Goal: Task Accomplishment & Management: Complete application form

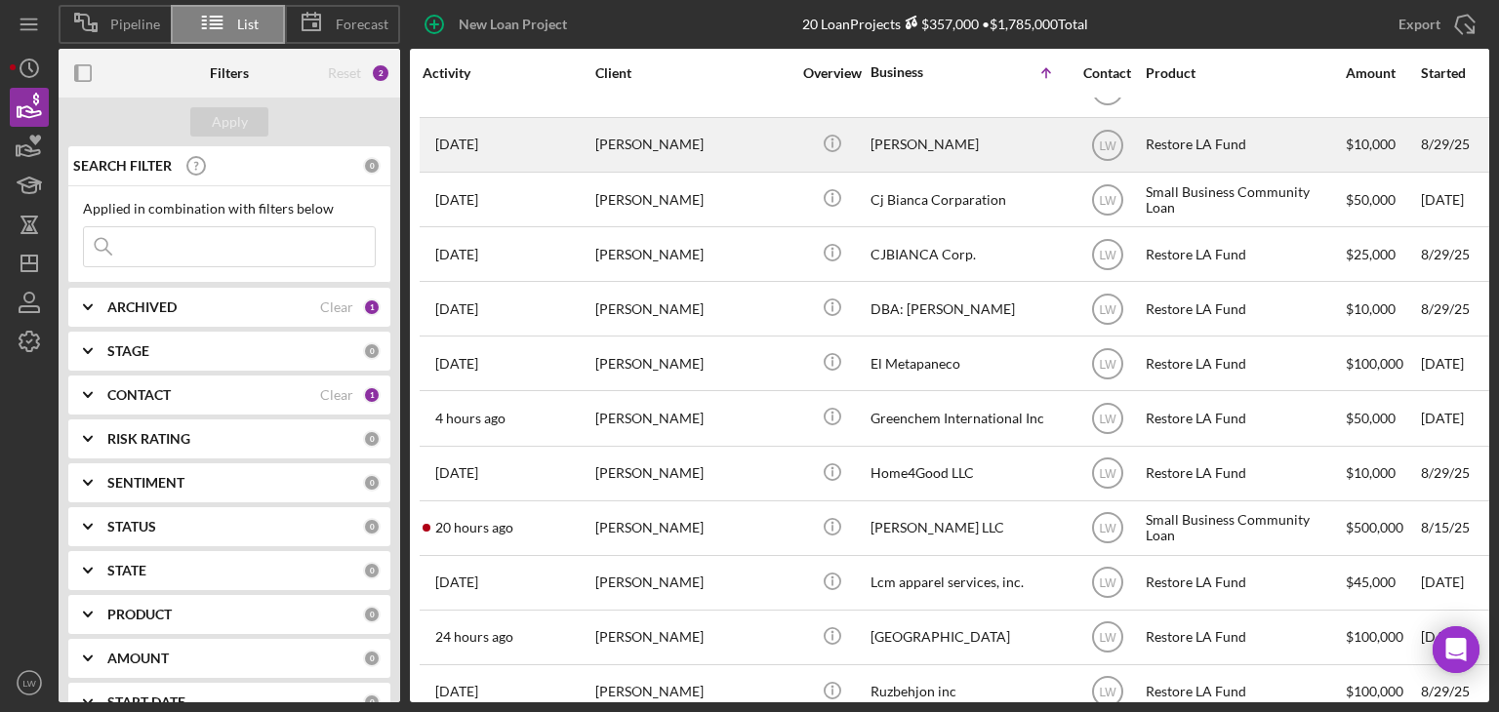
scroll to position [515, 0]
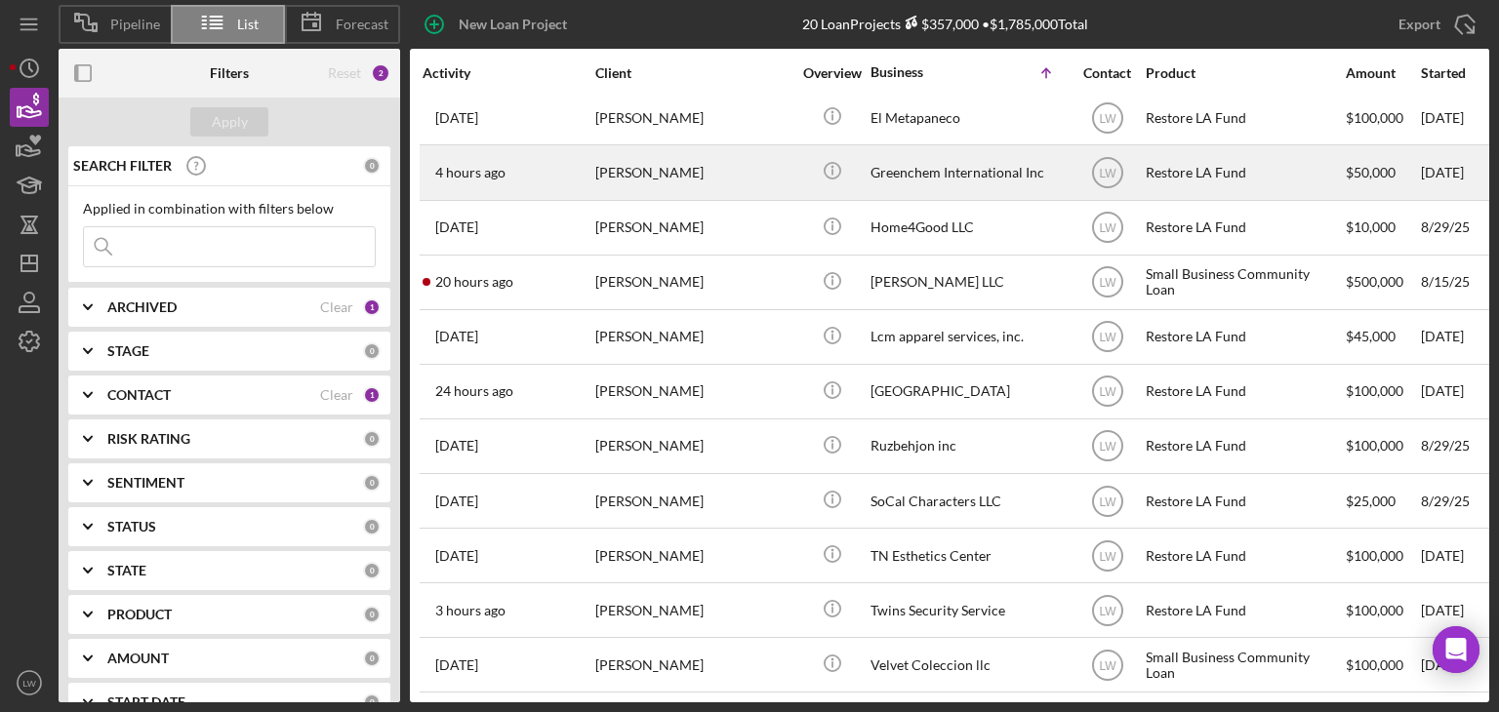
click at [675, 177] on div "[PERSON_NAME]" at bounding box center [692, 172] width 195 height 52
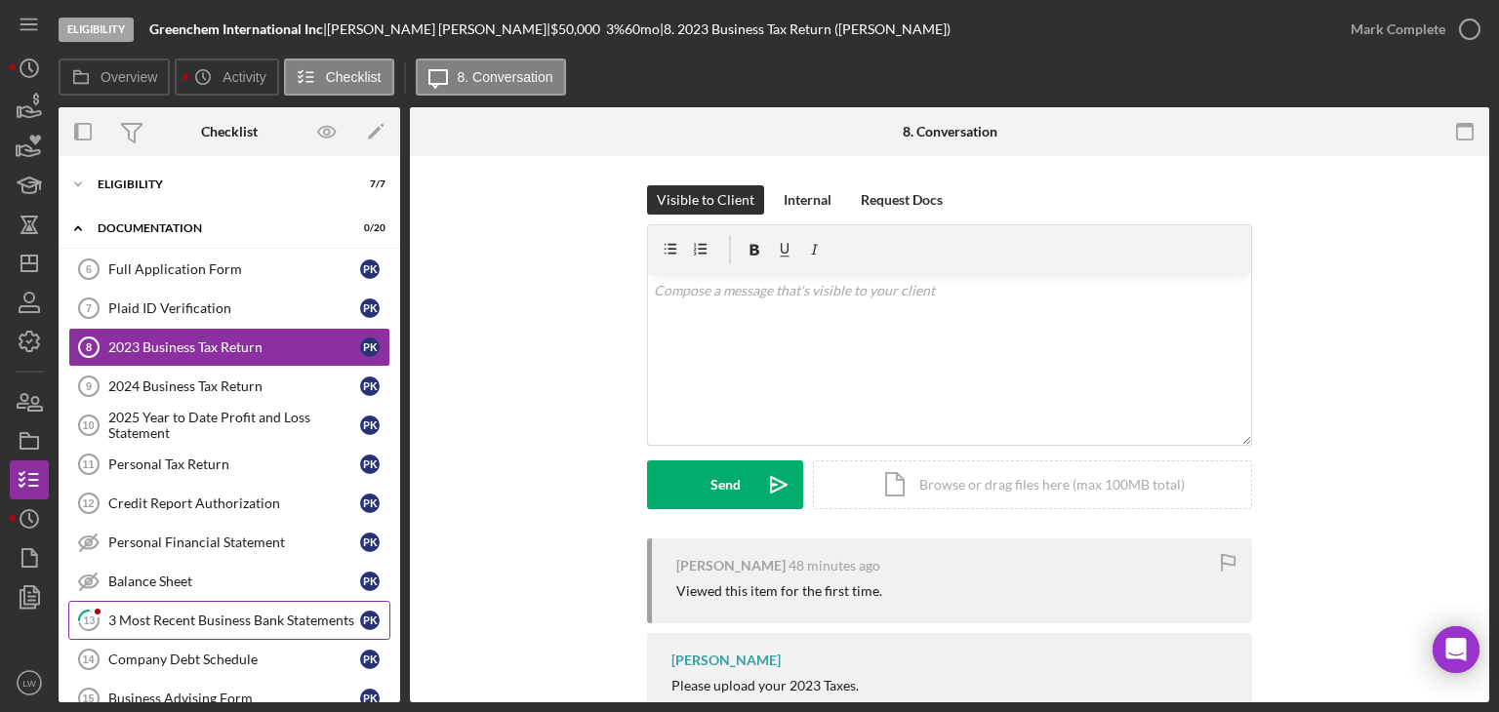
click at [238, 619] on div "3 Most Recent Business Bank Statements" at bounding box center [234, 621] width 252 height 16
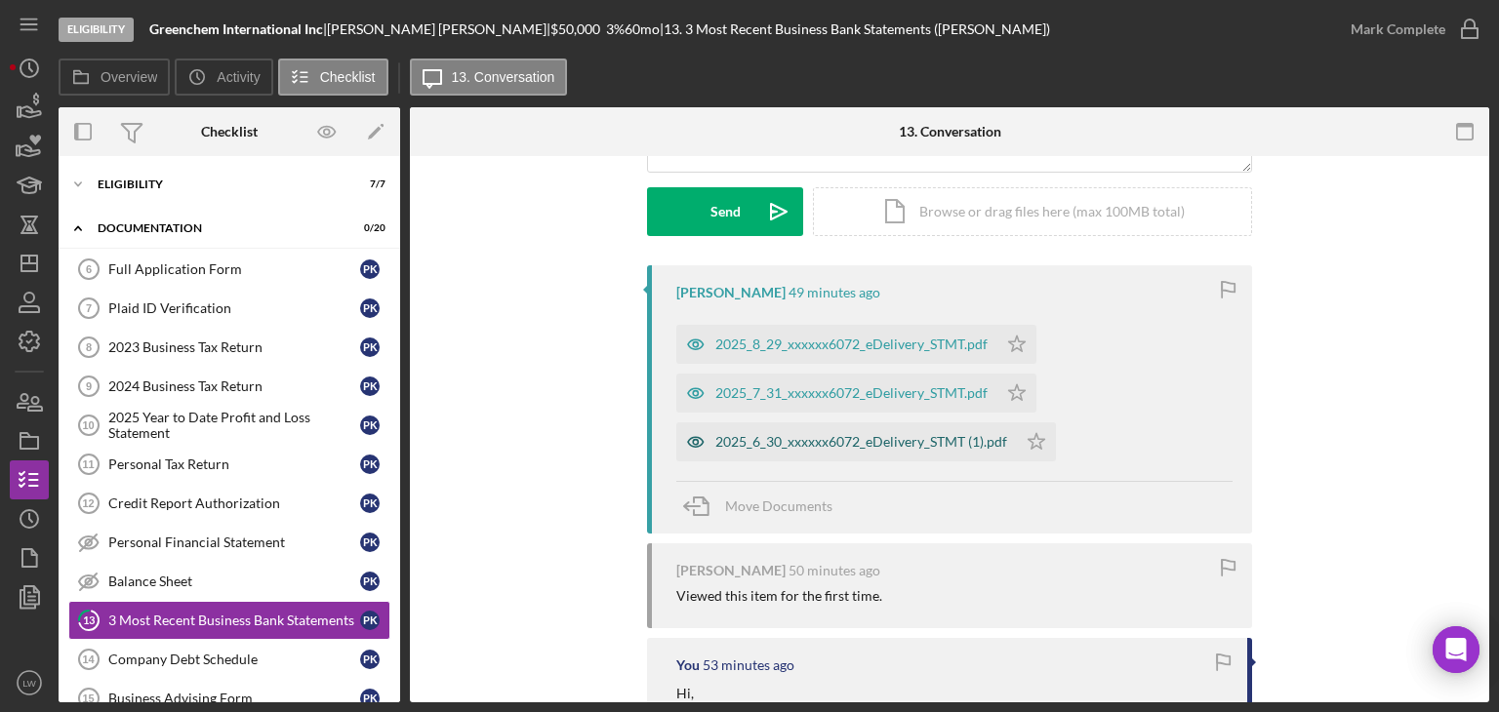
scroll to position [210, 0]
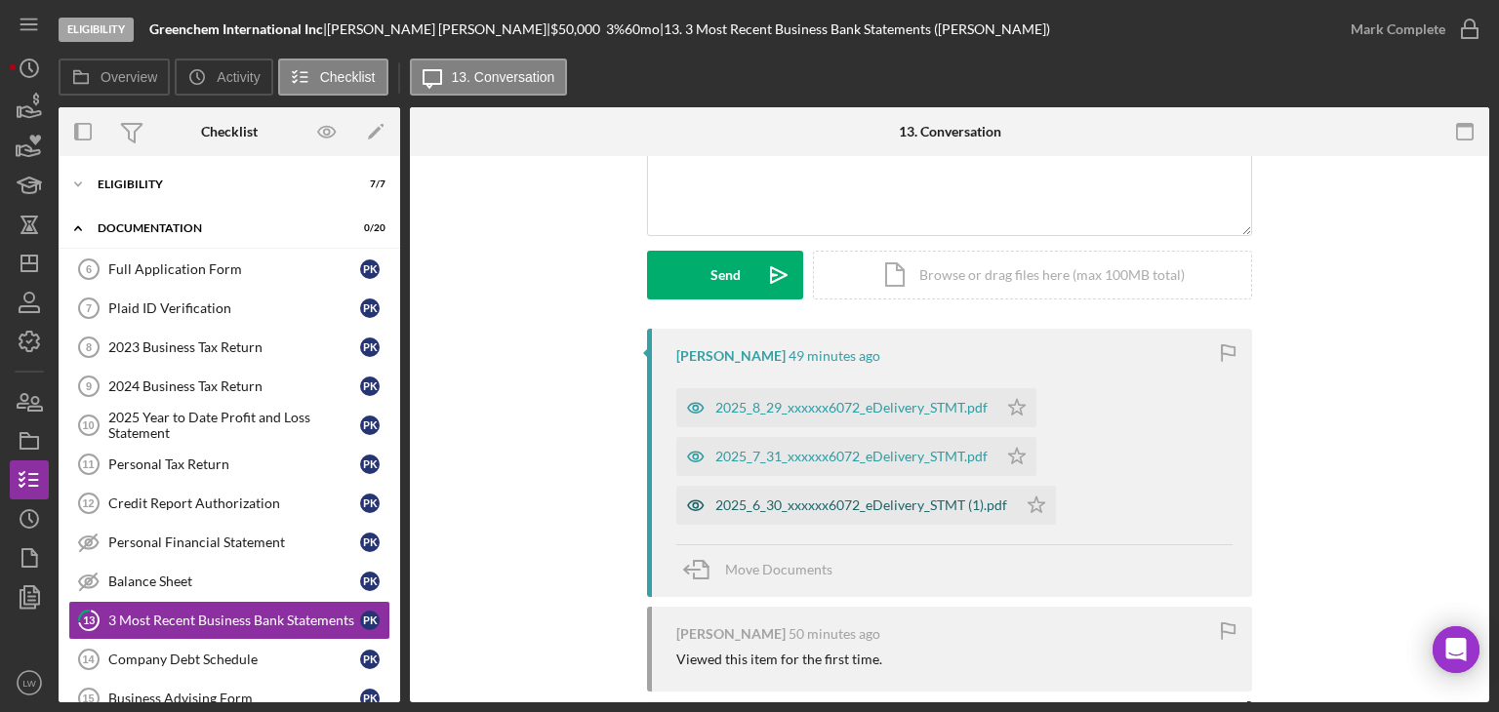
click at [789, 499] on div "2025_6_30_xxxxxx6072_eDelivery_STMT (1).pdf" at bounding box center [861, 506] width 292 height 16
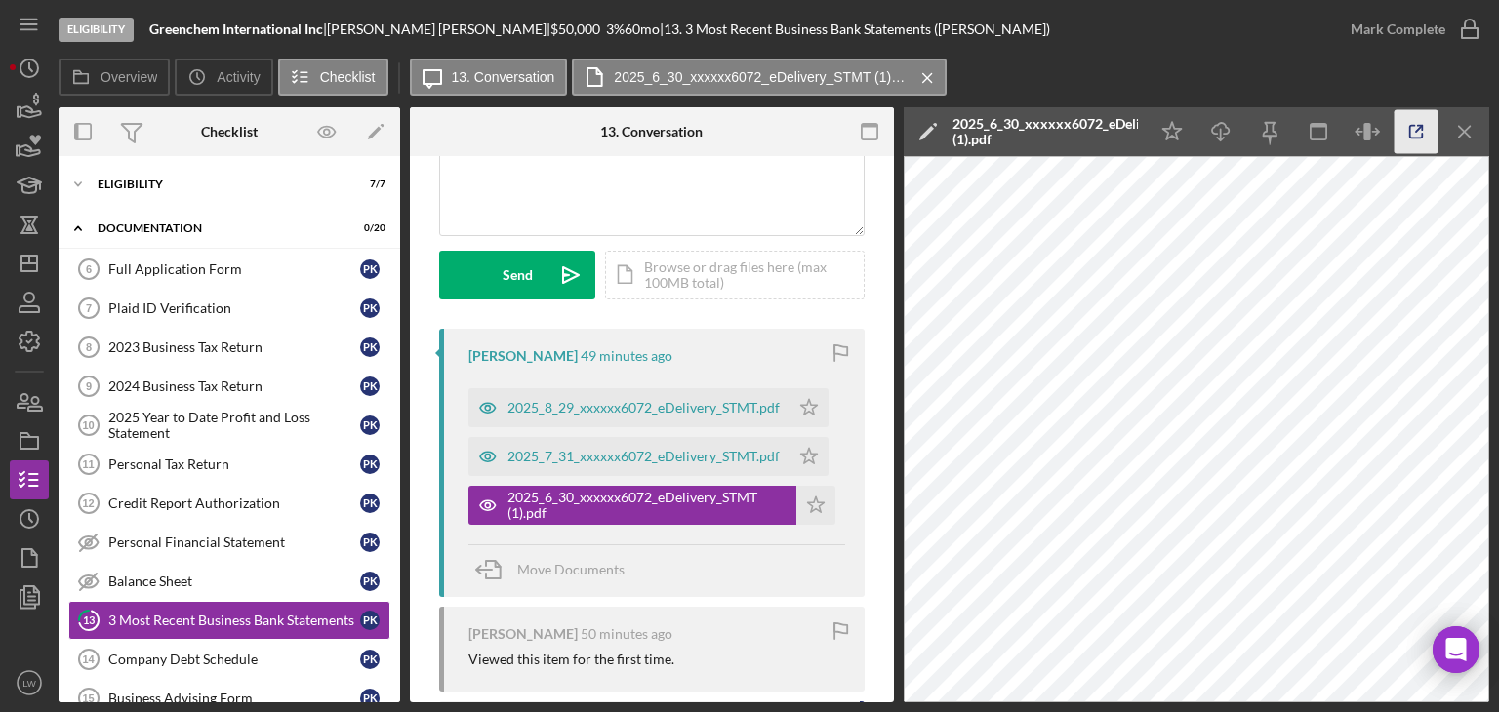
click at [1410, 133] on icon "button" at bounding box center [1416, 132] width 13 height 13
click at [203, 267] on div "Full Application Form" at bounding box center [234, 270] width 252 height 16
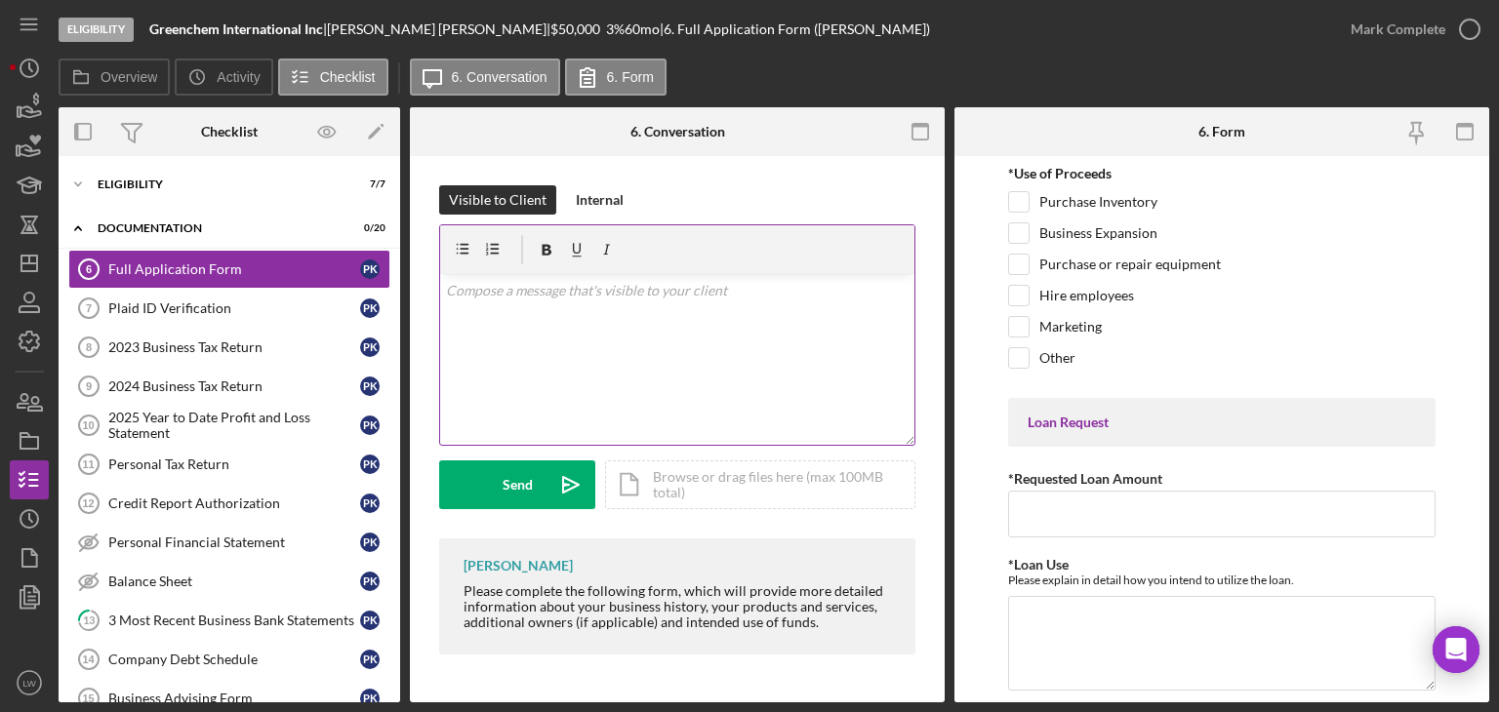
click at [707, 347] on div "v Color teal Color pink Remove color Add row above Add row below Add column bef…" at bounding box center [677, 359] width 474 height 171
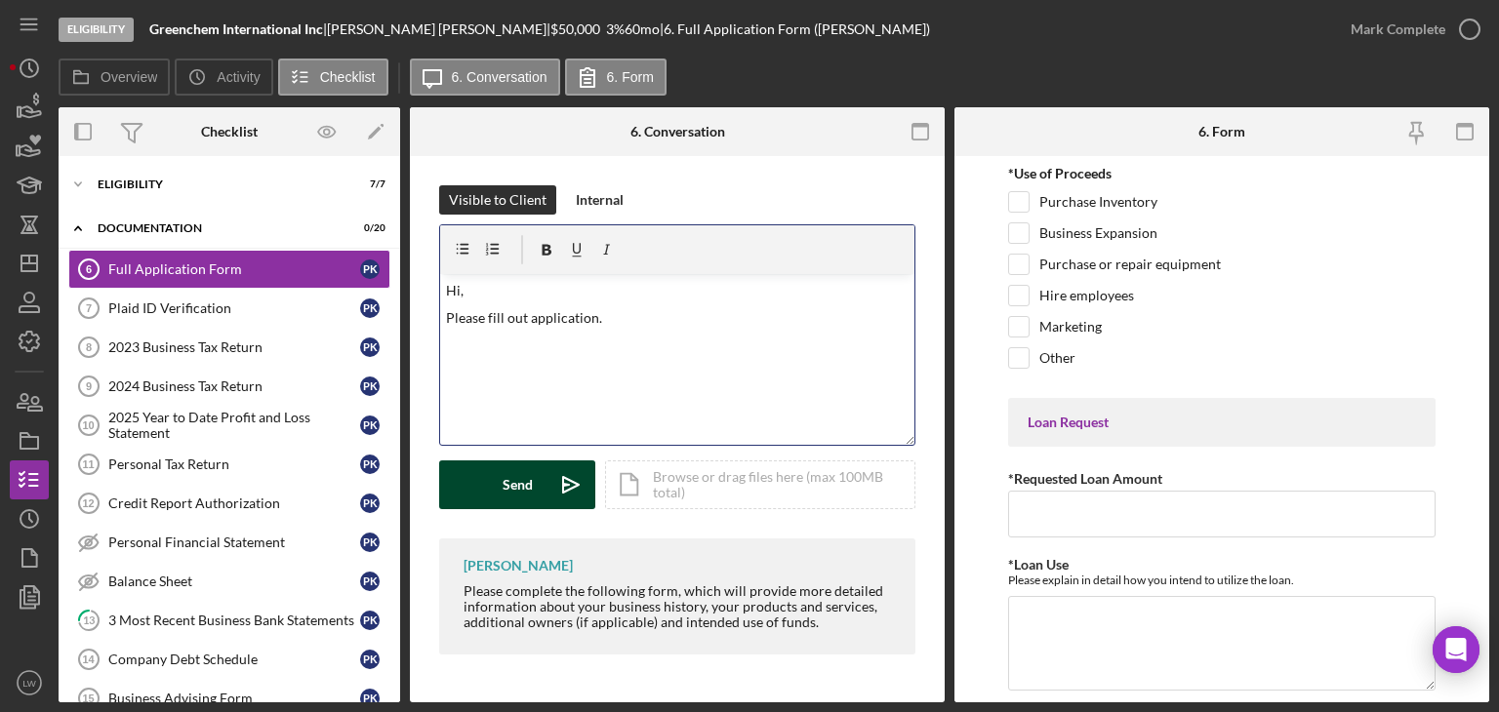
click at [501, 484] on button "Send Icon/icon-invite-send" at bounding box center [517, 485] width 156 height 49
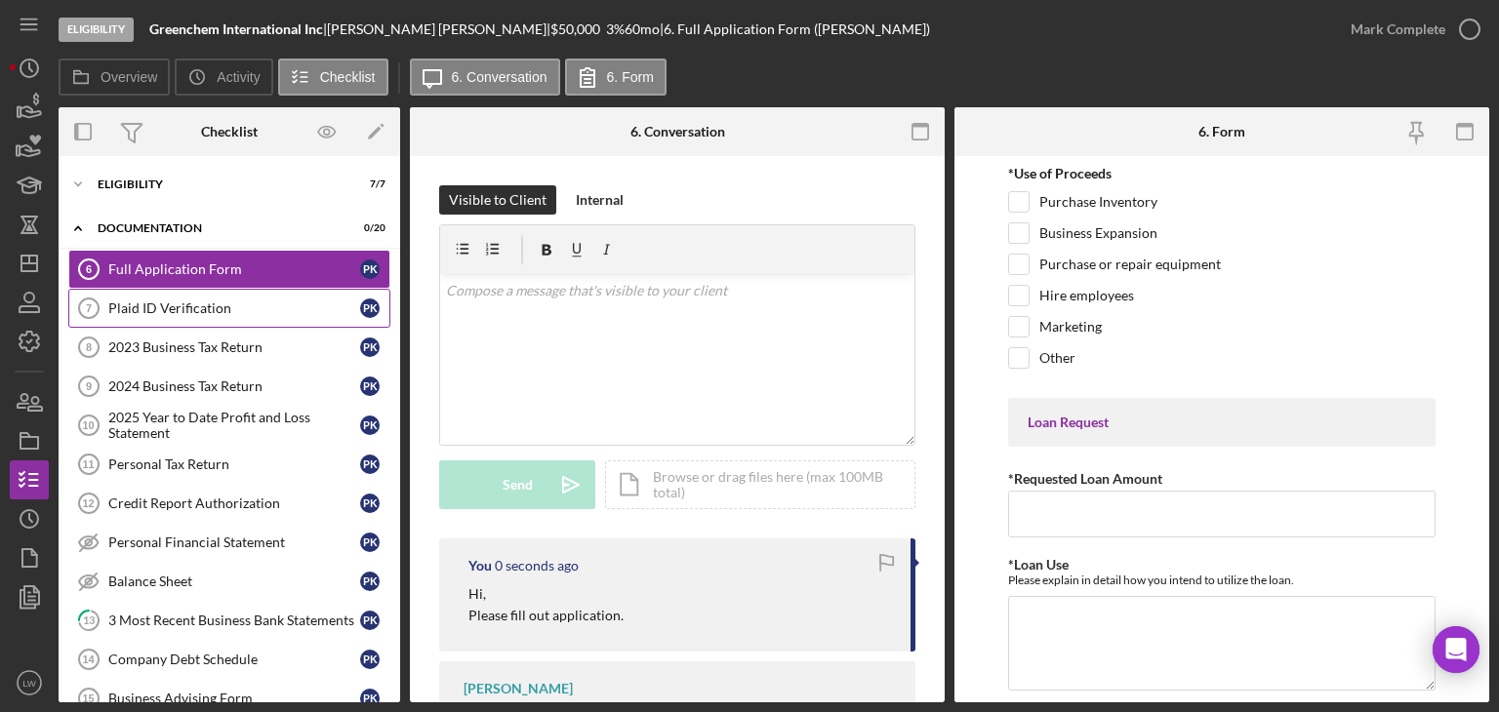
click at [177, 309] on div "Plaid ID Verification" at bounding box center [234, 309] width 252 height 16
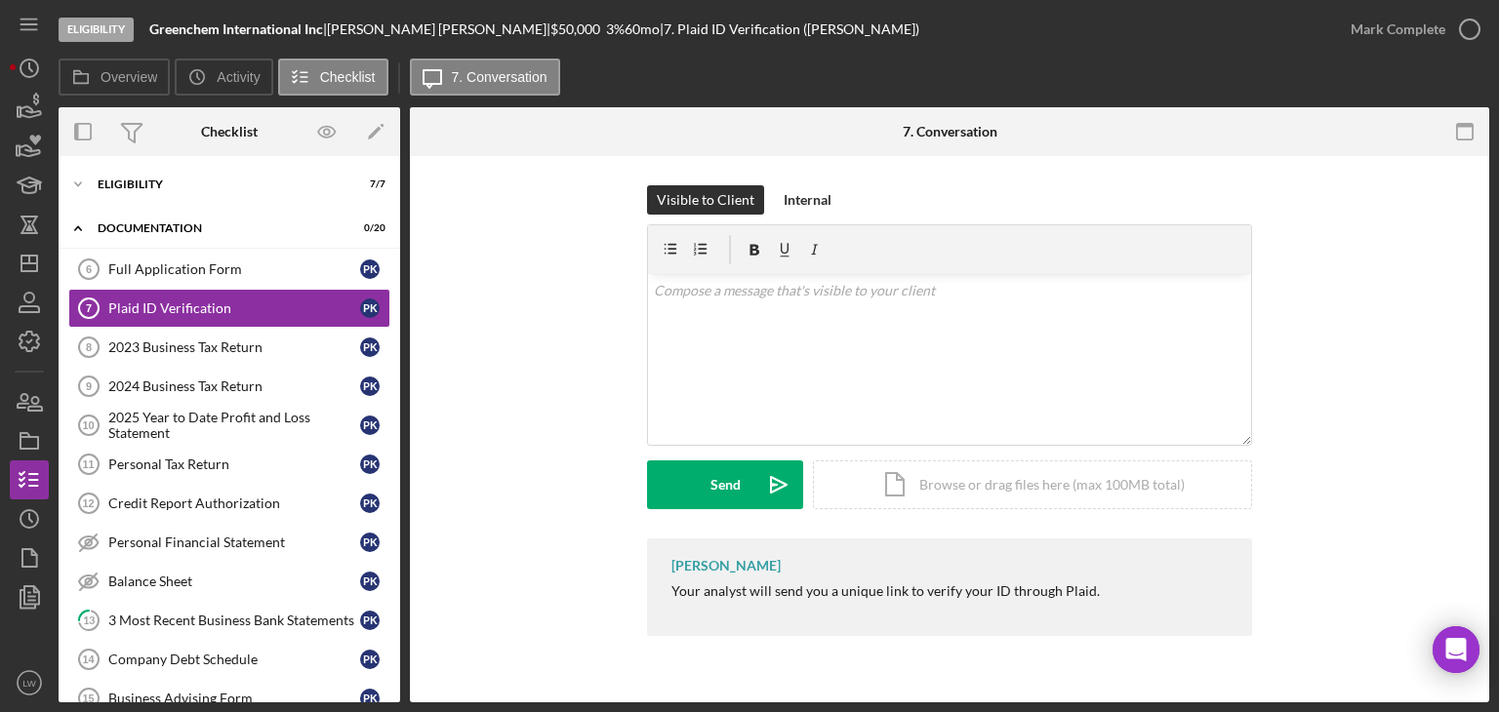
drag, startPoint x: 391, startPoint y: 30, endPoint x: 337, endPoint y: 28, distance: 54.7
click at [337, 28] on div "Greenchem International Inc | Paul Kim | $50,000 $10,000 3 % 60 mo | 7. Plaid I…" at bounding box center [534, 29] width 770 height 16
copy div "Paul Kim"
drag, startPoint x: 323, startPoint y: 32, endPoint x: 153, endPoint y: 27, distance: 169.9
click at [153, 27] on b "Greenchem International Inc" at bounding box center [236, 28] width 174 height 17
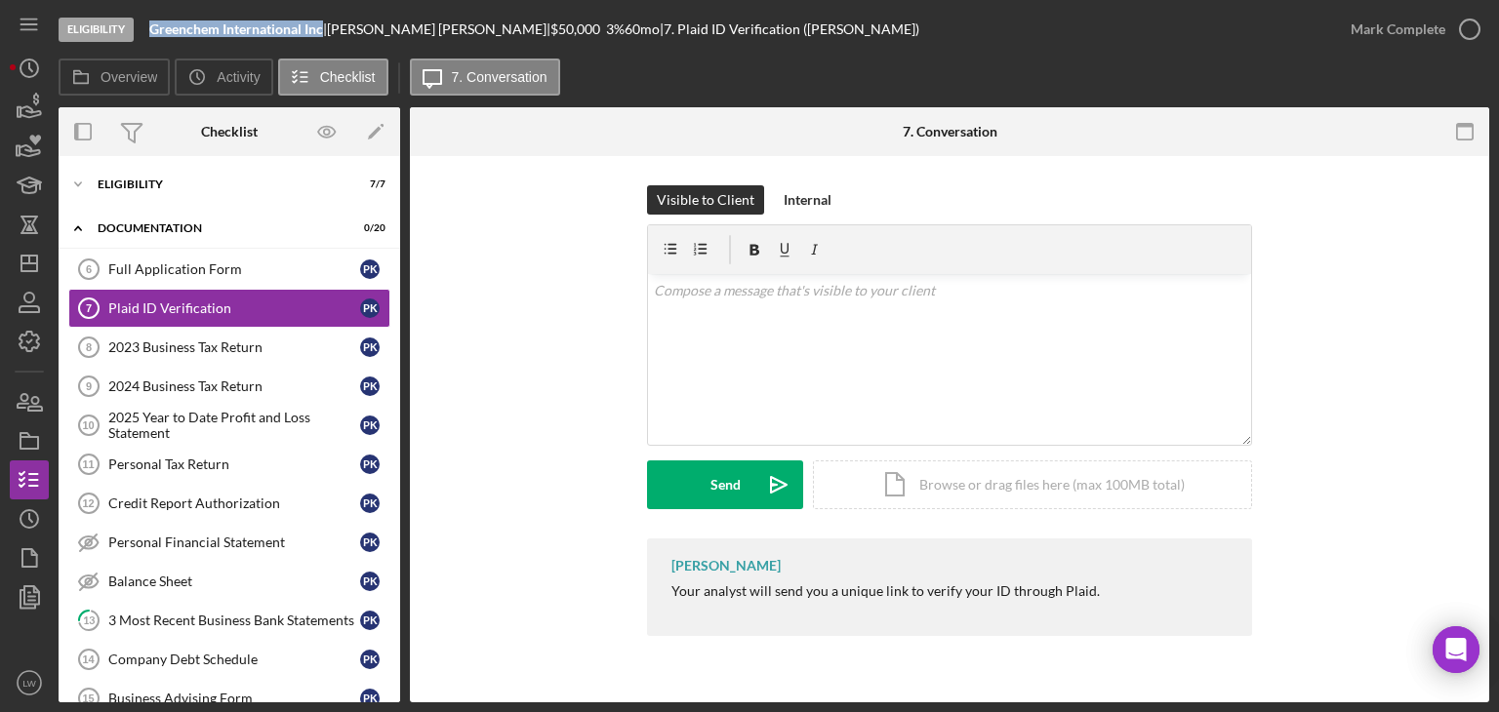
copy b "Greenchem International Inc"
click at [143, 181] on div "Eligibility" at bounding box center [237, 185] width 278 height 12
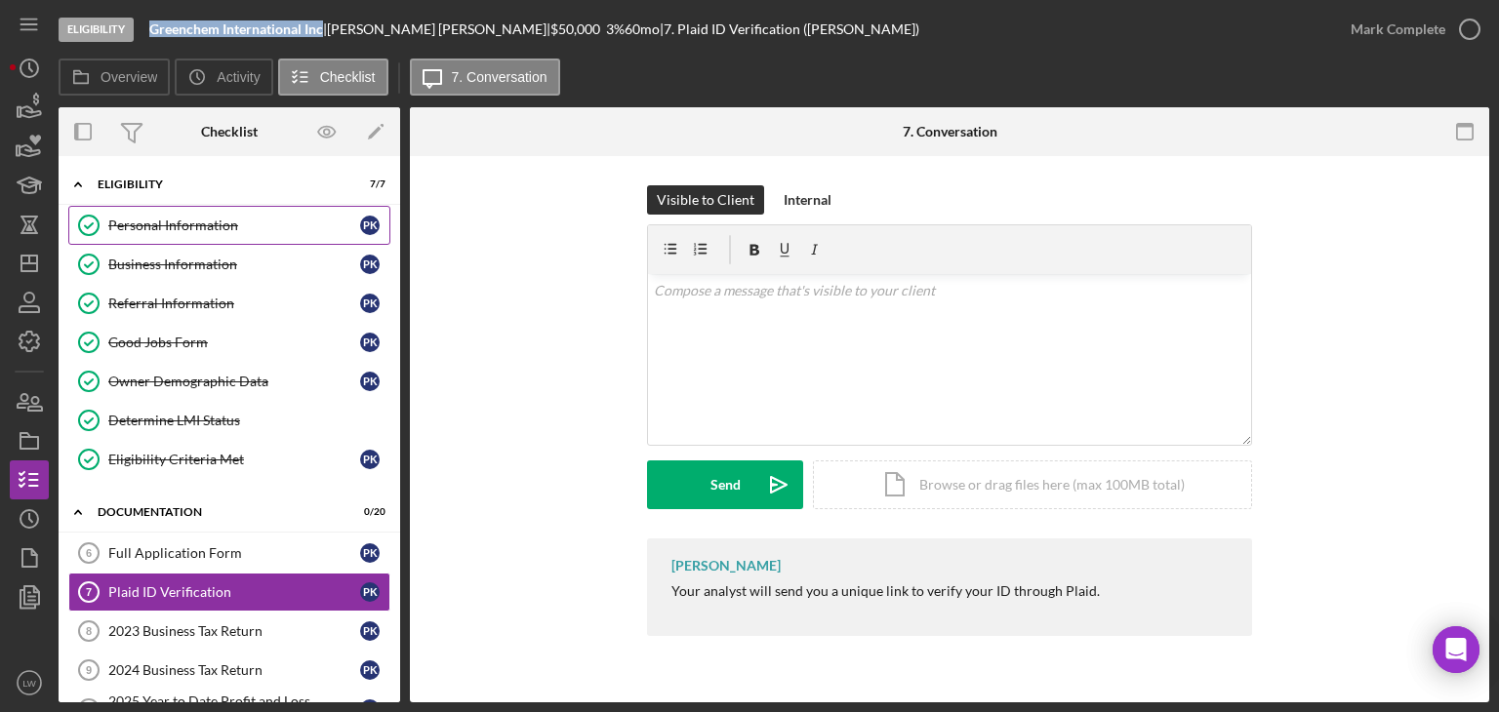
click at [207, 223] on div "Personal Information" at bounding box center [234, 226] width 252 height 16
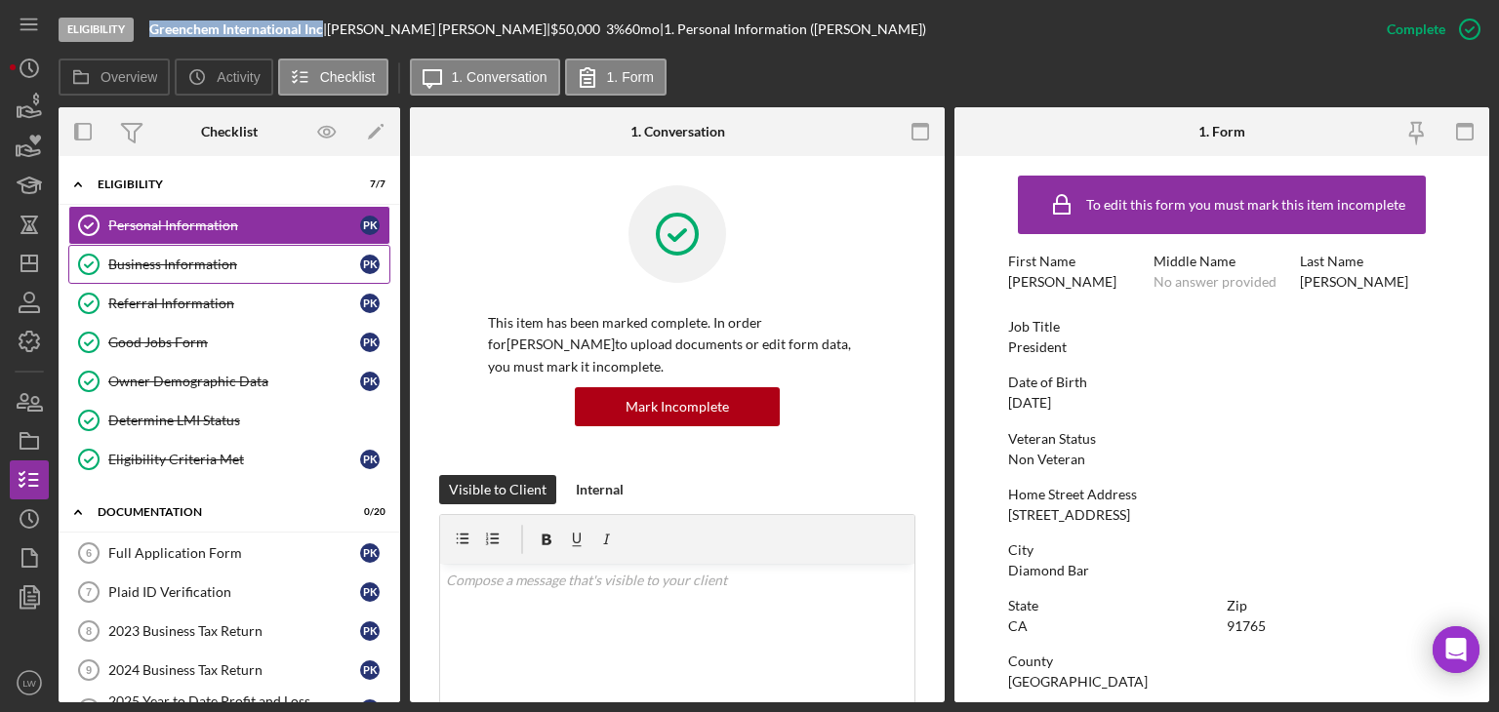
click at [231, 255] on link "Business Information Business Information P K" at bounding box center [229, 264] width 322 height 39
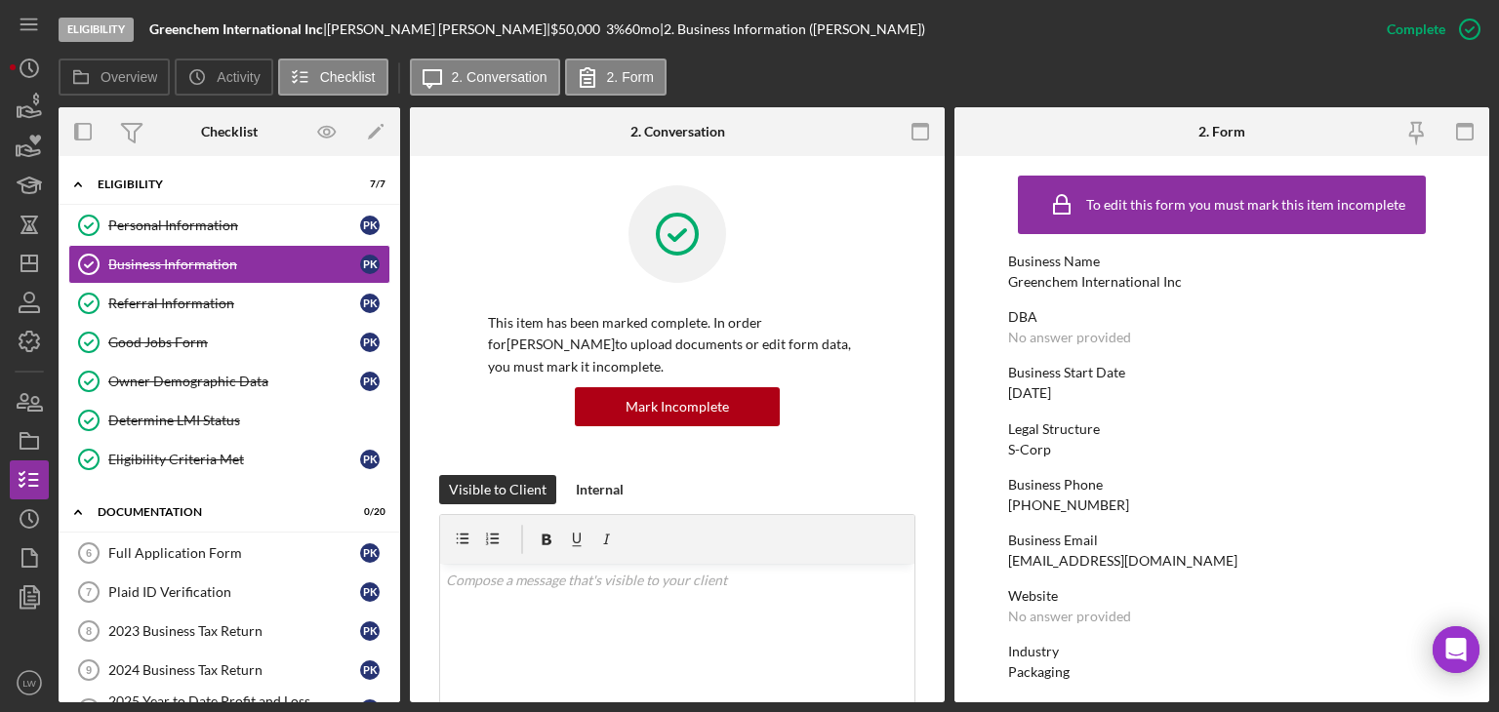
click at [1076, 563] on div "mahsheja@msn.com" at bounding box center [1122, 561] width 229 height 16
copy div "mahsheja@msn.com"
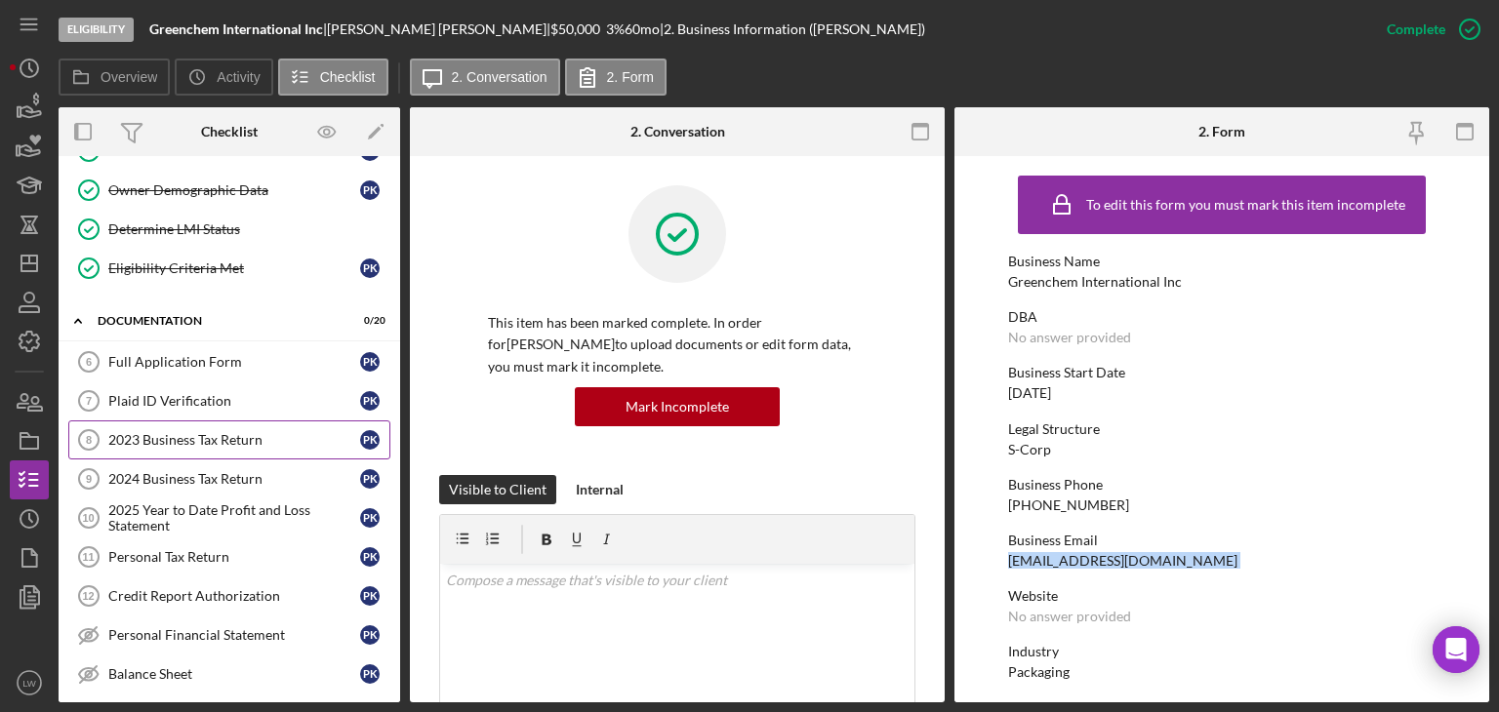
scroll to position [195, 0]
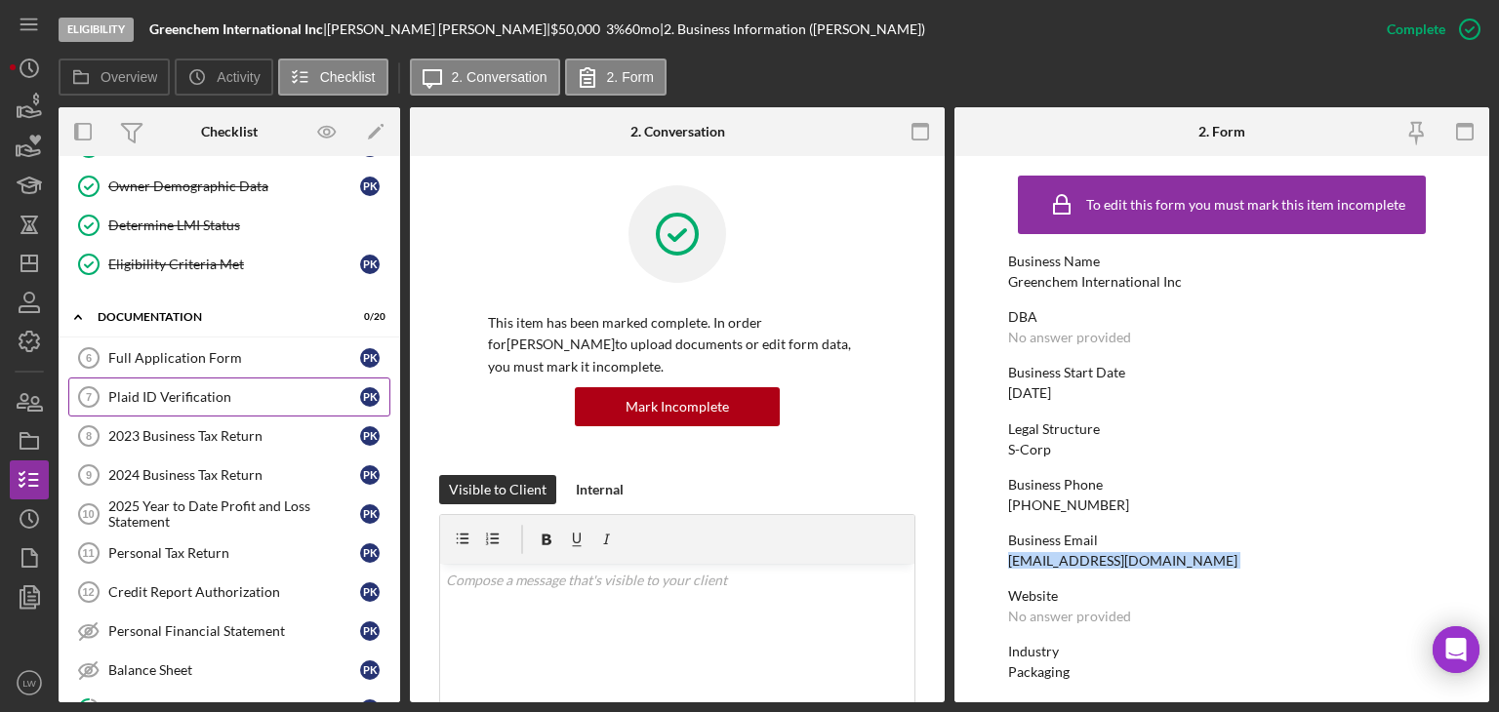
click at [174, 395] on div "Plaid ID Verification" at bounding box center [234, 397] width 252 height 16
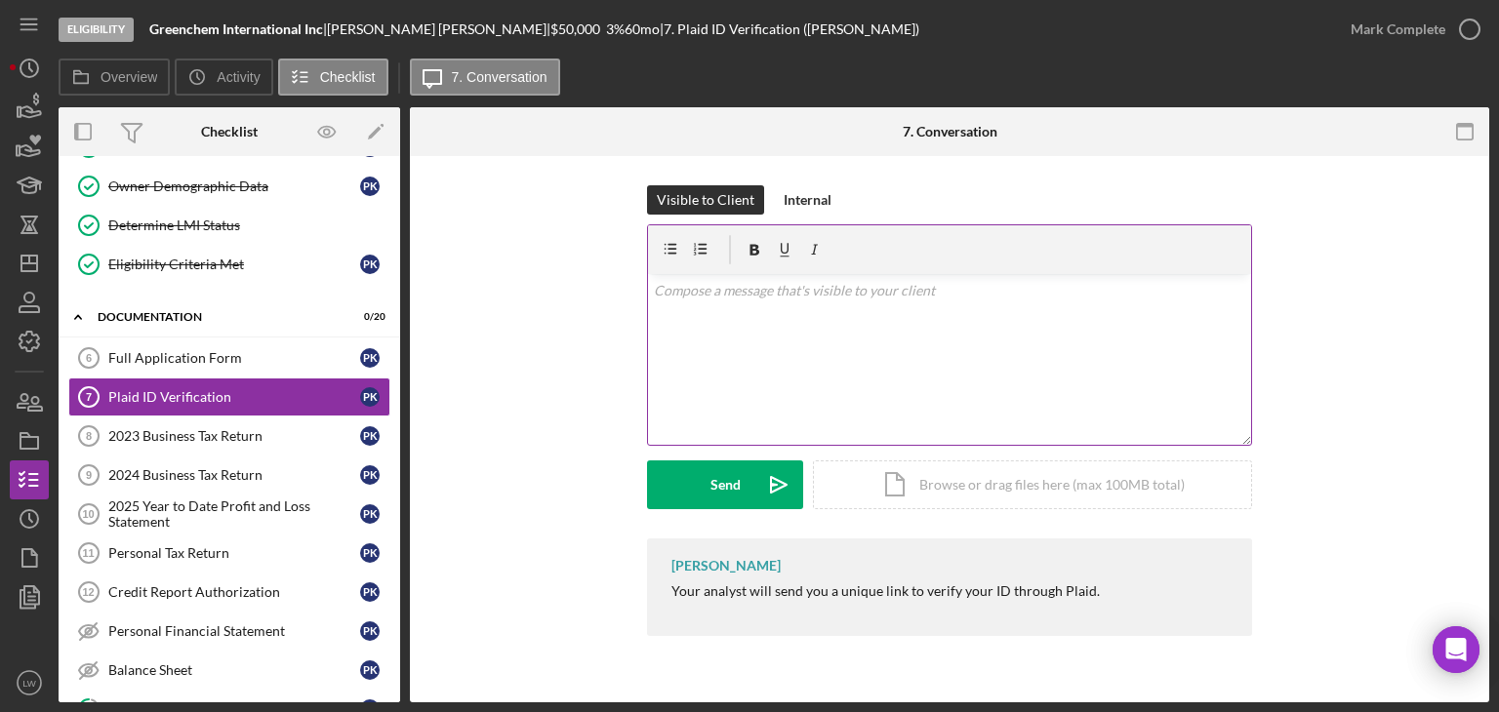
click at [792, 372] on div "v Color teal Color pink Remove color Add row above Add row below Add column bef…" at bounding box center [949, 359] width 603 height 171
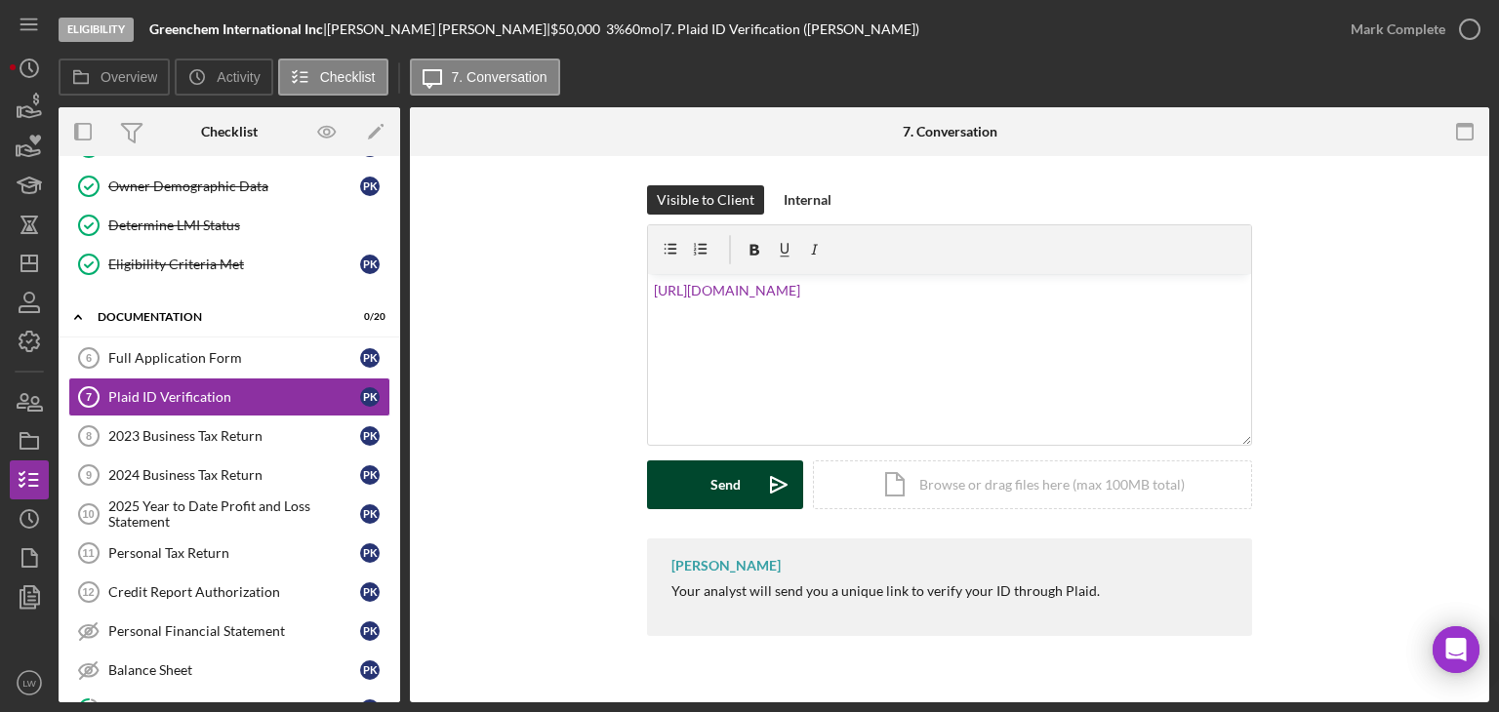
click at [731, 489] on div "Send" at bounding box center [726, 485] width 30 height 49
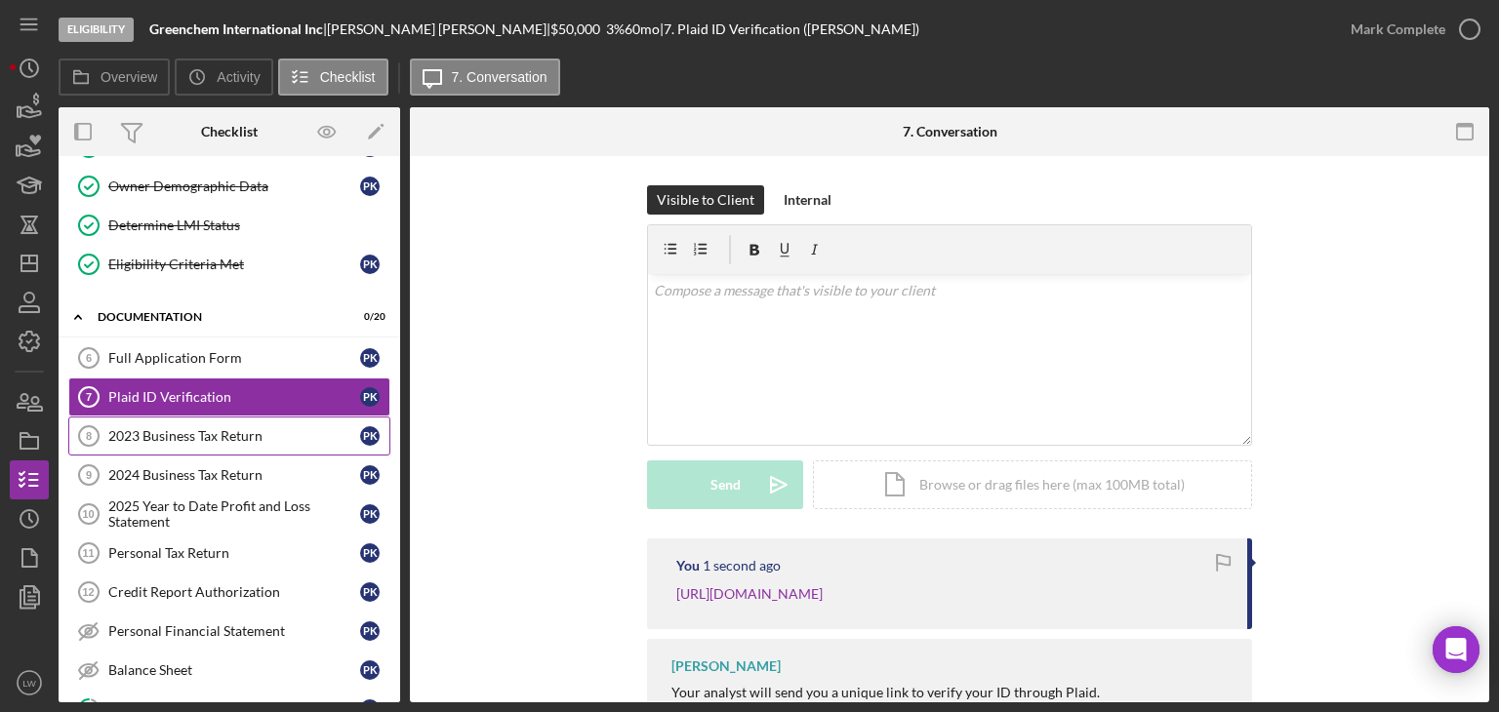
click at [197, 434] on div "2023 Business Tax Return" at bounding box center [234, 436] width 252 height 16
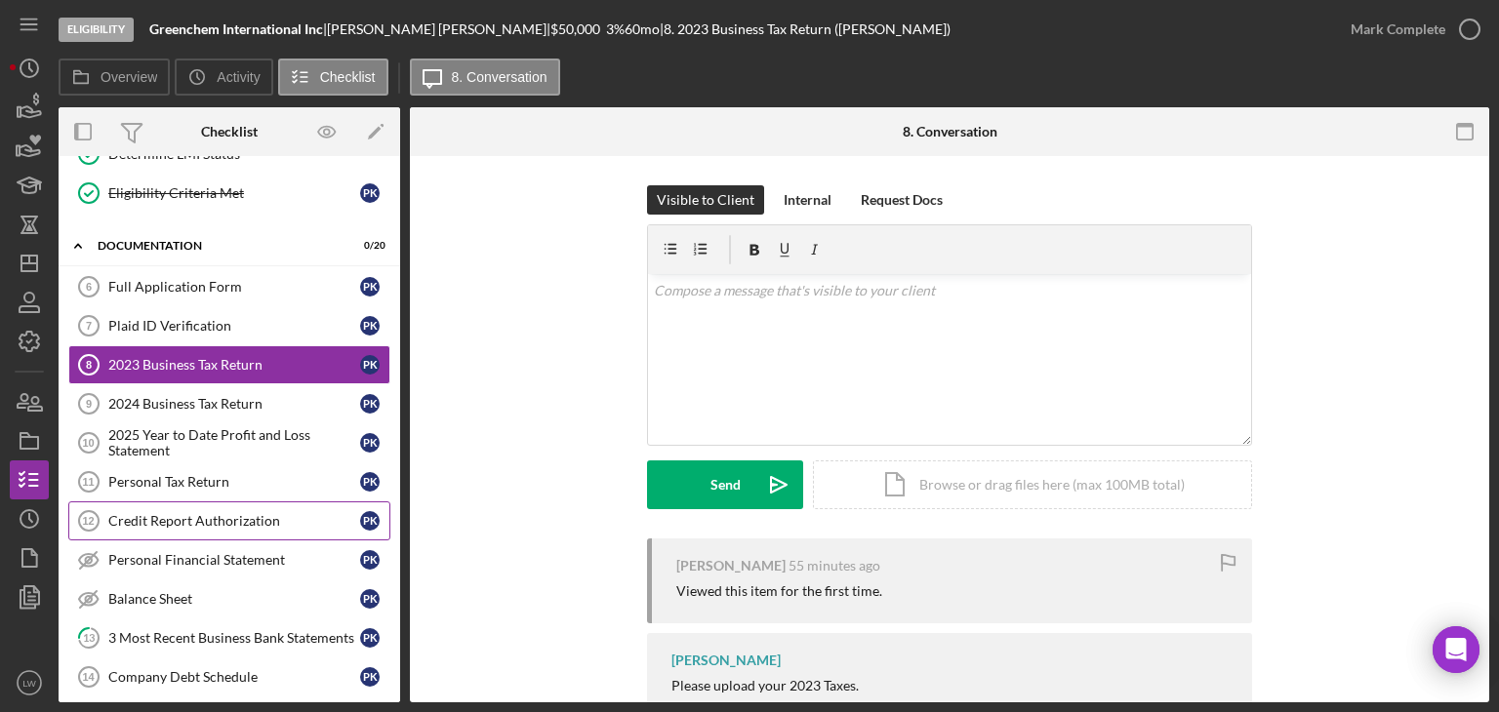
scroll to position [390, 0]
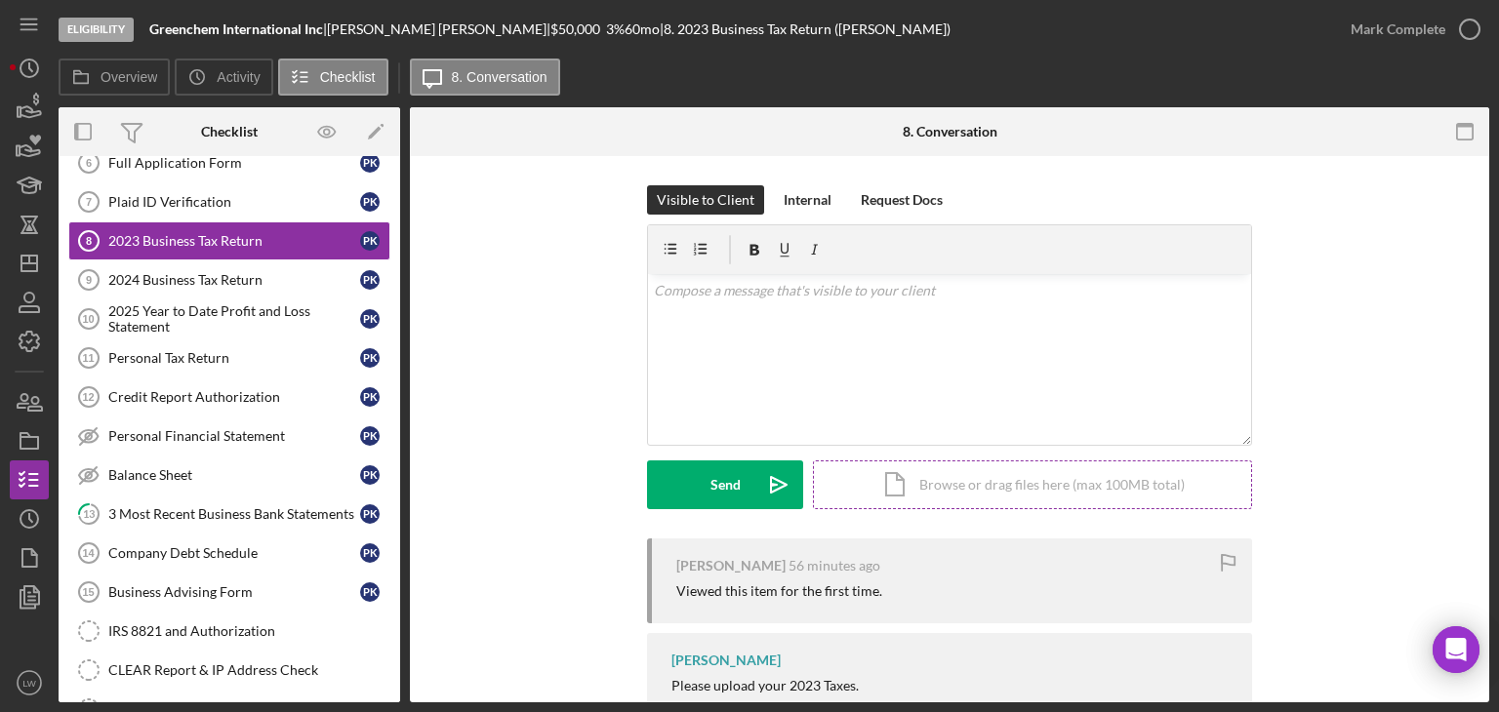
click at [1010, 487] on div "Icon/Document Browse or drag files here (max 100MB total) Tap to choose files o…" at bounding box center [1032, 485] width 439 height 49
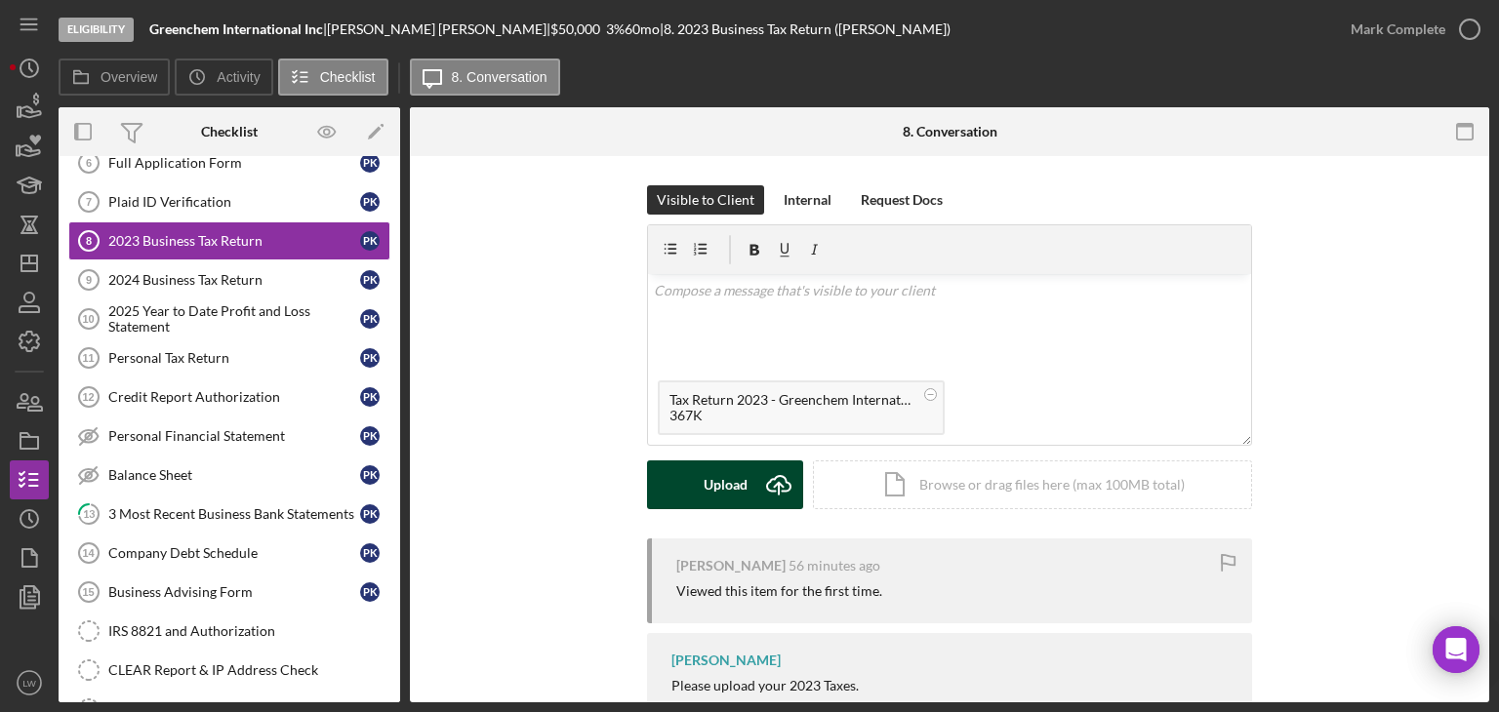
click at [762, 486] on icon "Icon/Upload" at bounding box center [778, 485] width 49 height 49
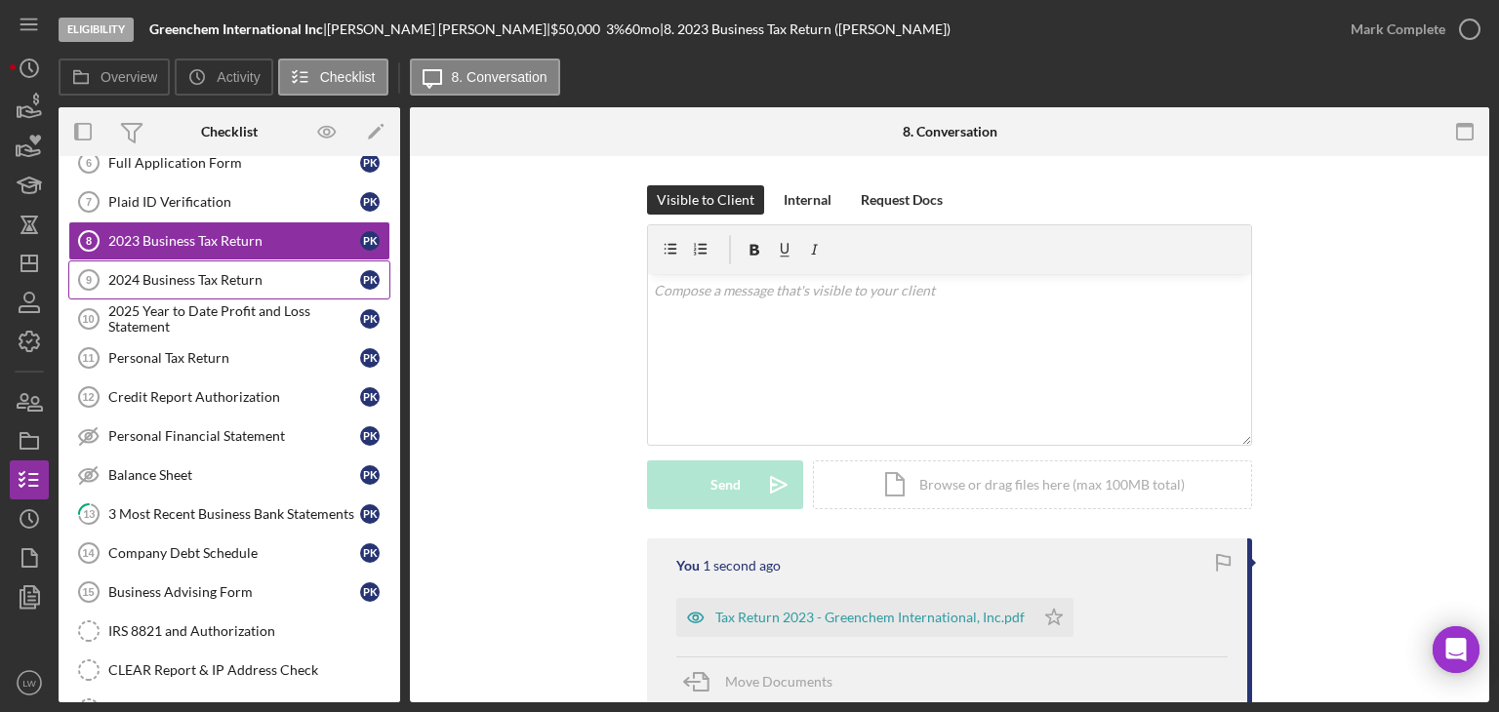
click at [137, 276] on div "2024 Business Tax Return" at bounding box center [234, 280] width 252 height 16
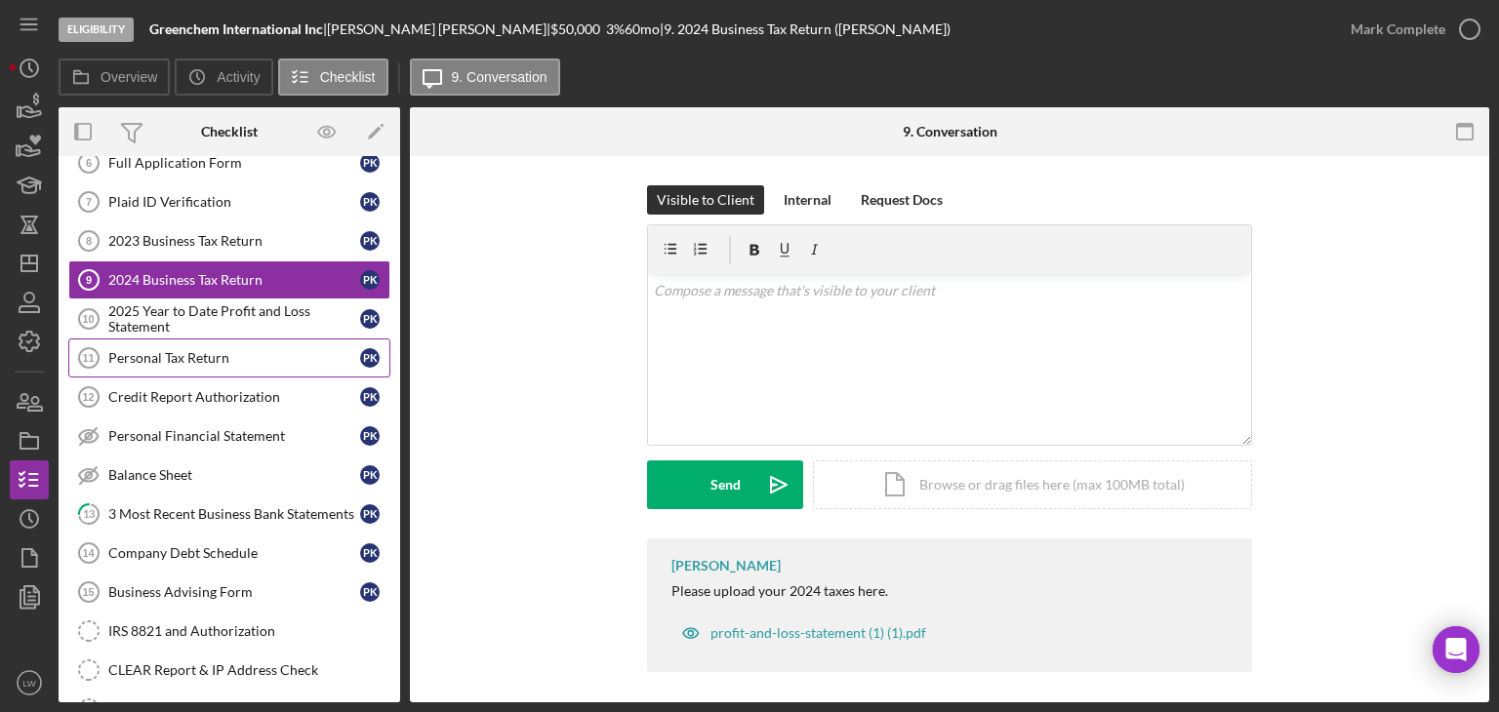
click at [254, 350] on div "Personal Tax Return" at bounding box center [234, 358] width 252 height 16
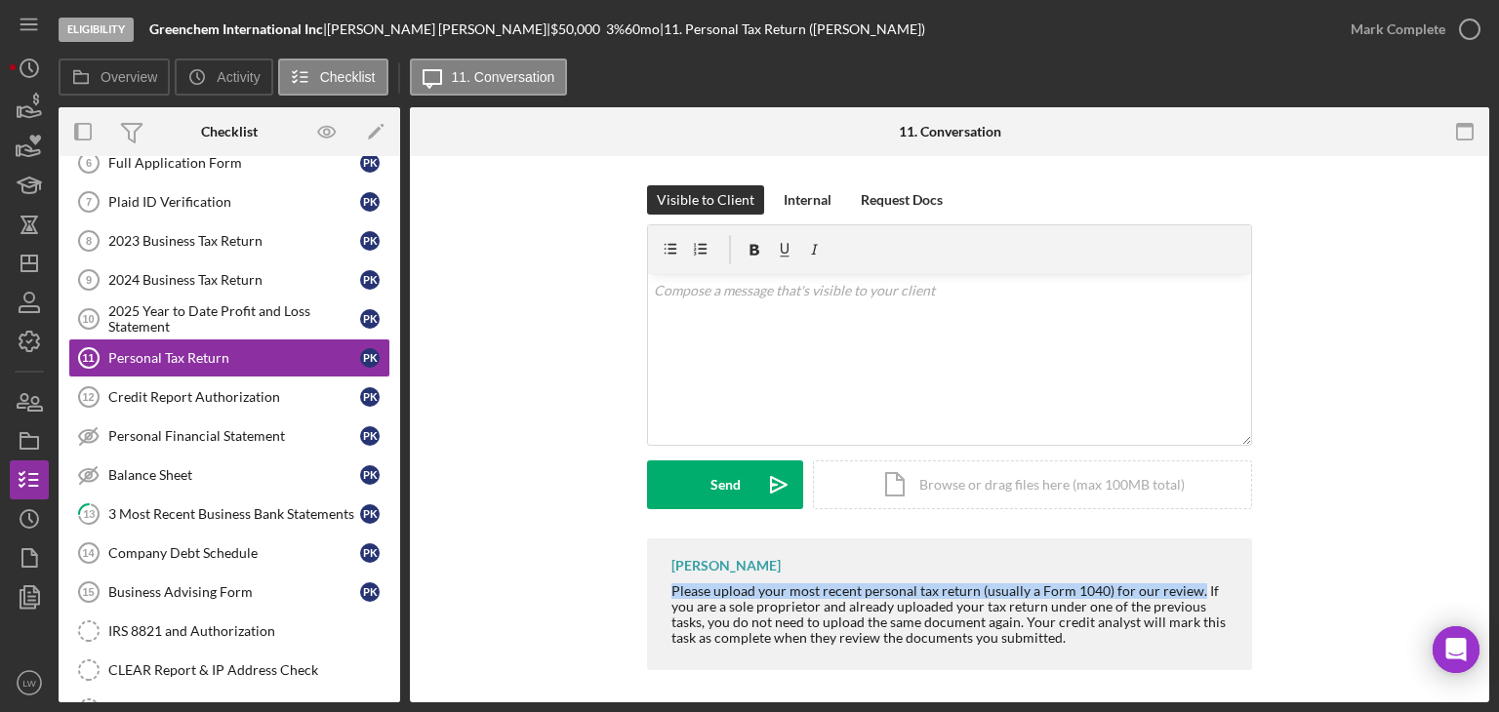
drag, startPoint x: 670, startPoint y: 589, endPoint x: 1191, endPoint y: 592, distance: 521.2
click at [1191, 592] on div "Please upload your most recent personal tax return (usually a Form 1040) for ou…" at bounding box center [951, 615] width 561 height 62
copy div "Please upload your most recent personal tax return (usually a Form 1040) for ou…"
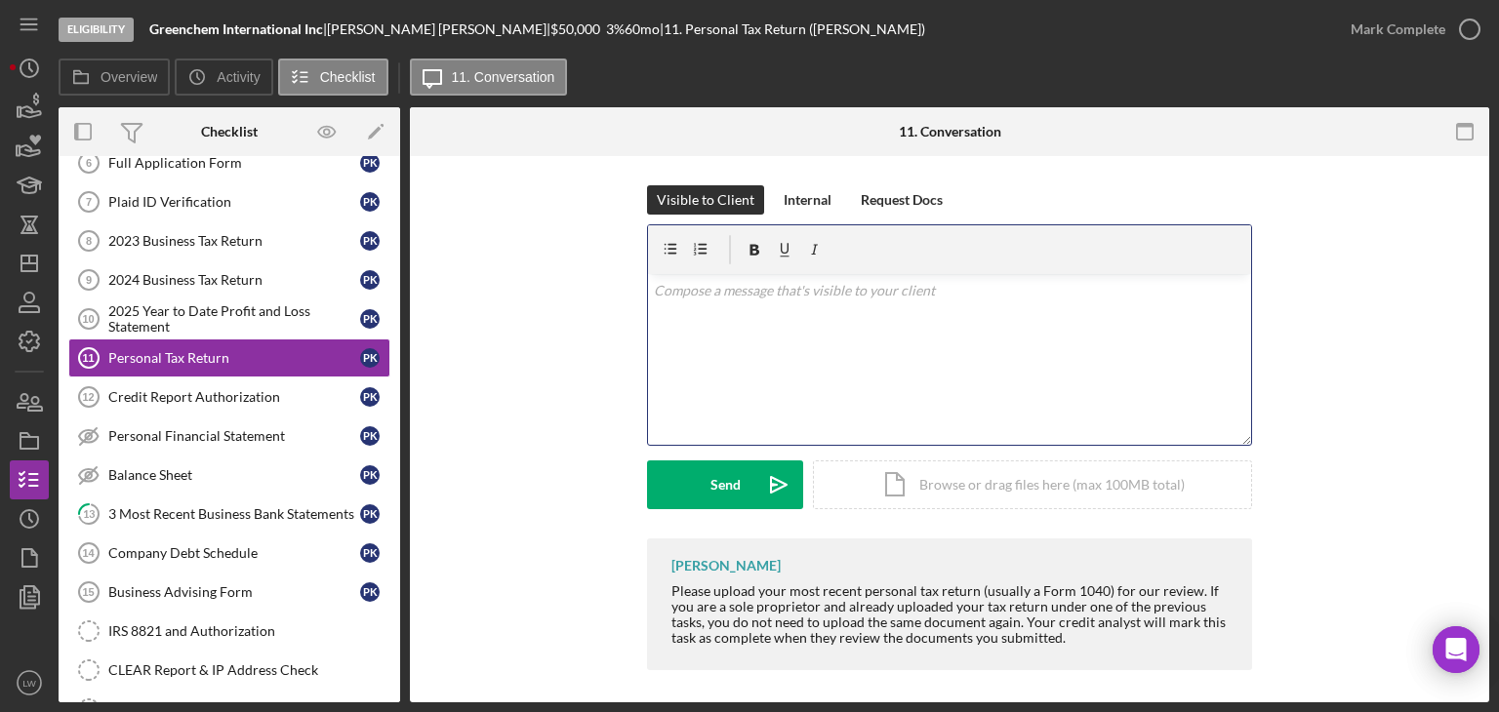
click at [937, 366] on div "v Color teal Color pink Remove color Add row above Add row below Add column bef…" at bounding box center [949, 359] width 603 height 171
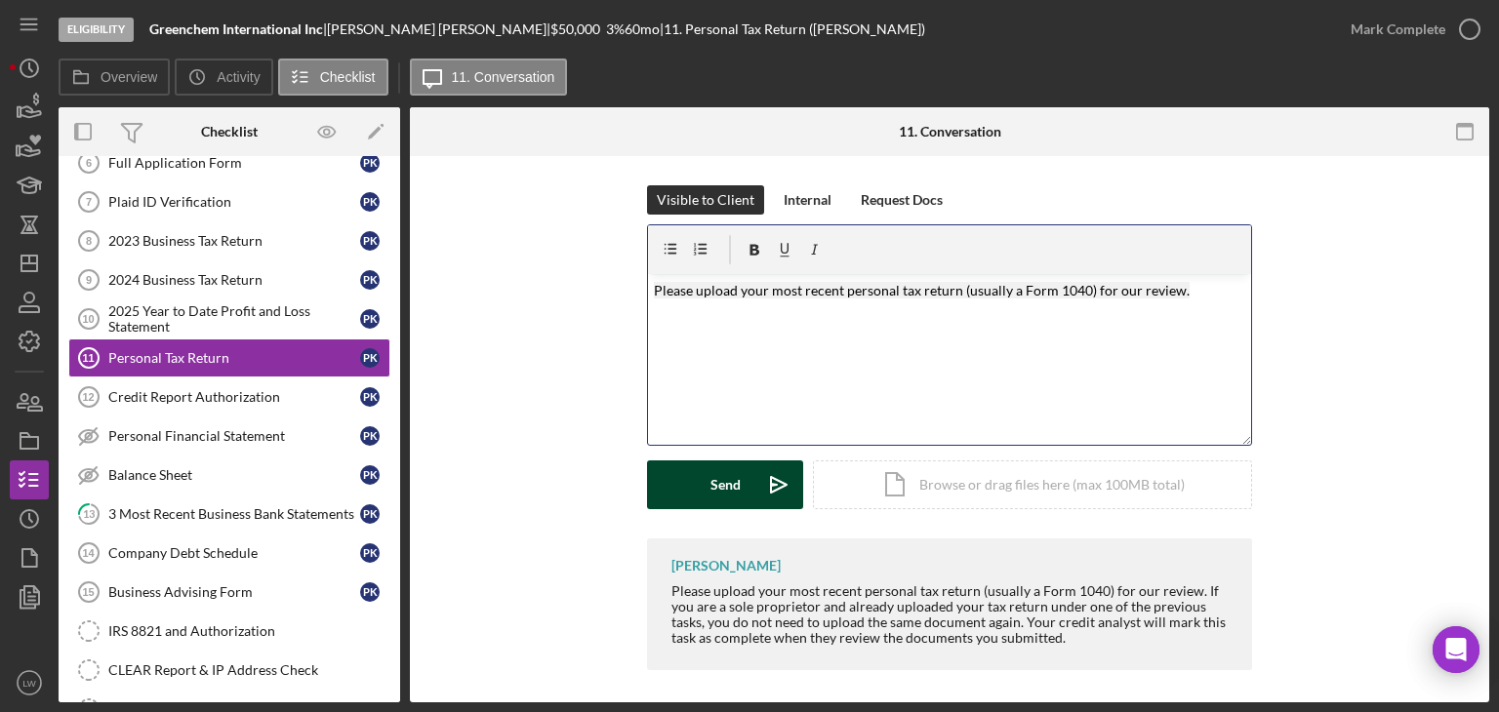
click at [722, 483] on div "Send" at bounding box center [726, 485] width 30 height 49
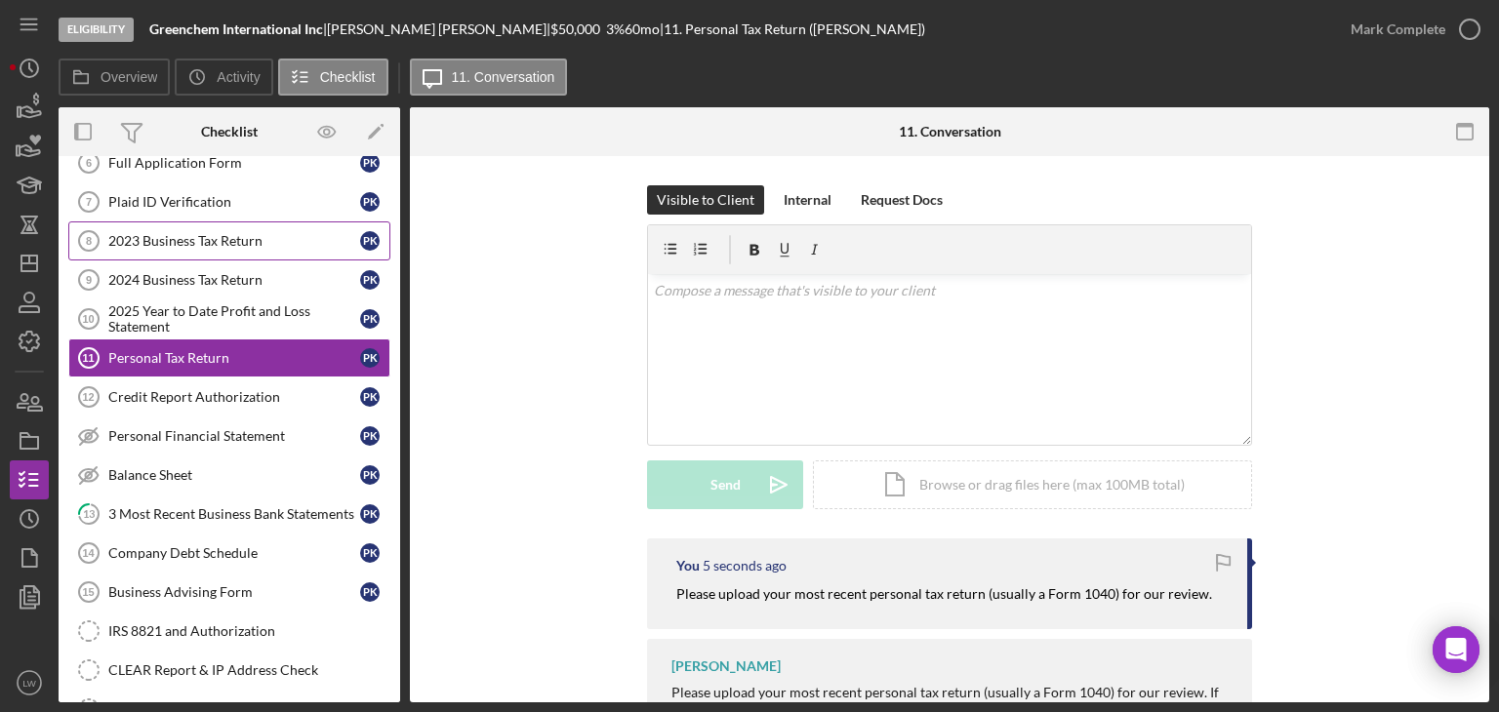
click at [212, 243] on div "2023 Business Tax Return" at bounding box center [234, 241] width 252 height 16
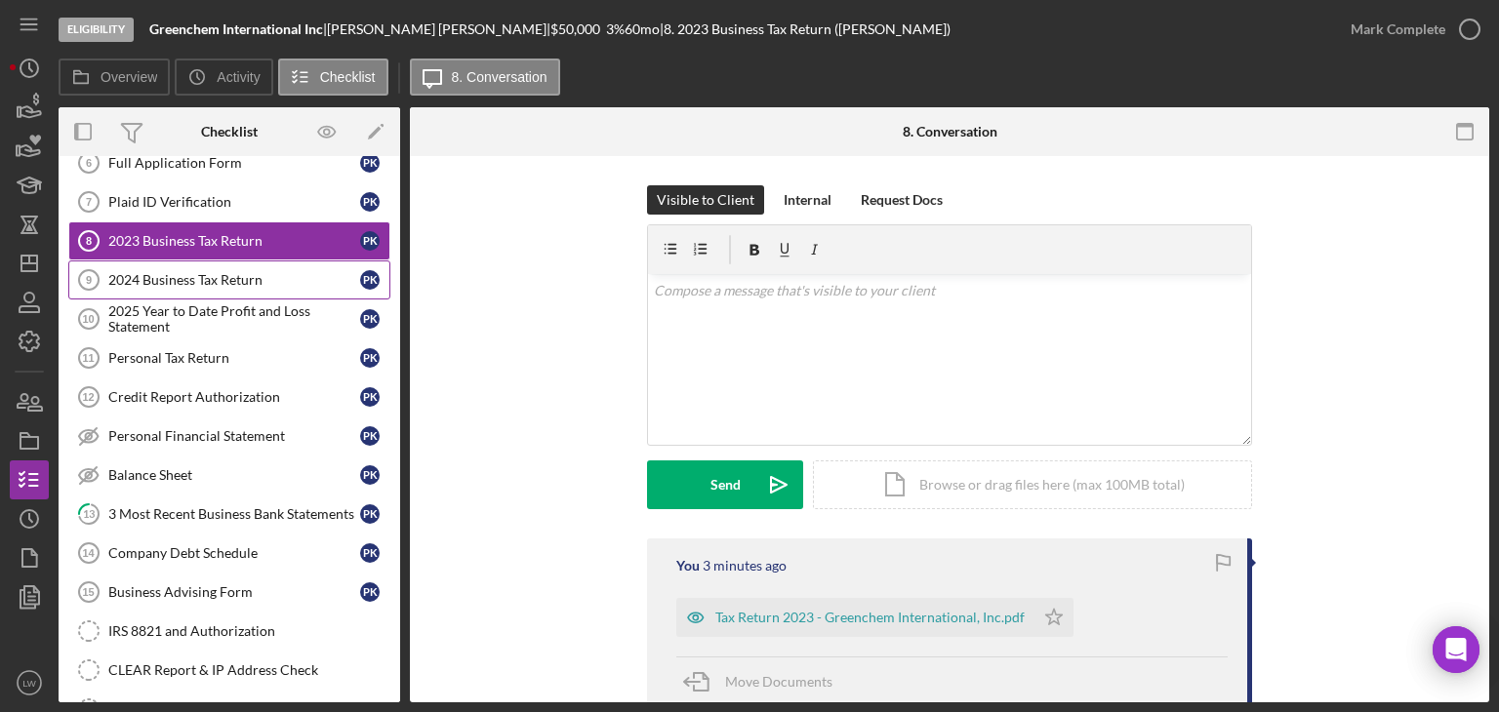
click at [218, 274] on div "2024 Business Tax Return" at bounding box center [234, 280] width 252 height 16
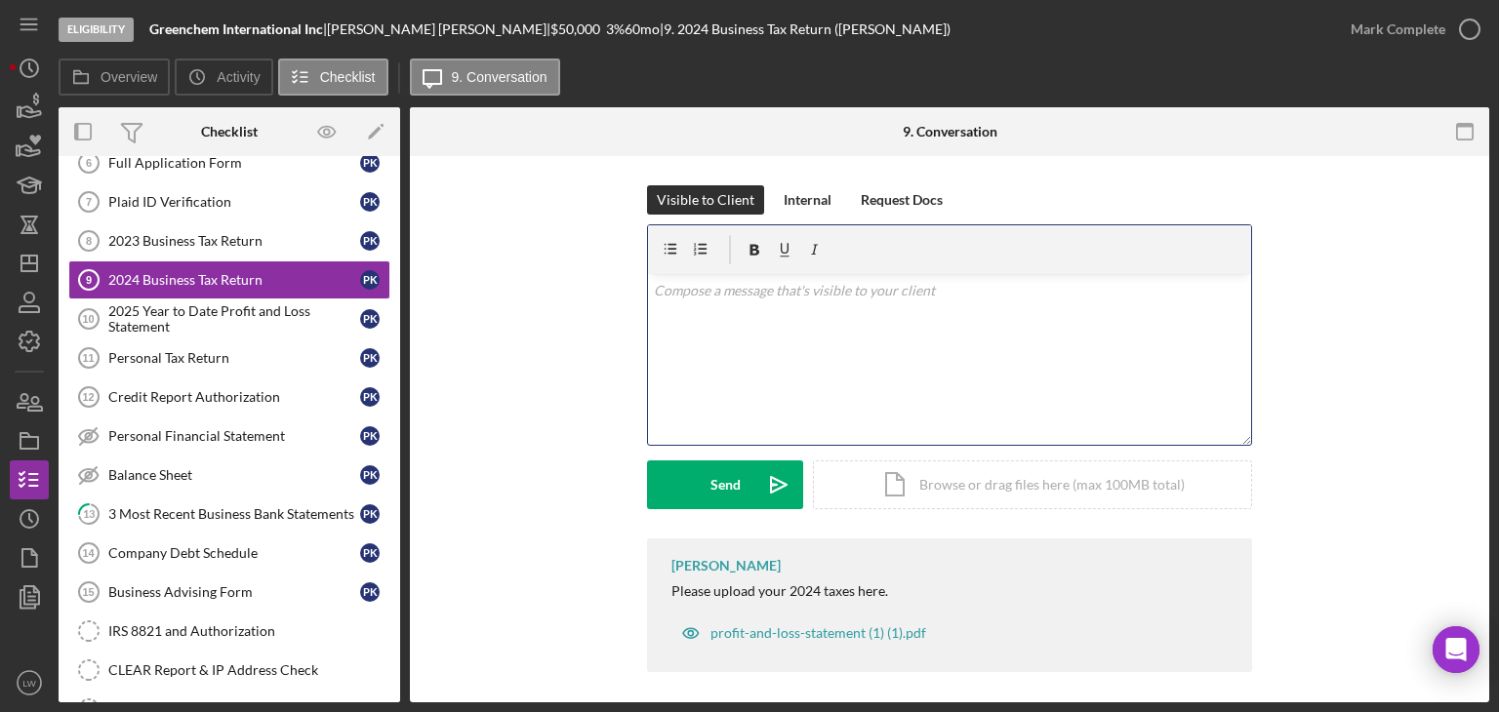
click at [876, 357] on div "v Color teal Color pink Remove color Add row above Add row below Add column bef…" at bounding box center [949, 359] width 603 height 171
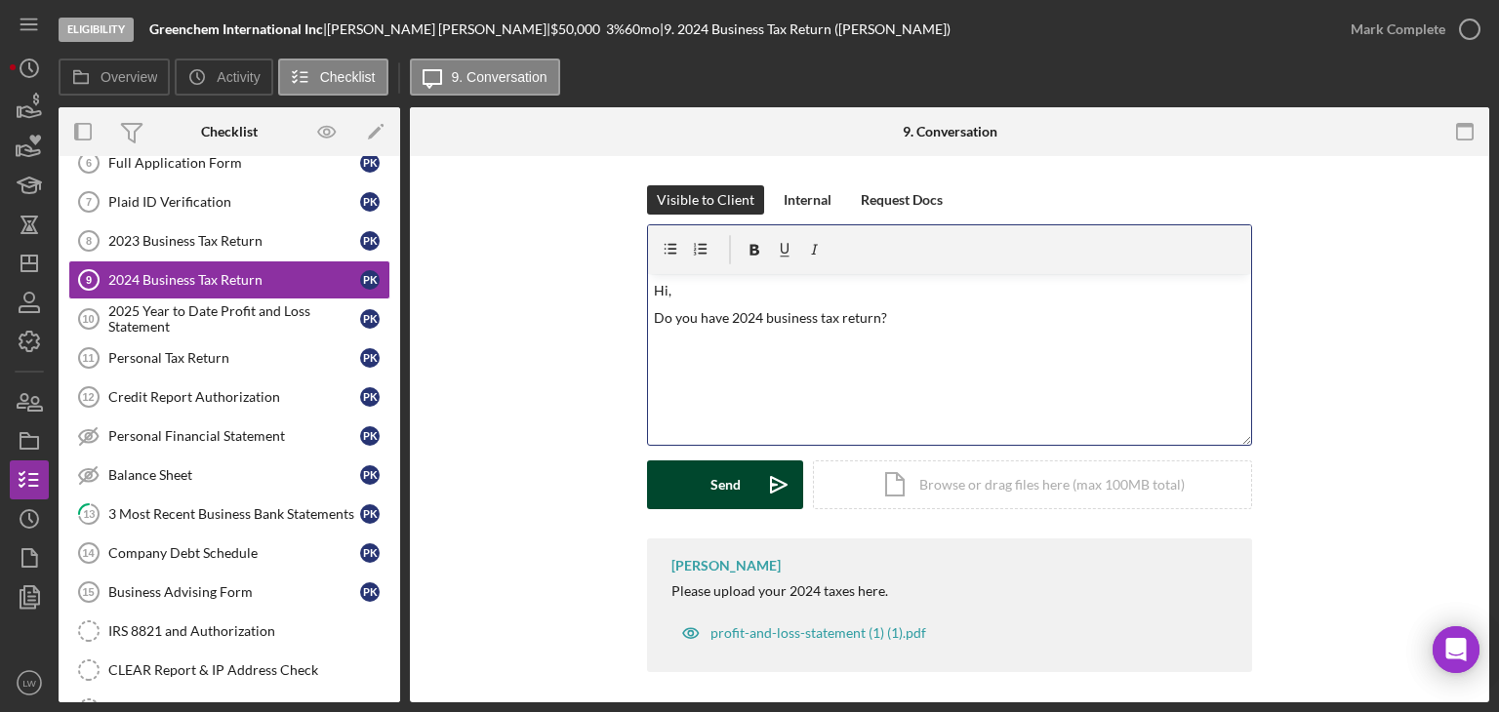
click at [713, 481] on div "Send" at bounding box center [726, 485] width 30 height 49
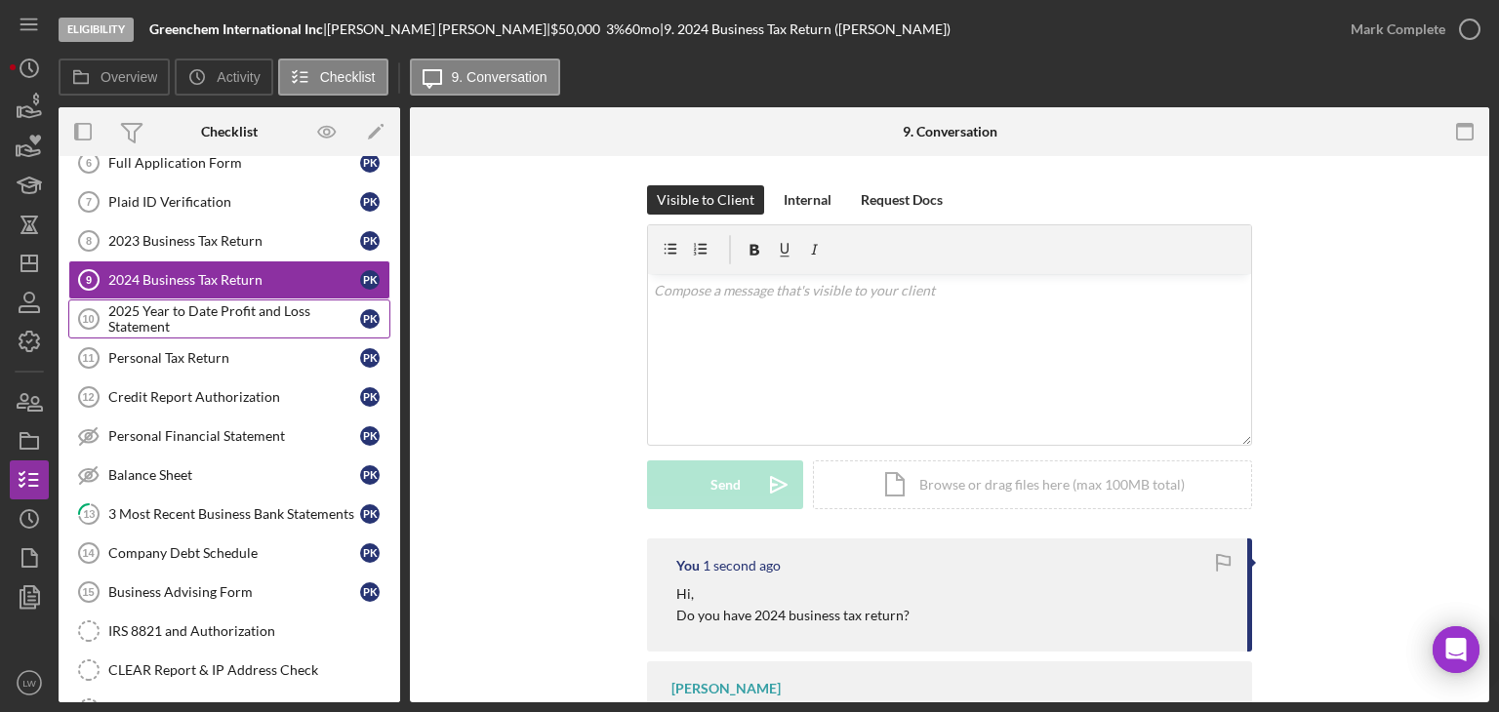
click at [242, 309] on div "2025 Year to Date Profit and Loss Statement" at bounding box center [234, 319] width 252 height 31
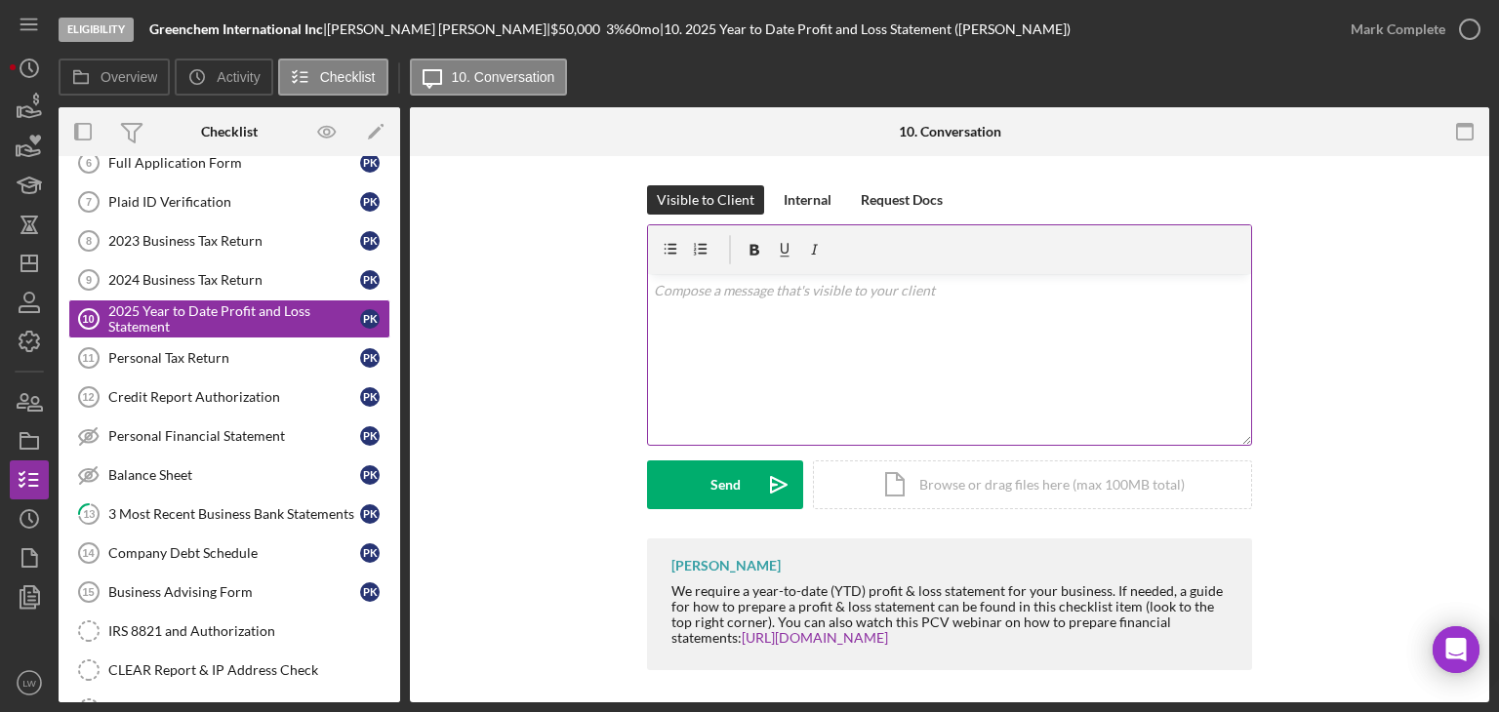
click at [808, 376] on div "v Color teal Color pink Remove color Add row above Add row below Add column bef…" at bounding box center [949, 359] width 603 height 171
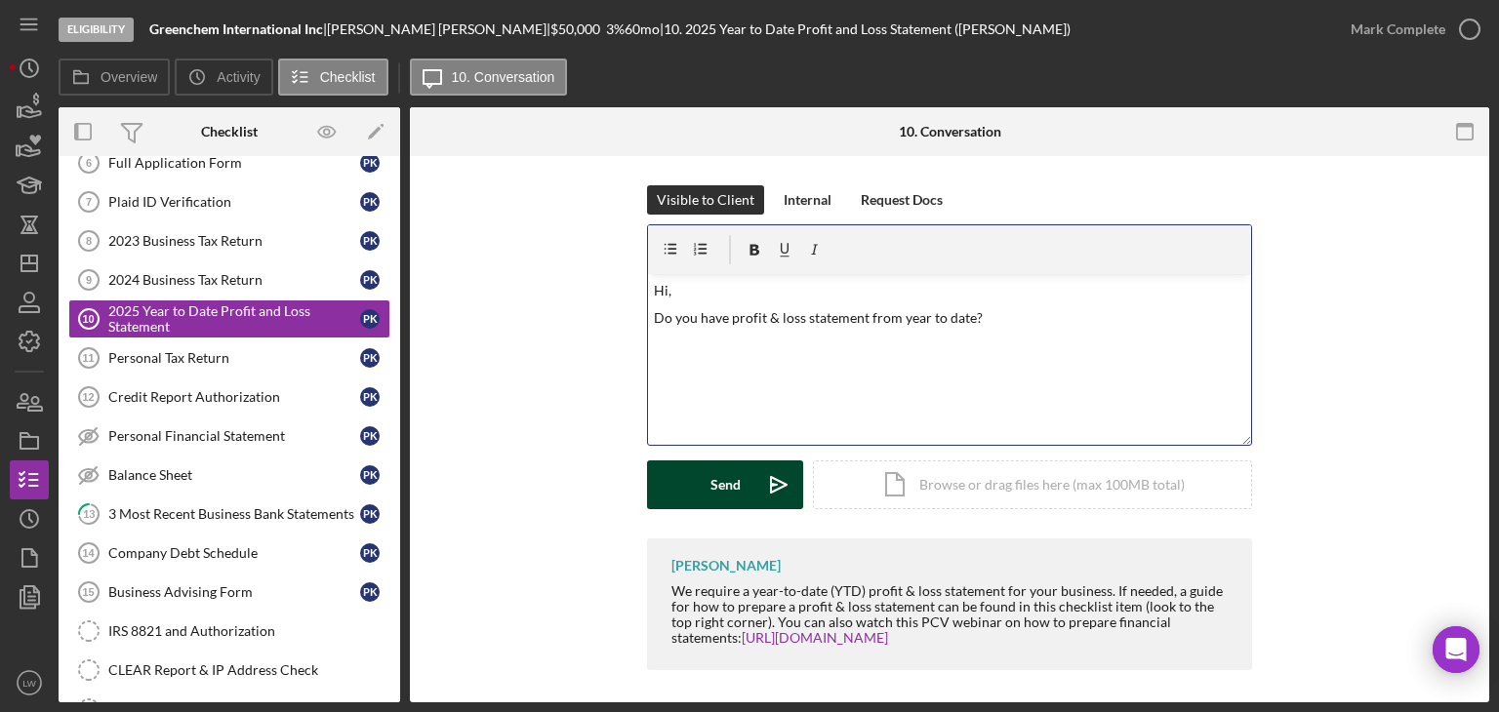
click at [734, 488] on div "Send" at bounding box center [726, 485] width 30 height 49
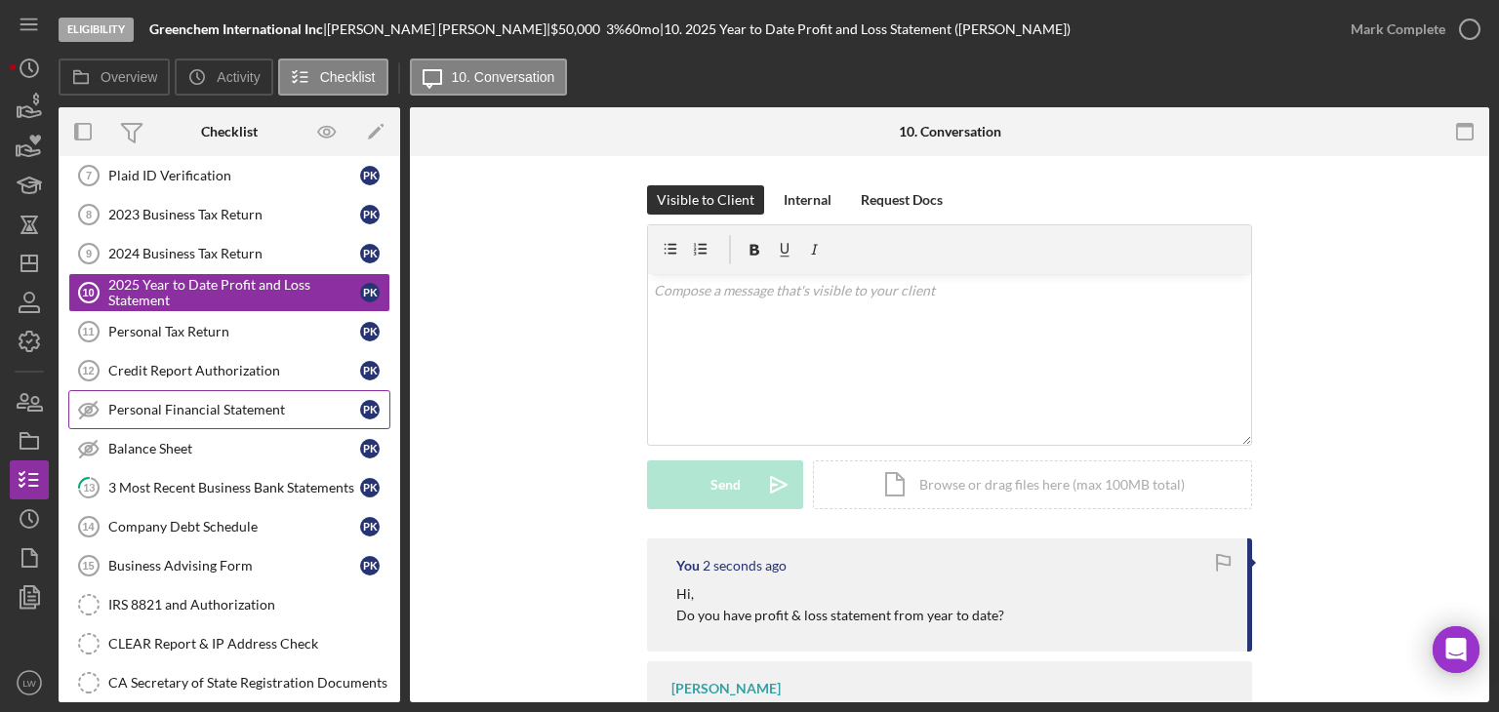
scroll to position [488, 0]
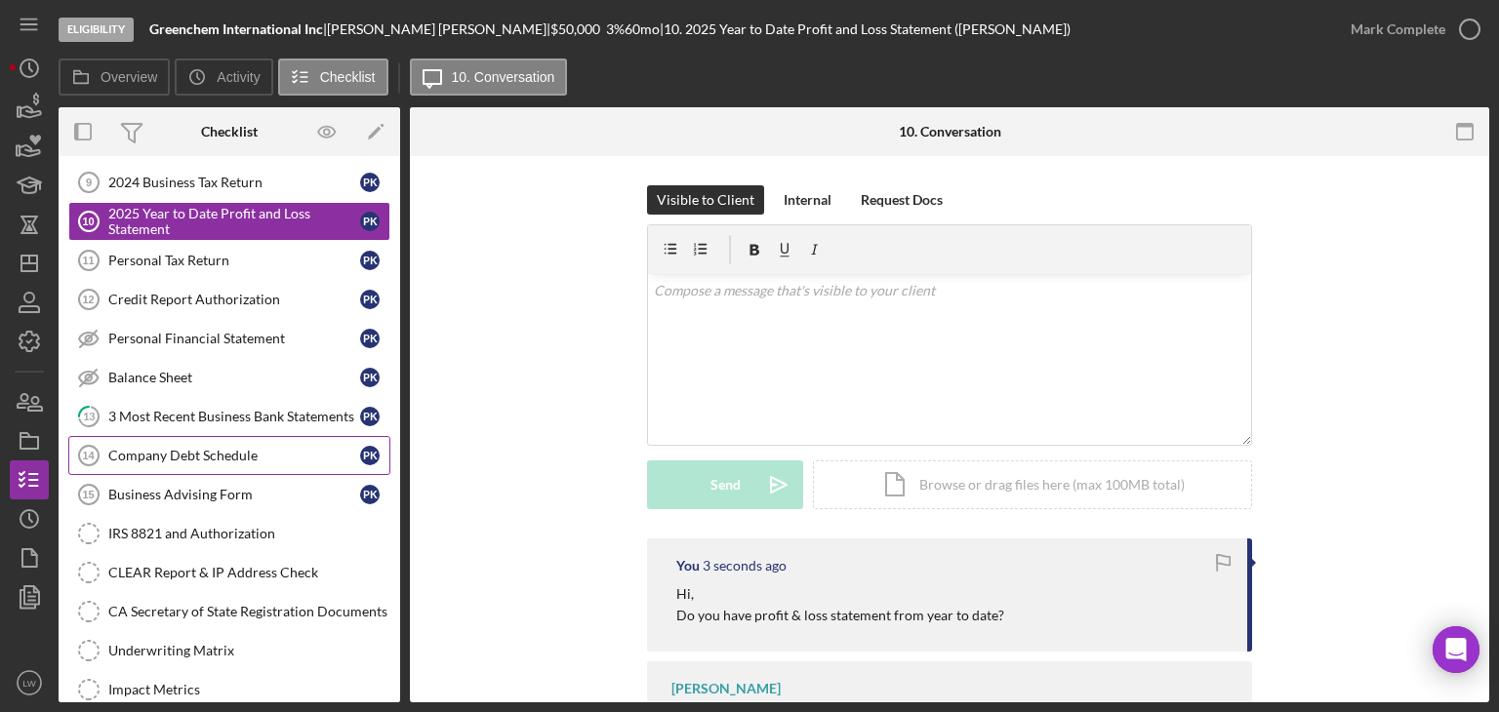
click at [299, 450] on div "Company Debt Schedule" at bounding box center [234, 456] width 252 height 16
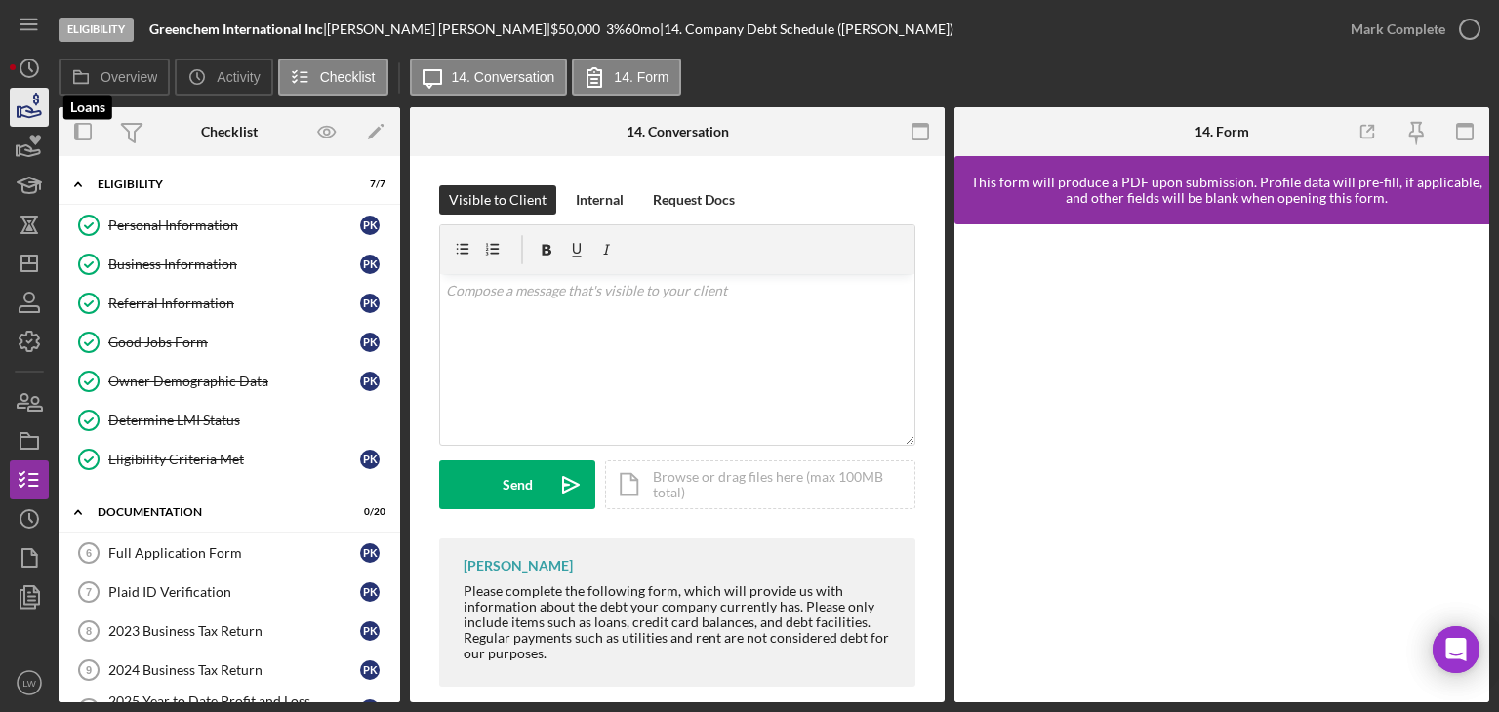
click at [35, 103] on icon "button" at bounding box center [29, 107] width 49 height 49
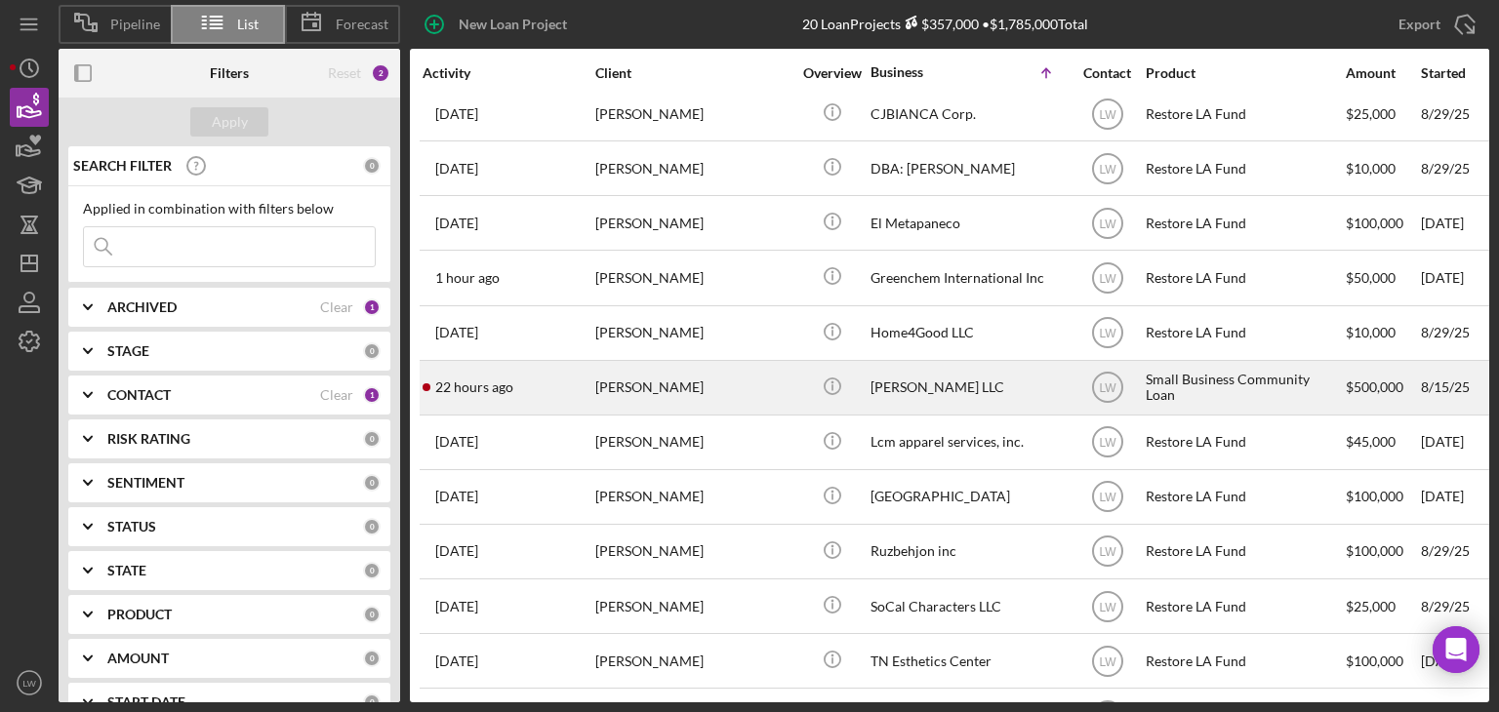
scroll to position [515, 0]
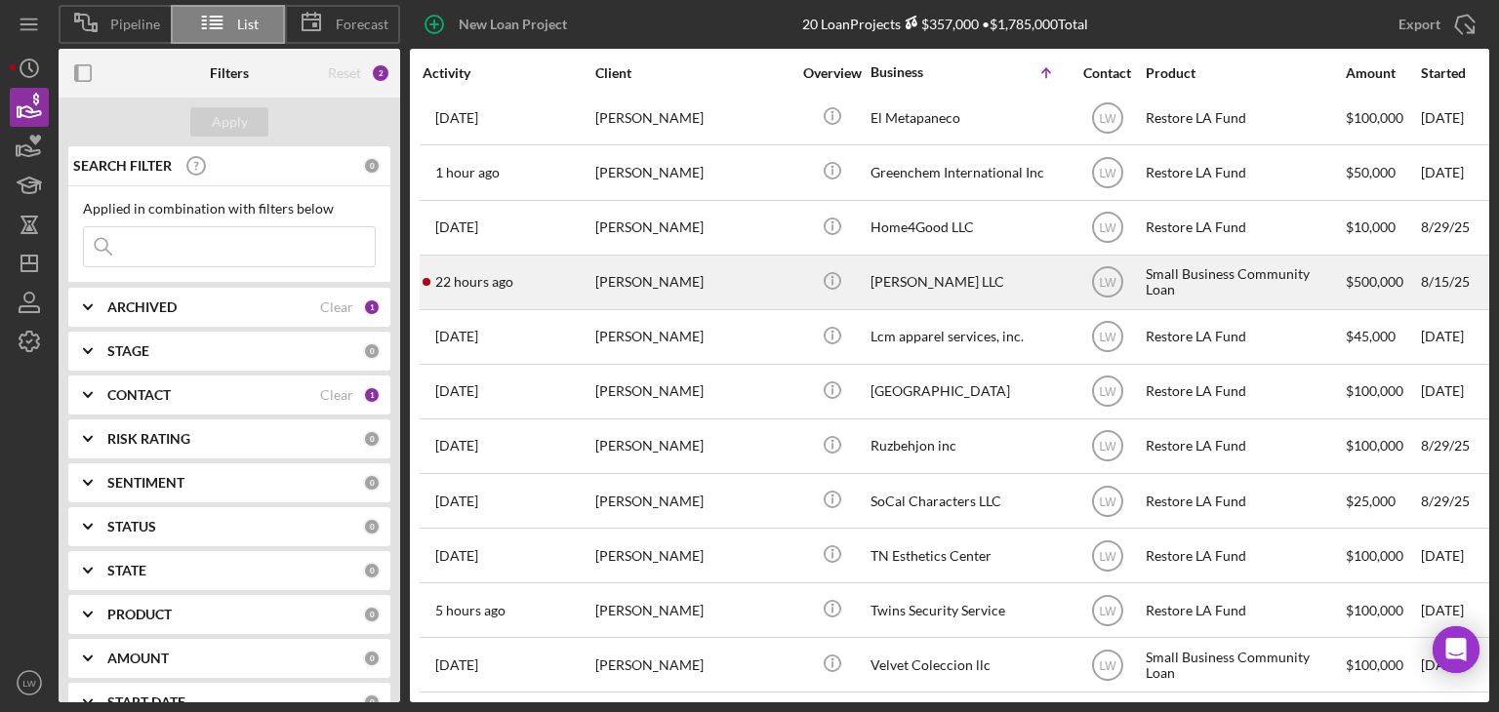
click at [757, 265] on div "MIAOHUAN ZHAO" at bounding box center [692, 283] width 195 height 52
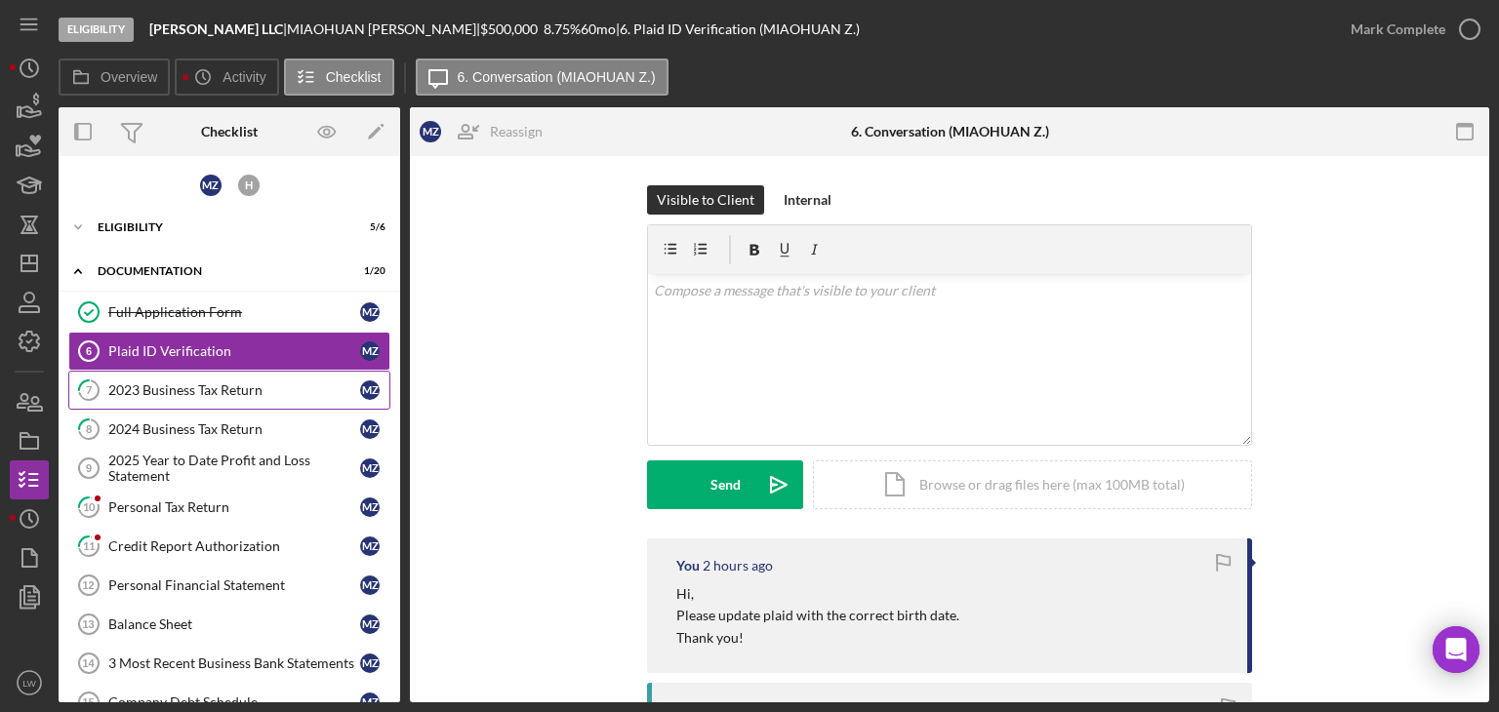
click at [199, 385] on div "2023 Business Tax Return" at bounding box center [234, 391] width 252 height 16
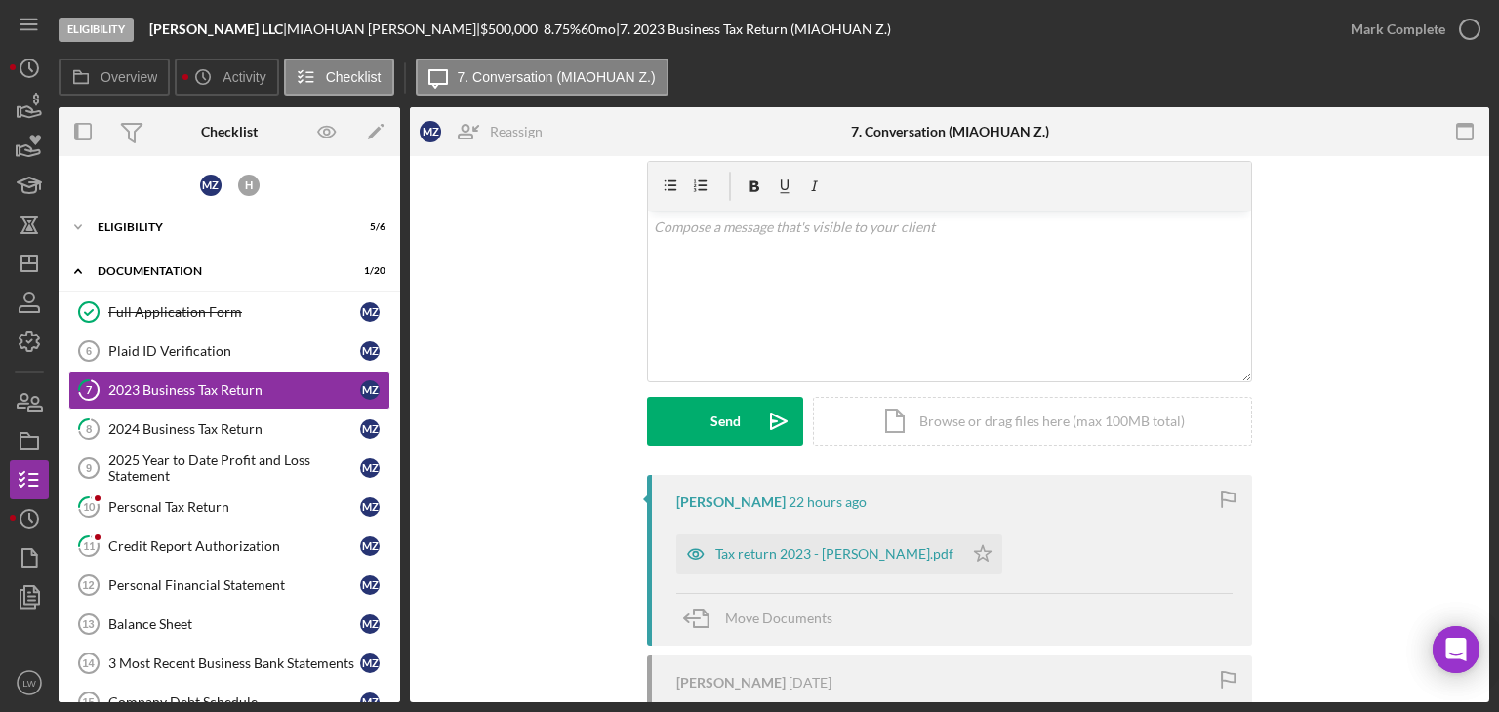
scroll to position [98, 0]
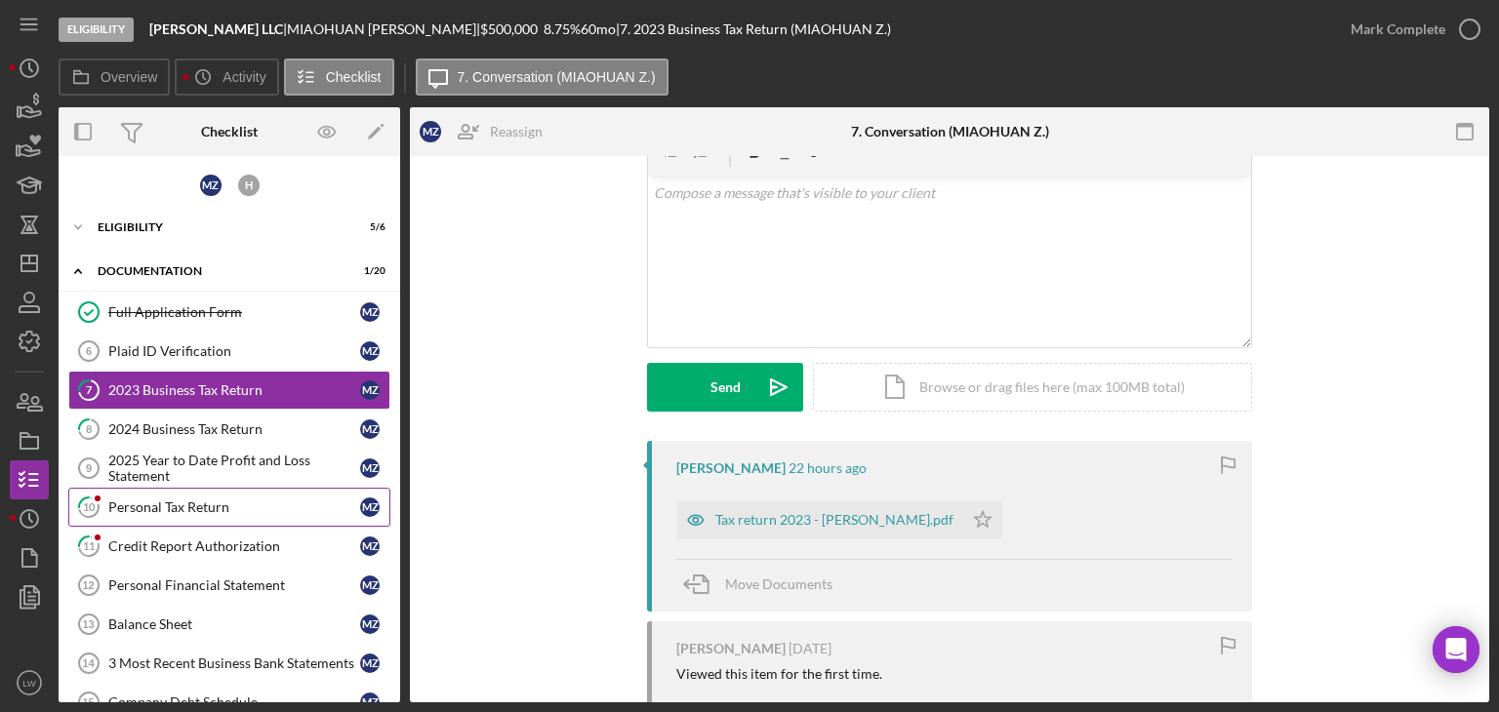
click at [213, 500] on div "Personal Tax Return" at bounding box center [234, 508] width 252 height 16
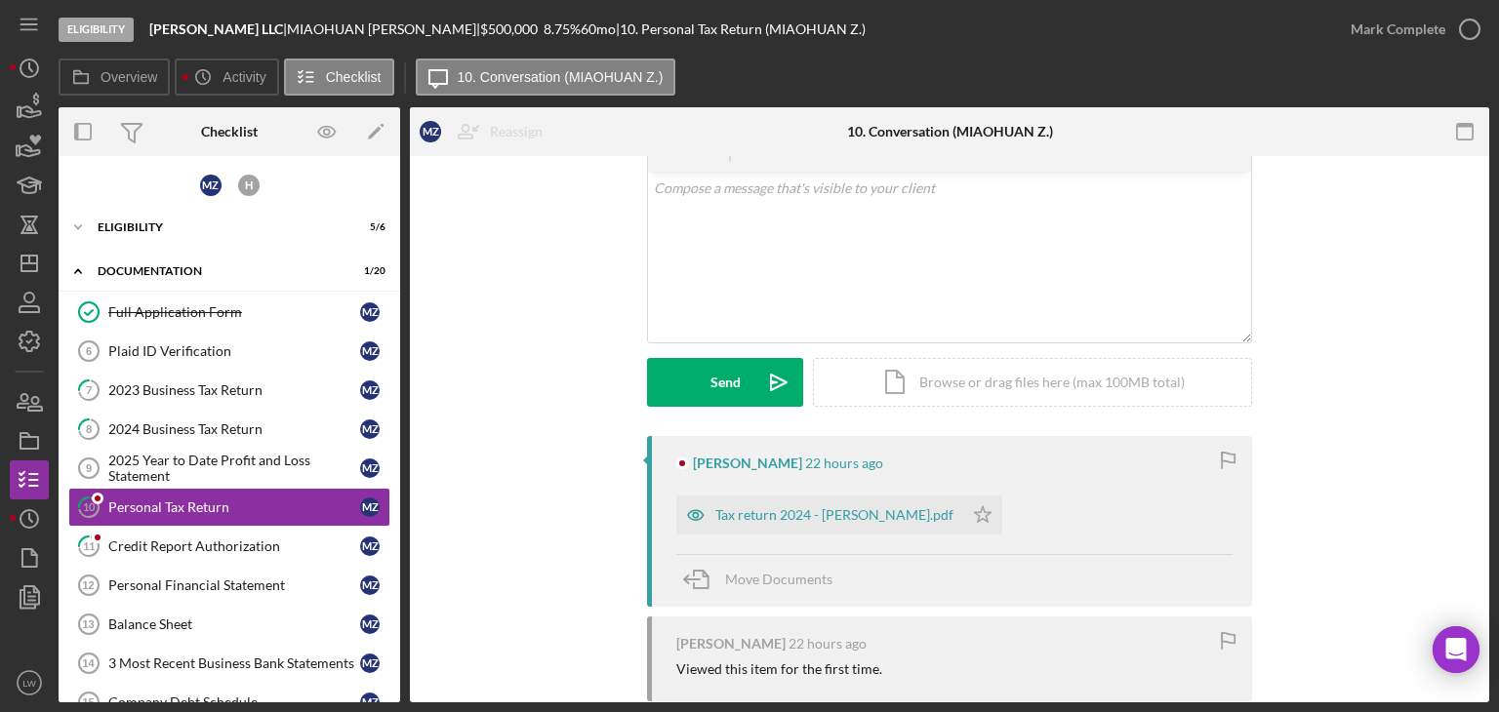
scroll to position [282, 0]
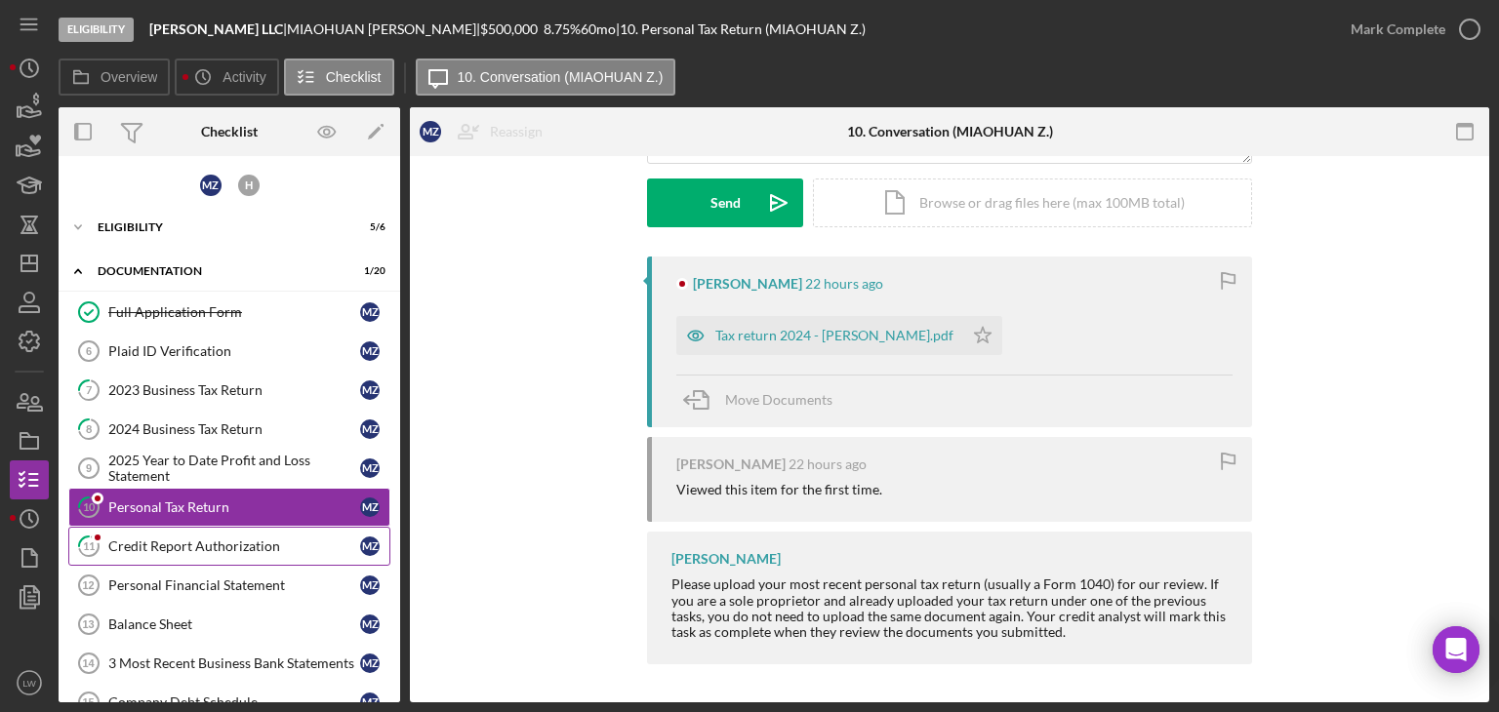
click at [237, 528] on link "11 Credit Report Authorization M Z" at bounding box center [229, 546] width 322 height 39
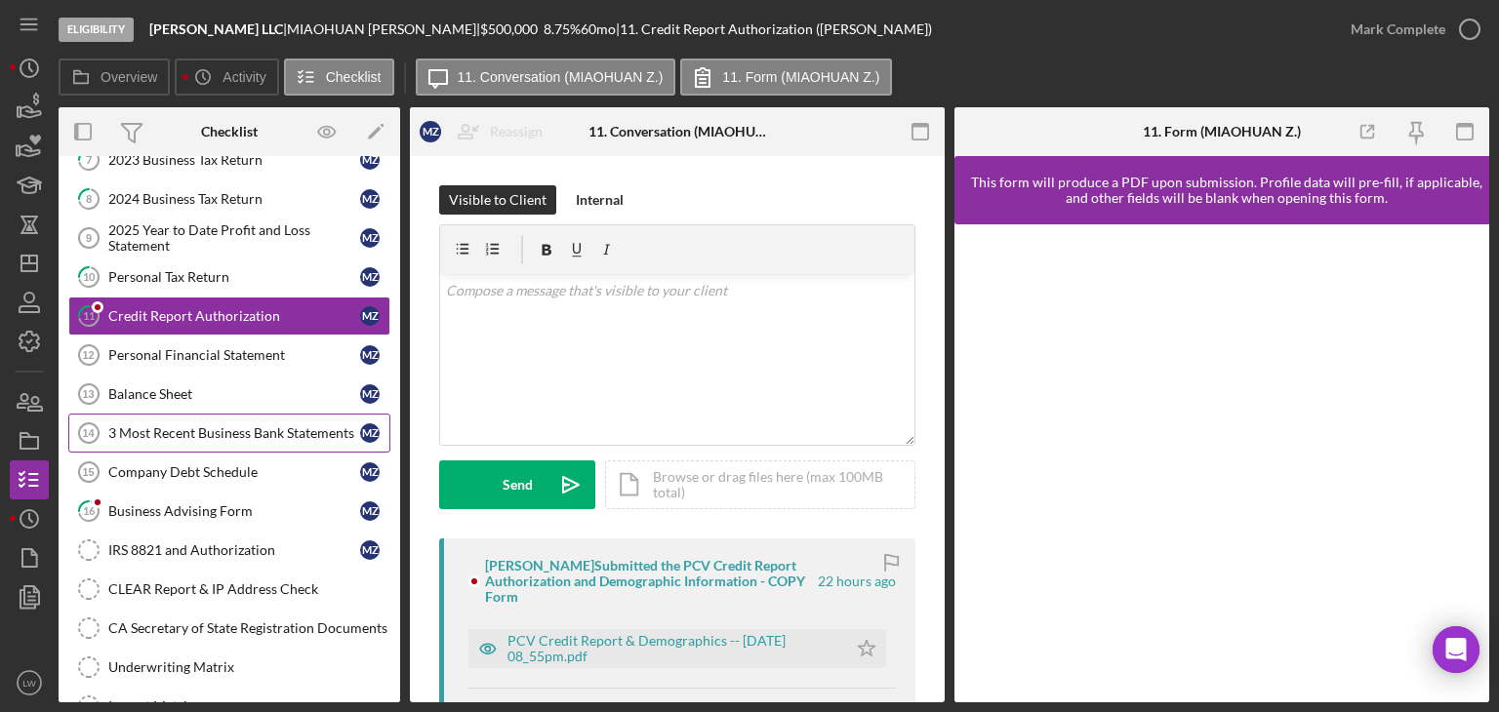
scroll to position [293, 0]
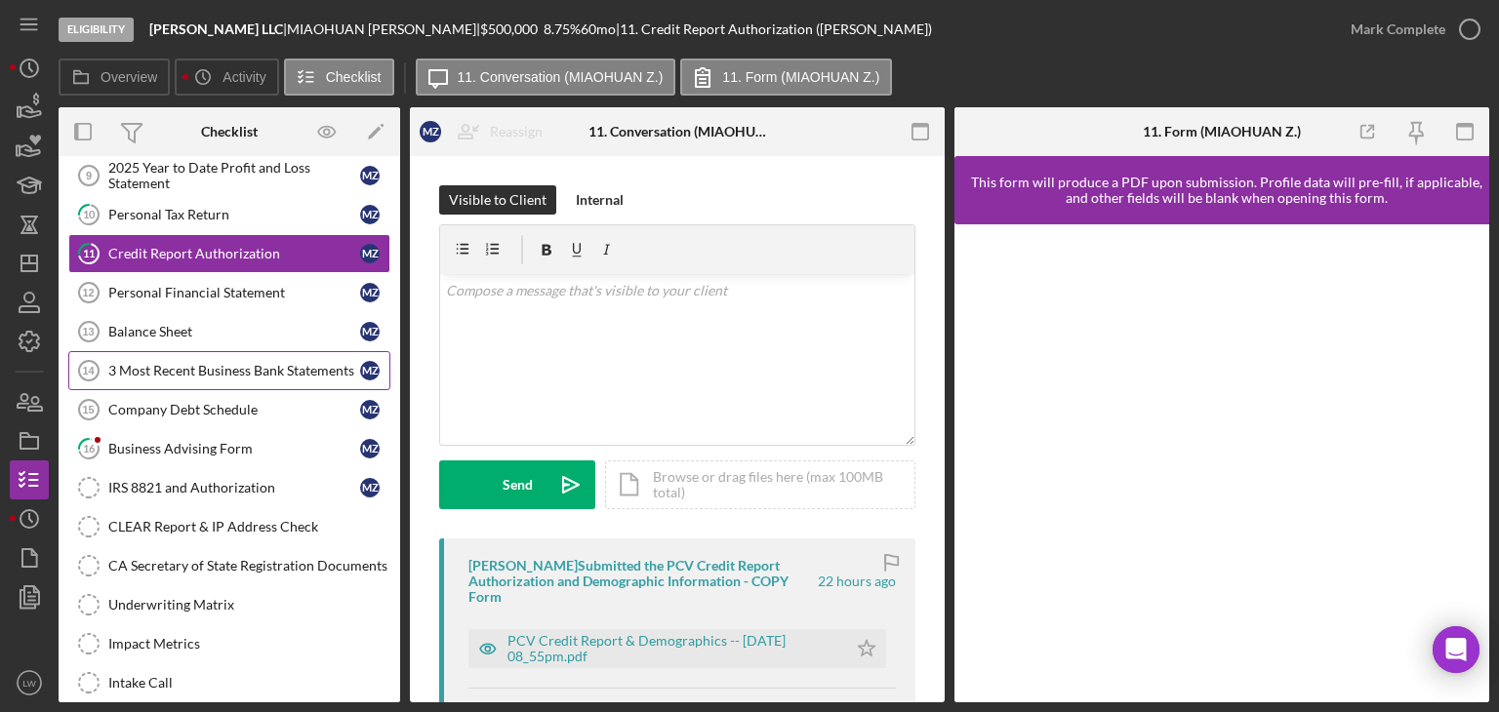
click at [186, 363] on div "3 Most Recent Business Bank Statements" at bounding box center [234, 371] width 252 height 16
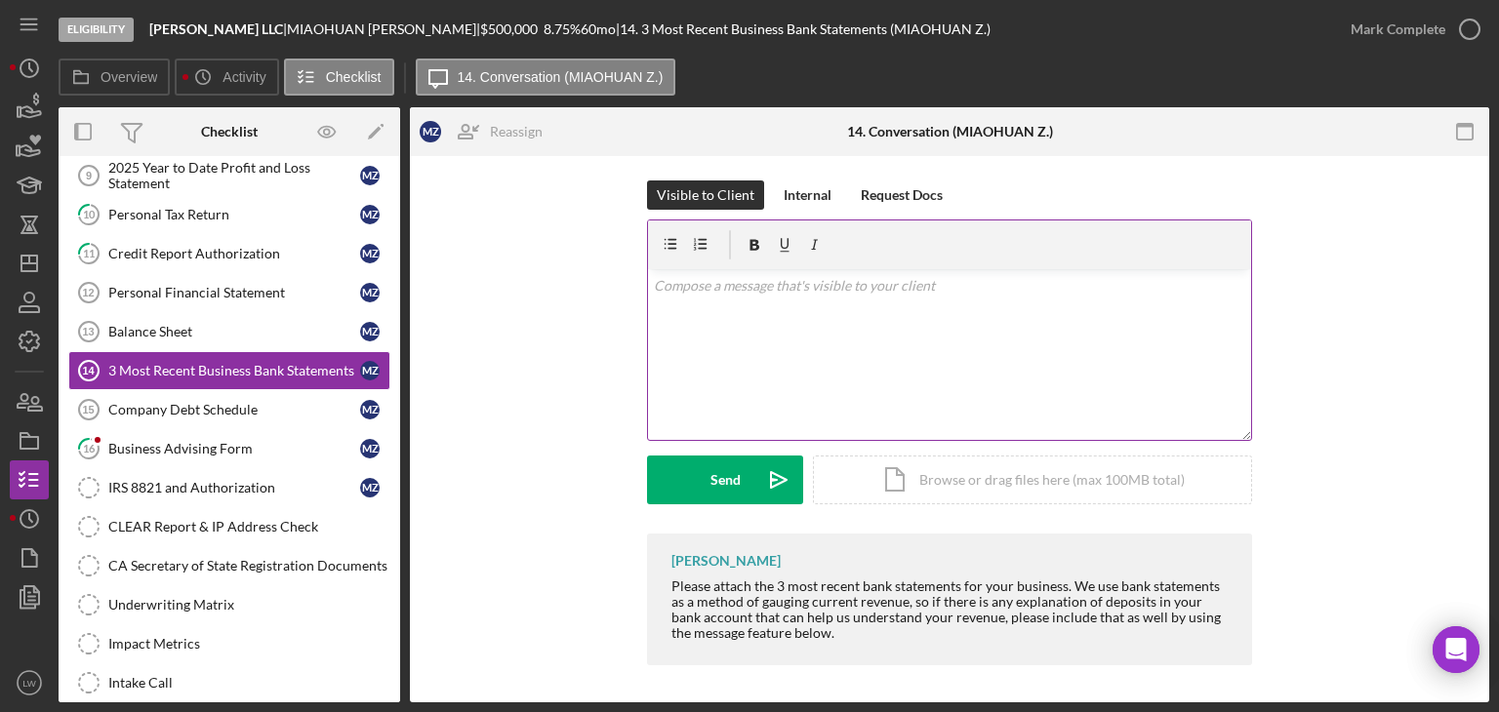
scroll to position [7, 0]
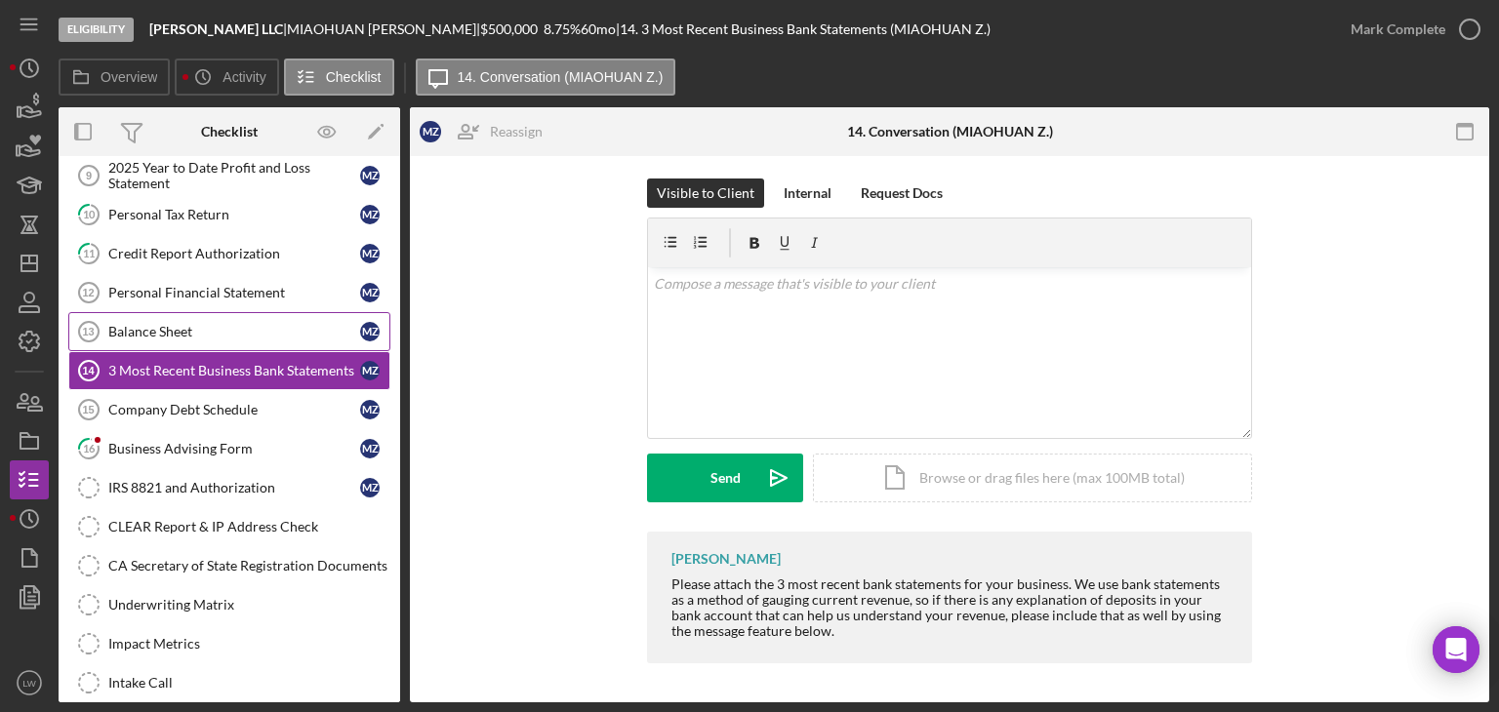
click at [159, 324] on div "Balance Sheet" at bounding box center [234, 332] width 252 height 16
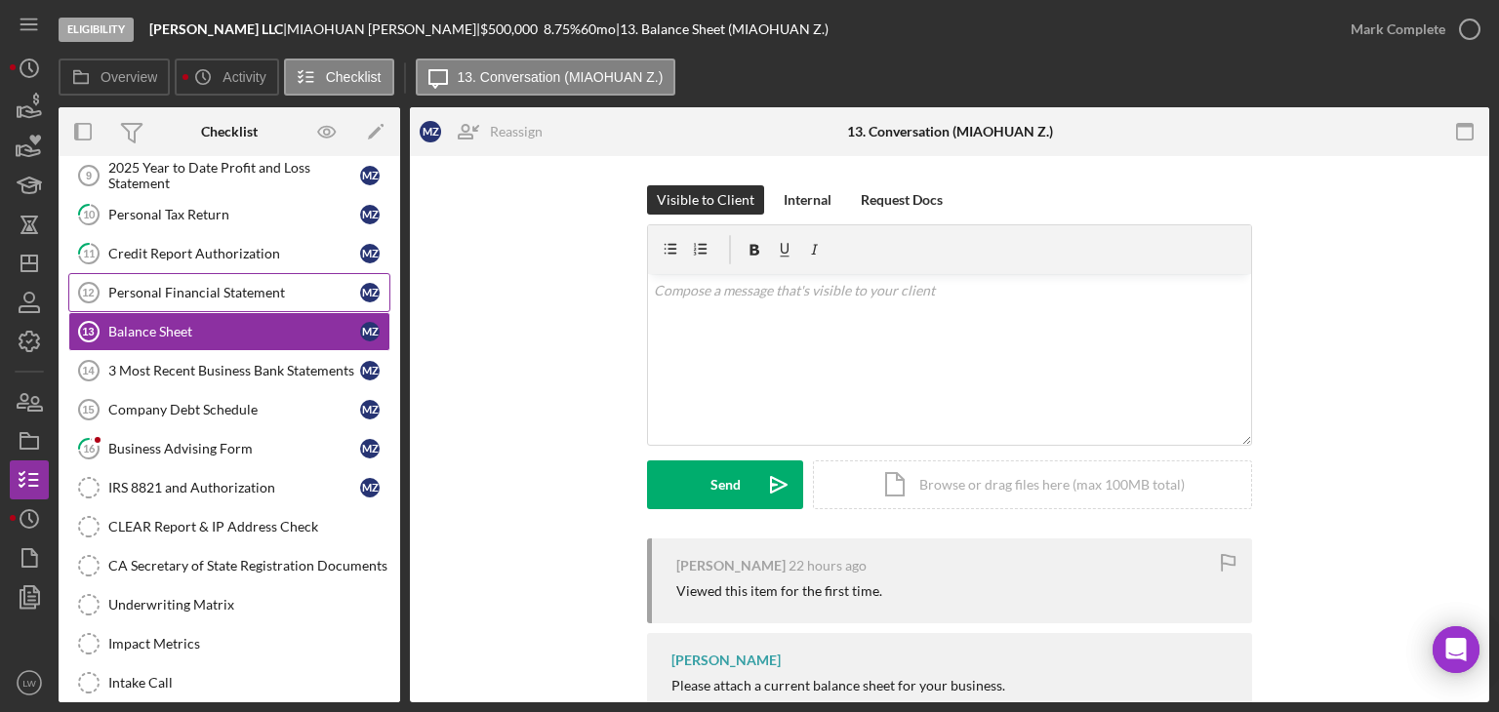
click at [162, 273] on link "Personal Financial Statement 12 Personal Financial Statement M Z" at bounding box center [229, 292] width 322 height 39
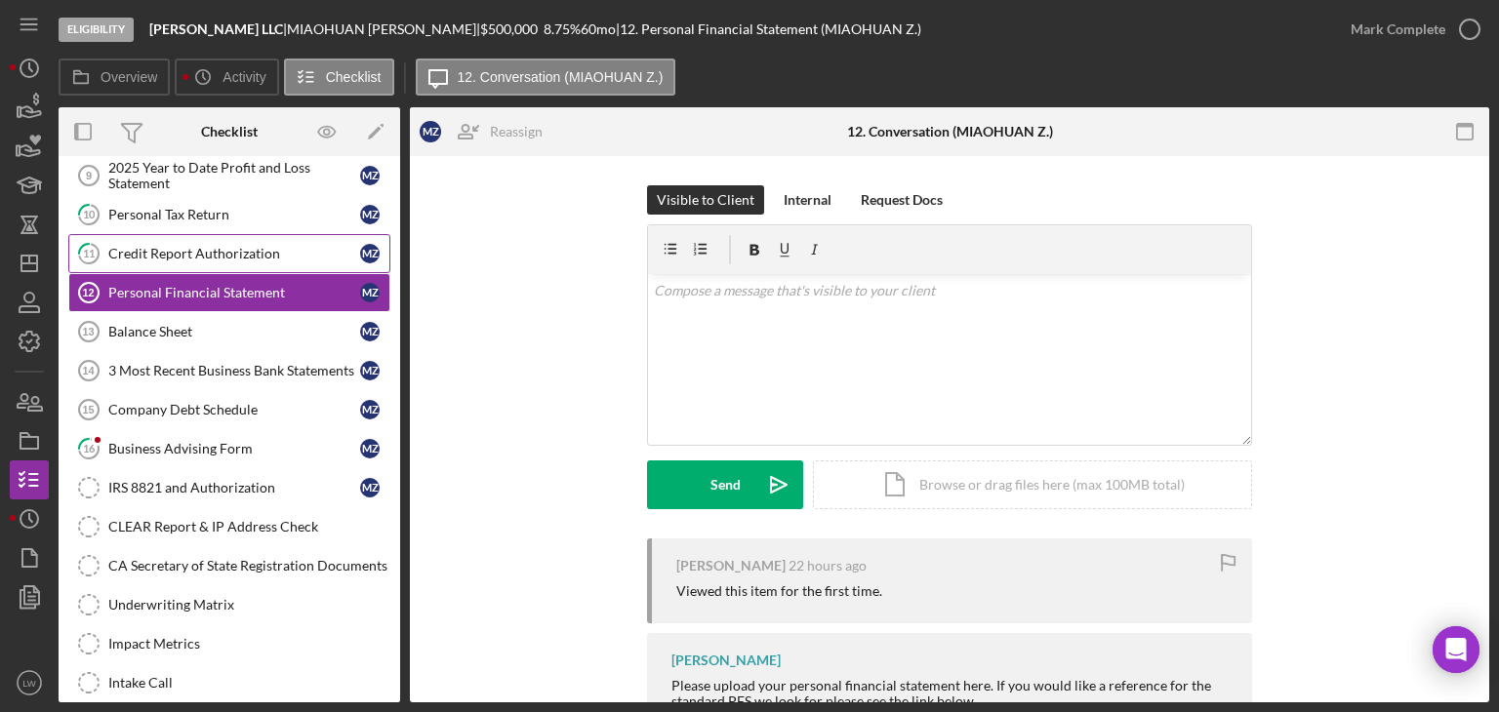
click at [165, 246] on div "Credit Report Authorization" at bounding box center [234, 254] width 252 height 16
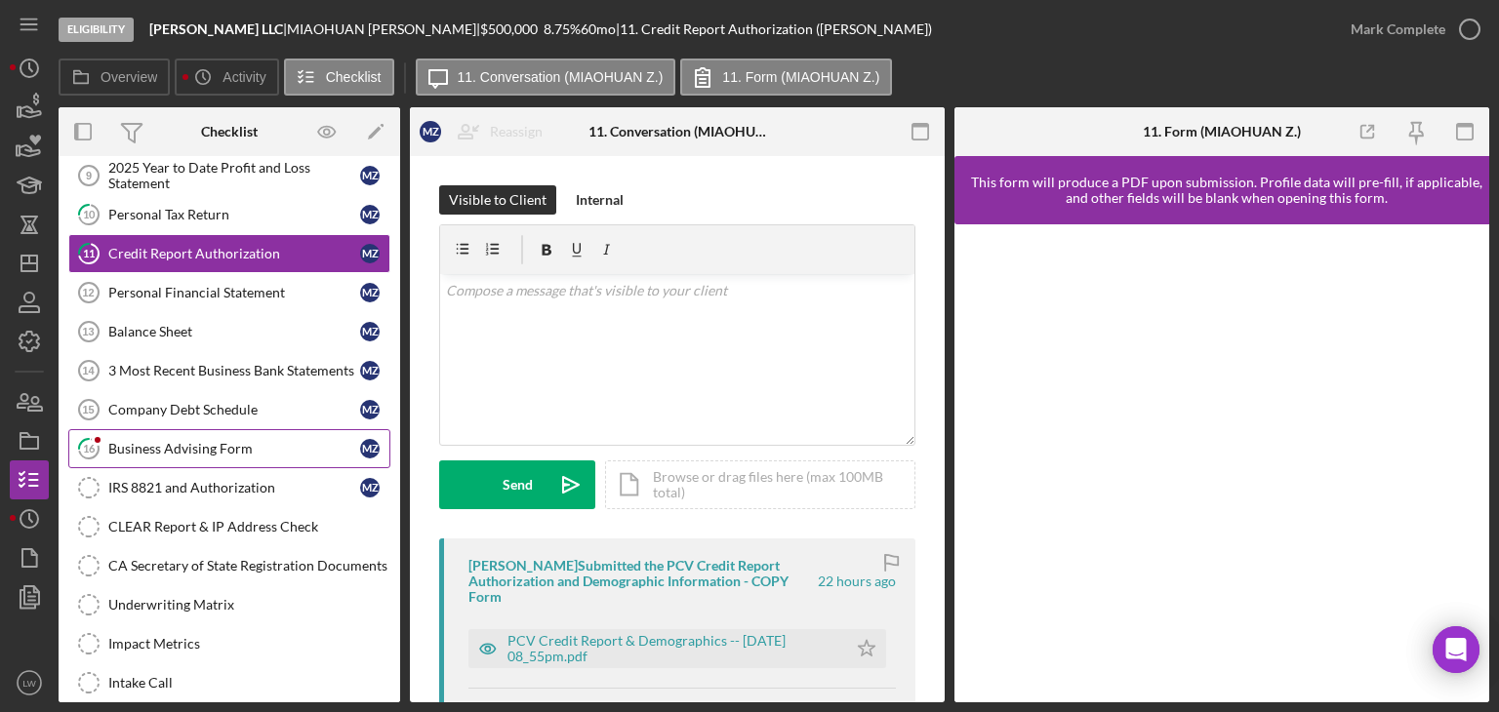
click at [172, 430] on link "16 Business Advising Form M Z" at bounding box center [229, 448] width 322 height 39
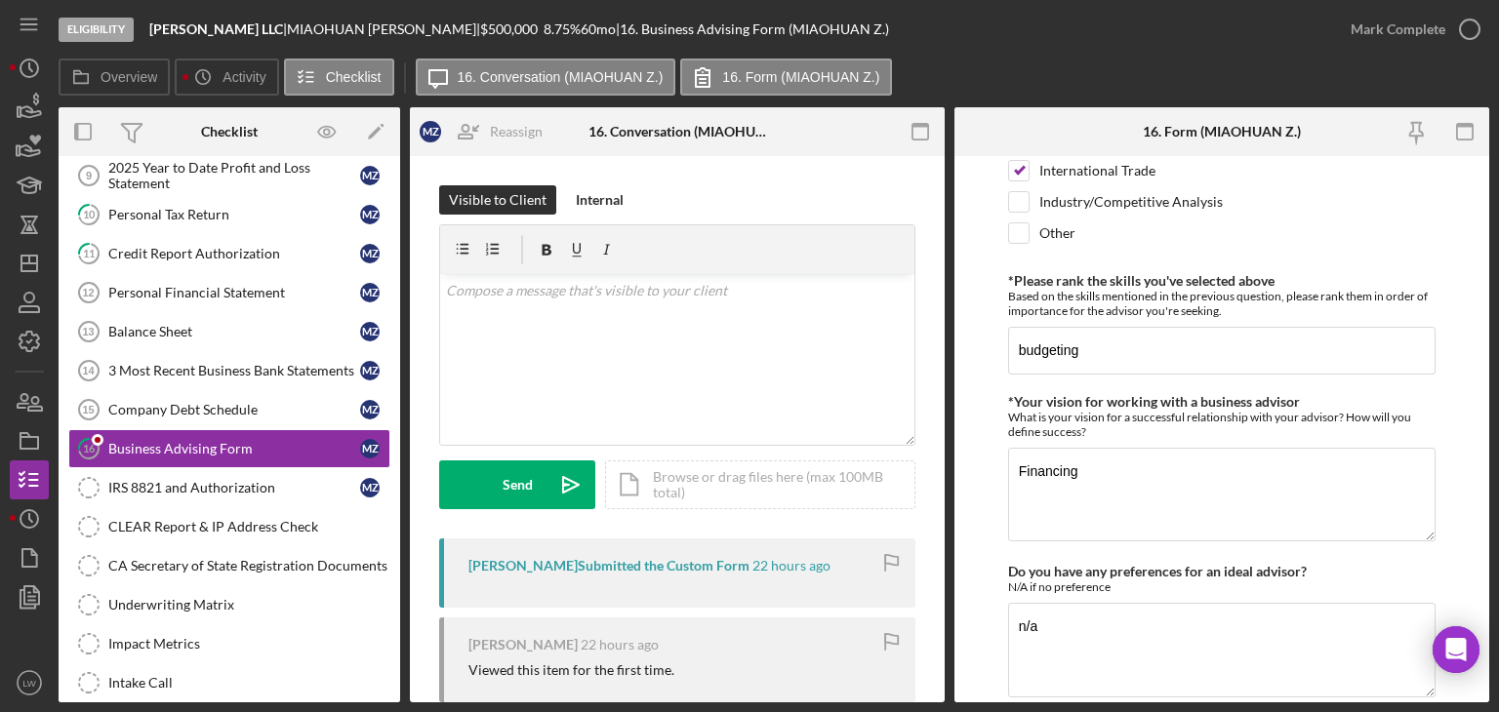
scroll to position [1811, 0]
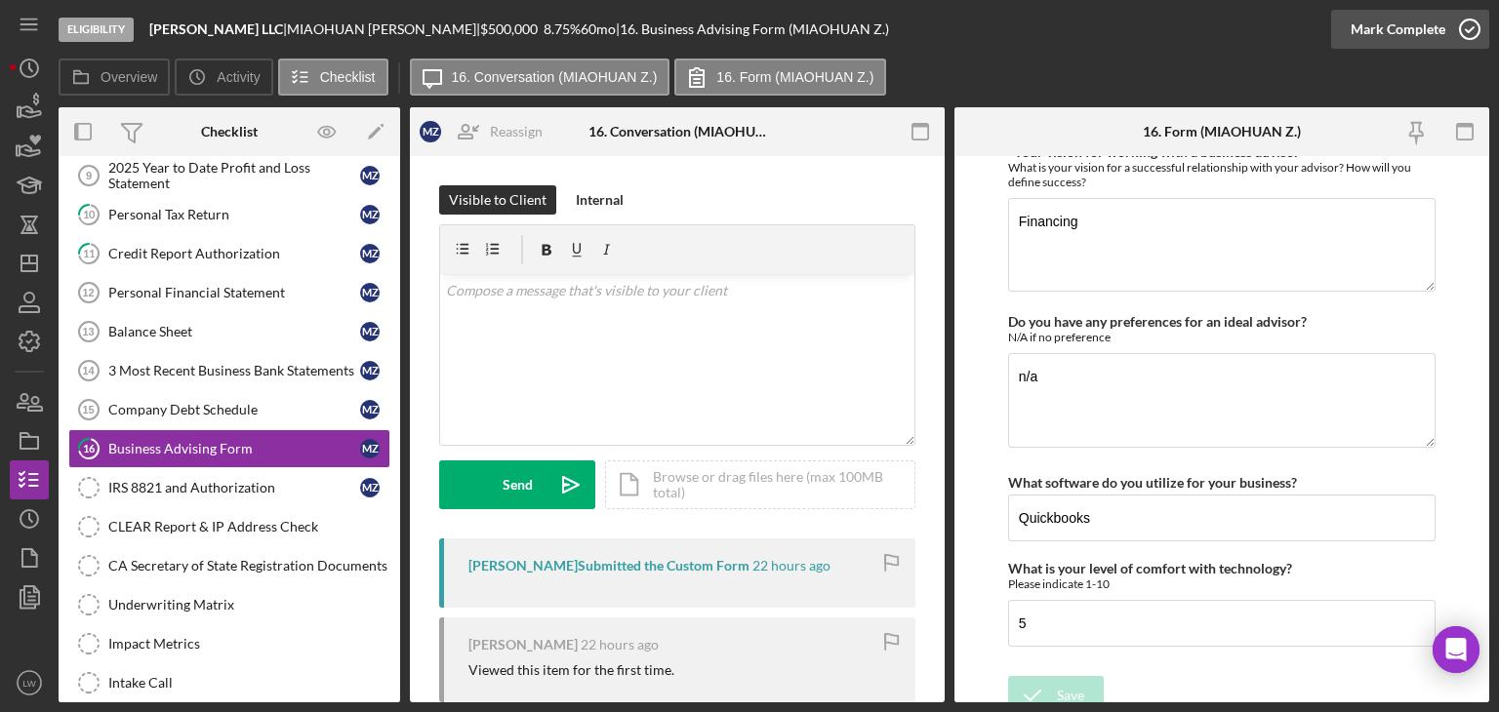
click at [1432, 32] on div "Mark Complete" at bounding box center [1398, 29] width 95 height 39
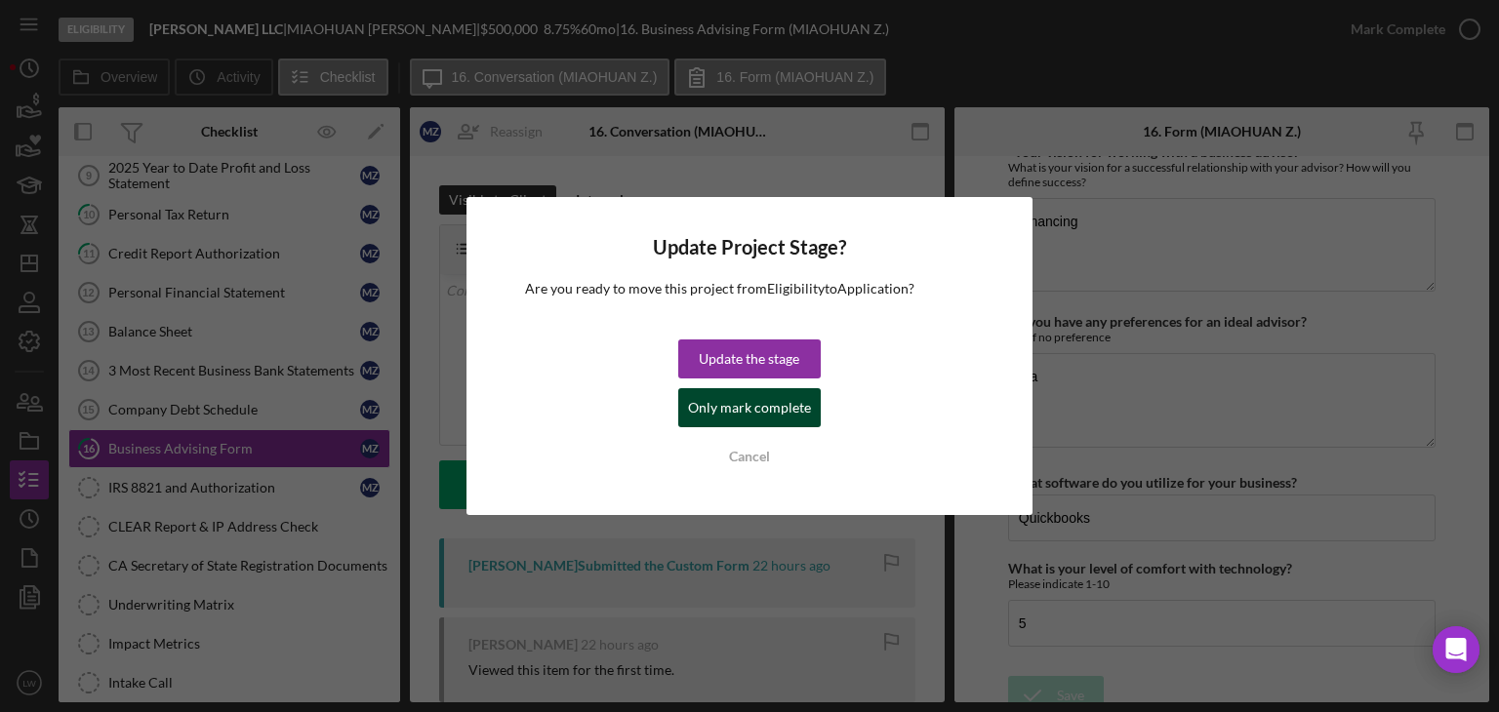
click at [723, 403] on div "Only mark complete" at bounding box center [749, 407] width 123 height 39
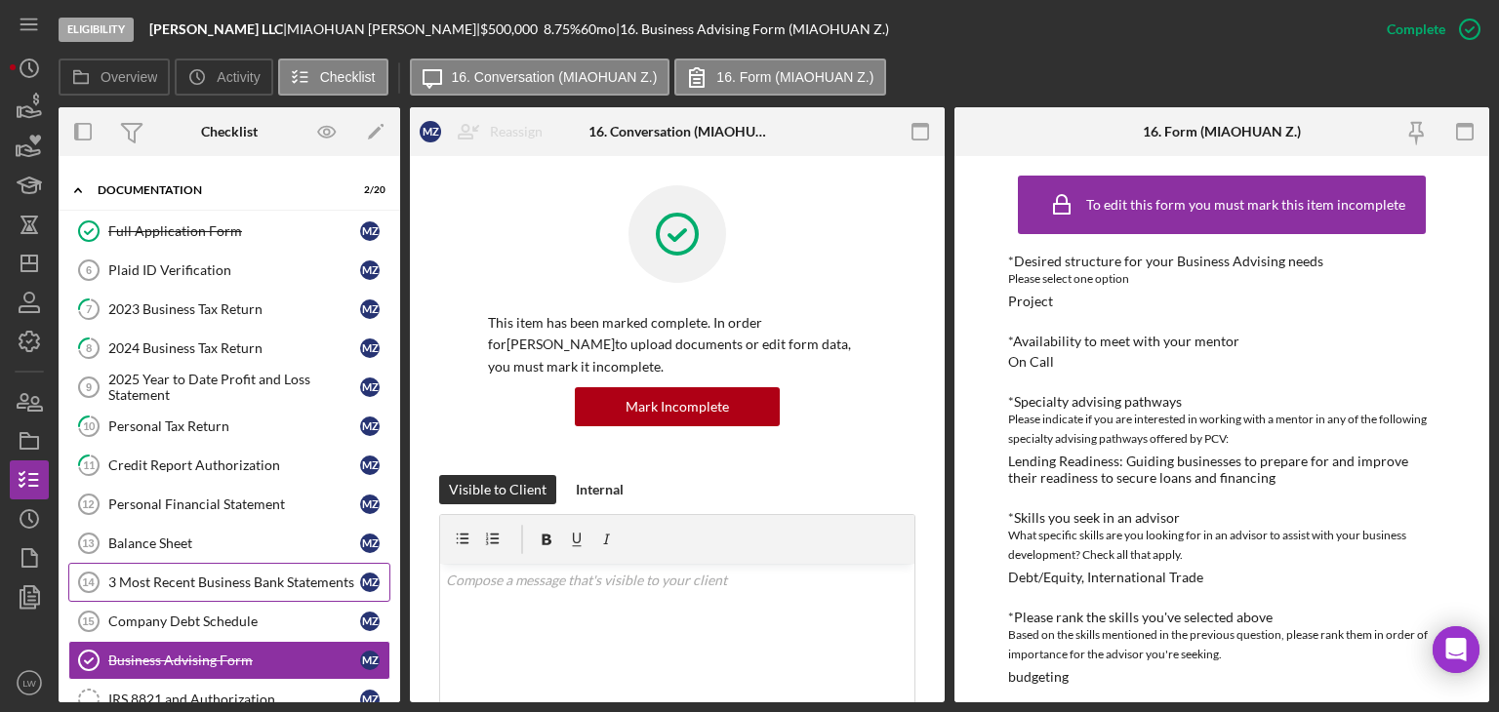
scroll to position [0, 0]
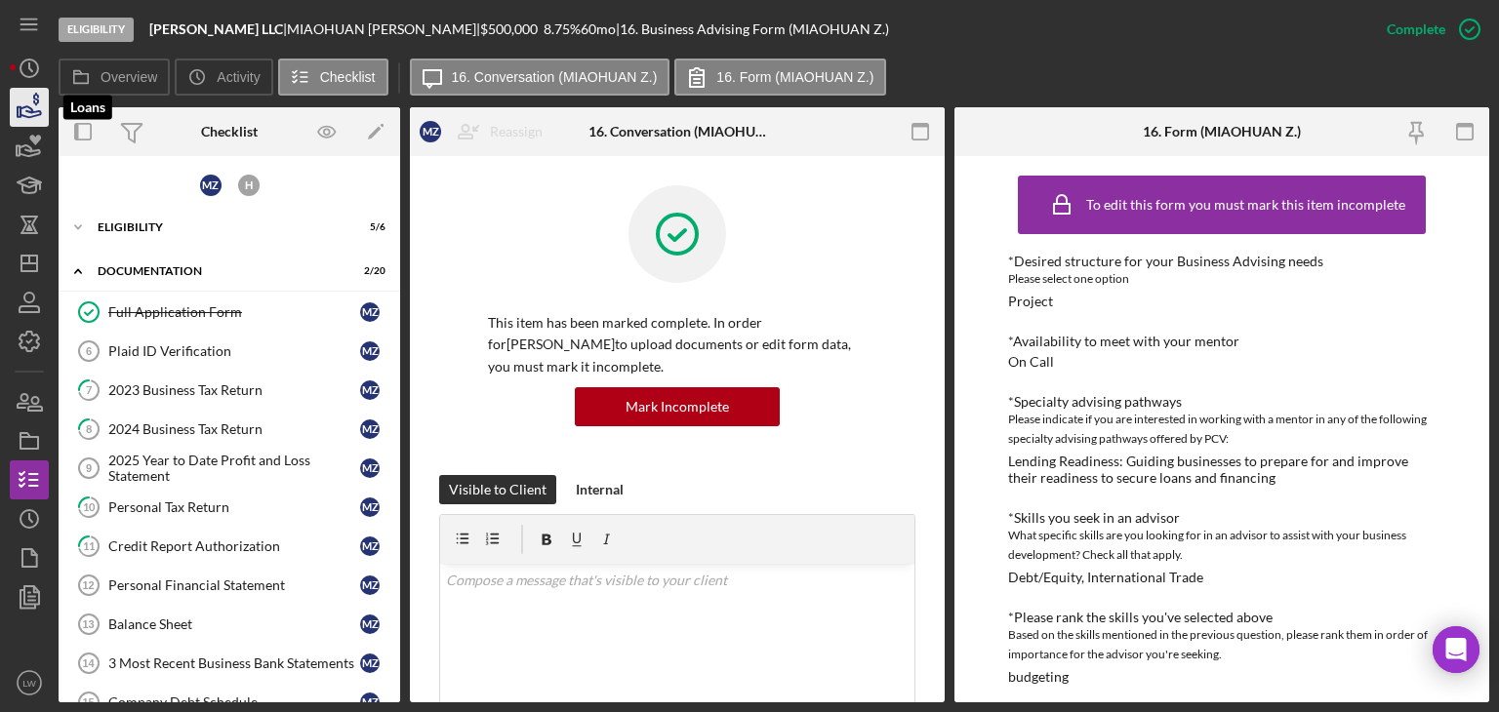
click at [18, 102] on icon "button" at bounding box center [29, 107] width 49 height 49
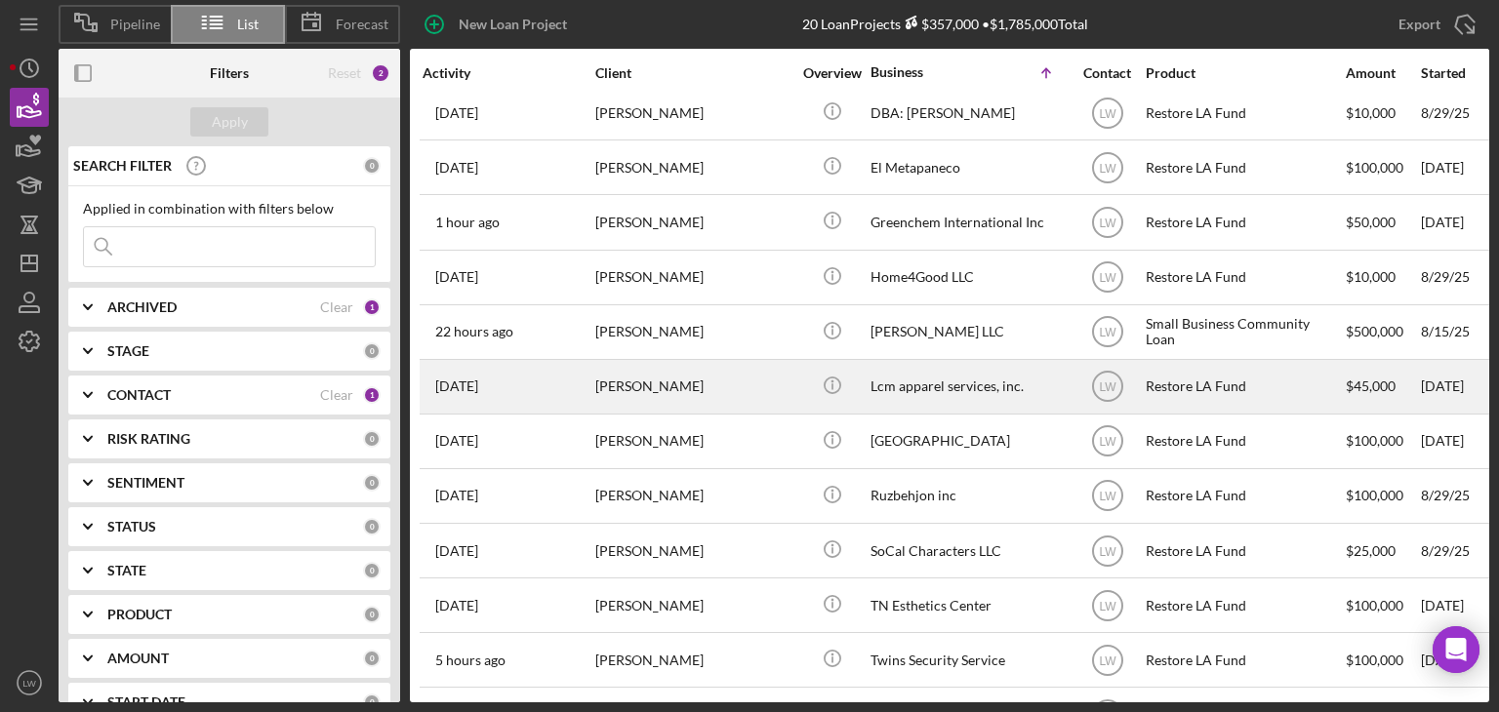
scroll to position [320, 0]
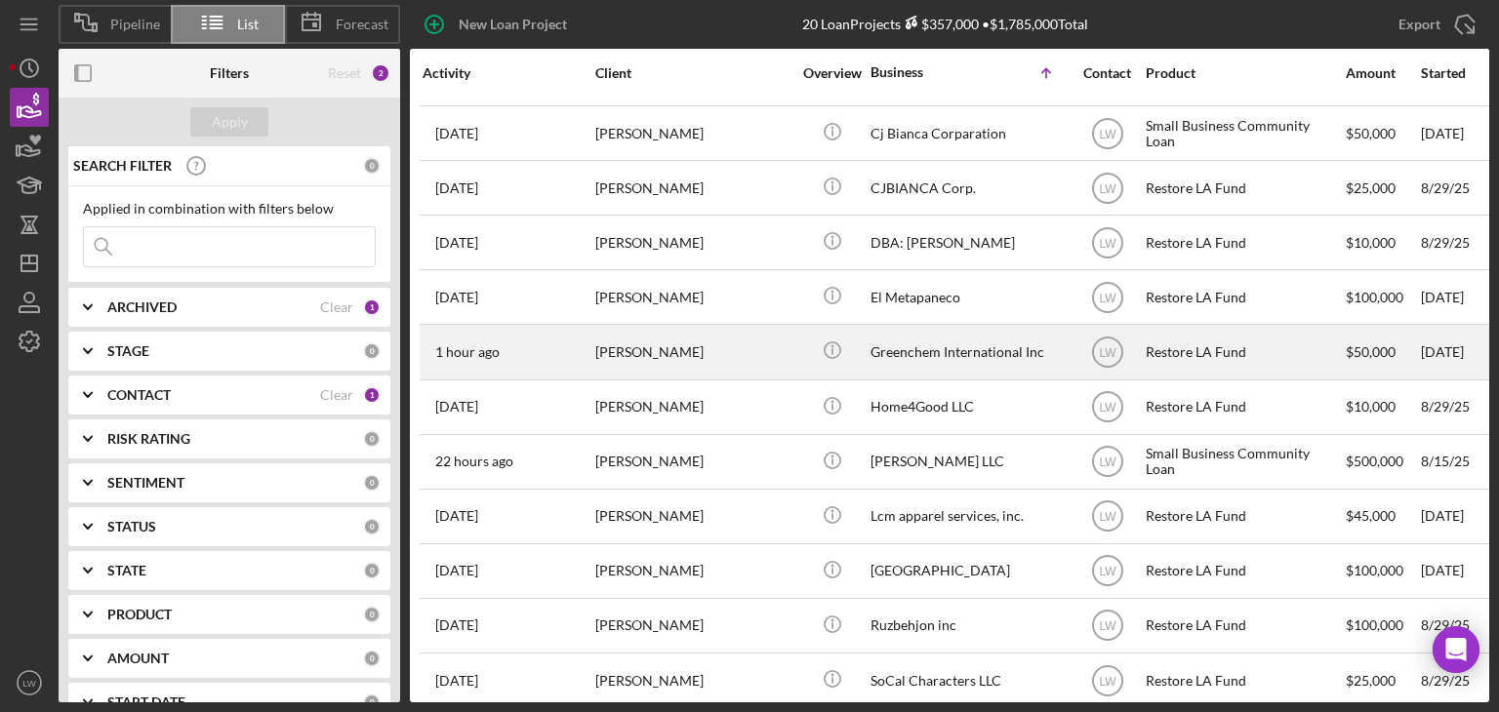
click at [651, 351] on div "[PERSON_NAME]" at bounding box center [692, 352] width 195 height 52
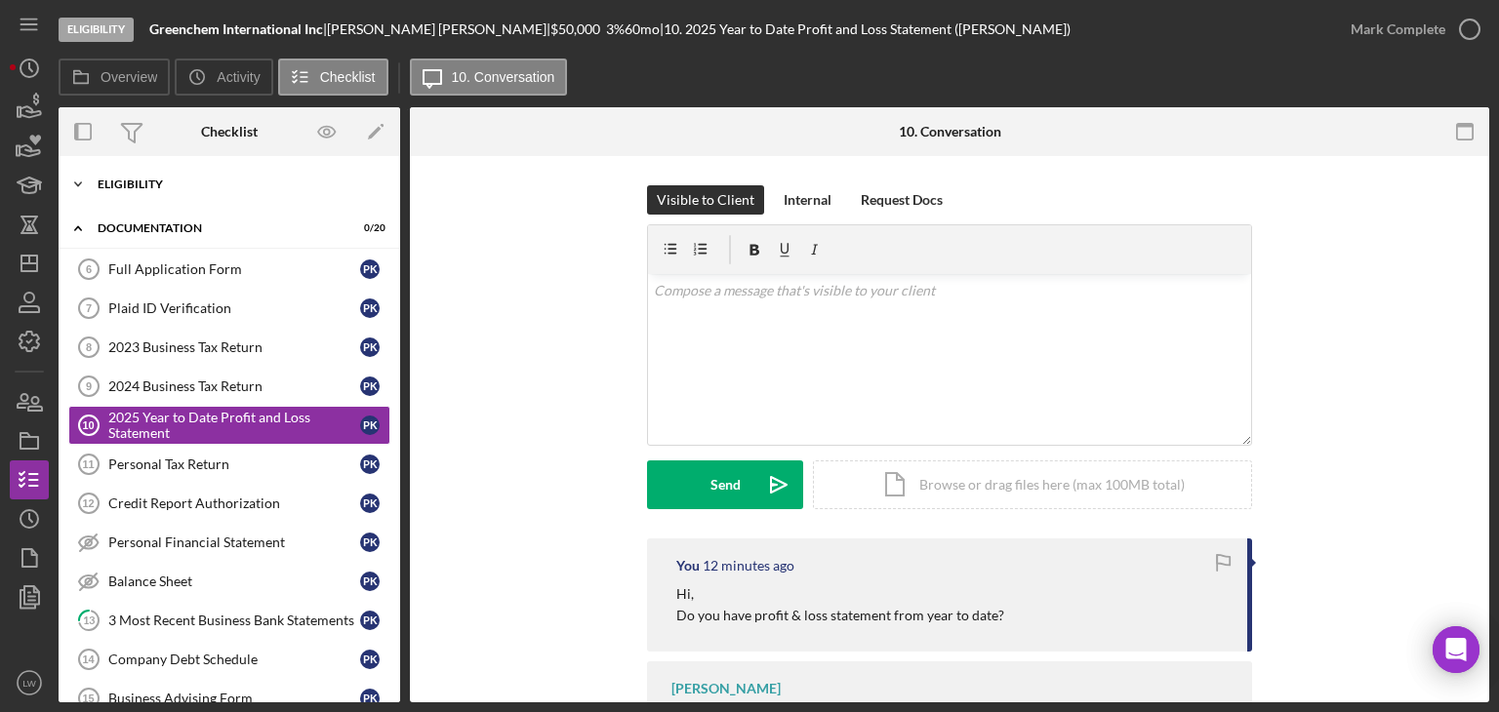
click at [112, 174] on div "Icon/Expander Eligibility 7 / 7" at bounding box center [230, 184] width 342 height 39
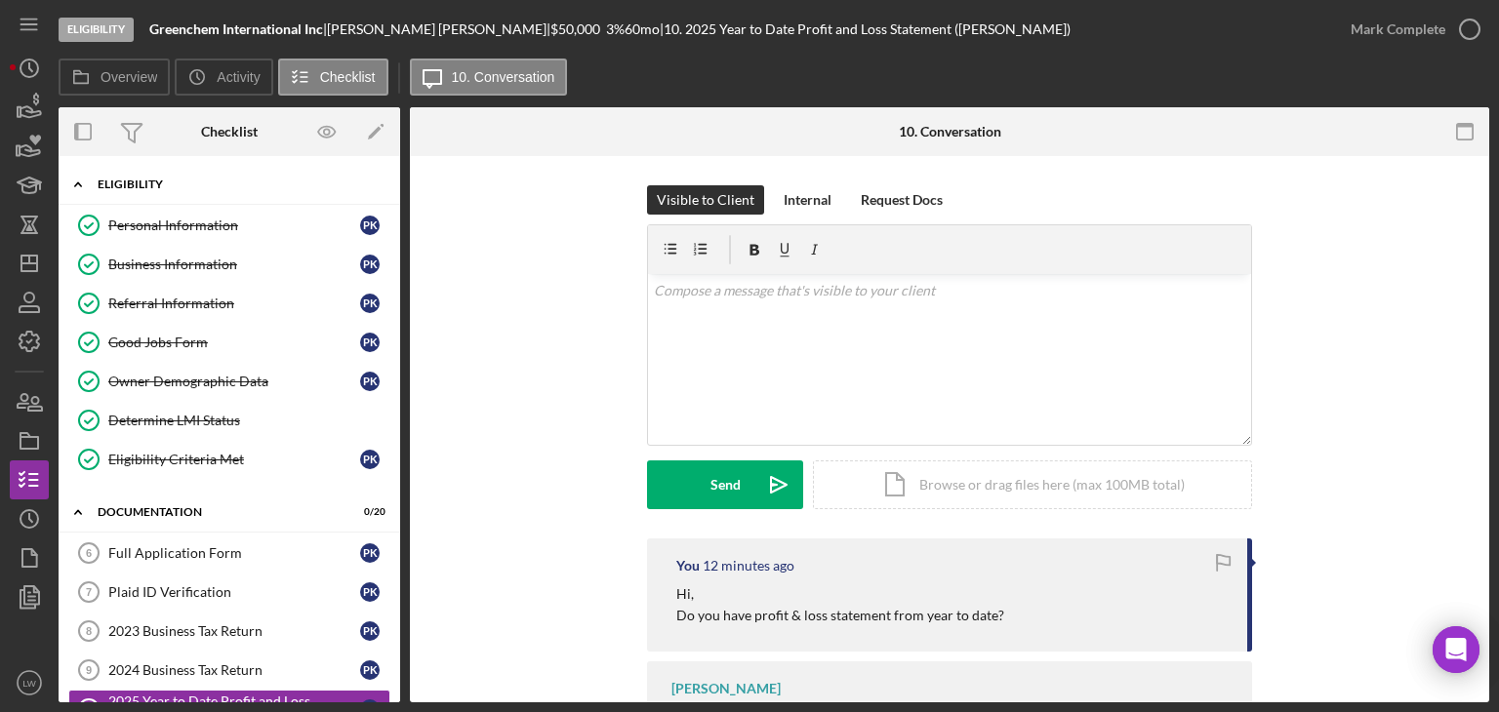
click at [112, 182] on div "Eligibility" at bounding box center [237, 185] width 278 height 12
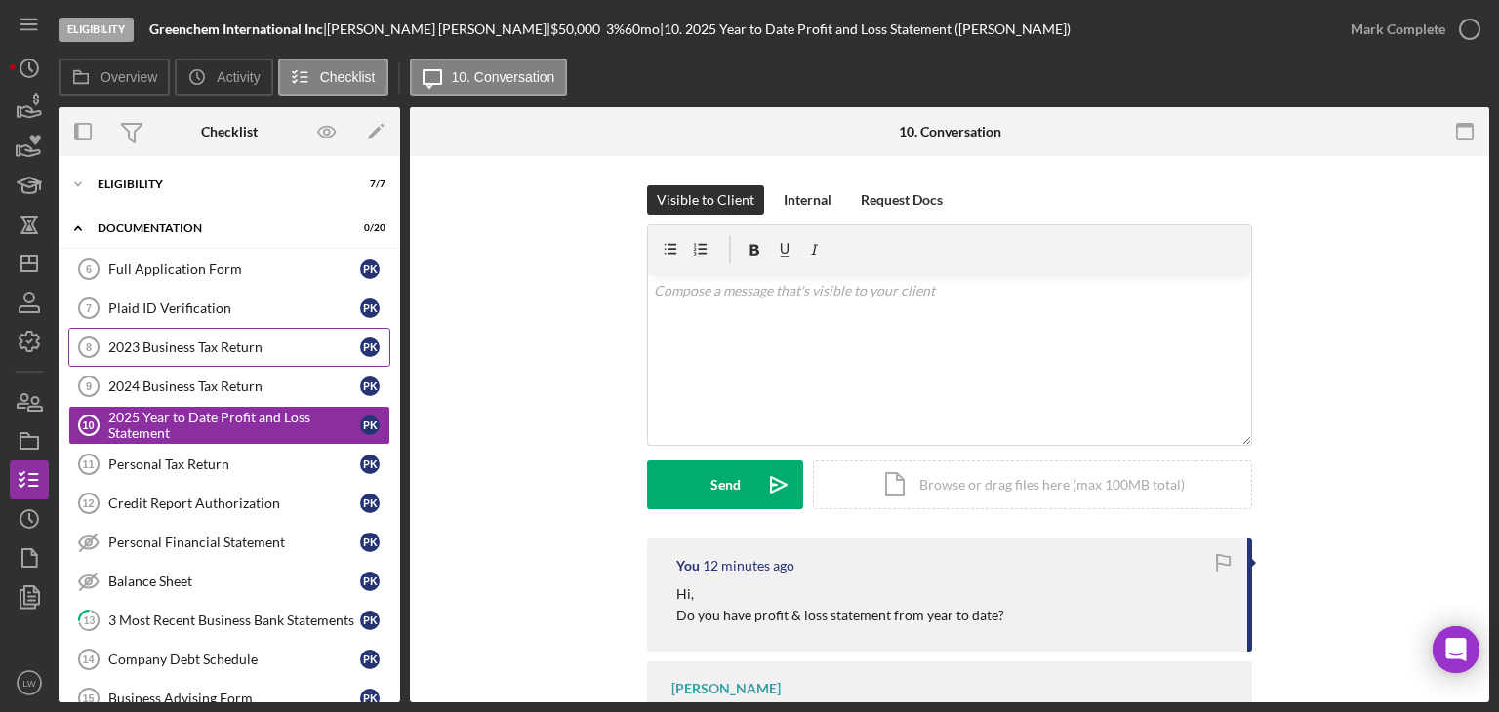
click at [193, 340] on div "2023 Business Tax Return" at bounding box center [234, 348] width 252 height 16
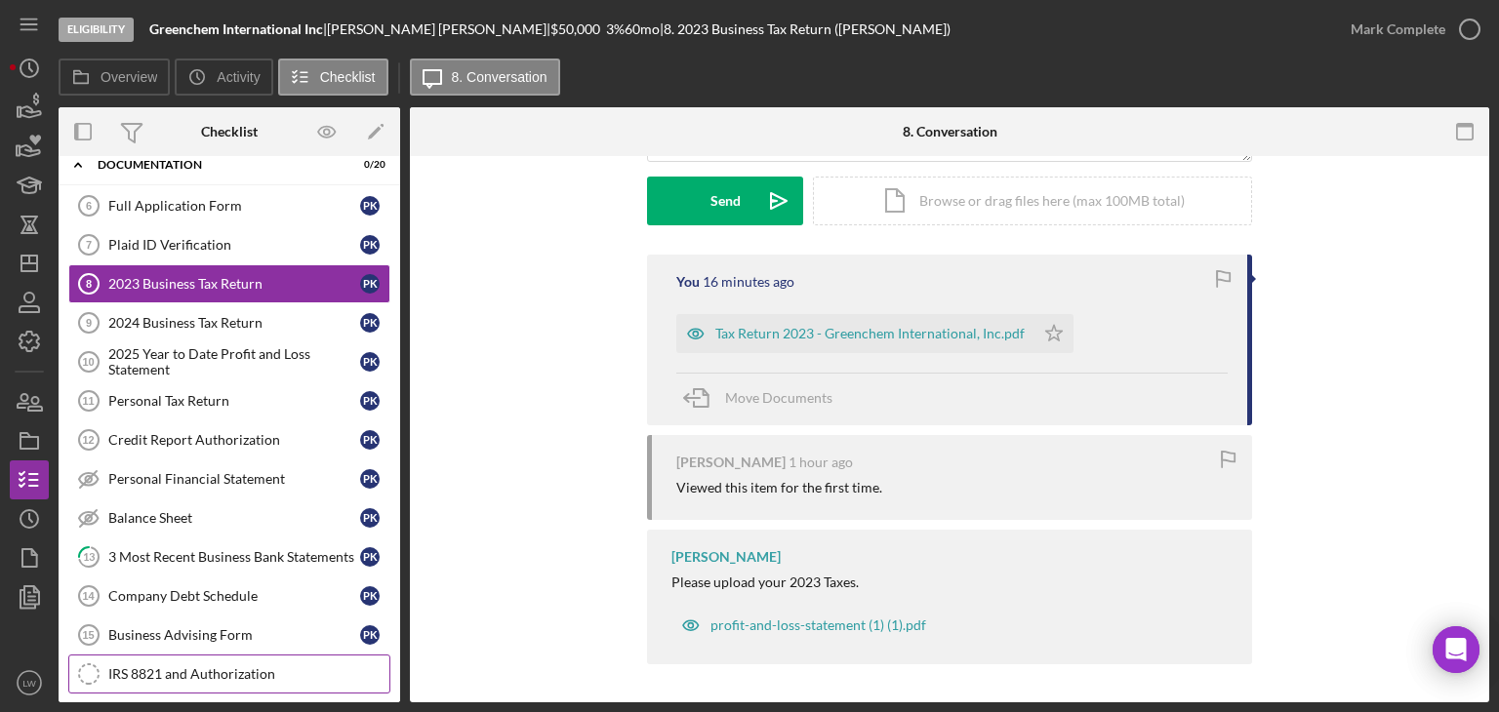
scroll to position [195, 0]
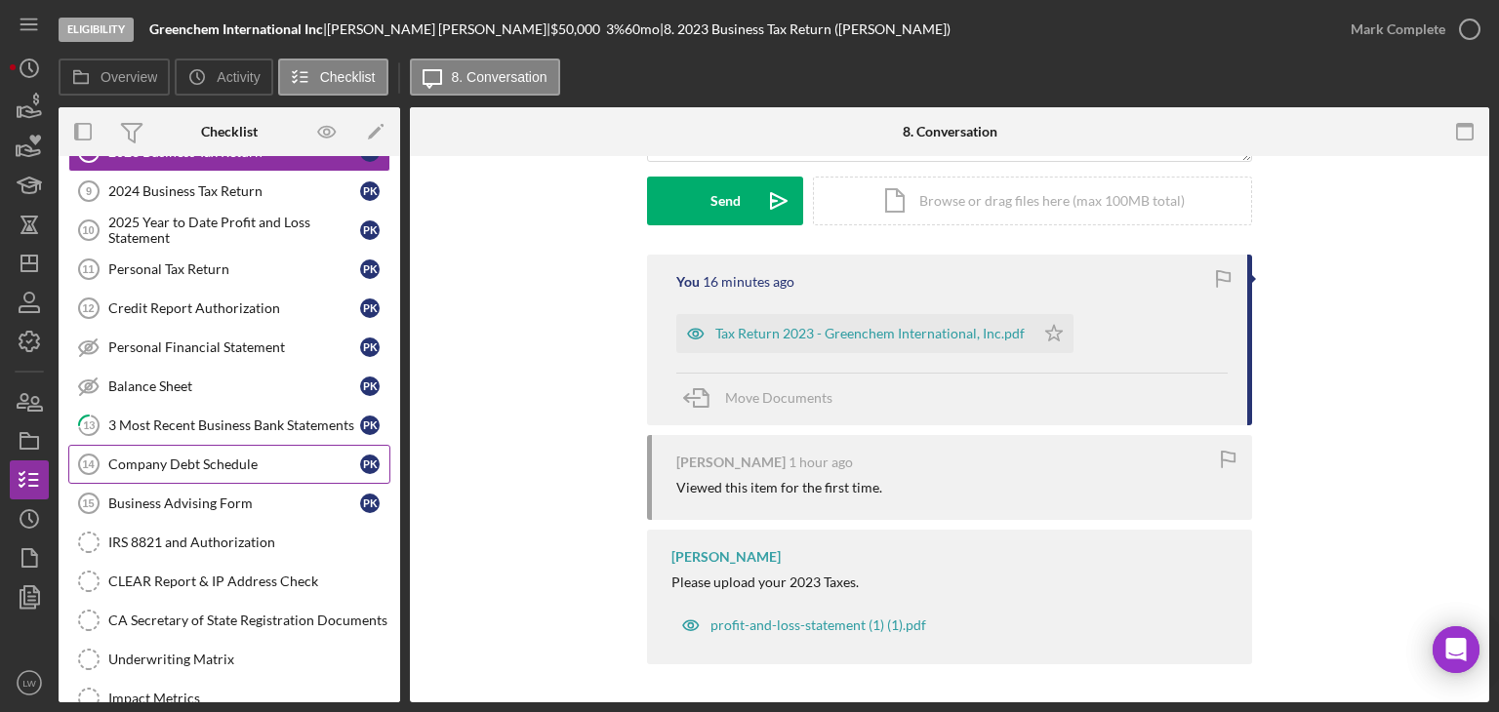
click at [238, 470] on link "Company Debt Schedule 14 Company Debt Schedule P K" at bounding box center [229, 464] width 322 height 39
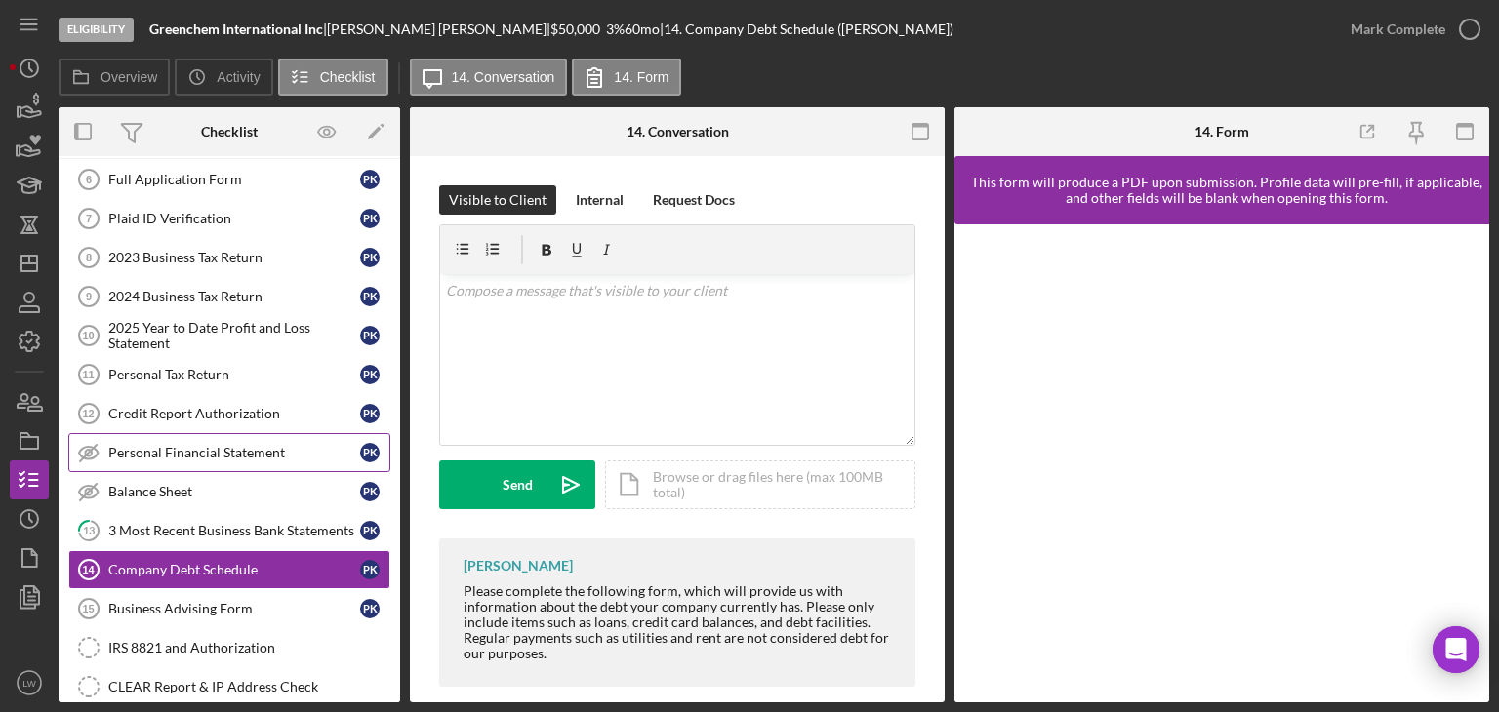
scroll to position [195, 0]
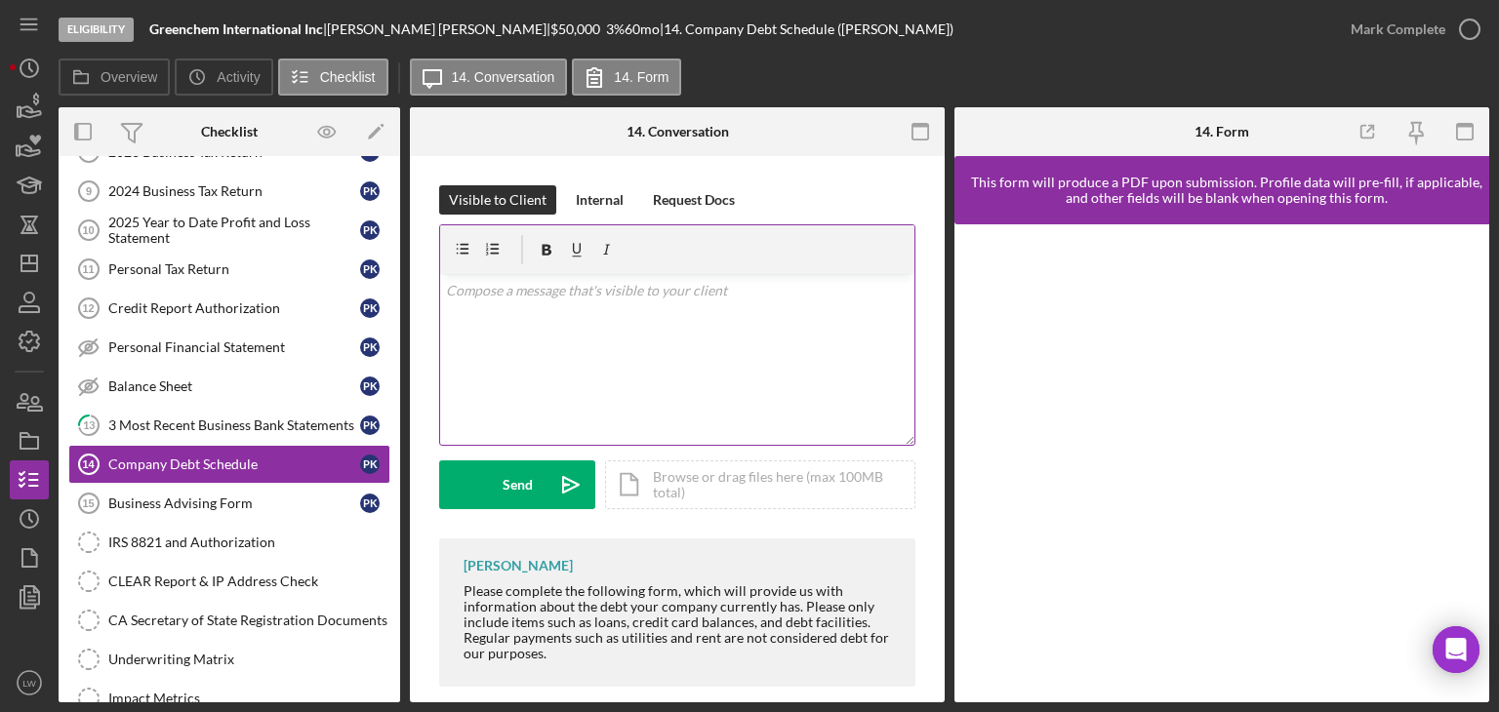
click at [624, 384] on div "v Color teal Color pink Remove color Add row above Add row below Add column bef…" at bounding box center [677, 359] width 474 height 171
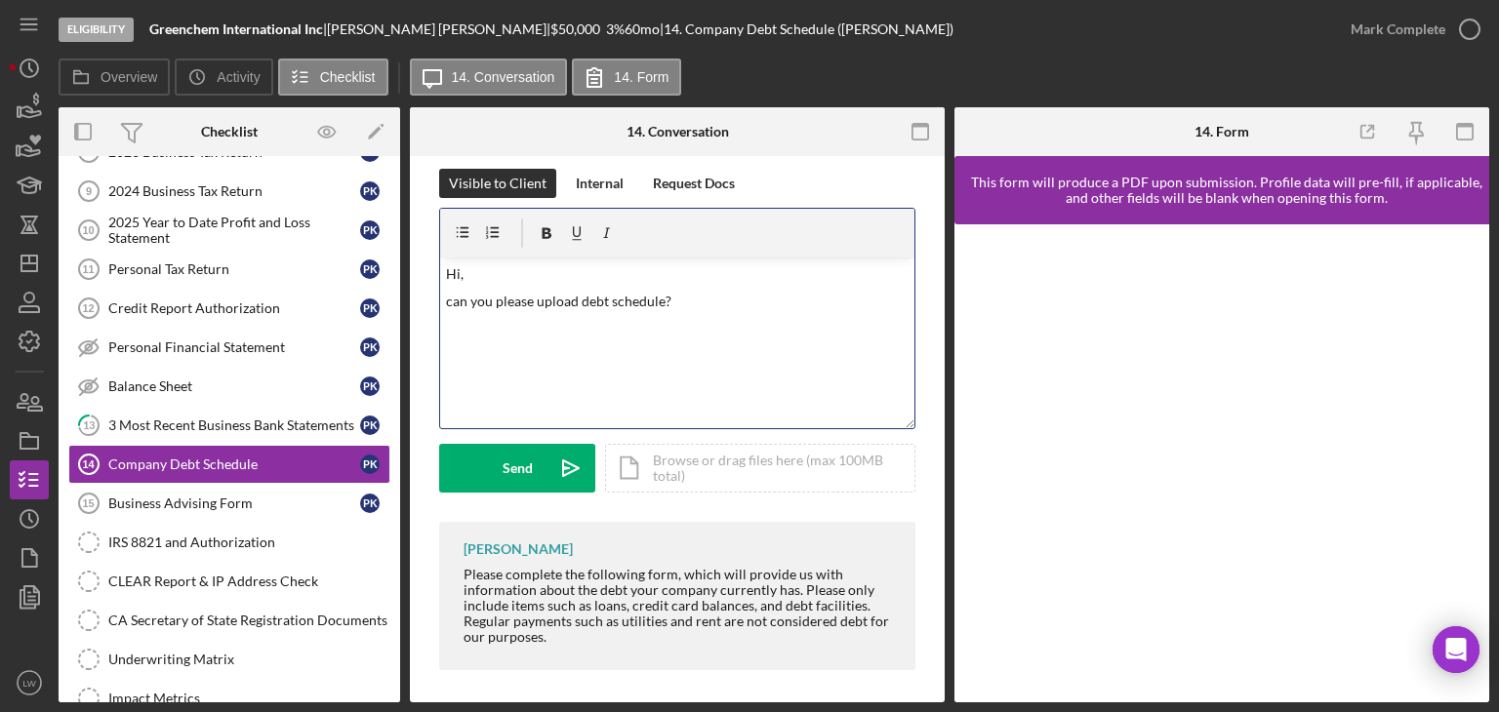
scroll to position [22, 0]
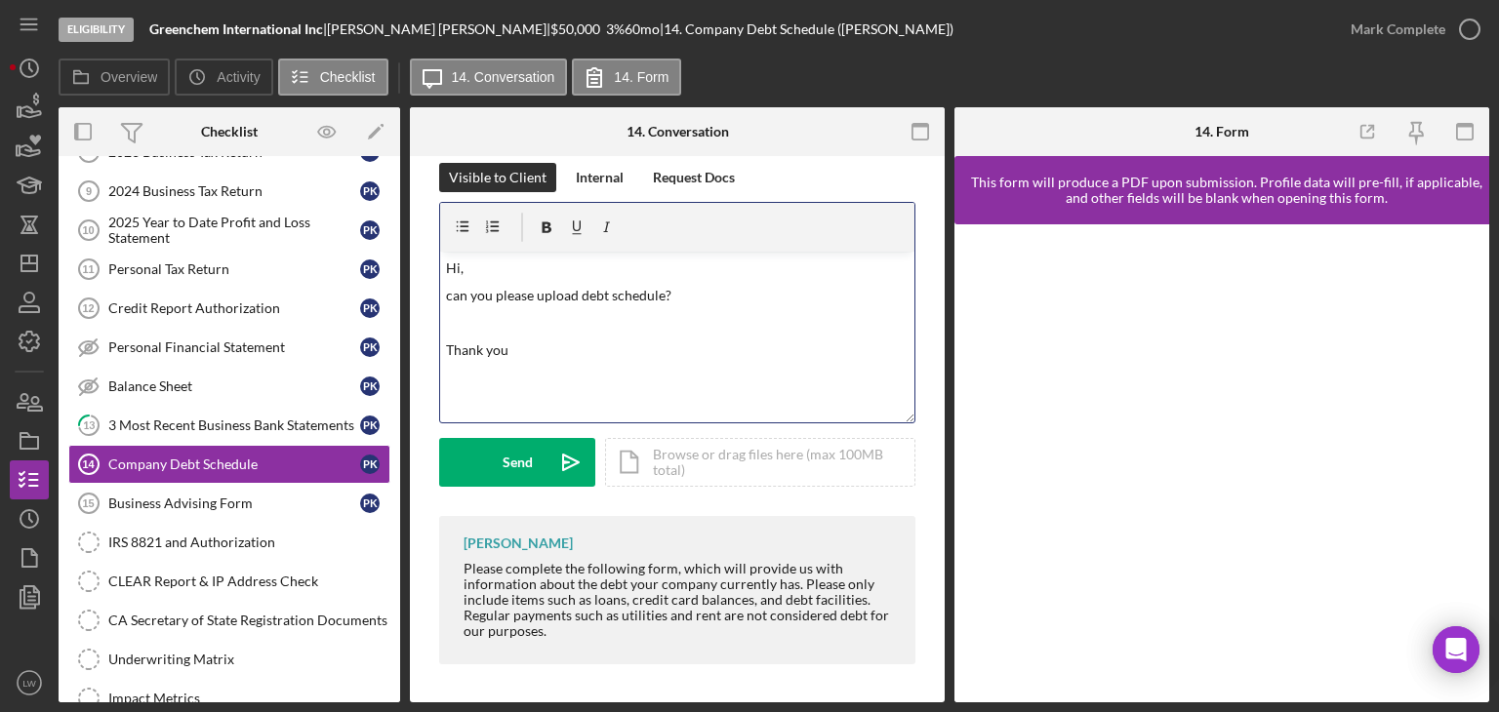
click at [687, 305] on div "v Color teal Color pink Remove color Add row above Add row below Add column bef…" at bounding box center [677, 337] width 474 height 171
click at [687, 294] on p "can you please upload debt schedule?" at bounding box center [678, 295] width 464 height 21
click at [597, 348] on p "Thank you" at bounding box center [678, 350] width 464 height 21
click at [507, 472] on div "Send" at bounding box center [518, 462] width 30 height 49
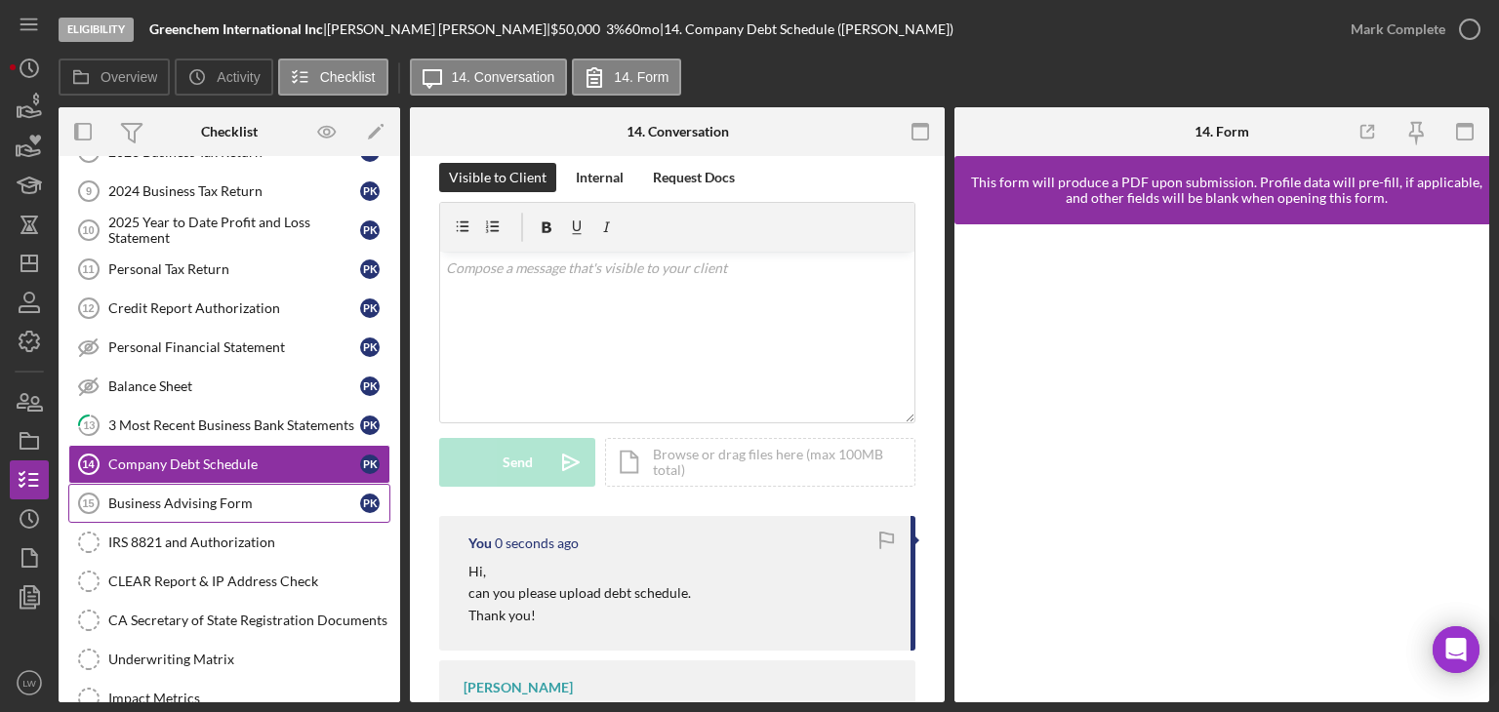
click at [200, 485] on link "Business Advising Form 15 Business Advising Form P K" at bounding box center [229, 503] width 322 height 39
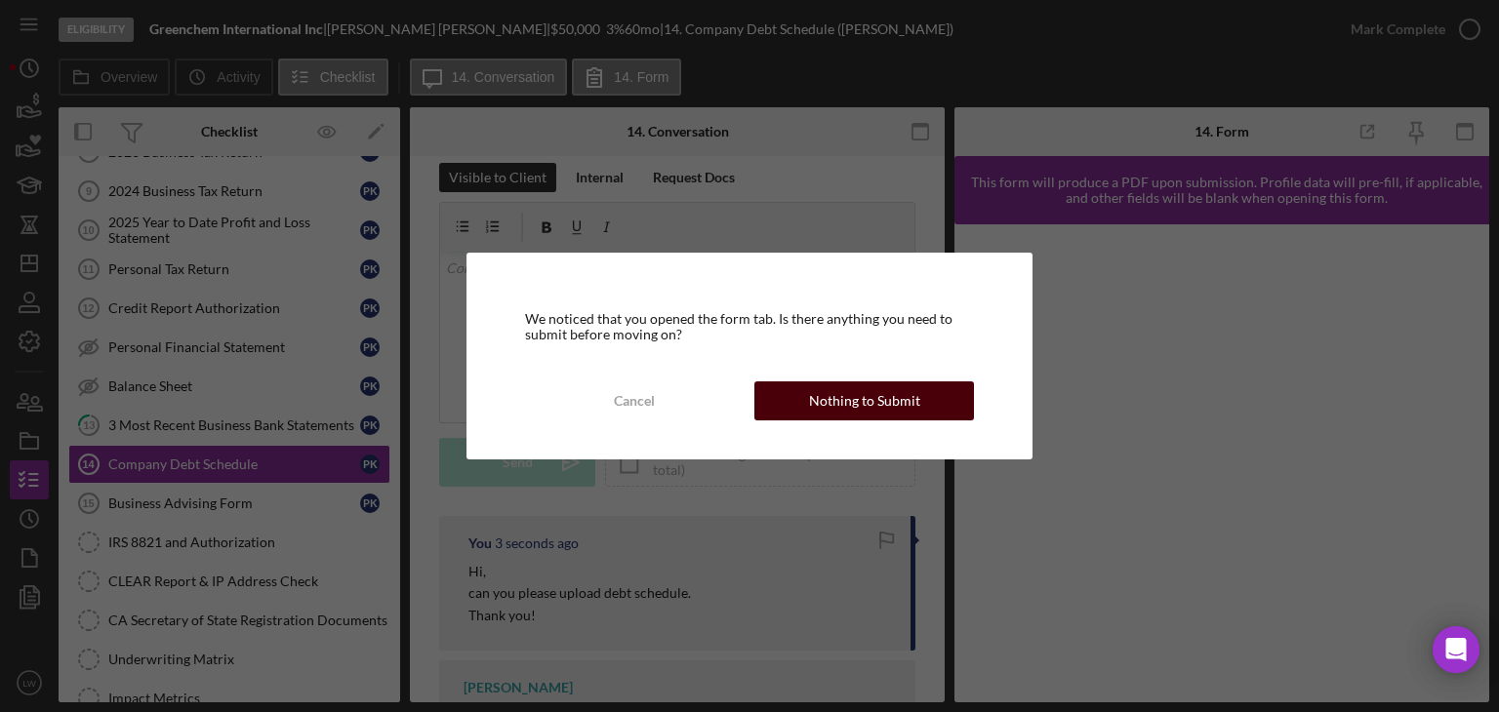
click at [916, 403] on button "Nothing to Submit" at bounding box center [864, 401] width 220 height 39
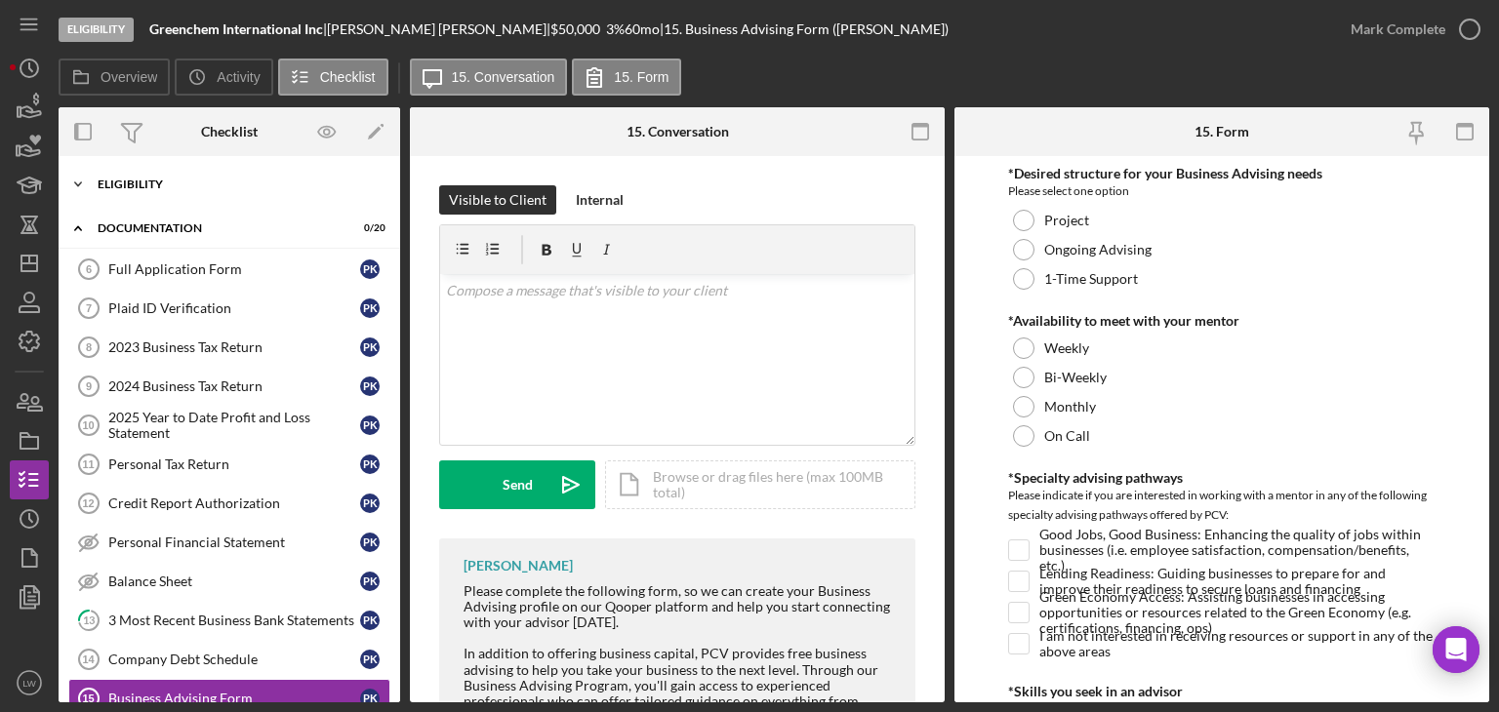
click at [200, 177] on div "Icon/Expander Eligibility 7 / 7" at bounding box center [230, 184] width 342 height 39
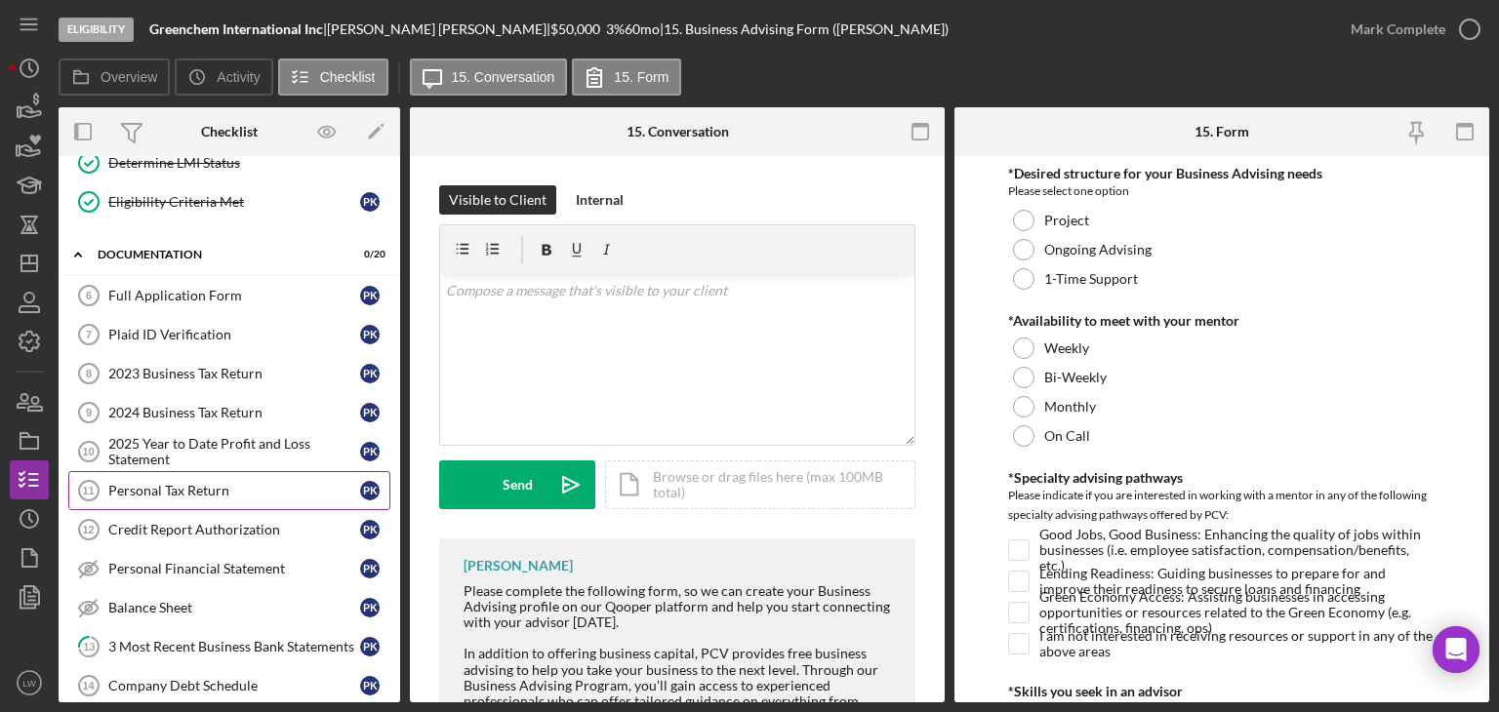
scroll to position [293, 0]
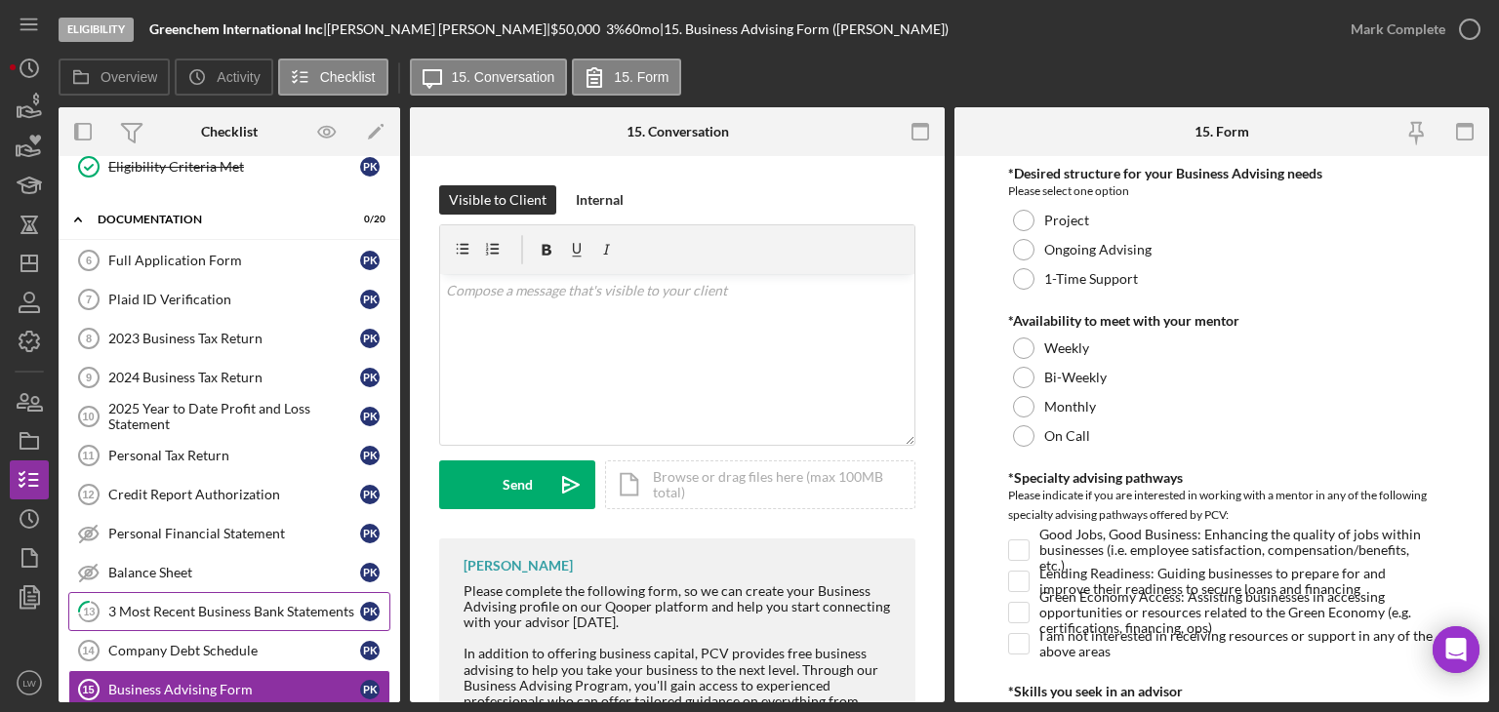
click at [239, 610] on div "3 Most Recent Business Bank Statements" at bounding box center [234, 612] width 252 height 16
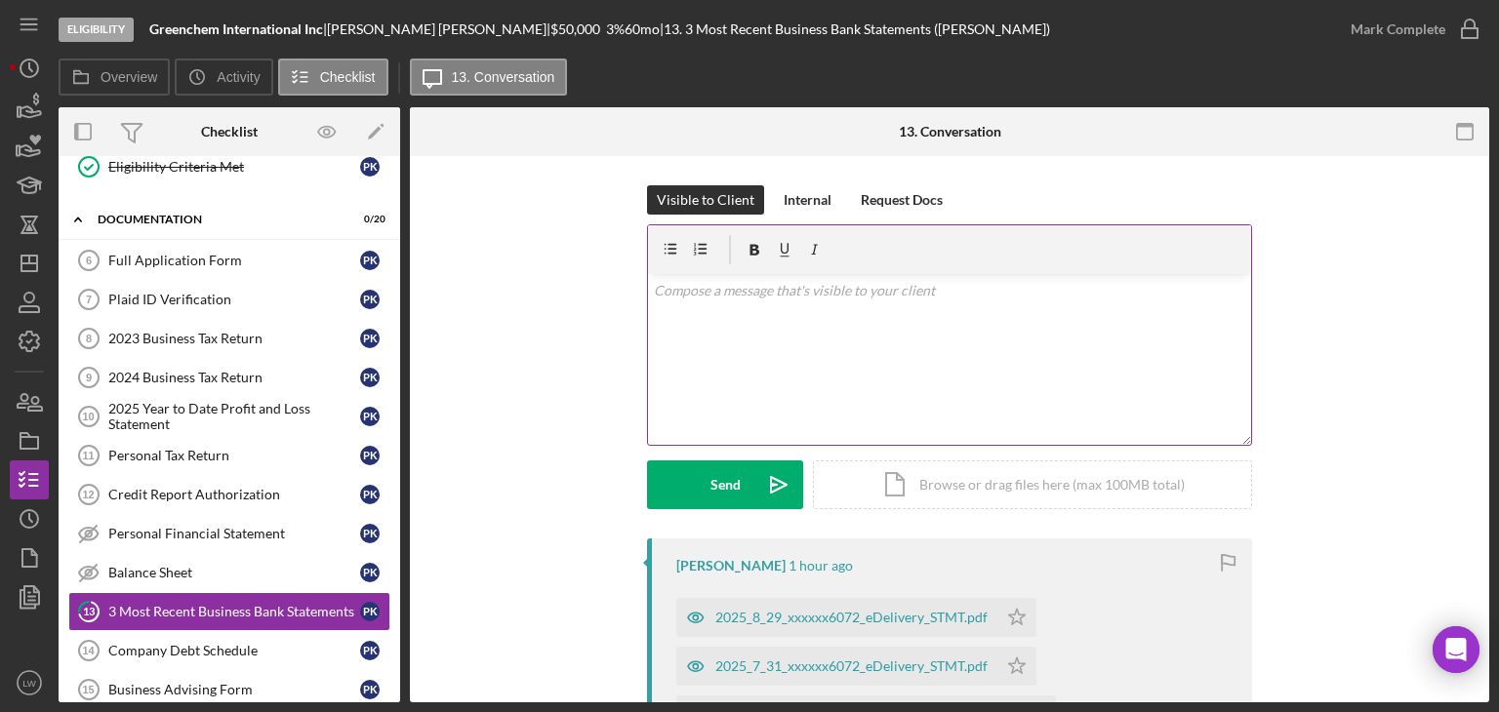
scroll to position [195, 0]
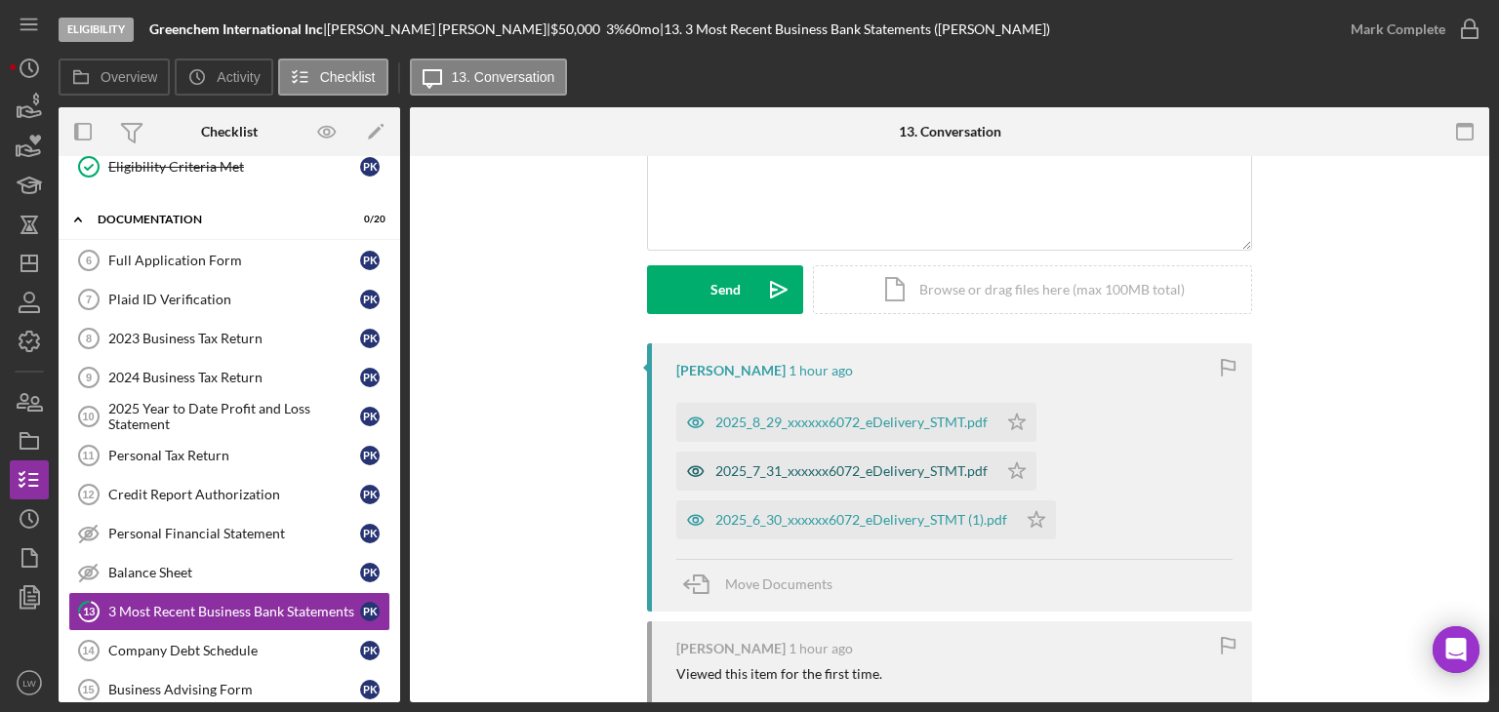
click at [797, 461] on div "2025_7_31_xxxxxx6072_eDelivery_STMT.pdf" at bounding box center [836, 471] width 321 height 39
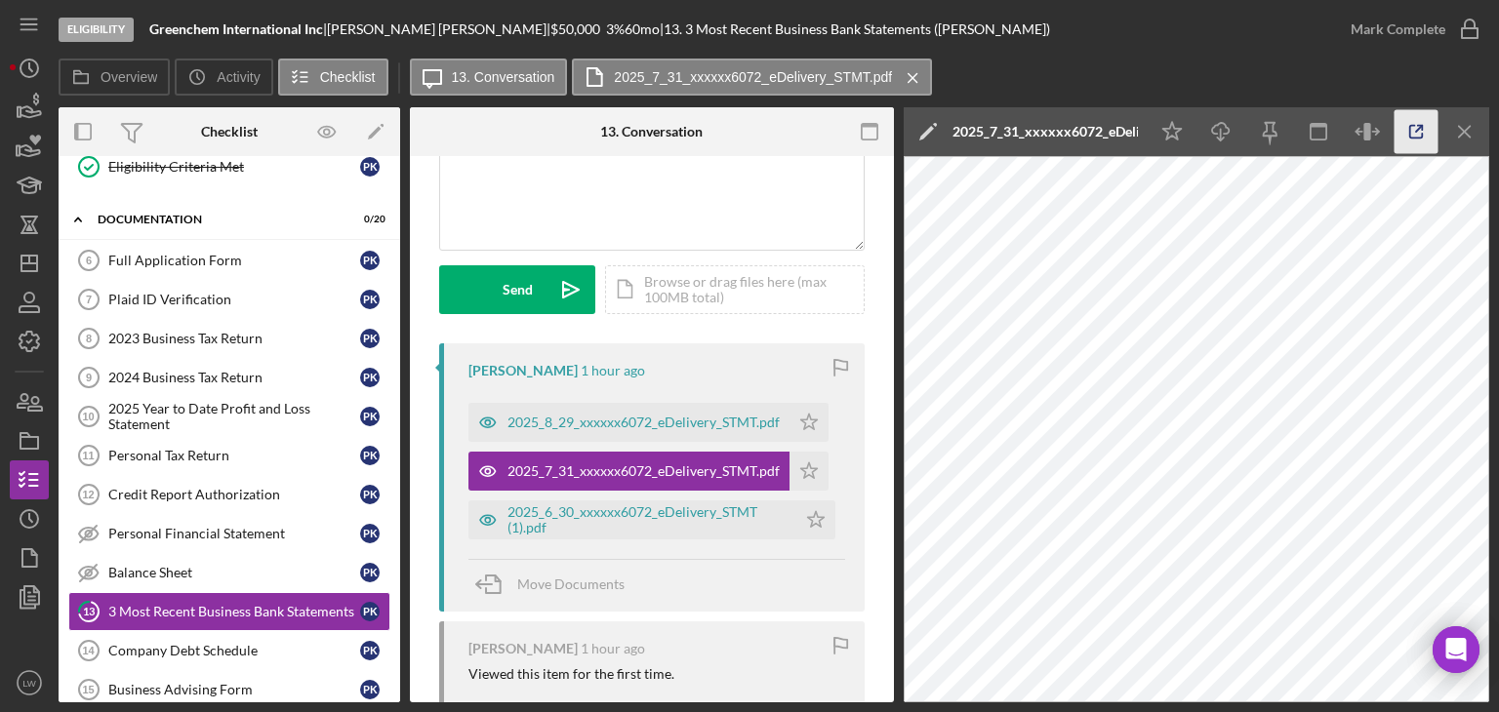
click at [1417, 126] on icon "button" at bounding box center [1417, 132] width 44 height 44
click at [555, 429] on div "2025_8_29_xxxxxx6072_eDelivery_STMT.pdf" at bounding box center [644, 423] width 272 height 16
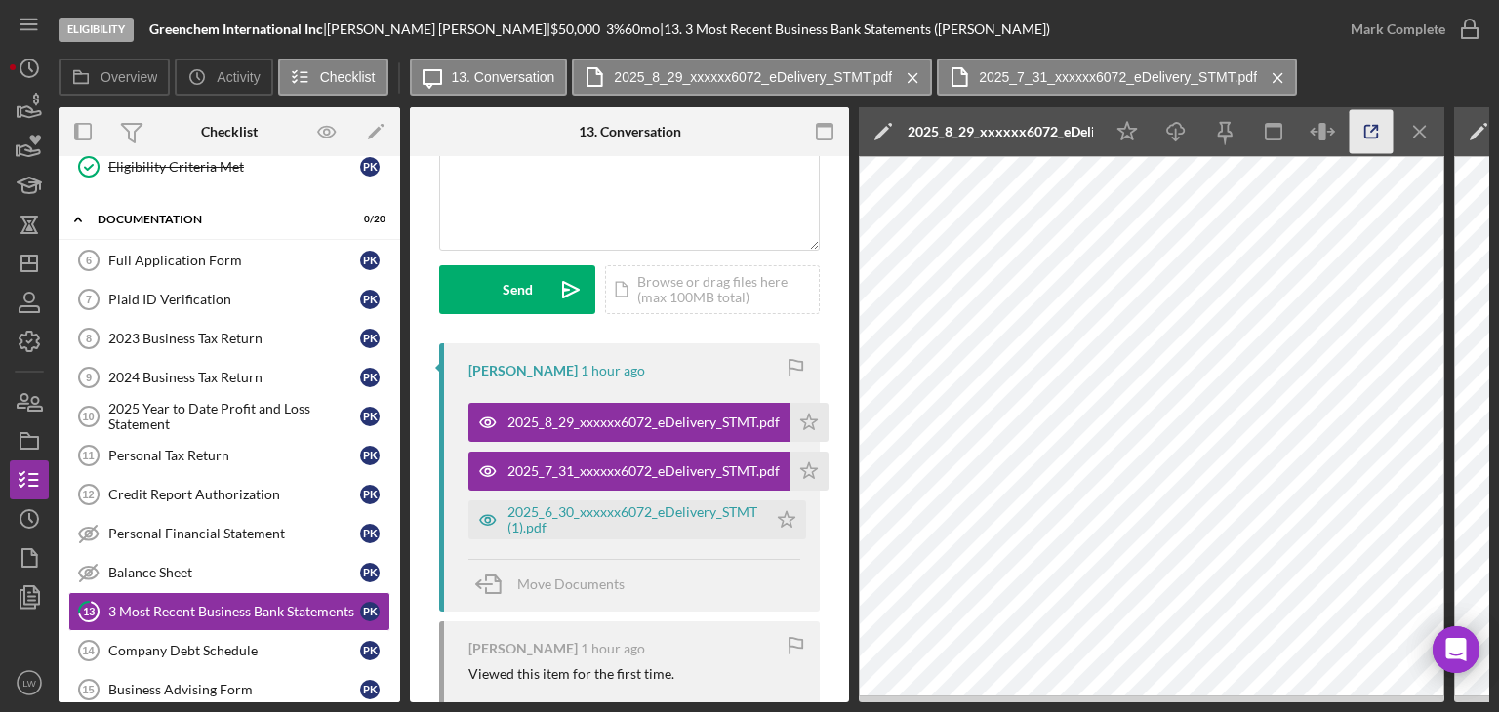
click at [1382, 122] on icon "button" at bounding box center [1372, 132] width 44 height 44
click at [32, 110] on icon "button" at bounding box center [30, 111] width 20 height 11
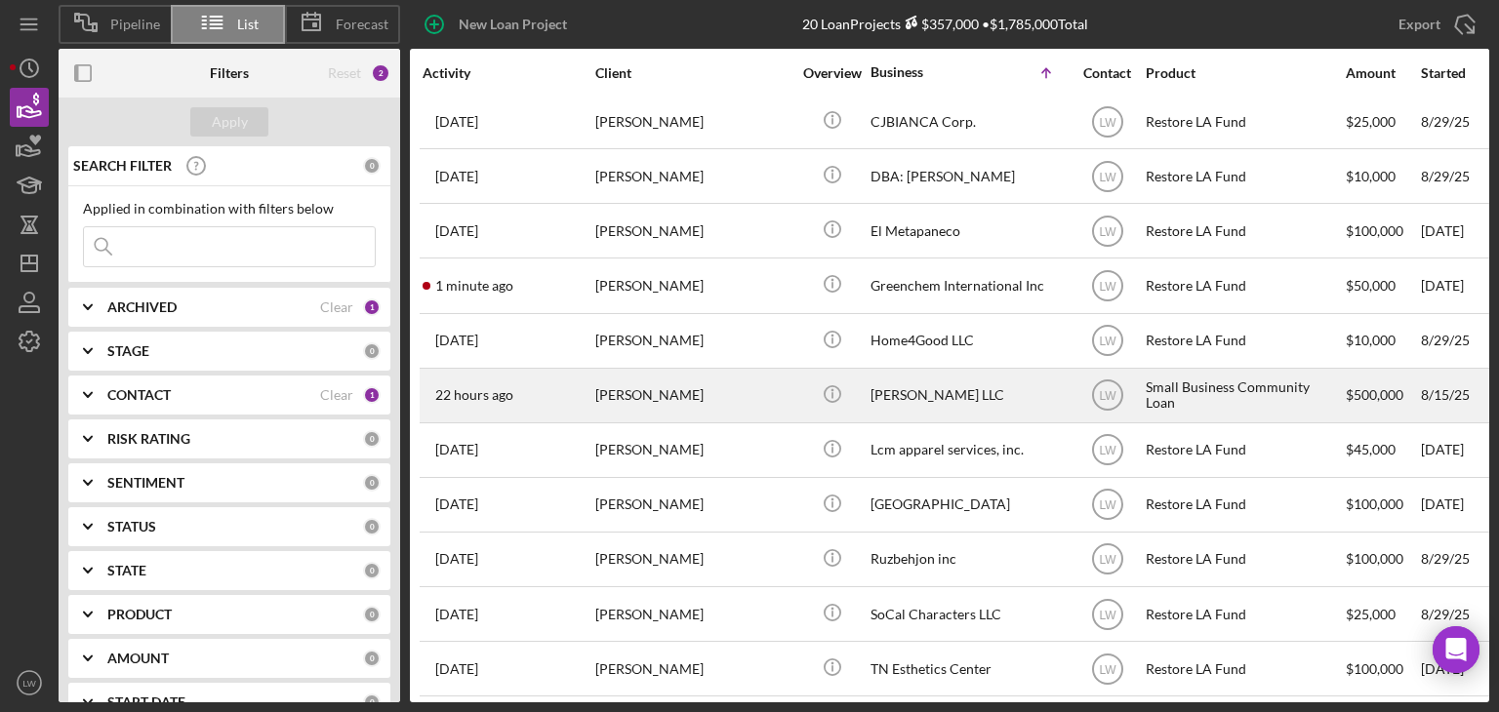
scroll to position [390, 0]
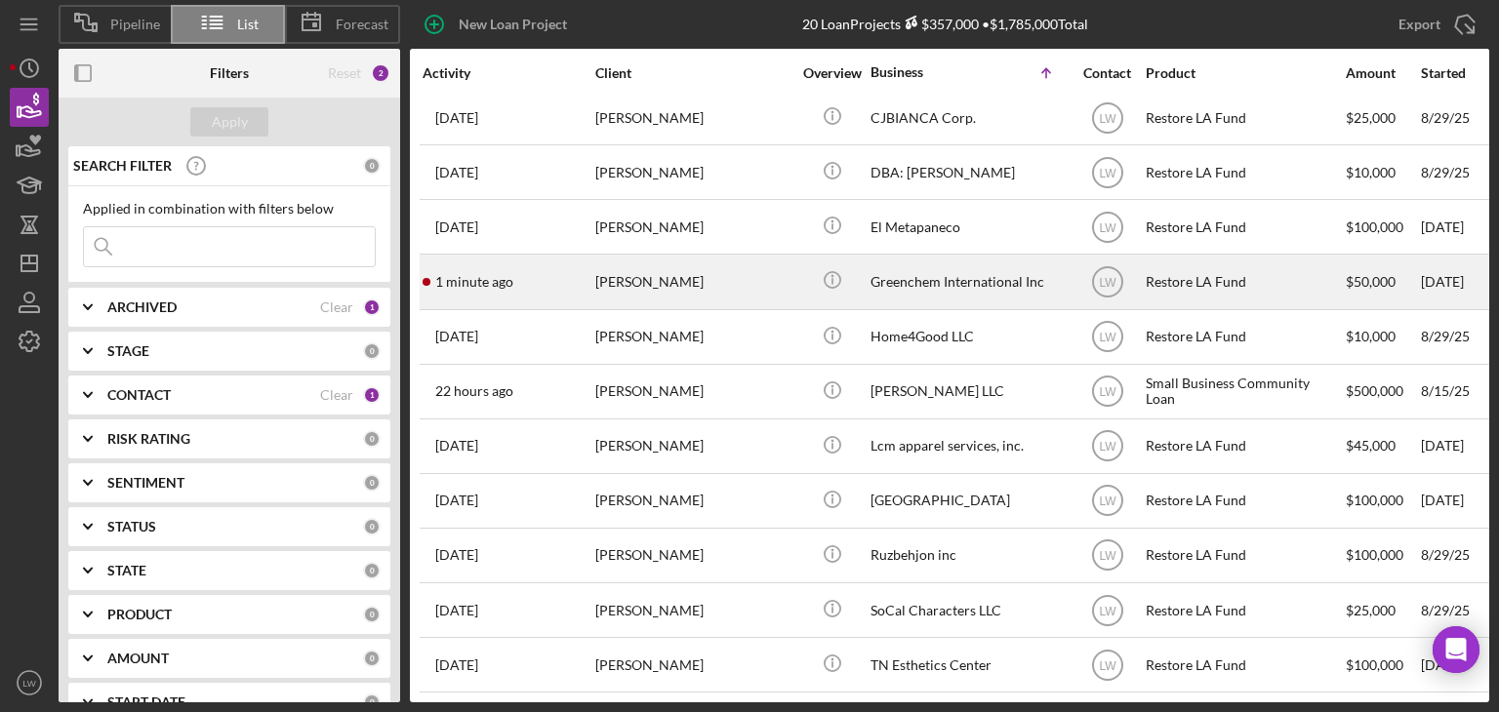
click at [589, 282] on div "1 minute ago Paul Kim" at bounding box center [508, 282] width 171 height 52
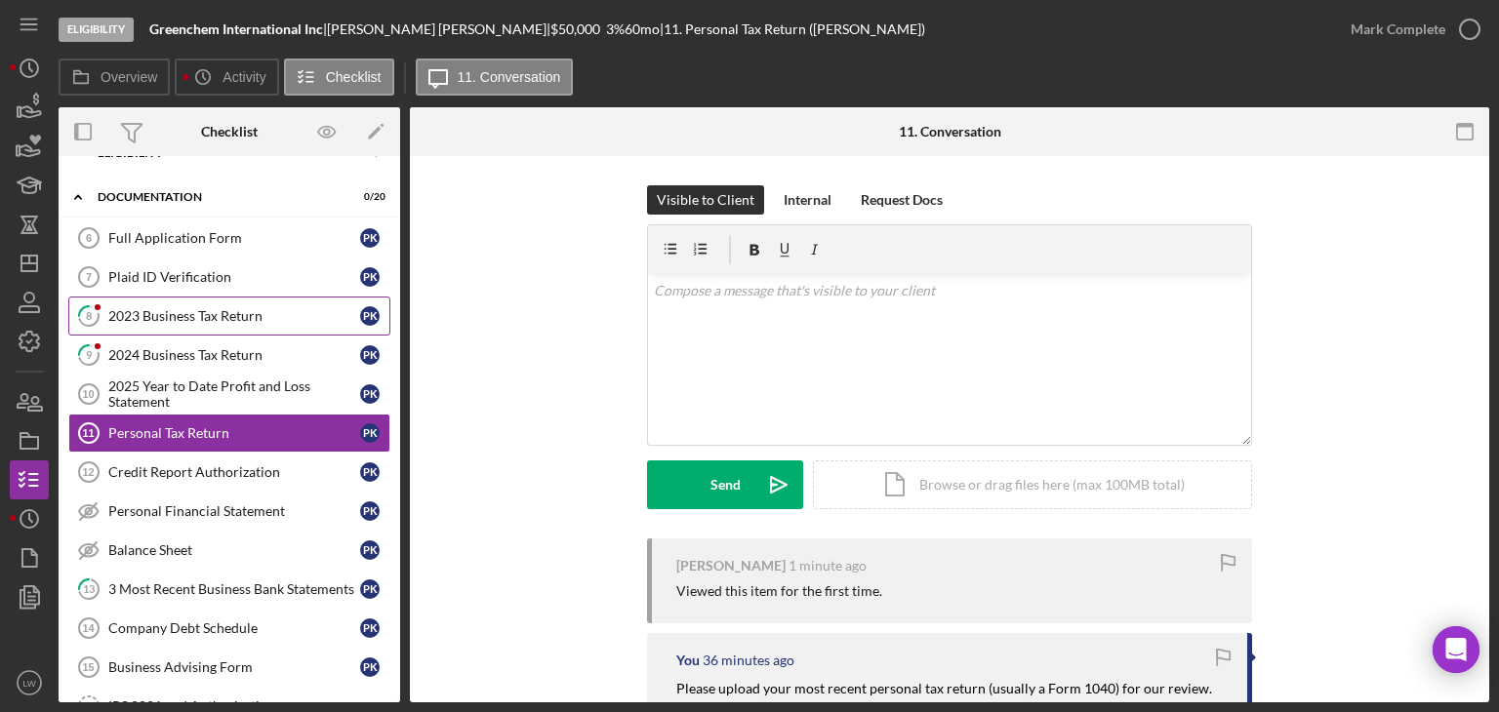
click at [156, 323] on link "8 2023 Business Tax Return P K" at bounding box center [229, 316] width 322 height 39
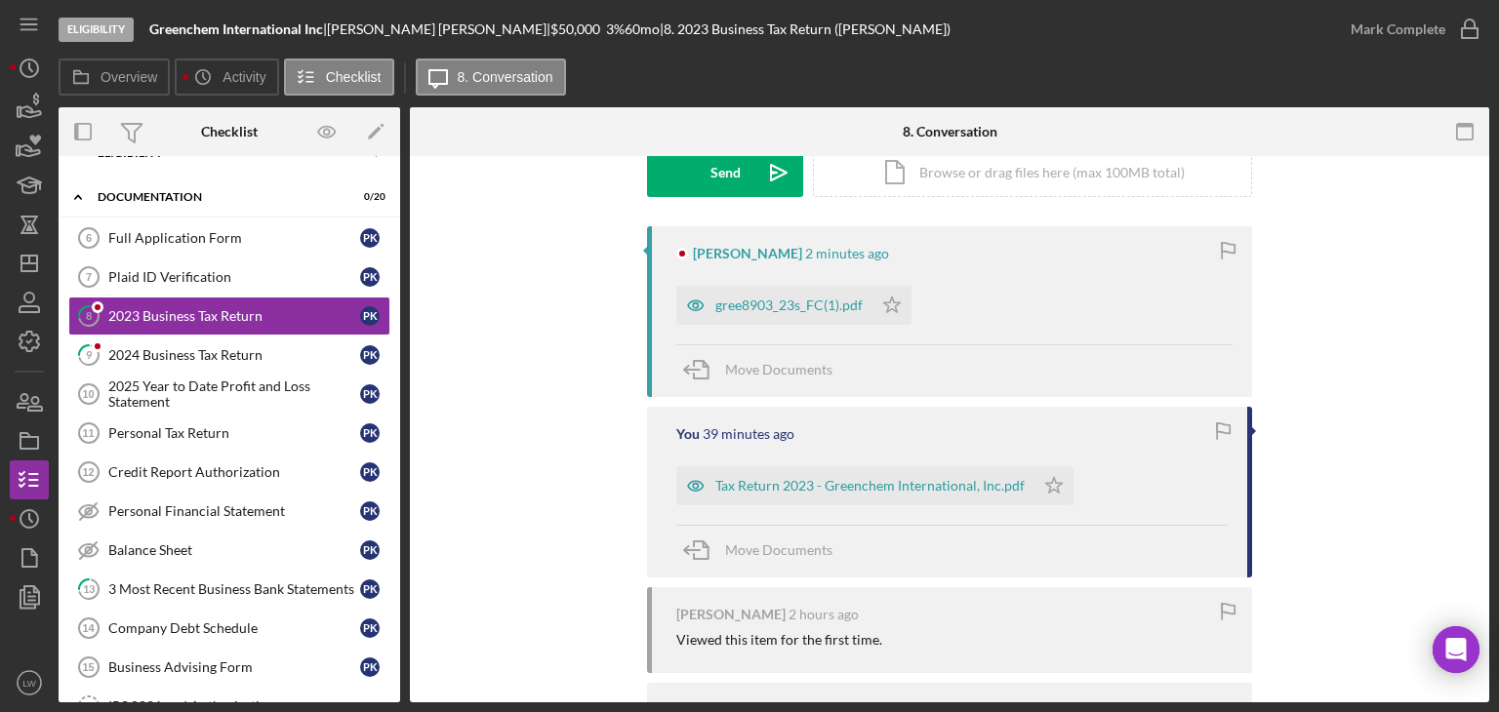
scroll to position [390, 0]
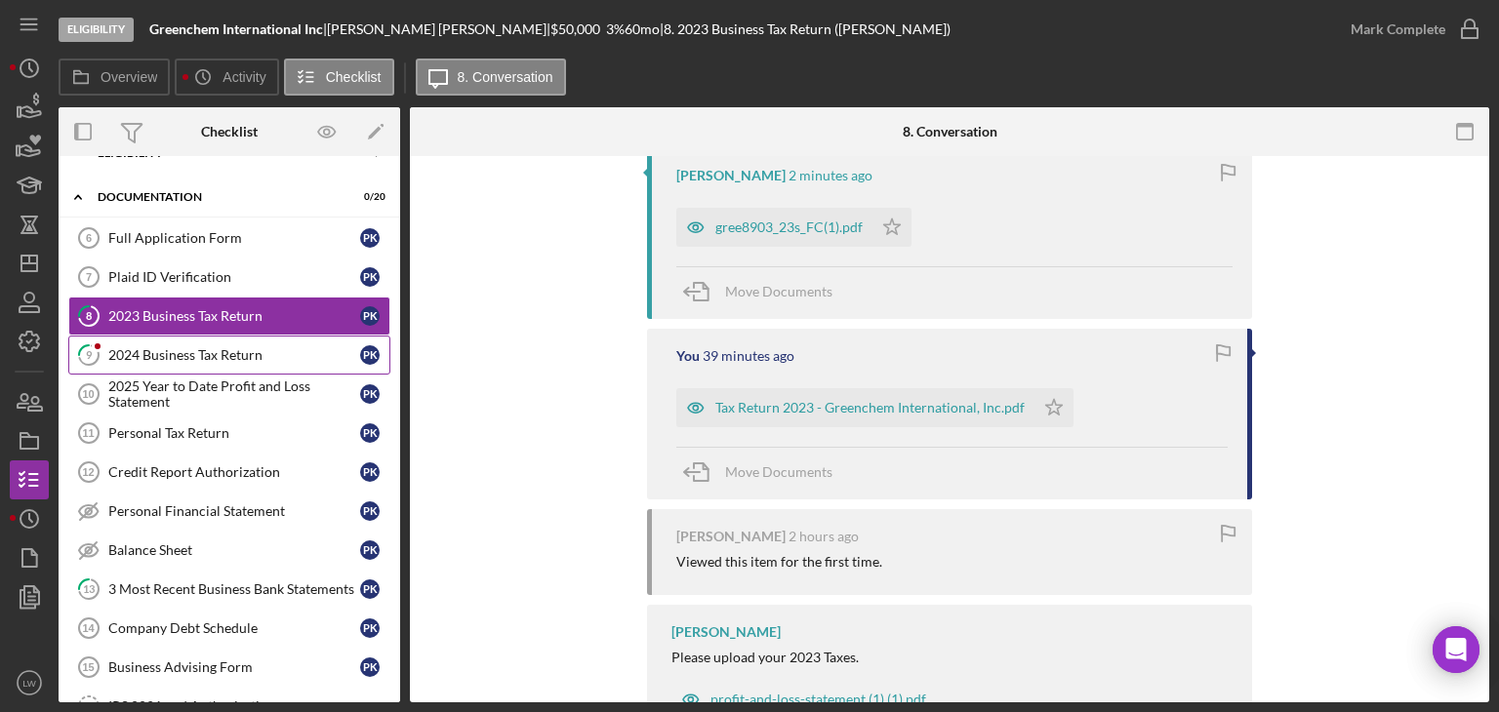
click at [195, 352] on div "2024 Business Tax Return" at bounding box center [234, 355] width 252 height 16
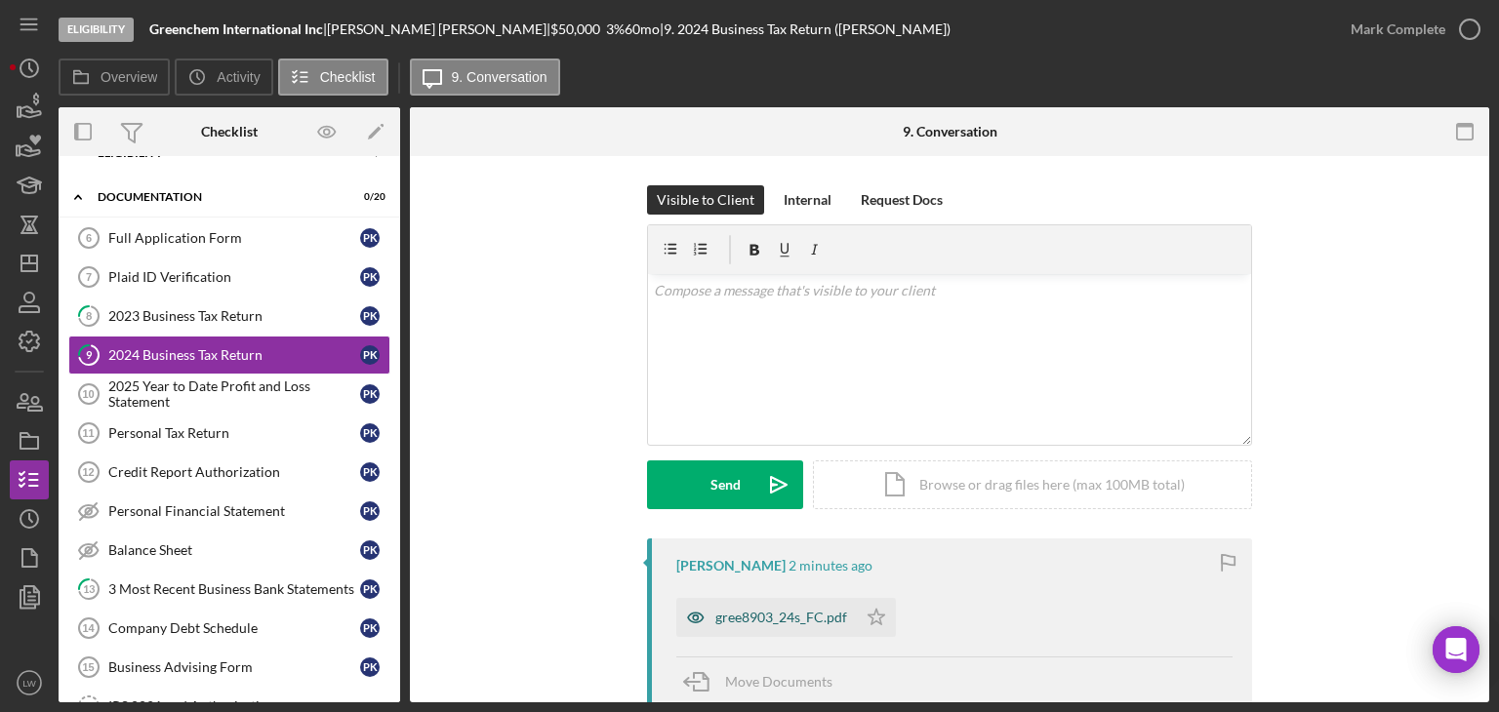
click at [757, 632] on div "gree8903_24s_FC.pdf" at bounding box center [766, 617] width 181 height 39
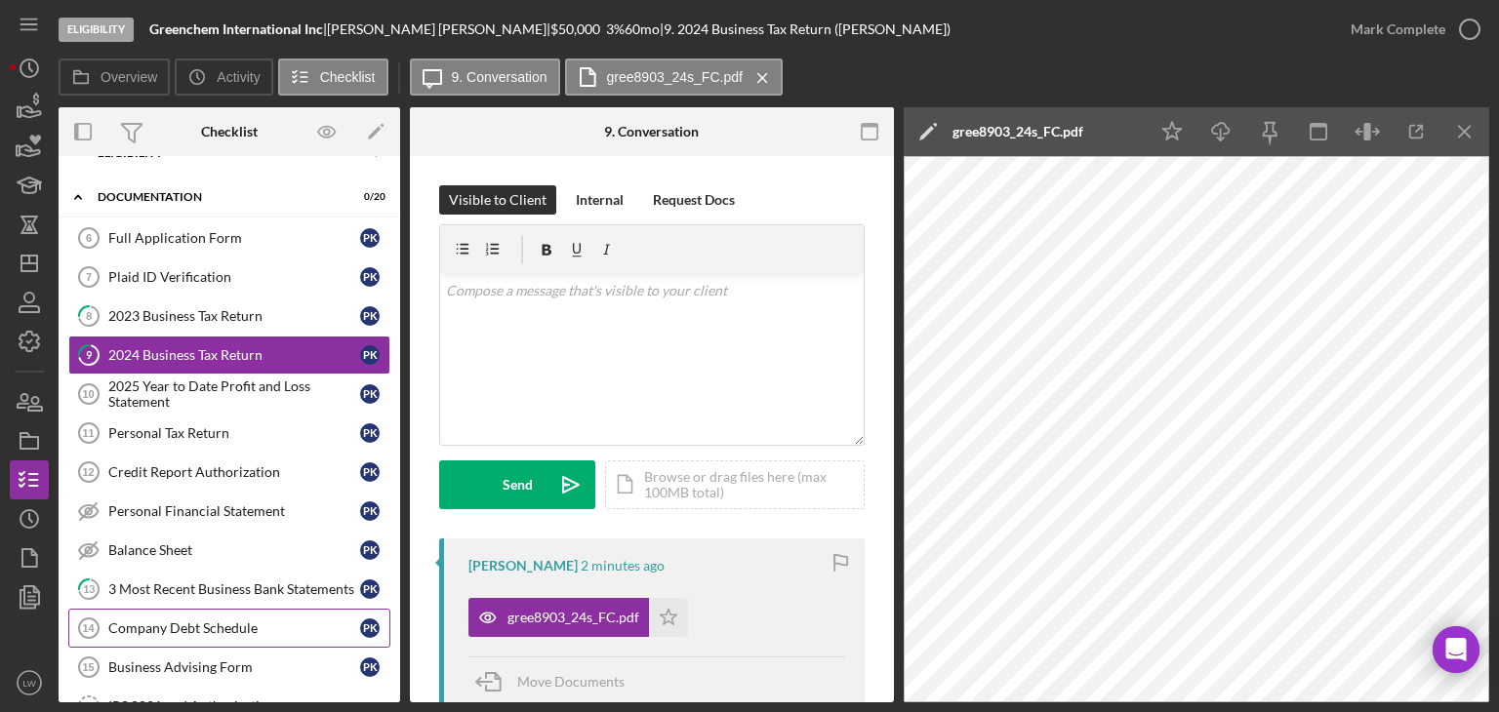
click at [237, 621] on div "Company Debt Schedule" at bounding box center [234, 629] width 252 height 16
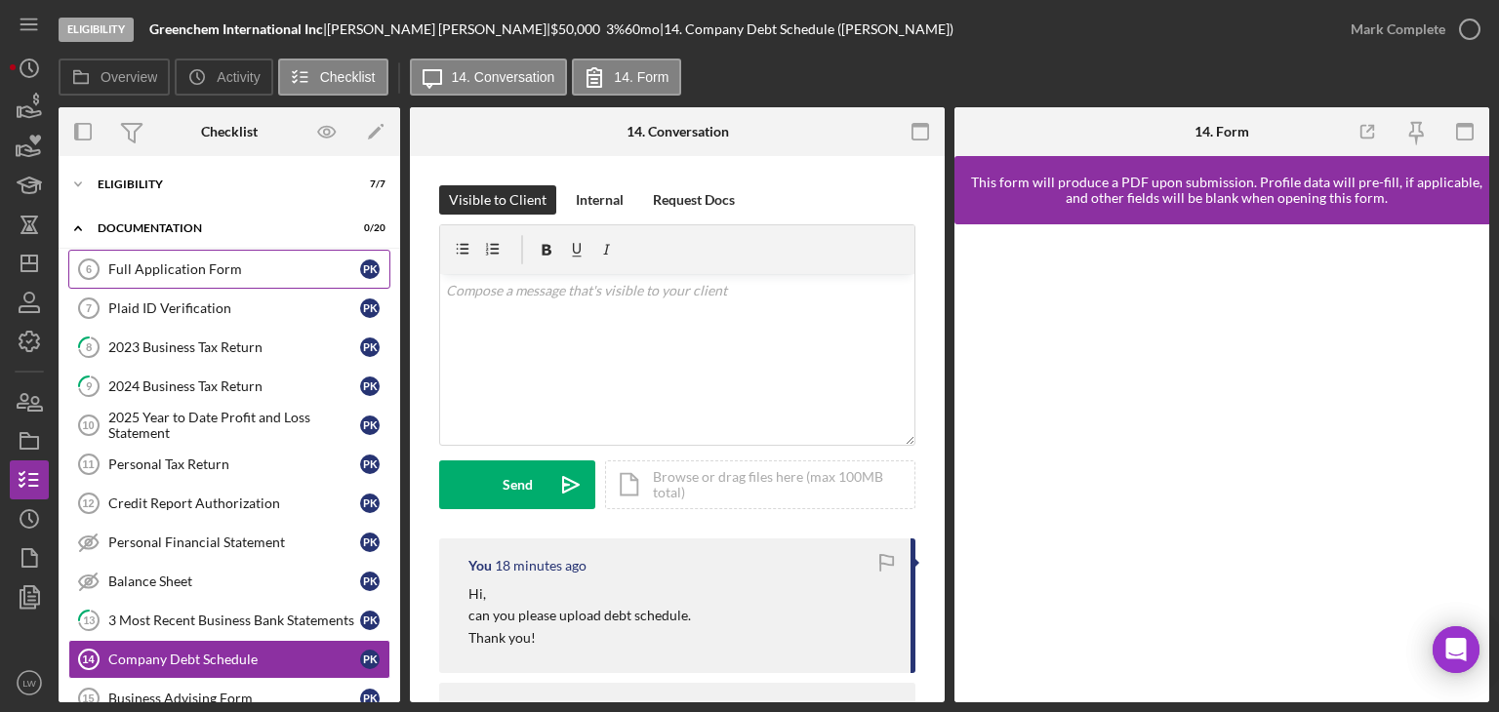
click at [147, 266] on div "Full Application Form" at bounding box center [234, 270] width 252 height 16
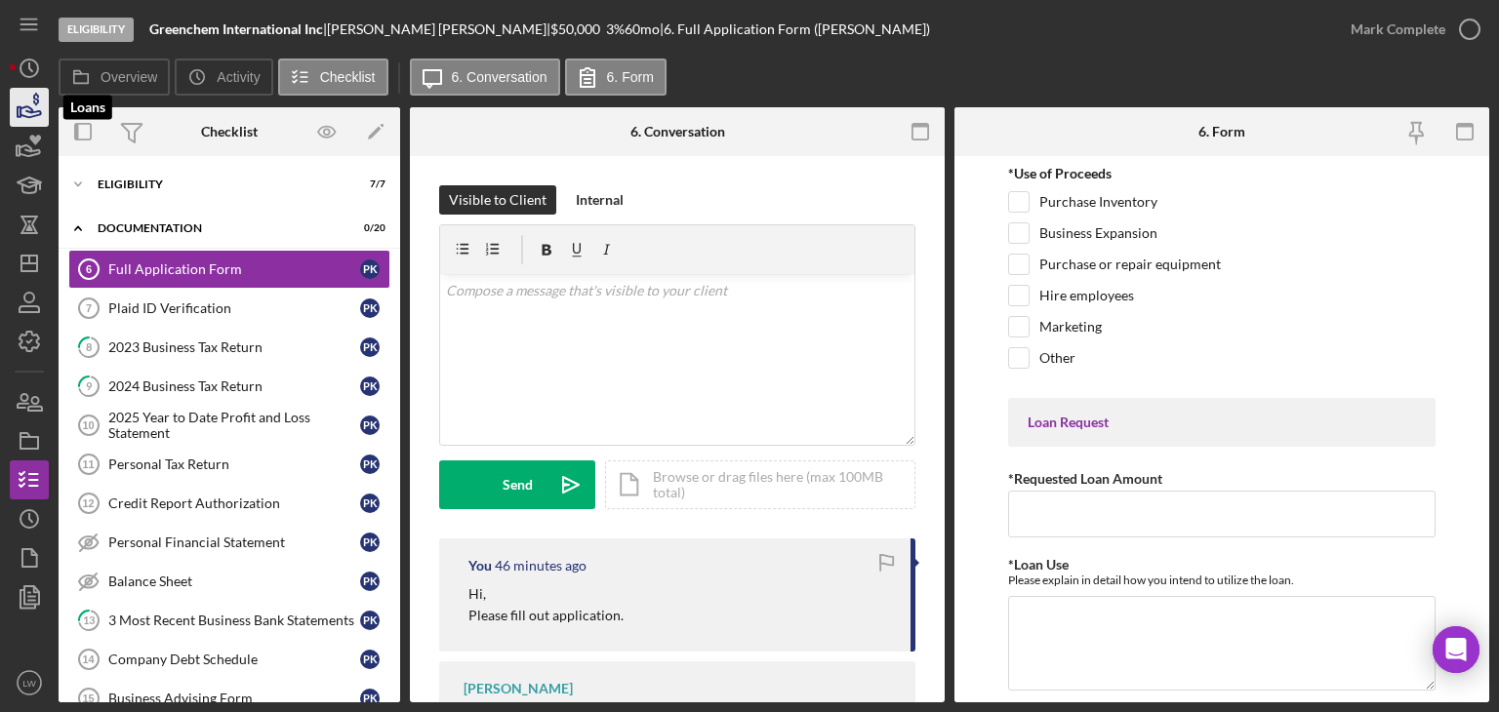
click at [37, 112] on icon "button" at bounding box center [29, 107] width 49 height 49
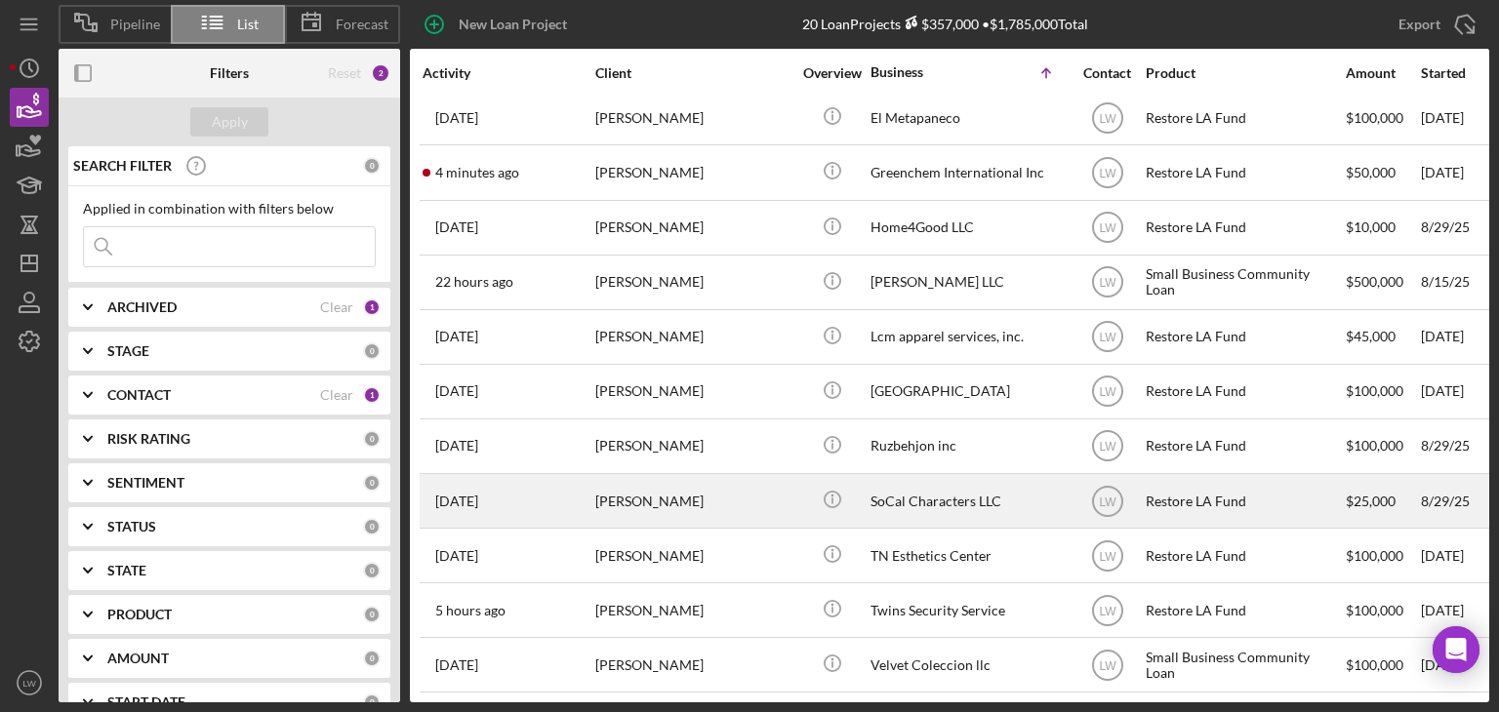
scroll to position [515, 0]
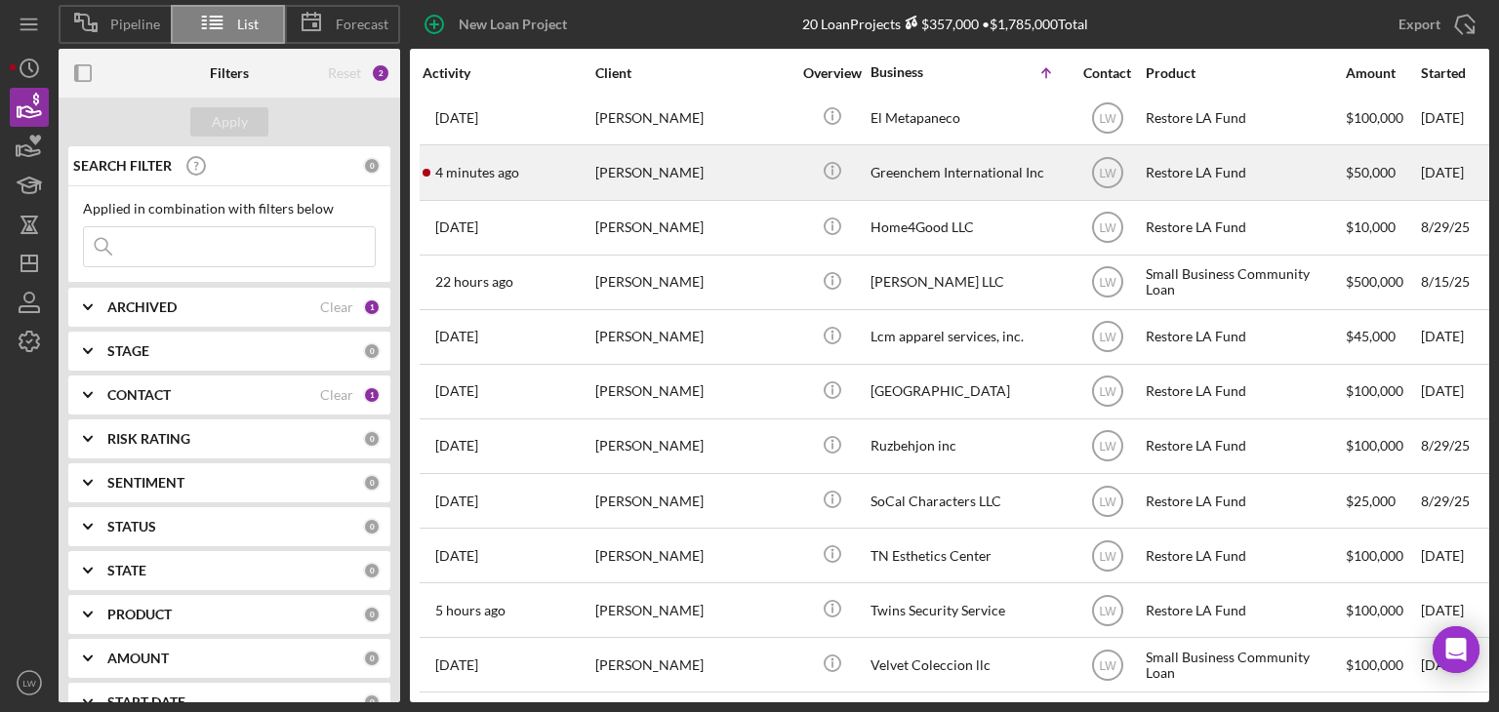
click at [656, 146] on div "[PERSON_NAME]" at bounding box center [692, 172] width 195 height 52
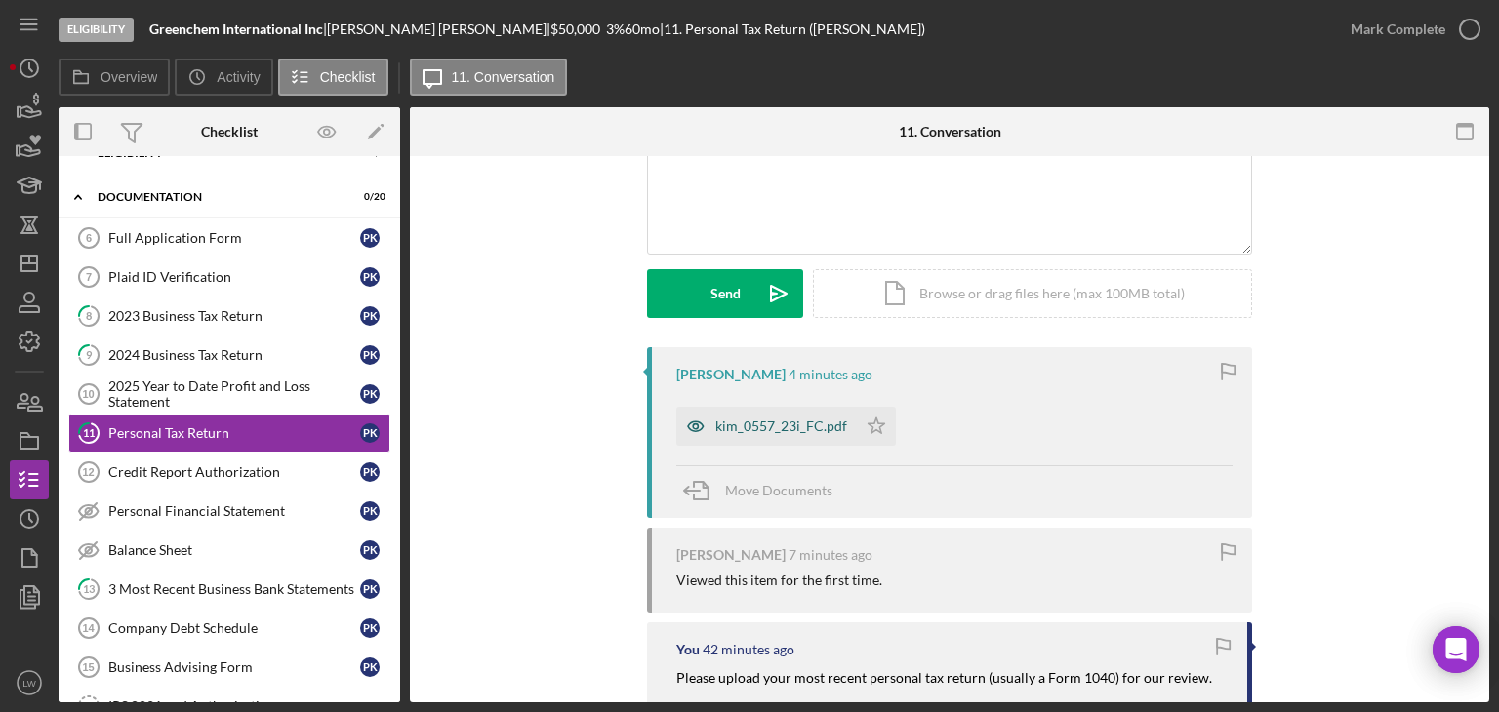
scroll to position [187, 0]
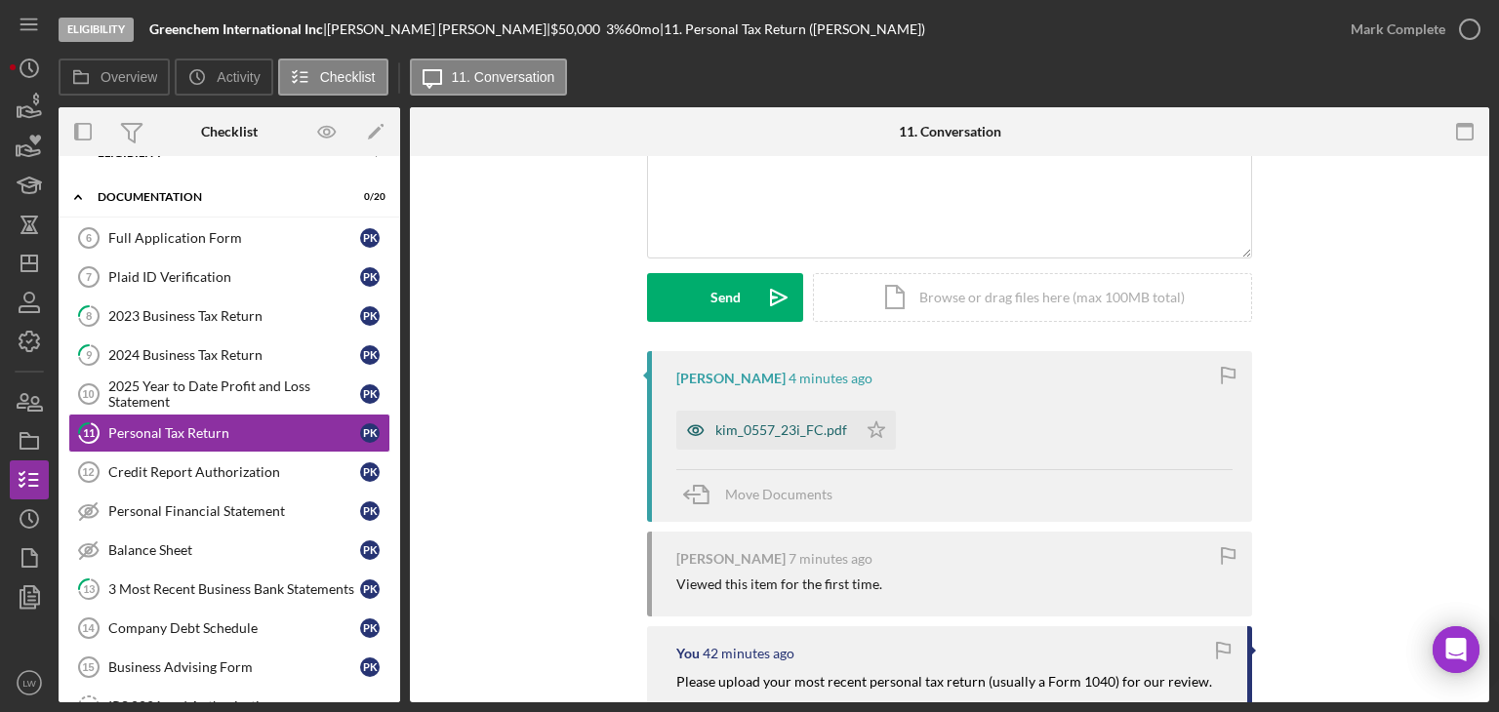
click at [789, 430] on div "kim_0557_23i_FC.pdf" at bounding box center [781, 431] width 132 height 16
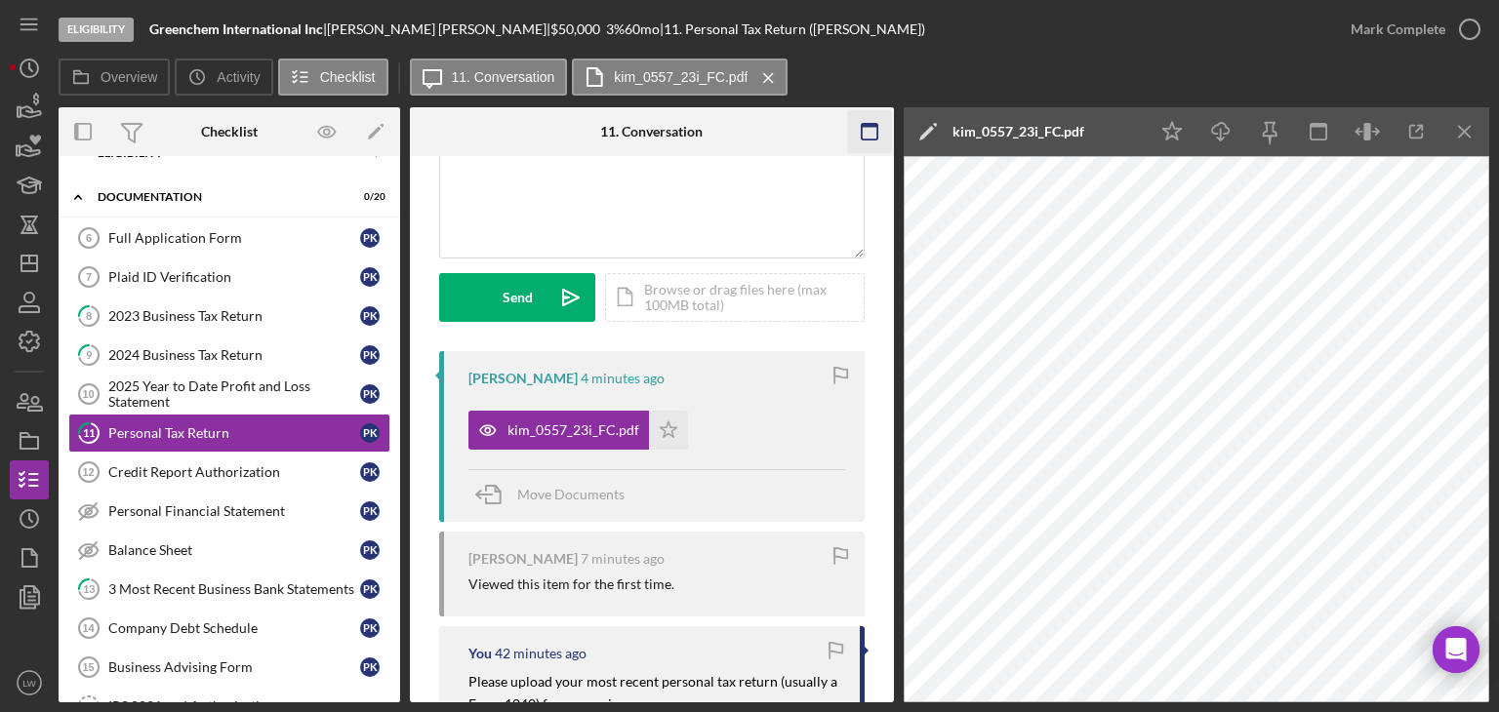
click at [1473, 132] on icon "Icon/Menu Close" at bounding box center [1465, 132] width 44 height 44
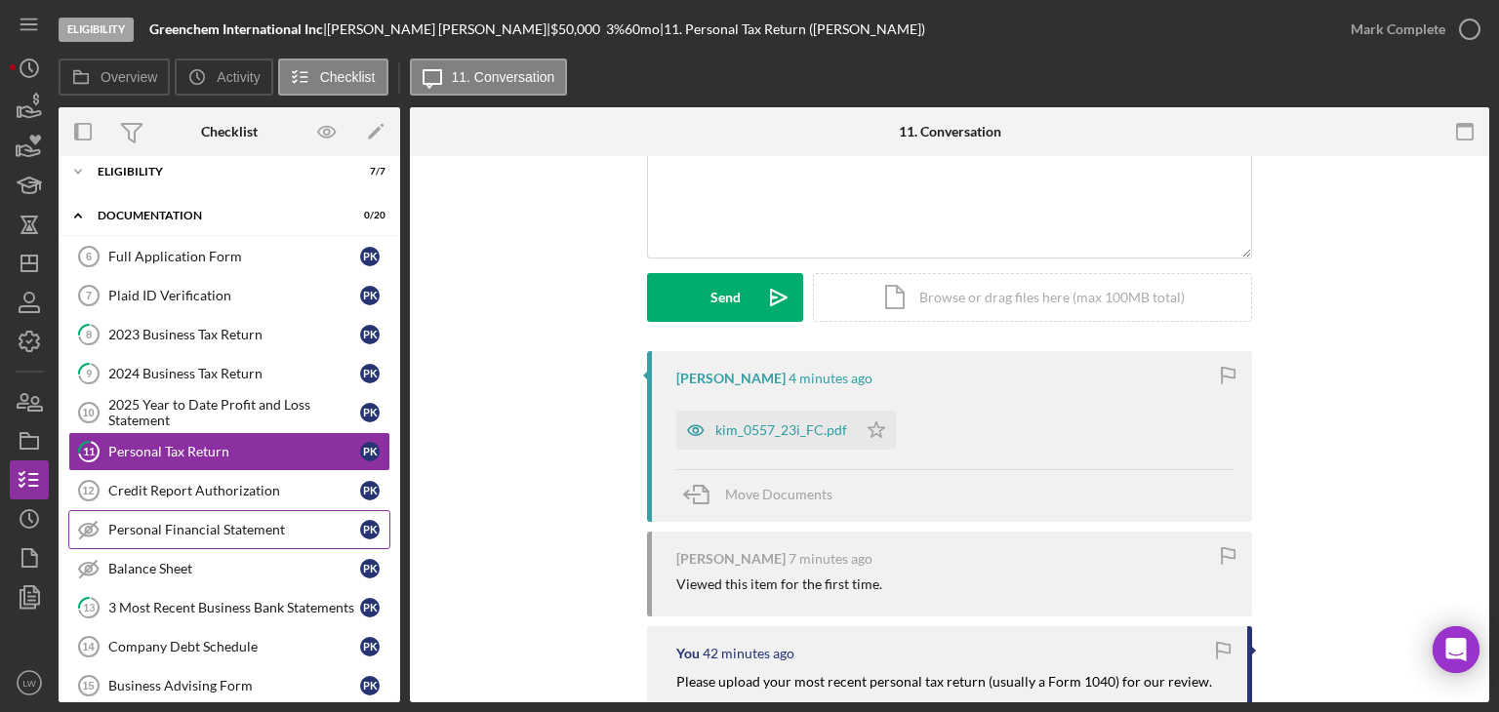
scroll to position [0, 0]
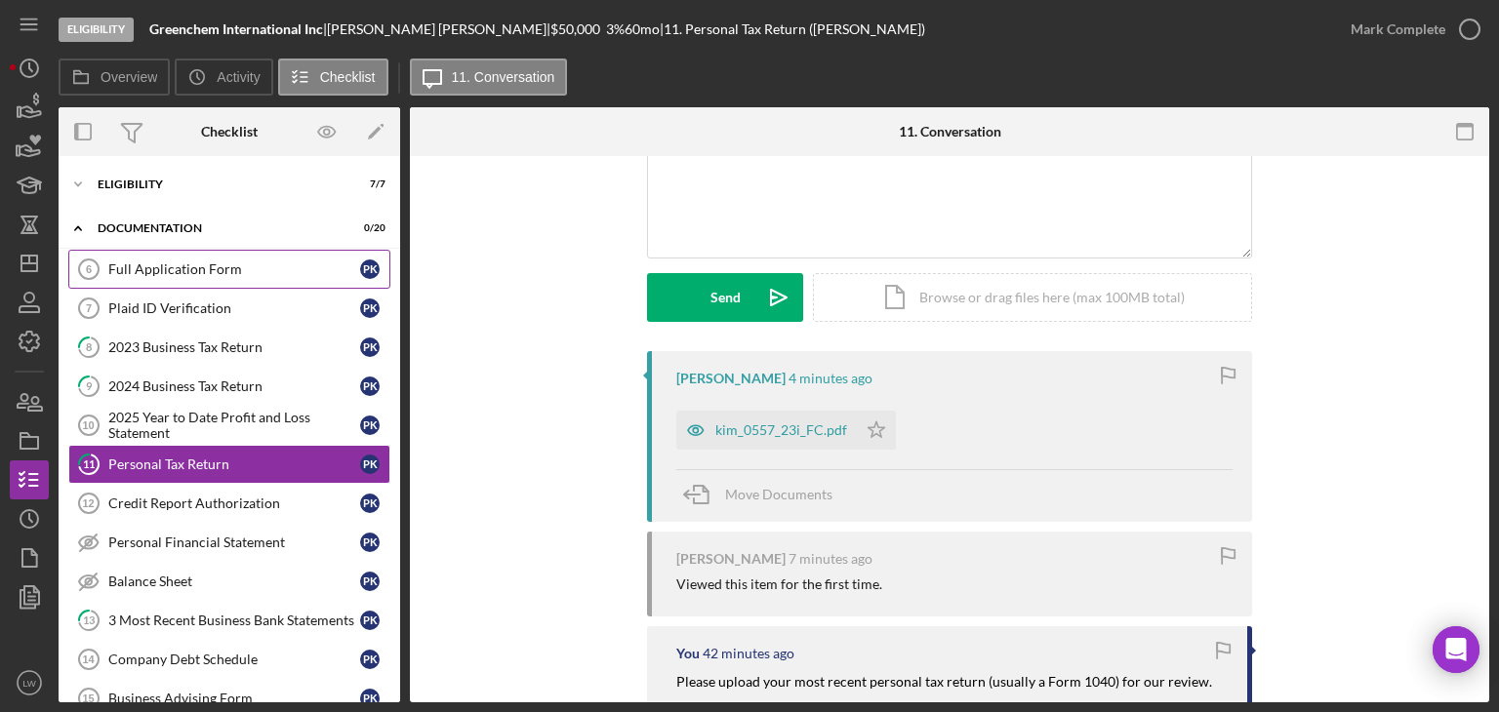
click at [139, 267] on div "Full Application Form" at bounding box center [234, 270] width 252 height 16
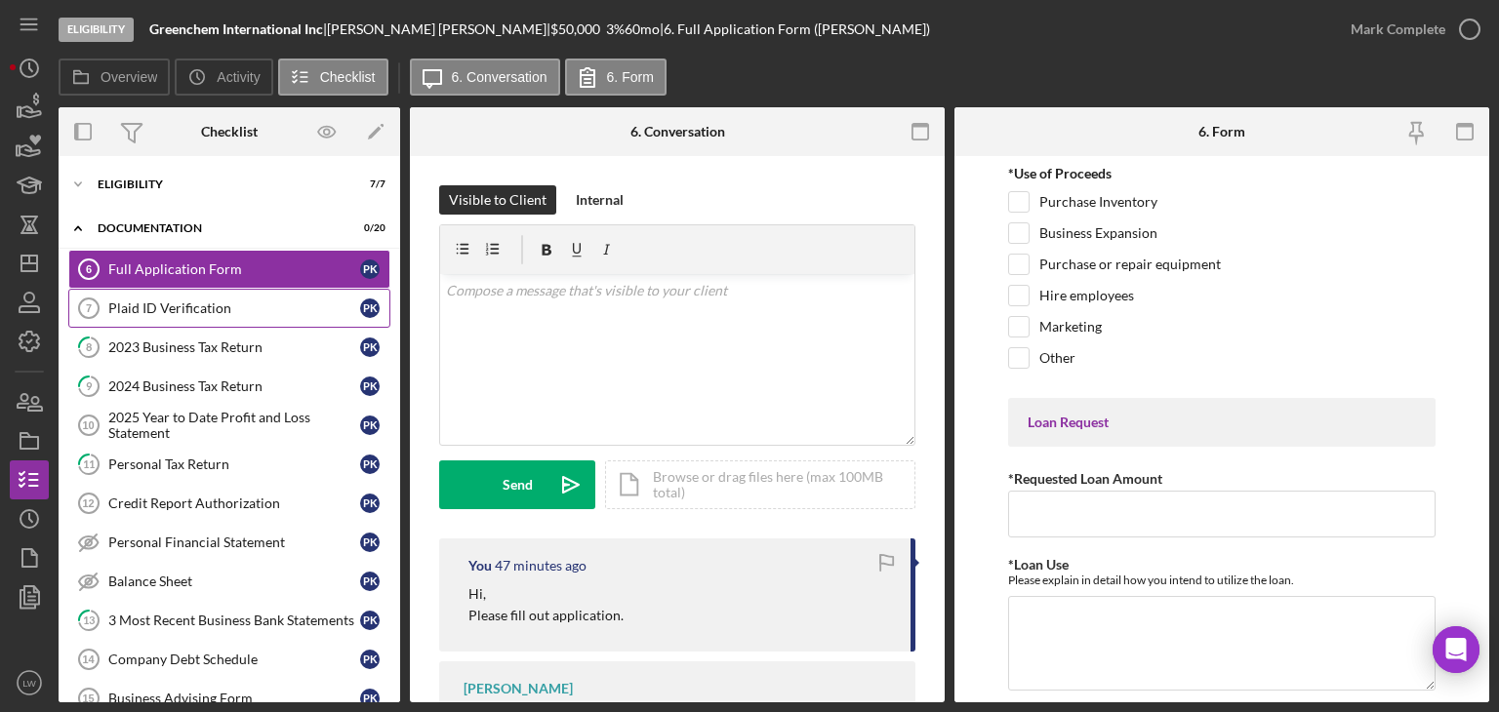
click at [149, 311] on div "Plaid ID Verification" at bounding box center [234, 309] width 252 height 16
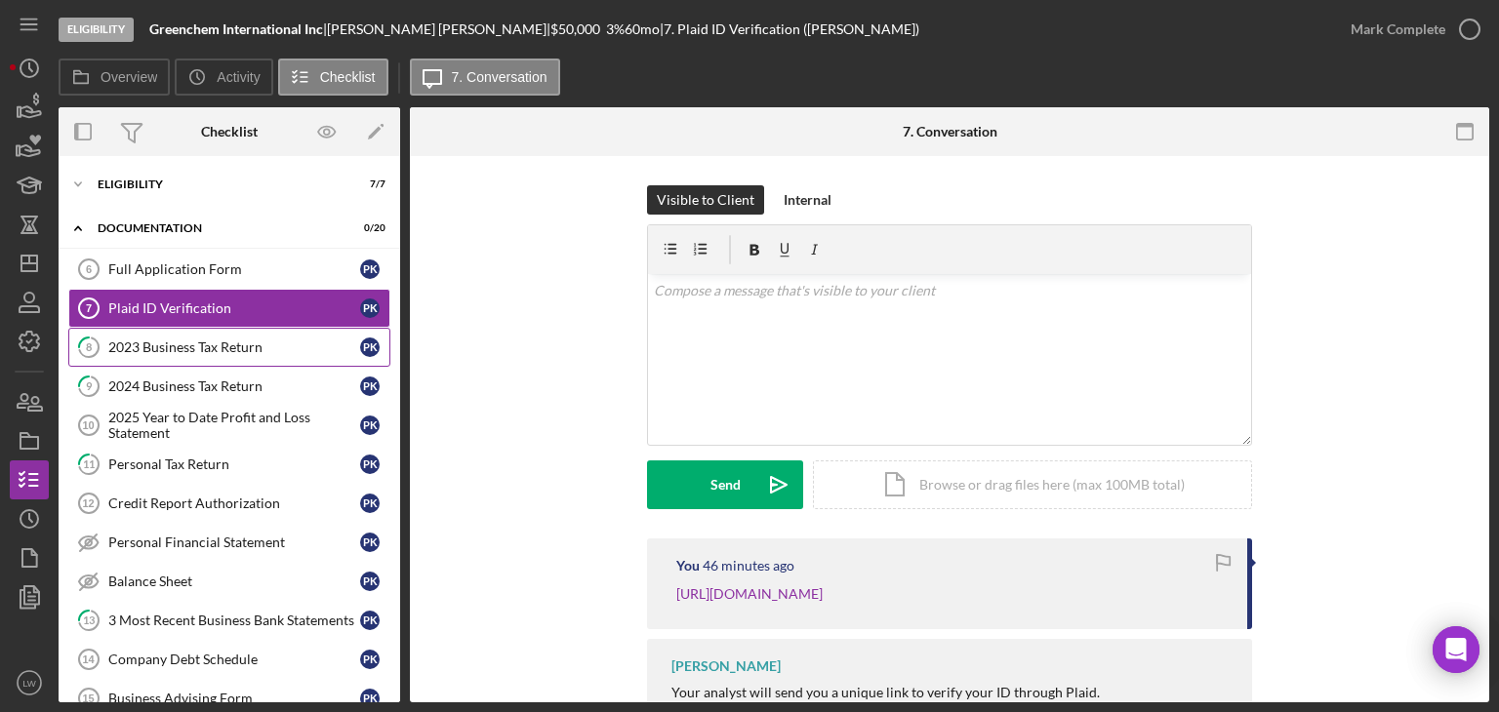
click at [164, 333] on link "8 2023 Business Tax Return P K" at bounding box center [229, 347] width 322 height 39
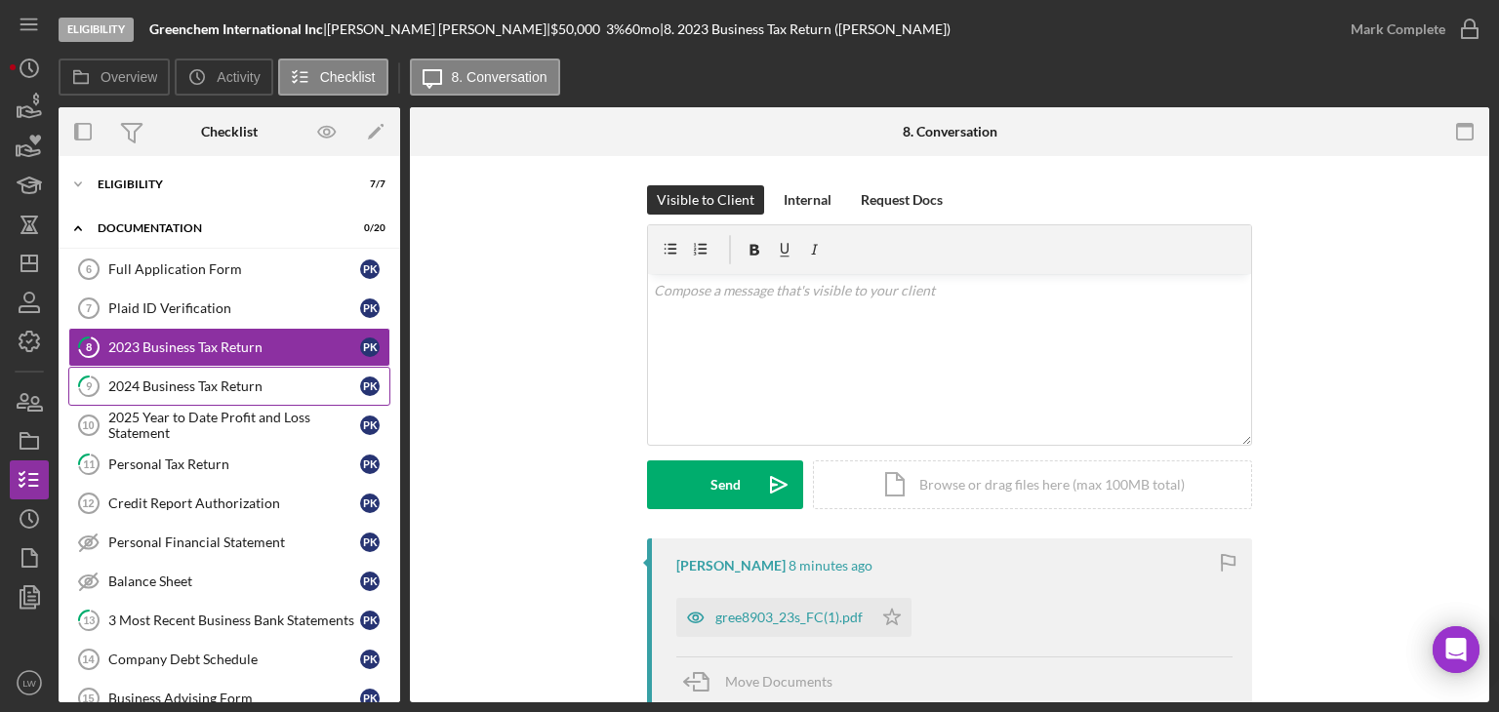
click at [180, 375] on link "9 2024 Business Tax Return P K" at bounding box center [229, 386] width 322 height 39
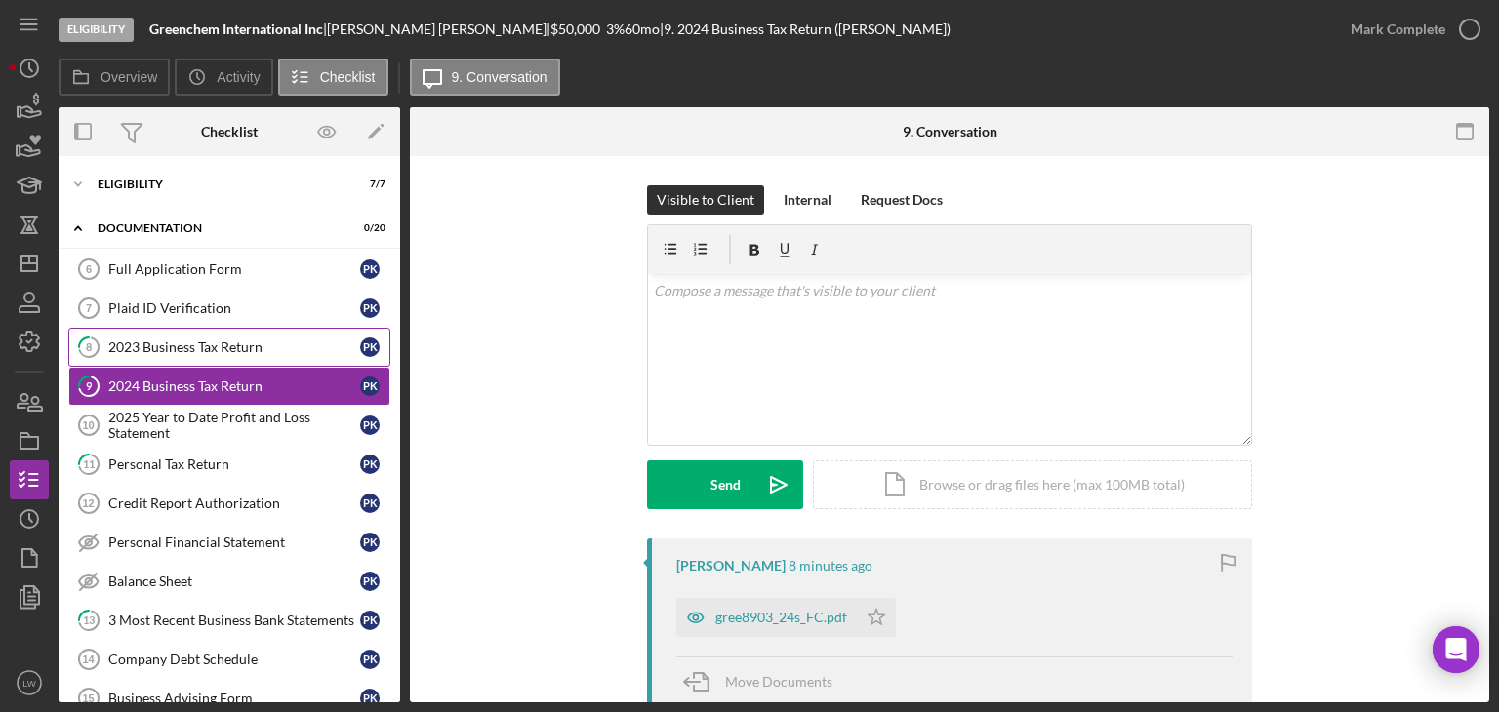
click at [183, 341] on div "2023 Business Tax Return" at bounding box center [234, 348] width 252 height 16
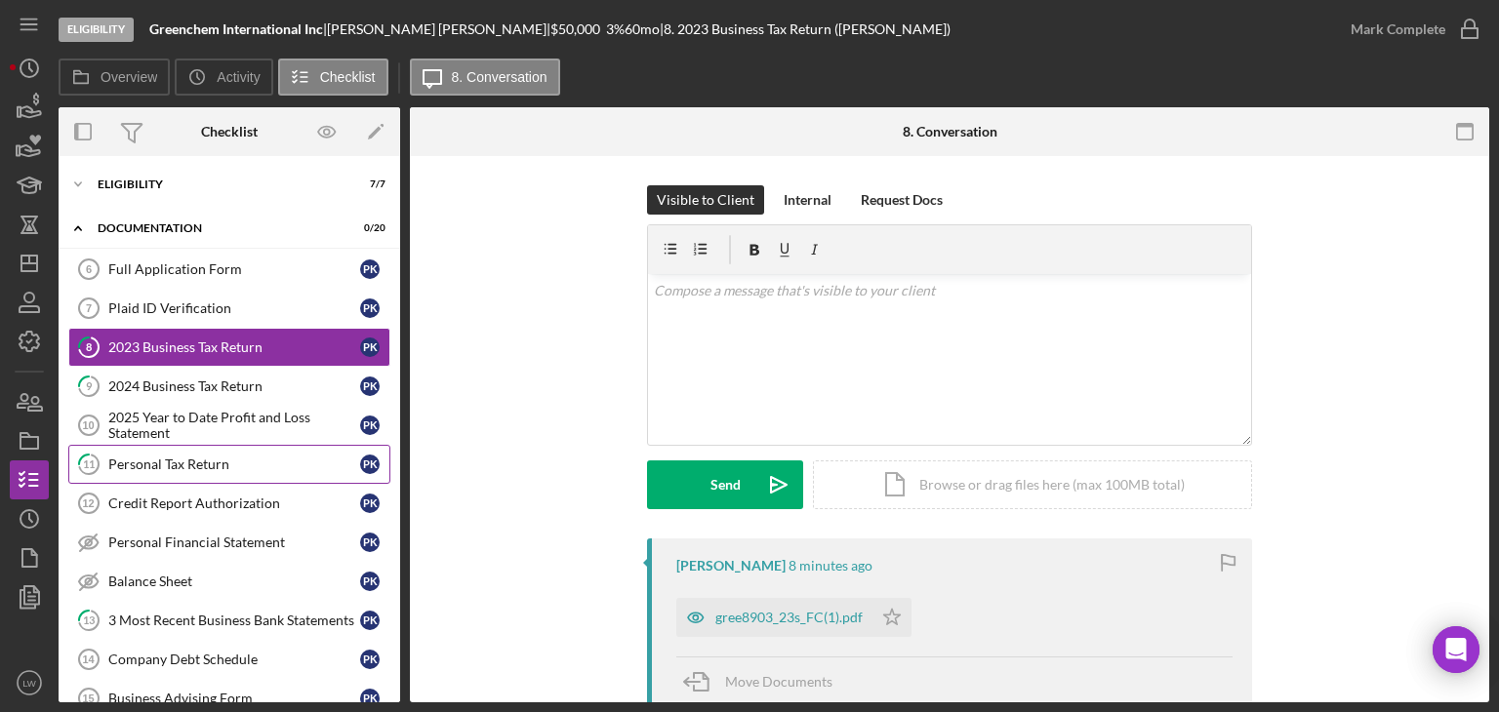
click at [184, 460] on div "Personal Tax Return" at bounding box center [234, 465] width 252 height 16
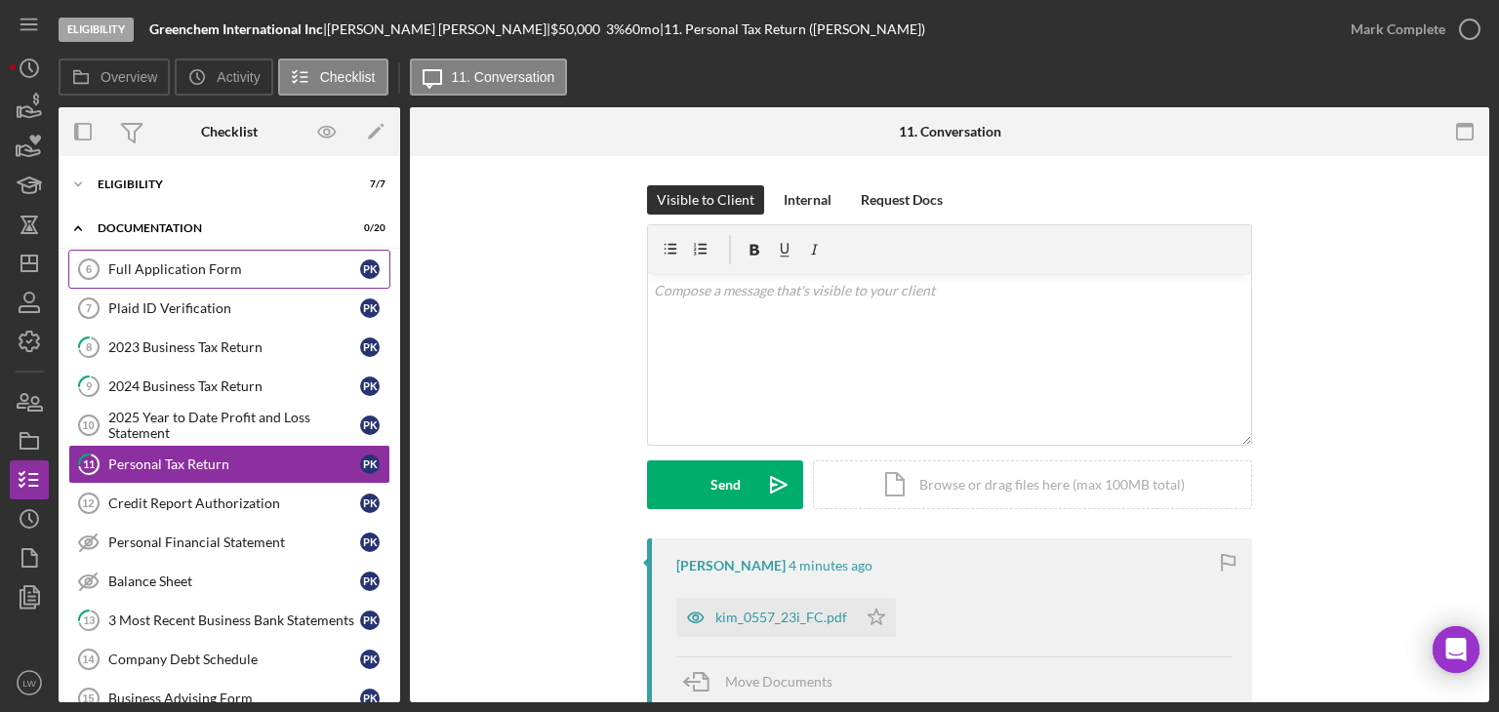
click at [151, 270] on div "Full Application Form" at bounding box center [234, 270] width 252 height 16
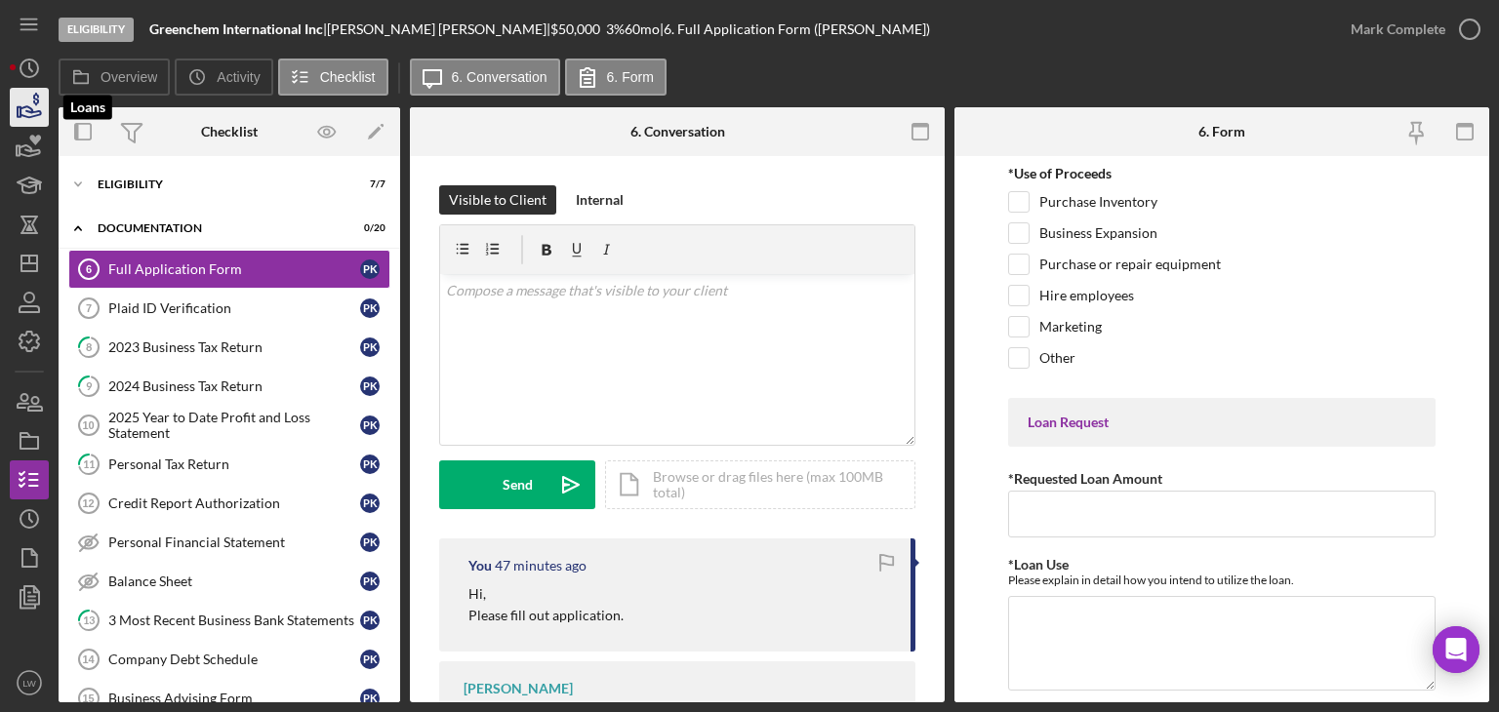
click at [26, 118] on icon "button" at bounding box center [29, 107] width 49 height 49
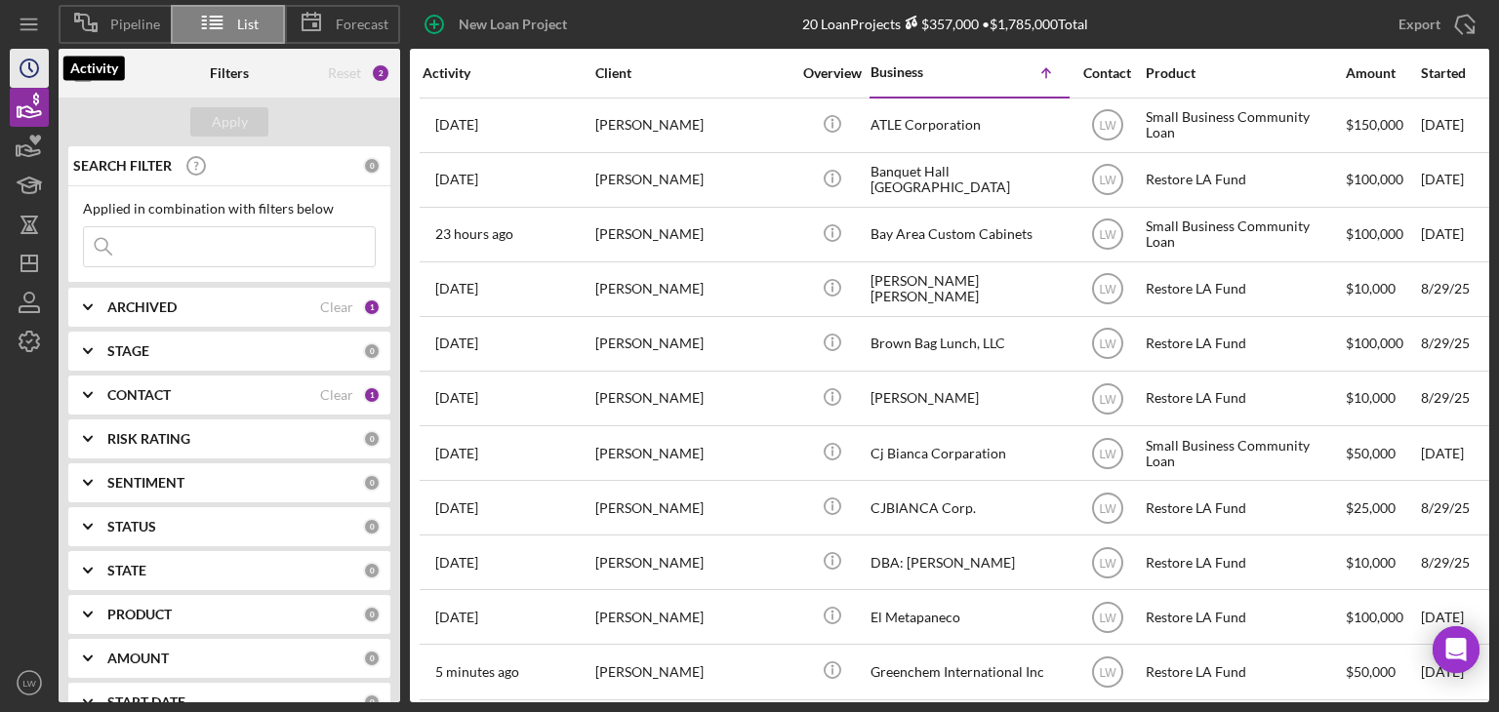
click at [33, 61] on circle "button" at bounding box center [29, 69] width 18 height 18
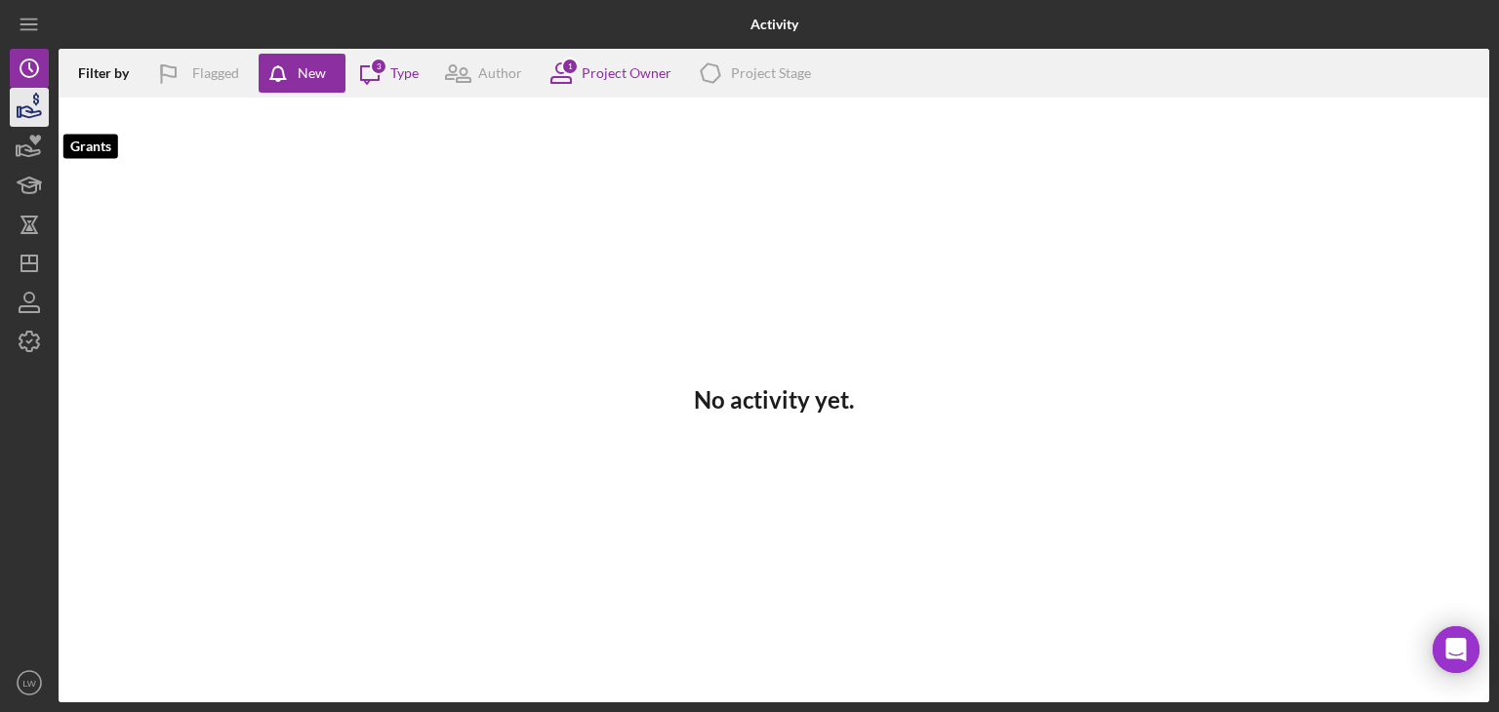
click at [15, 112] on icon "button" at bounding box center [29, 107] width 49 height 49
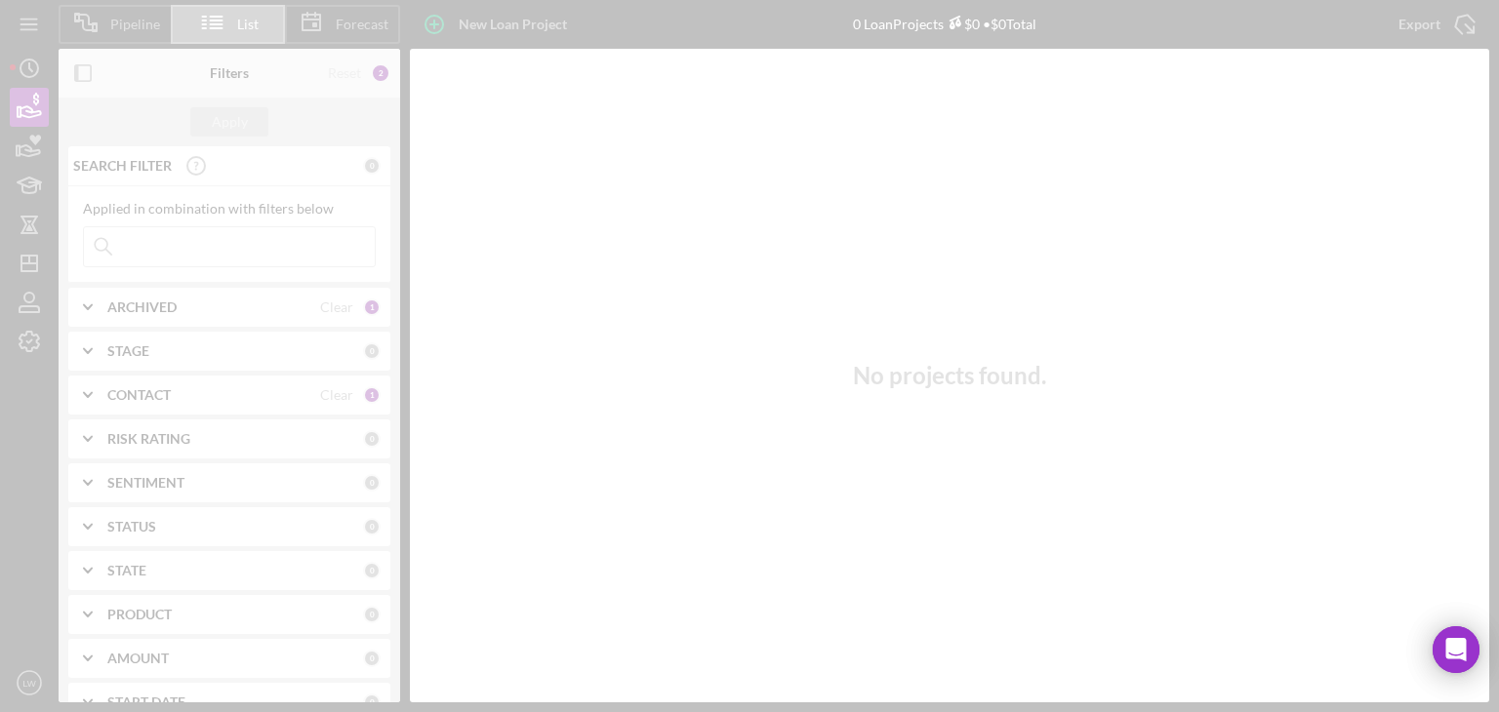
click at [39, 142] on div at bounding box center [749, 356] width 1499 height 712
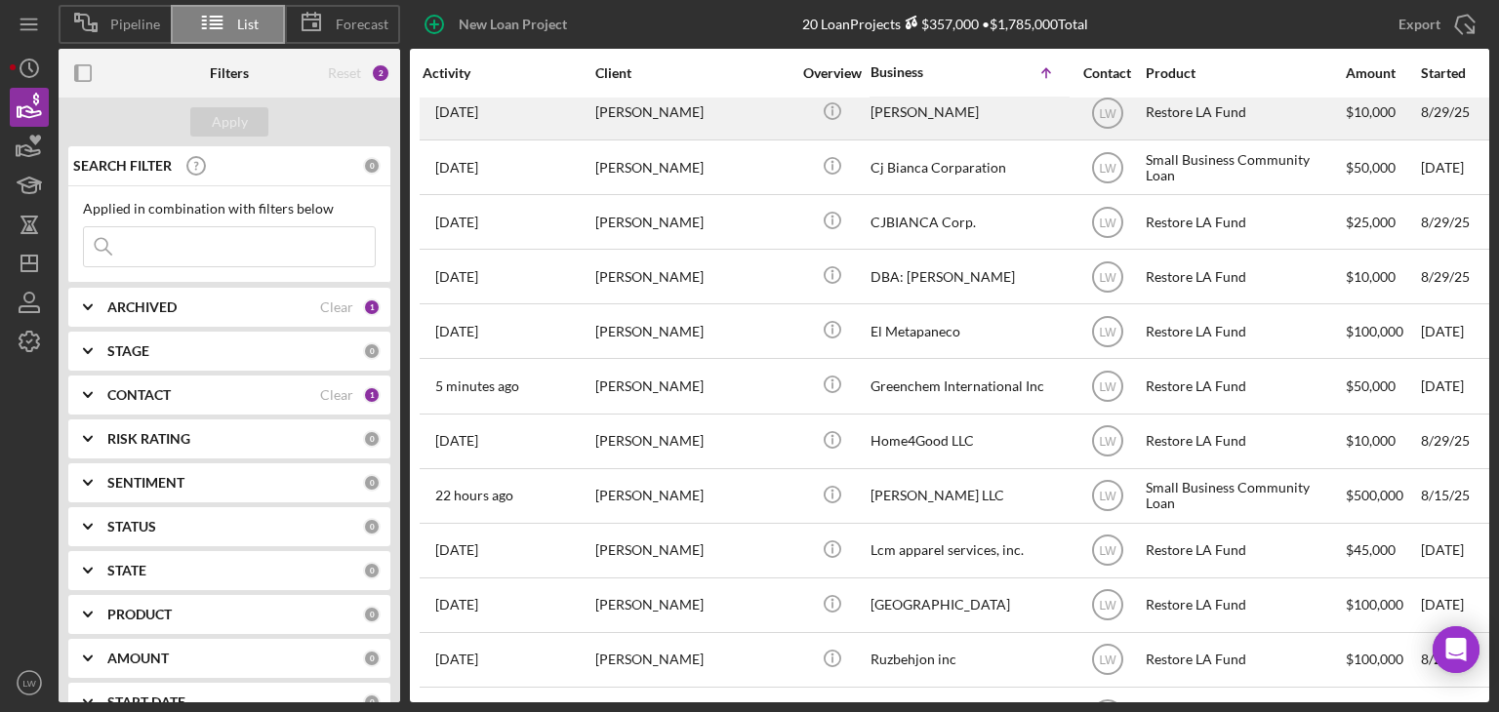
scroll to position [488, 0]
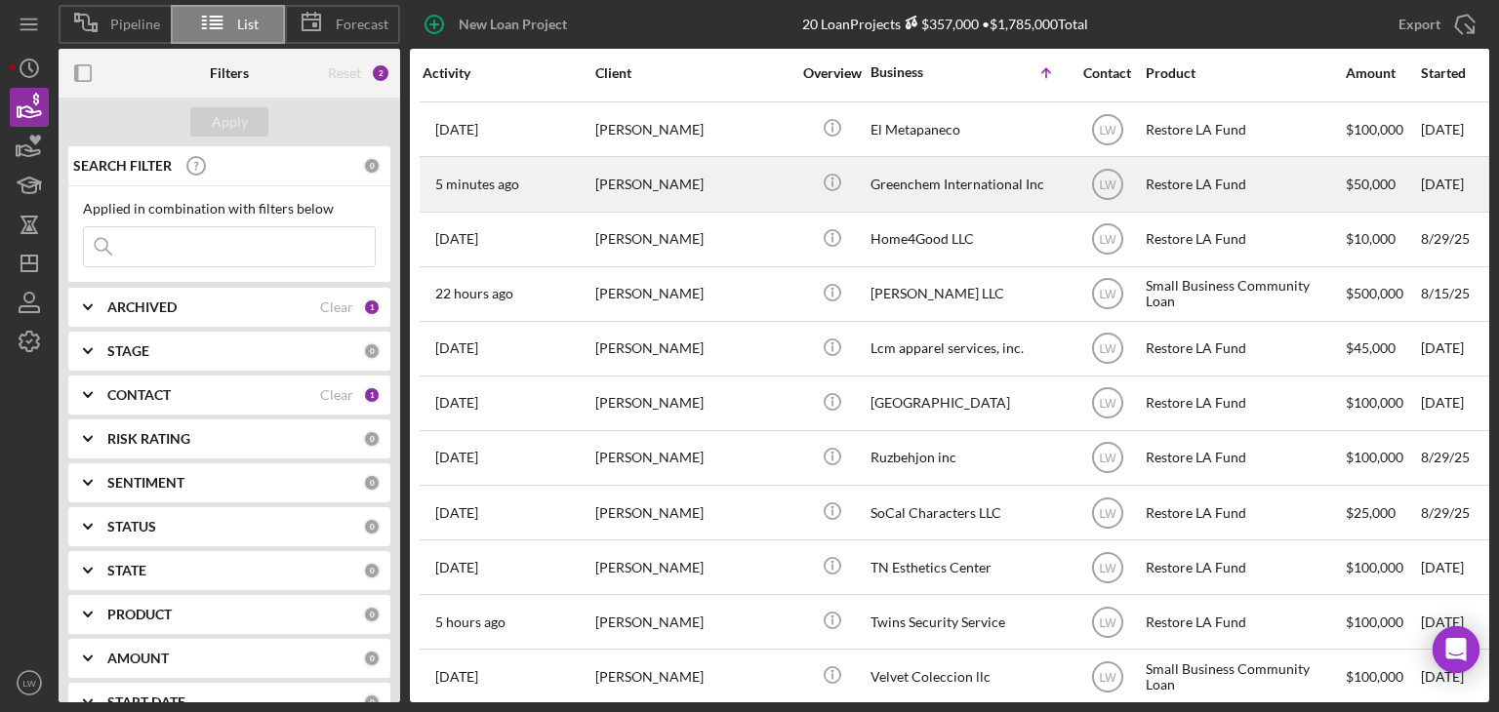
click at [630, 174] on div "[PERSON_NAME]" at bounding box center [692, 184] width 195 height 52
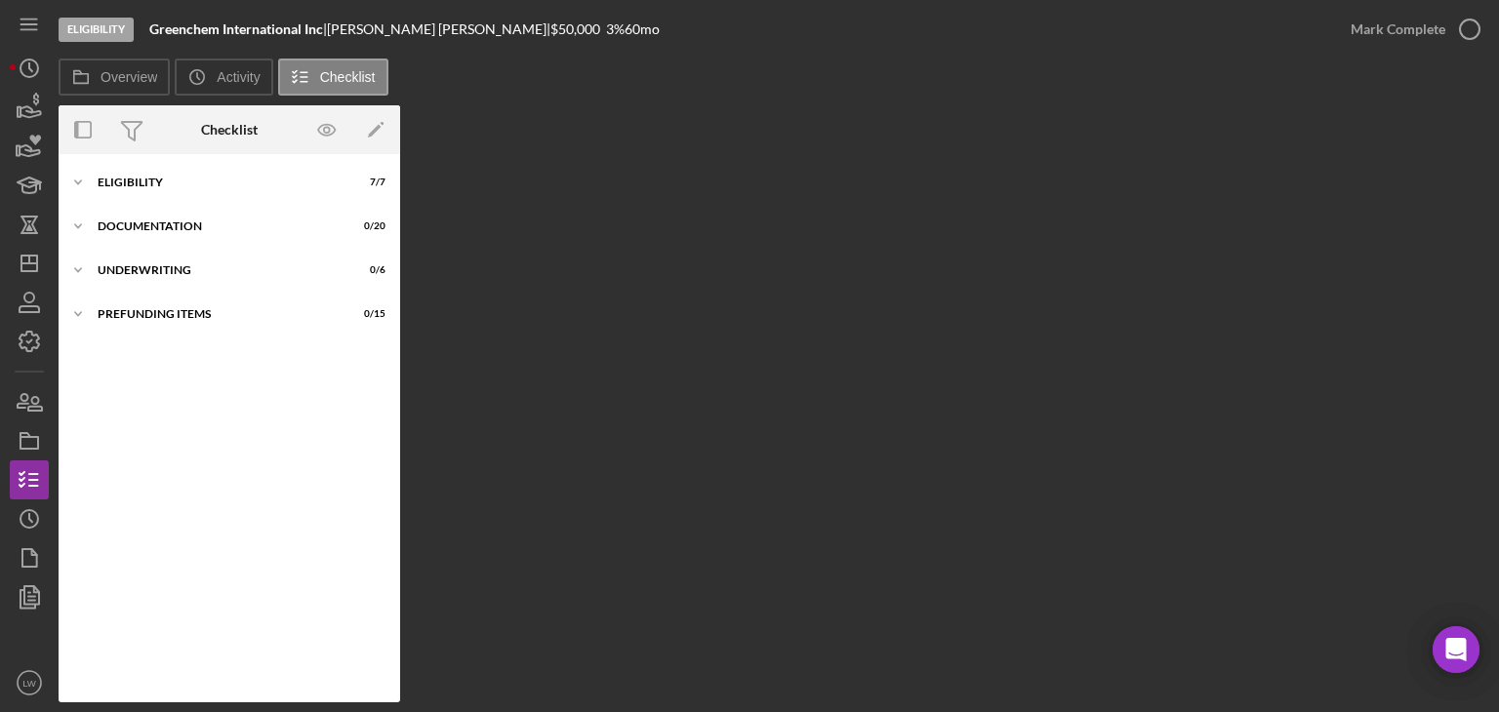
scroll to position [31, 0]
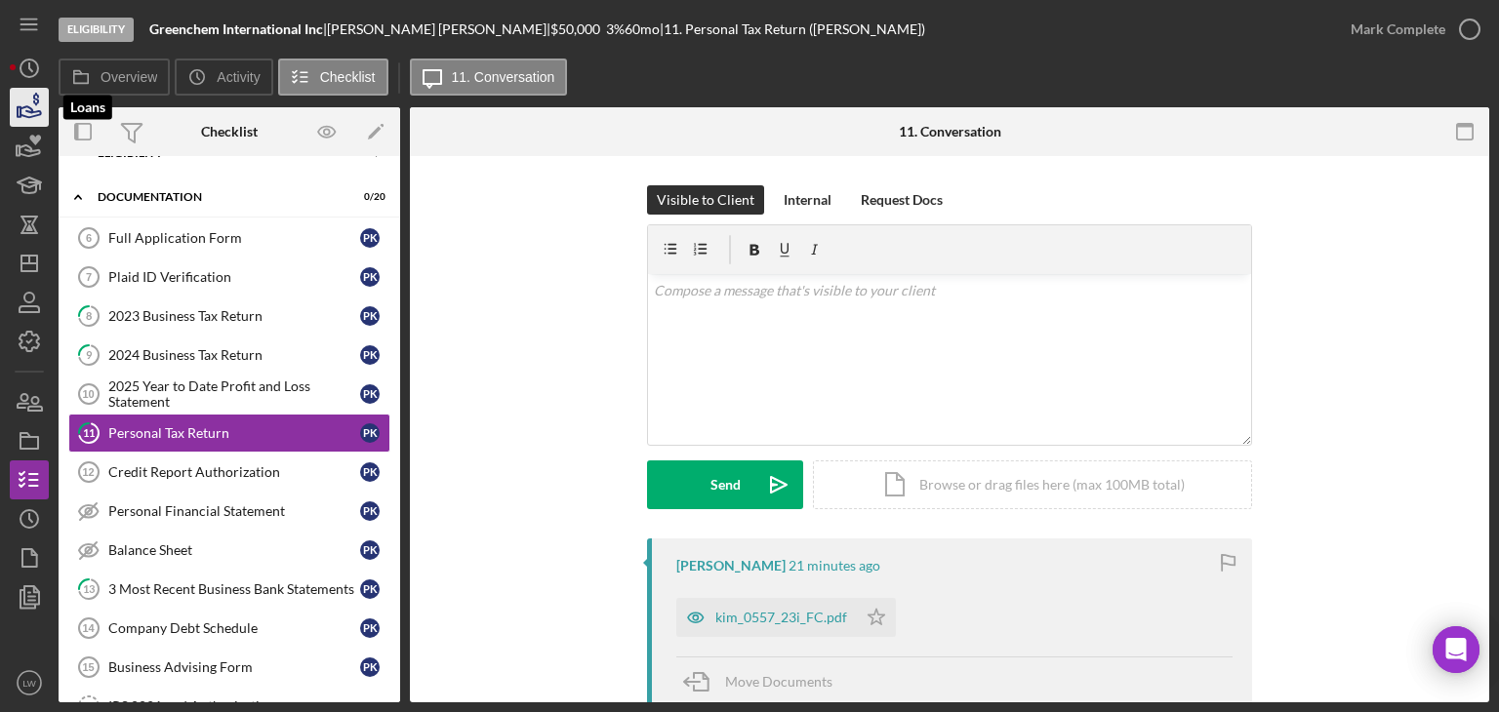
click at [27, 114] on icon "button" at bounding box center [29, 107] width 49 height 49
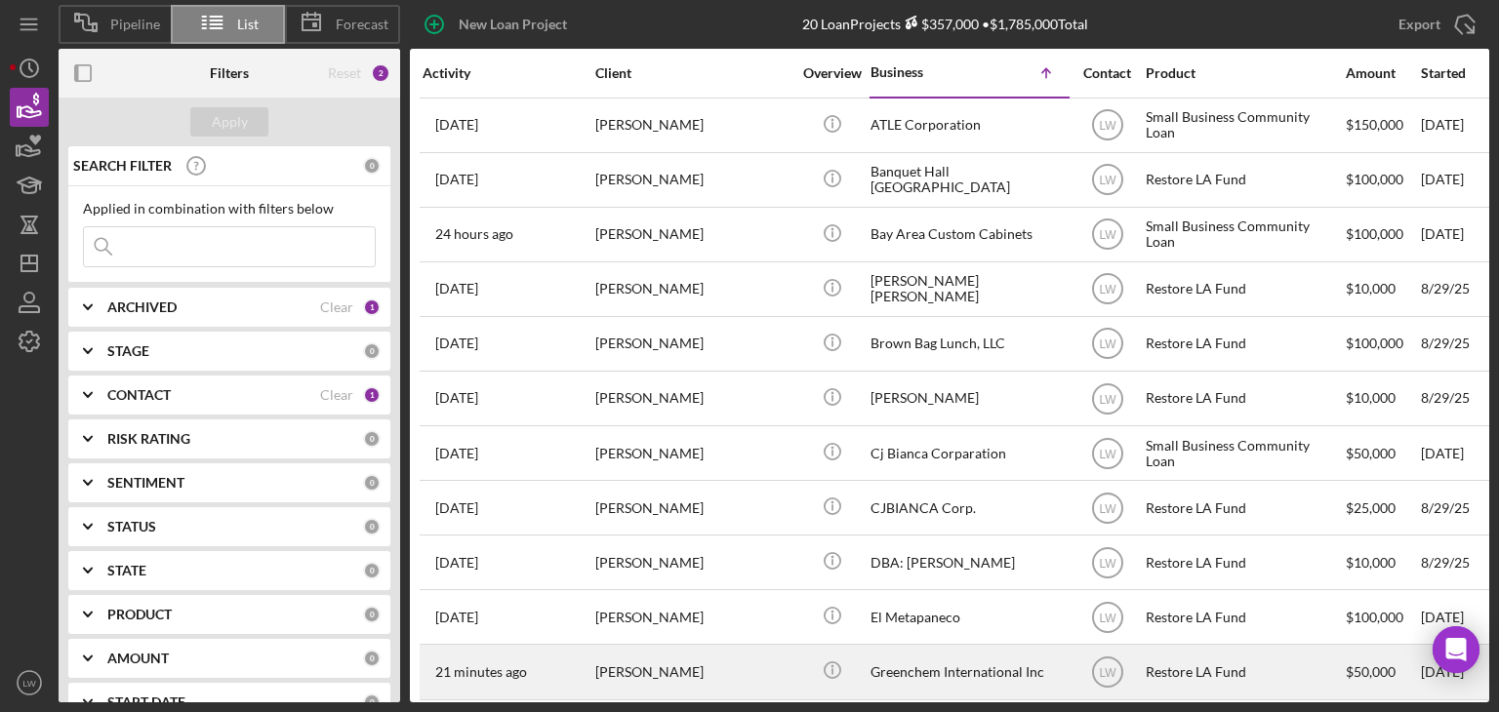
click at [671, 668] on div "[PERSON_NAME]" at bounding box center [692, 672] width 195 height 52
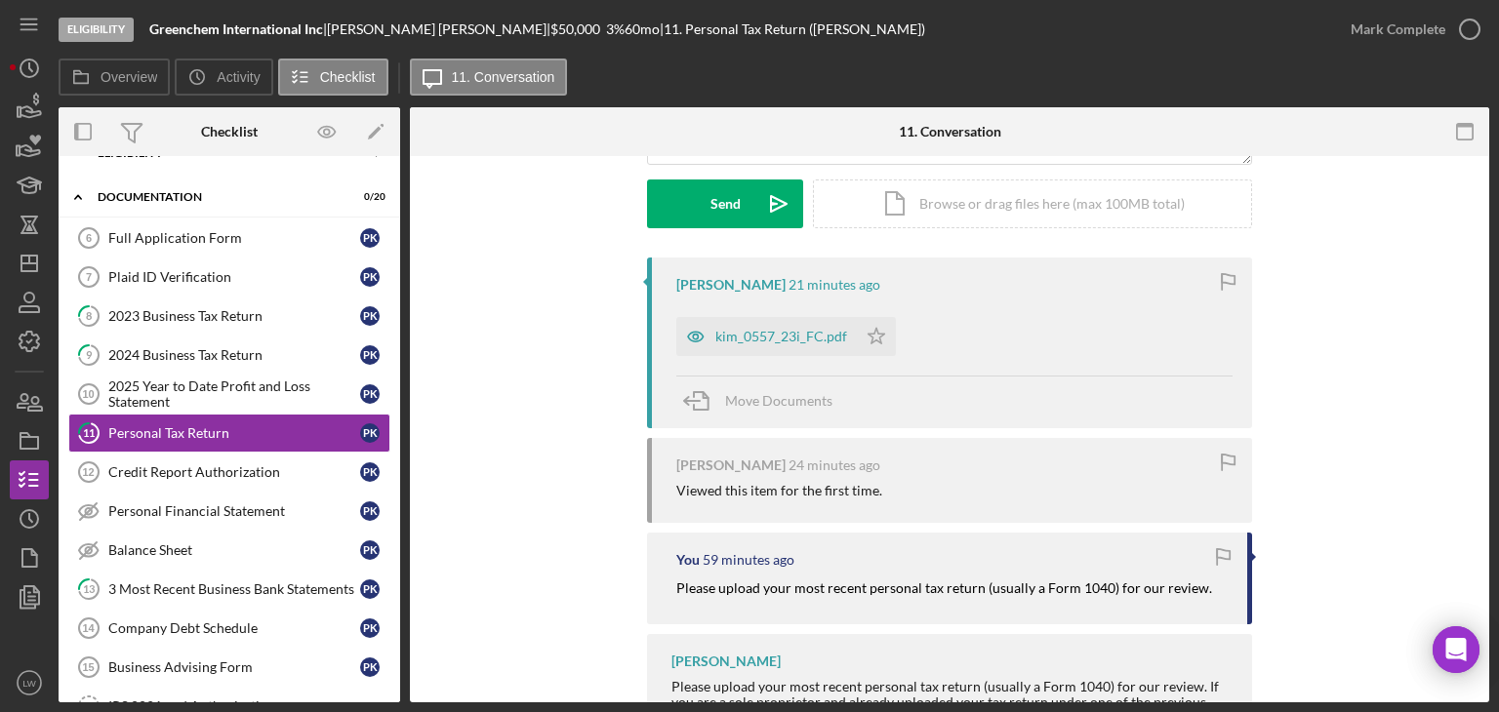
scroll to position [293, 0]
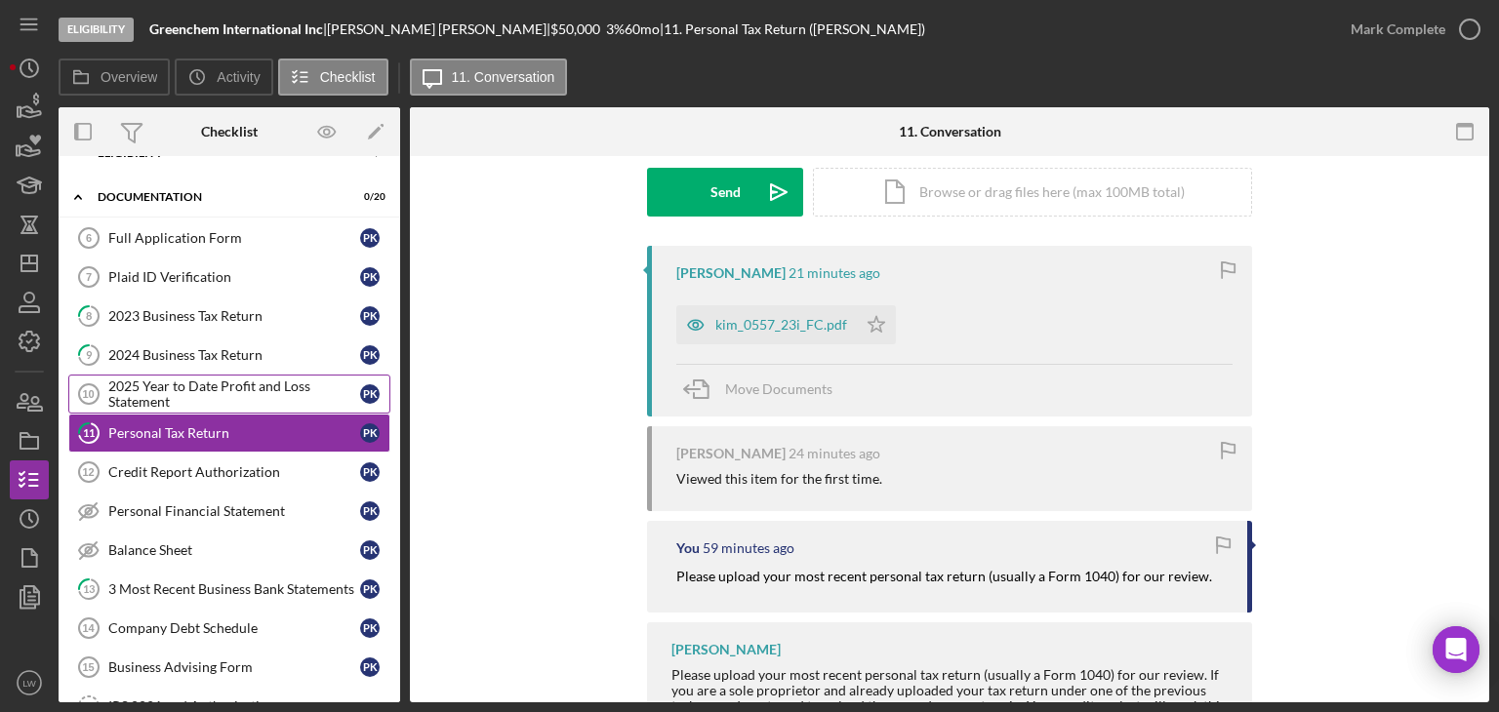
click at [182, 387] on div "2025 Year to Date Profit and Loss Statement" at bounding box center [234, 394] width 252 height 31
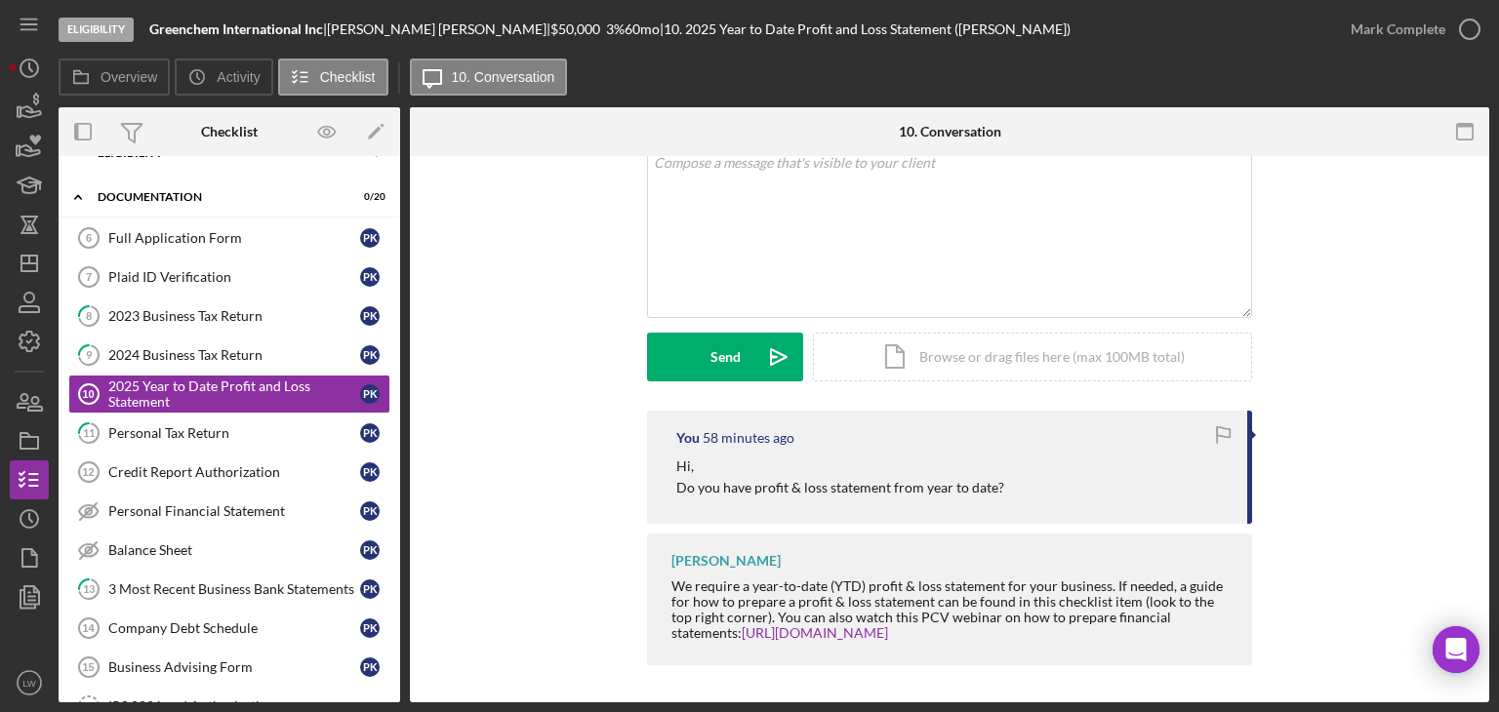
scroll to position [129, 0]
click at [205, 352] on div "2024 Business Tax Return" at bounding box center [234, 355] width 252 height 16
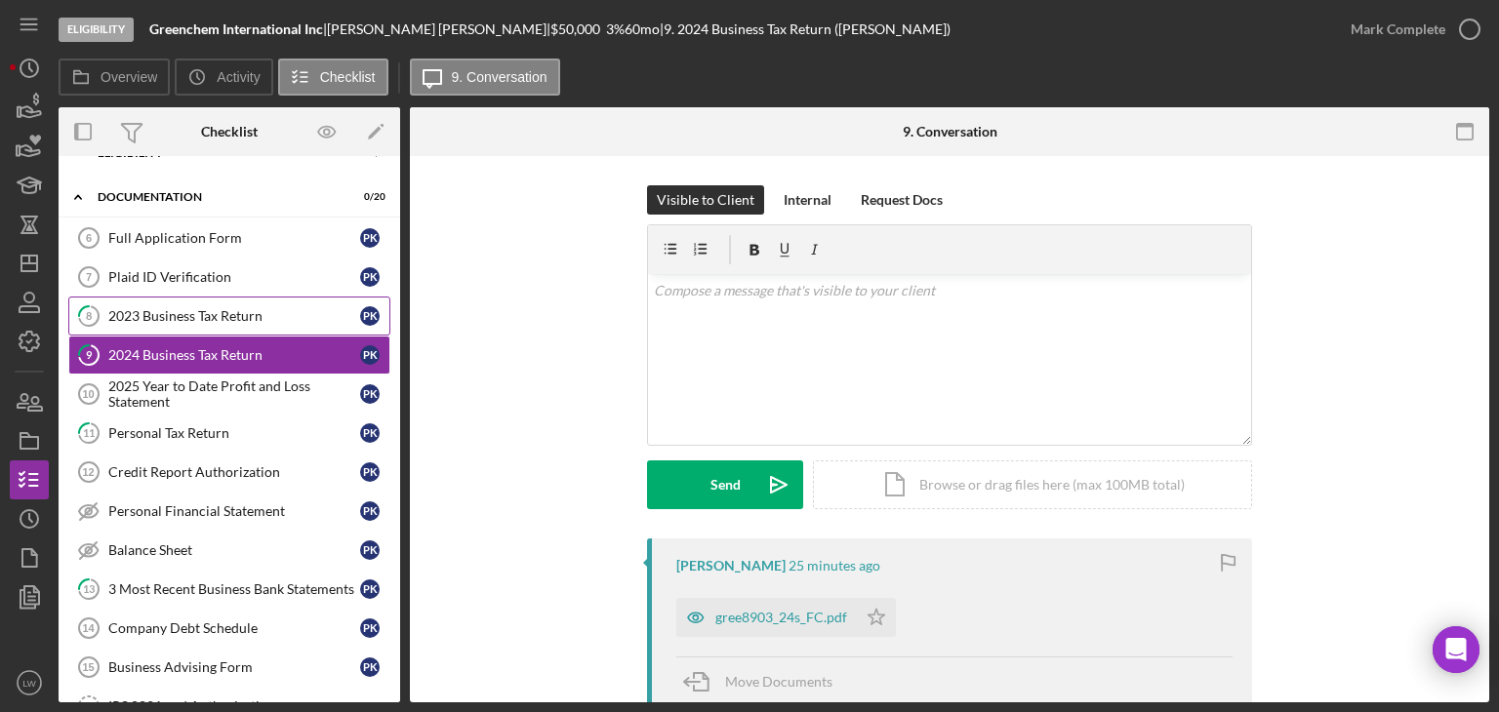
click at [187, 311] on div "2023 Business Tax Return" at bounding box center [234, 316] width 252 height 16
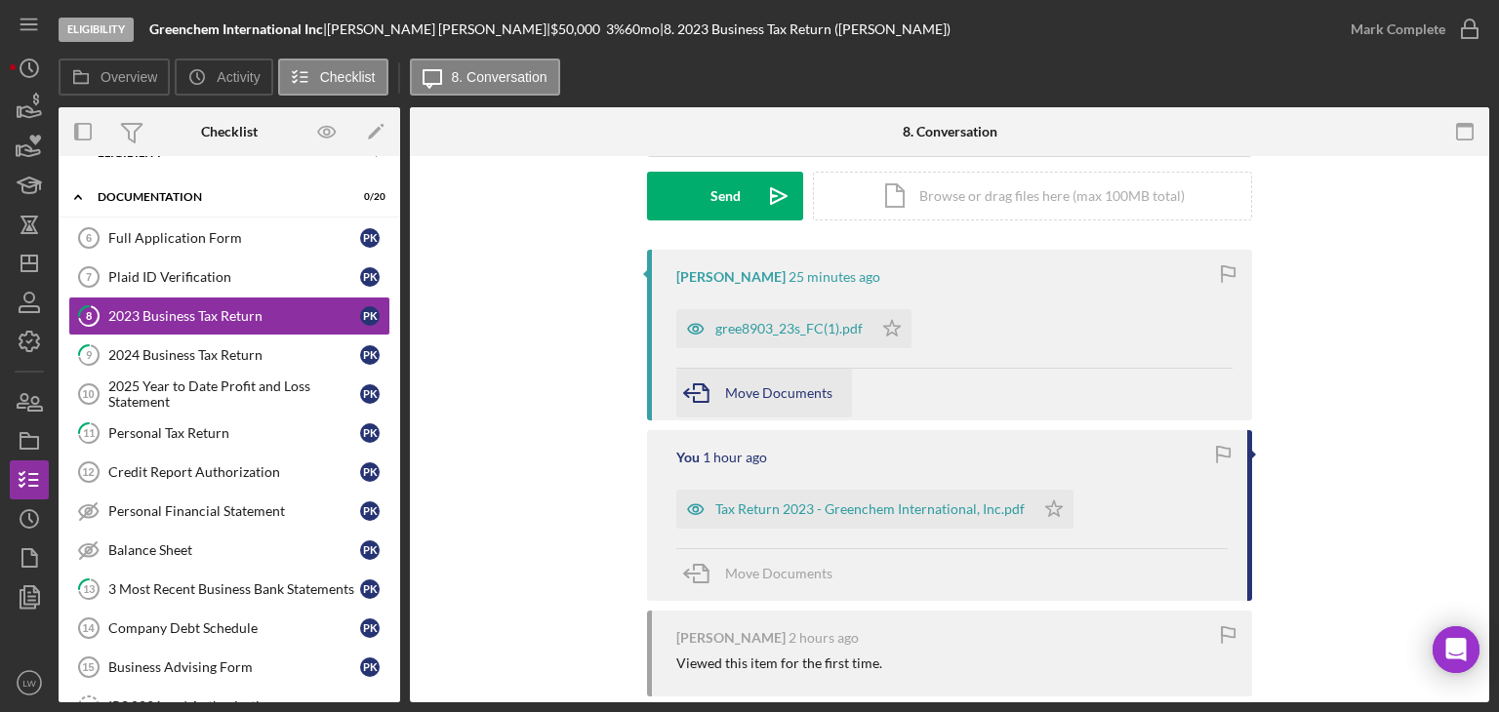
scroll to position [293, 0]
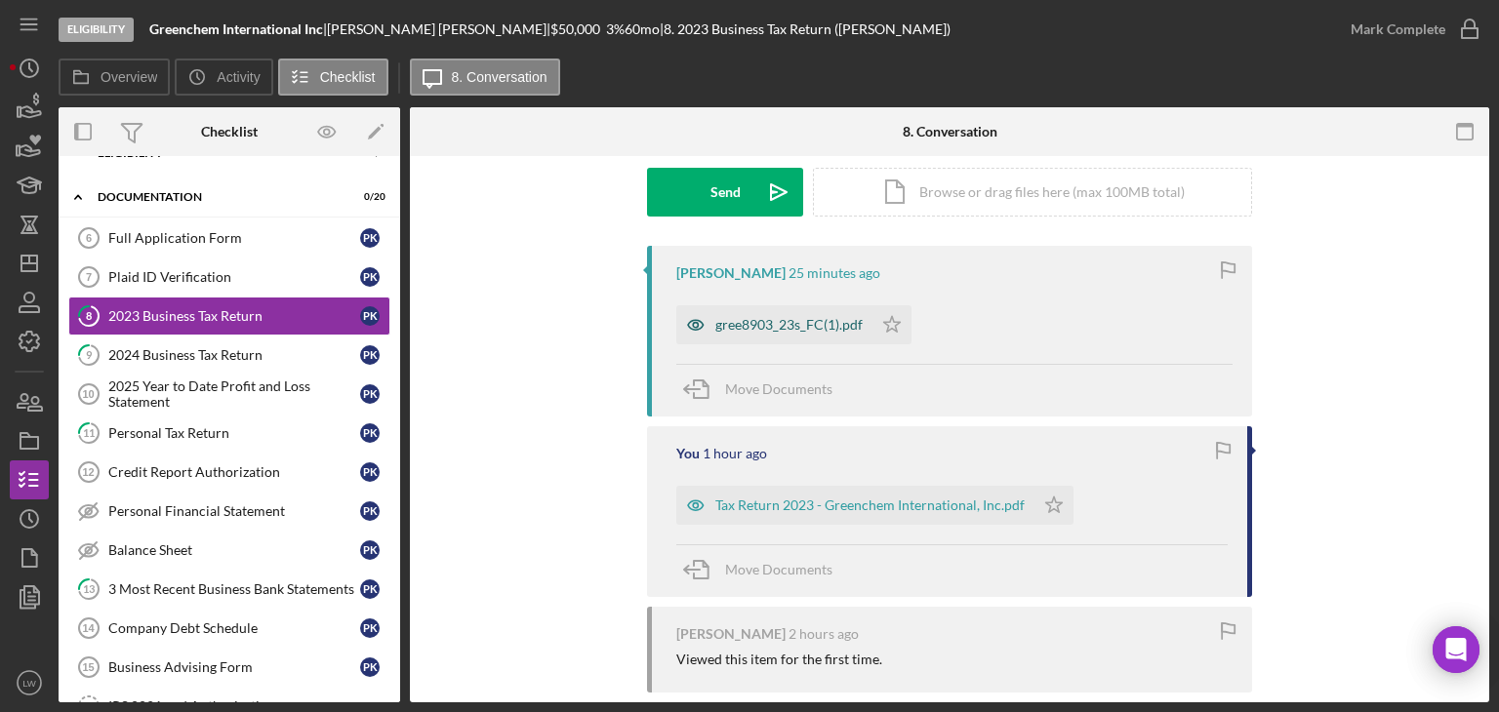
click at [830, 313] on div "gree8903_23s_FC(1).pdf" at bounding box center [774, 324] width 196 height 39
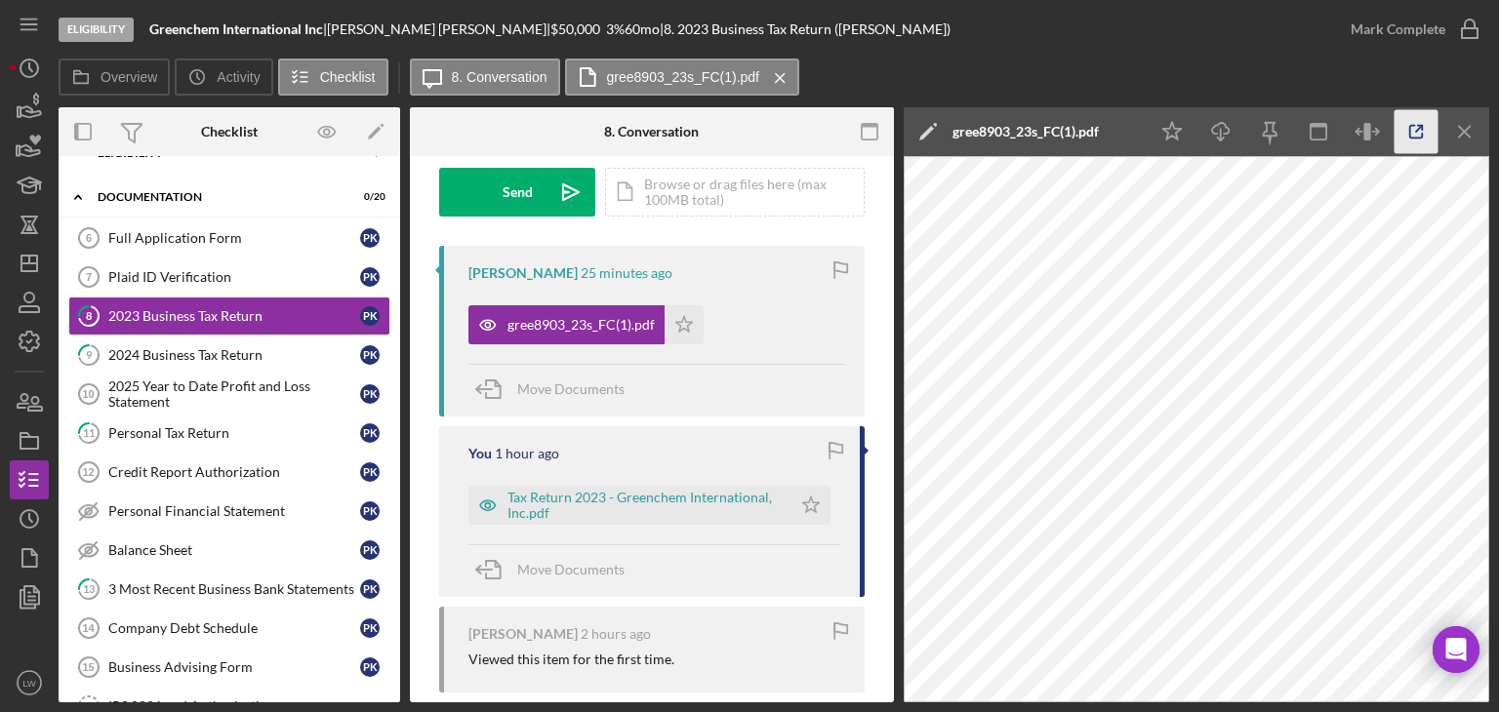
click at [1409, 138] on icon "button" at bounding box center [1417, 132] width 44 height 44
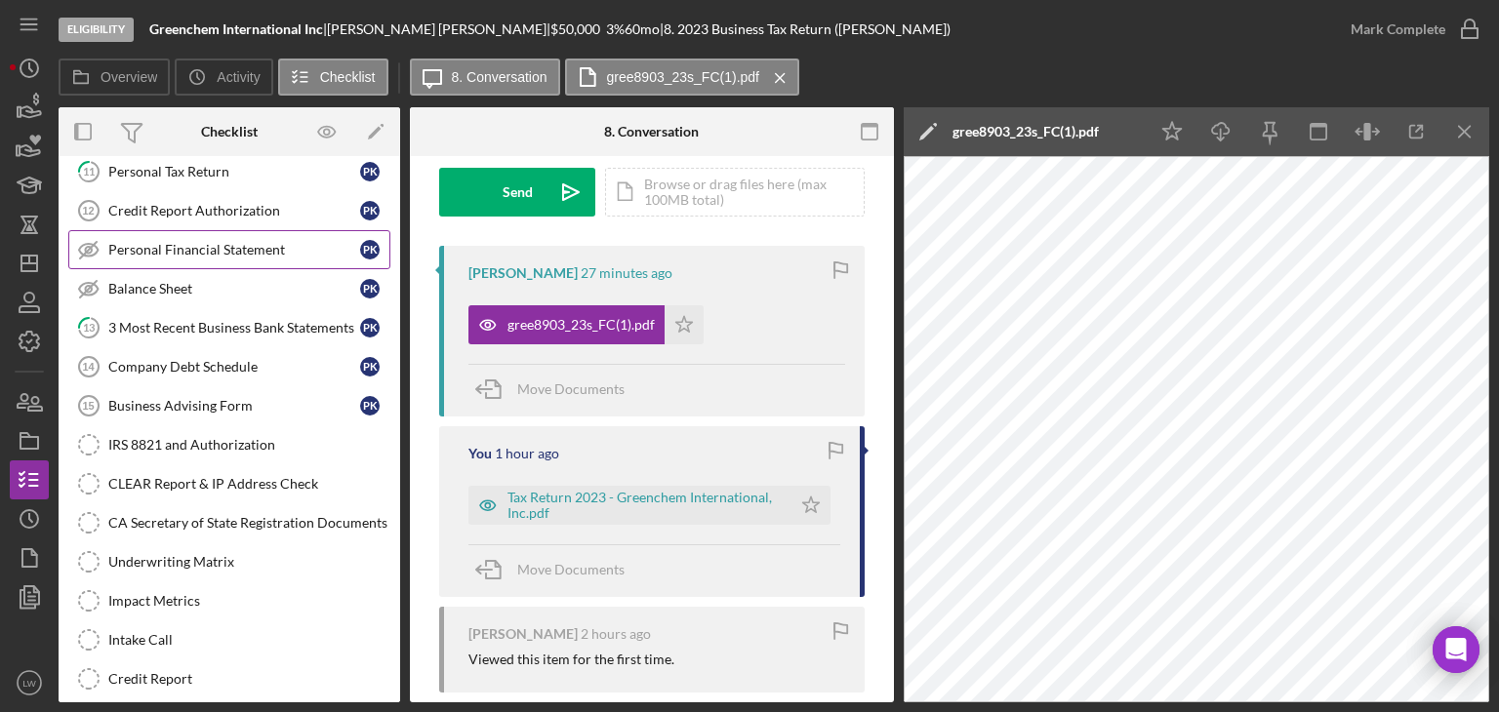
scroll to position [422, 0]
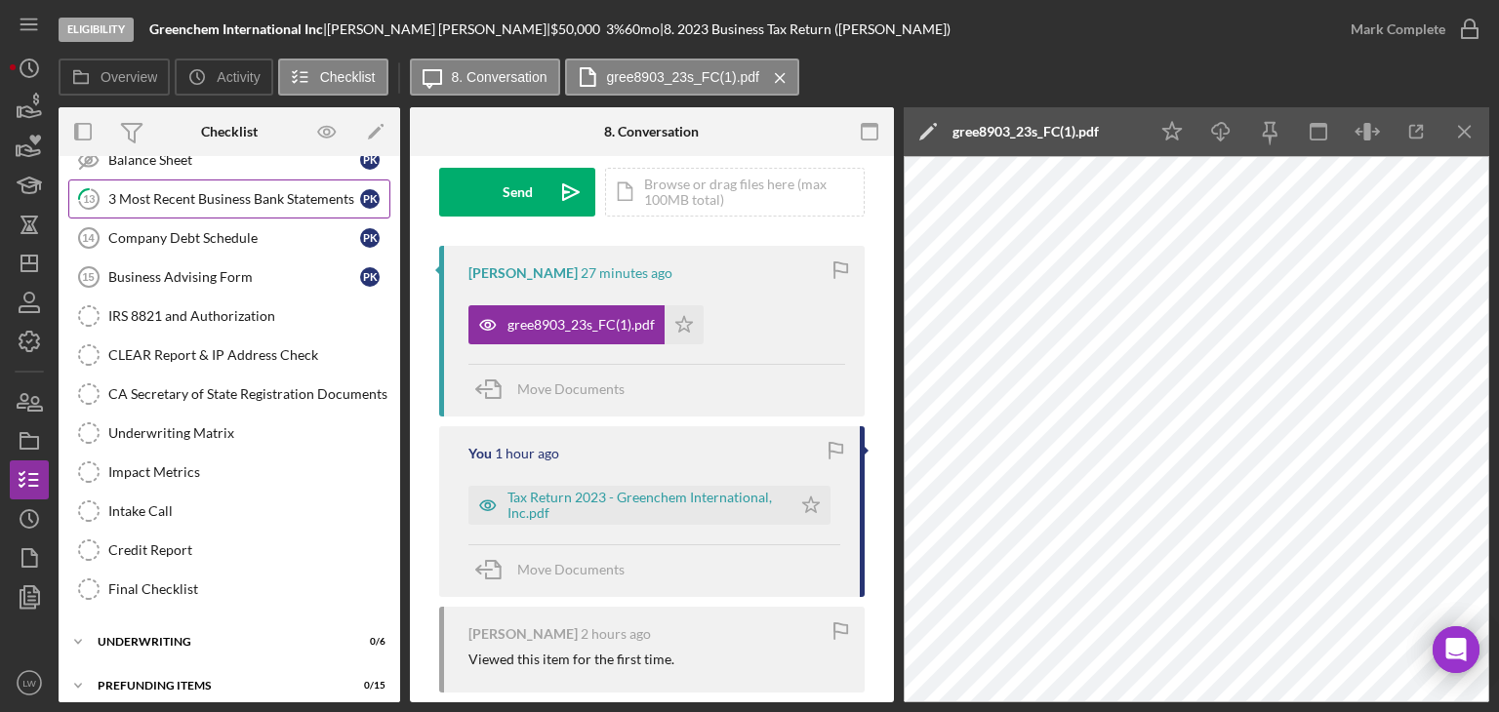
click at [208, 201] on div "3 Most Recent Business Bank Statements" at bounding box center [234, 199] width 252 height 16
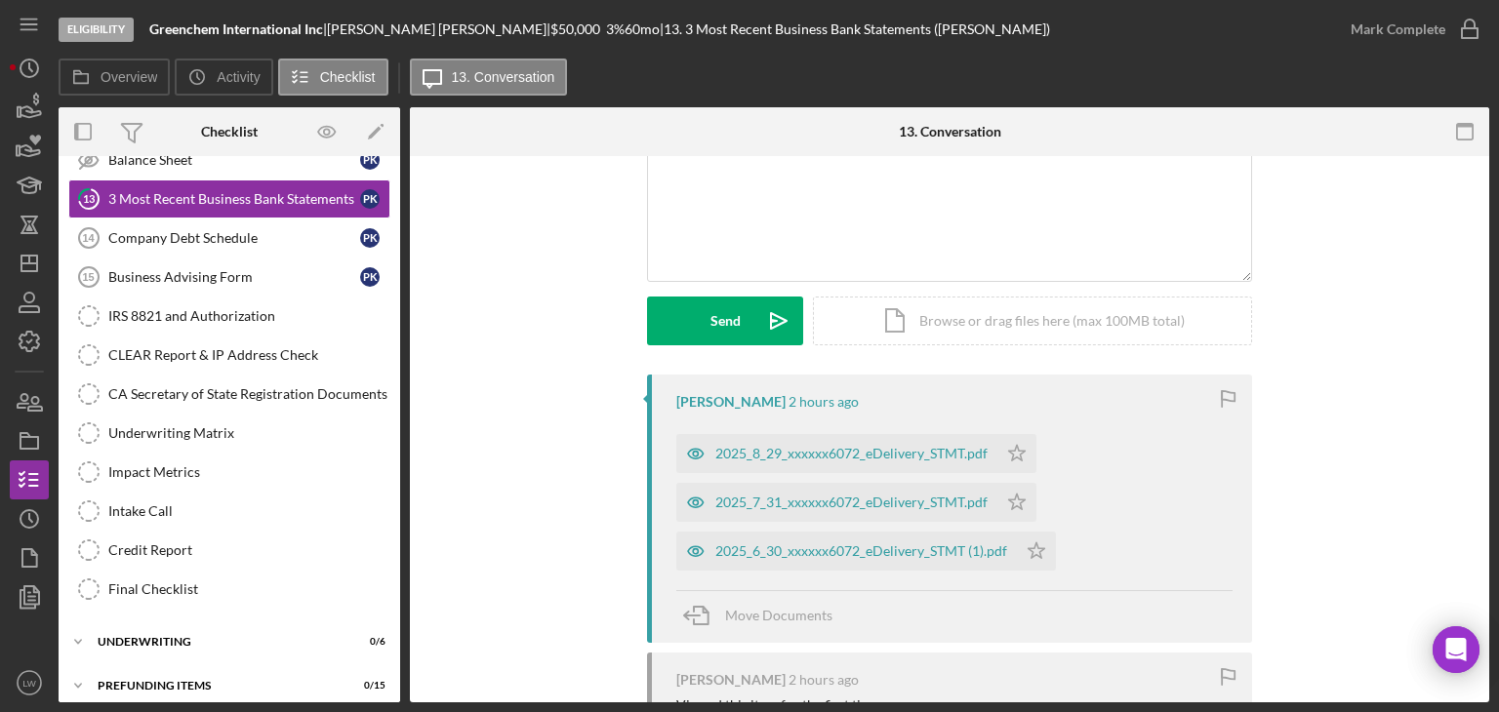
scroll to position [195, 0]
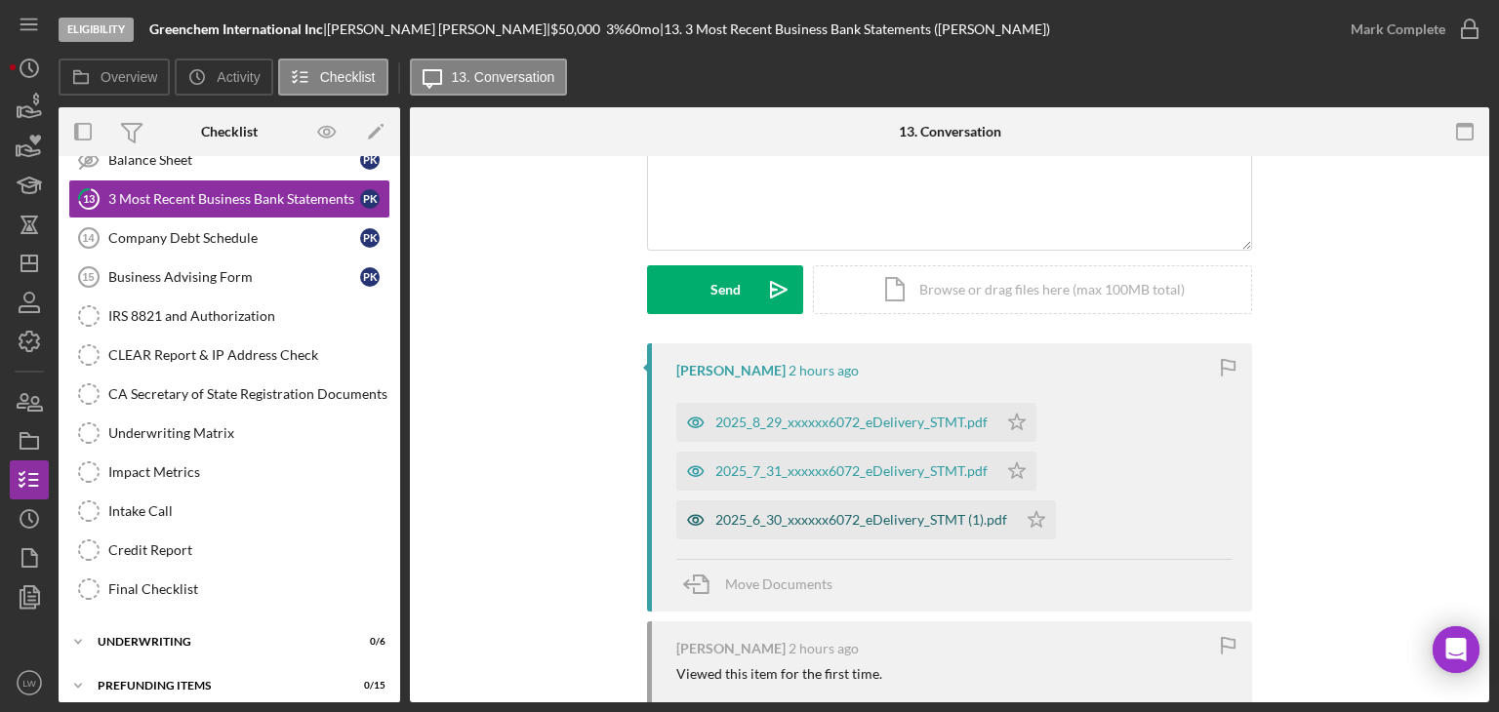
click at [772, 517] on div "2025_6_30_xxxxxx6072_eDelivery_STMT (1).pdf" at bounding box center [861, 520] width 292 height 16
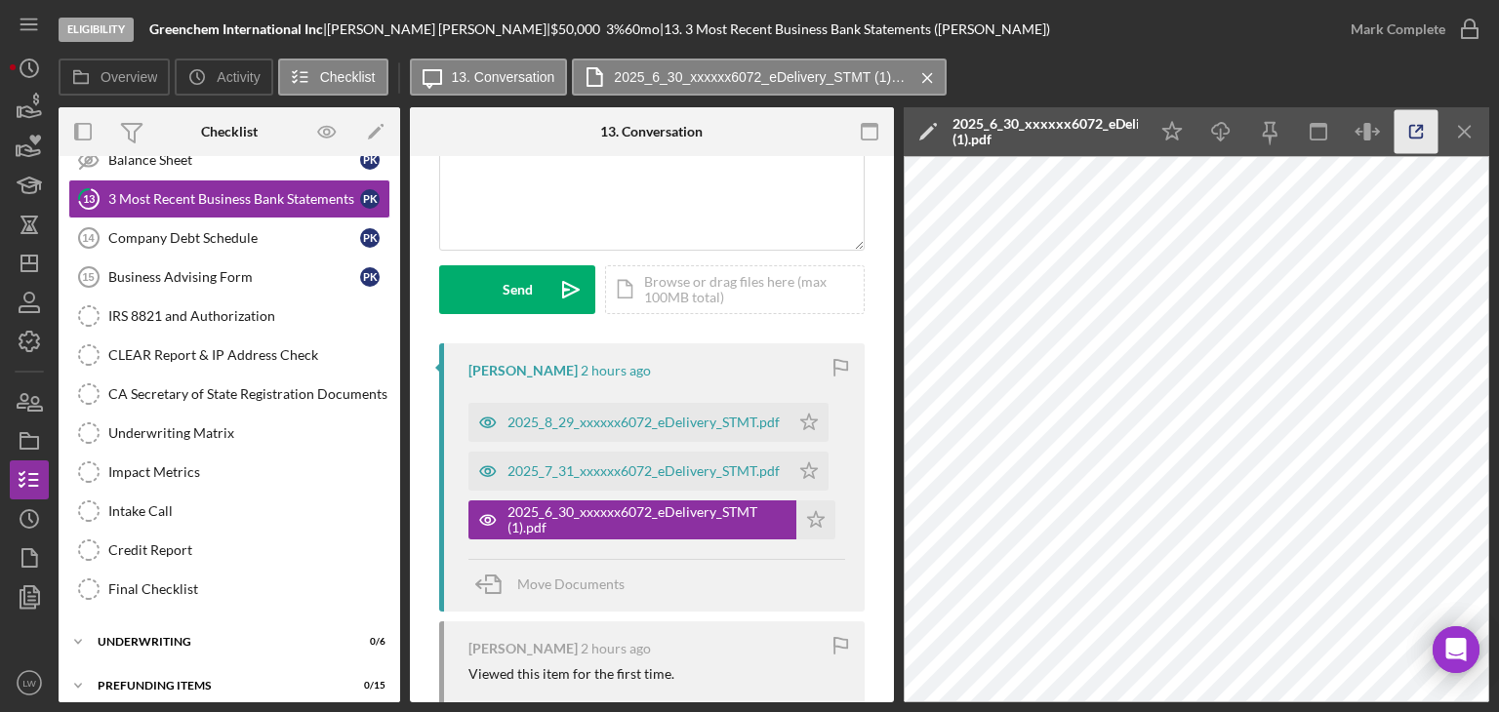
click at [1423, 137] on icon "button" at bounding box center [1416, 132] width 13 height 13
click at [629, 479] on div "2025_7_31_xxxxxx6072_eDelivery_STMT.pdf" at bounding box center [628, 471] width 321 height 39
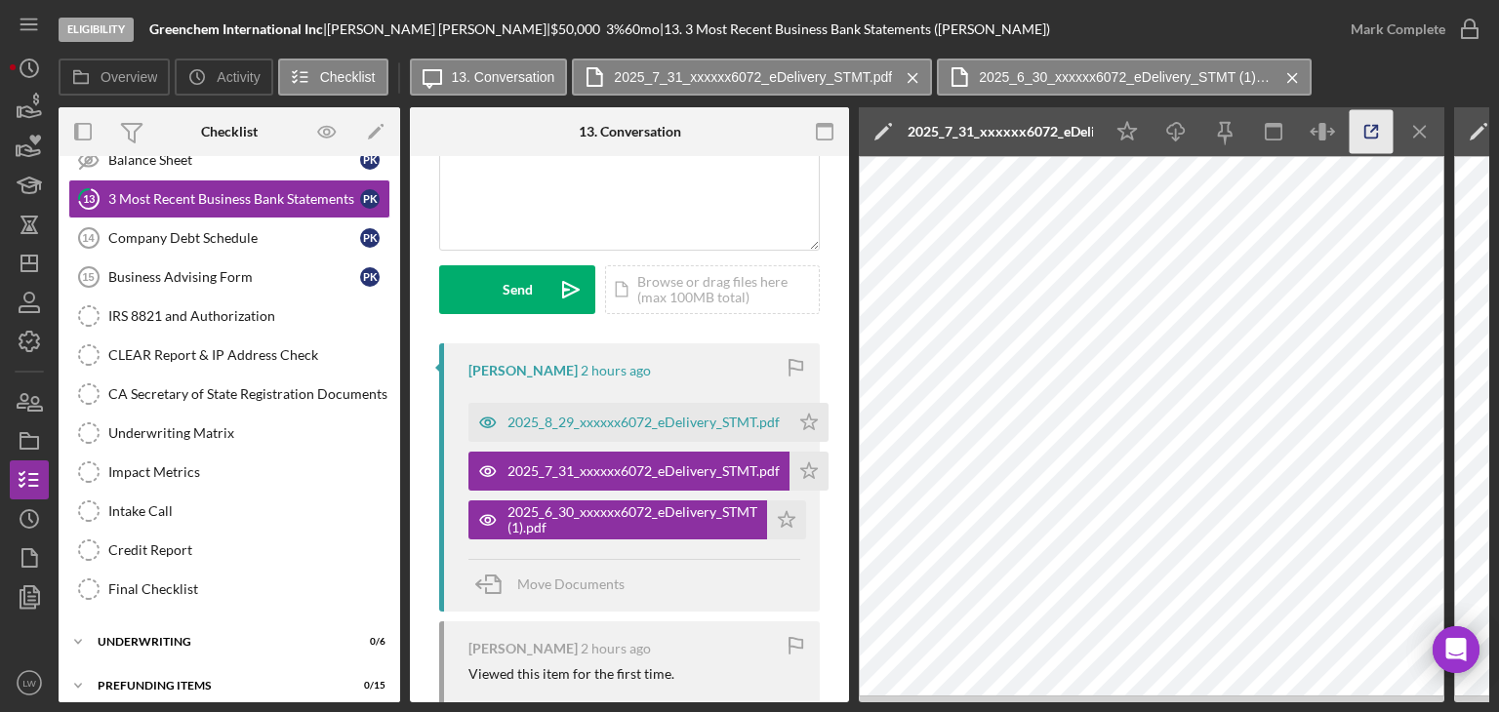
click at [1378, 126] on polyline "button" at bounding box center [1375, 128] width 5 height 5
click at [591, 415] on div "2025_8_29_xxxxxx6072_eDelivery_STMT.pdf" at bounding box center [644, 423] width 272 height 16
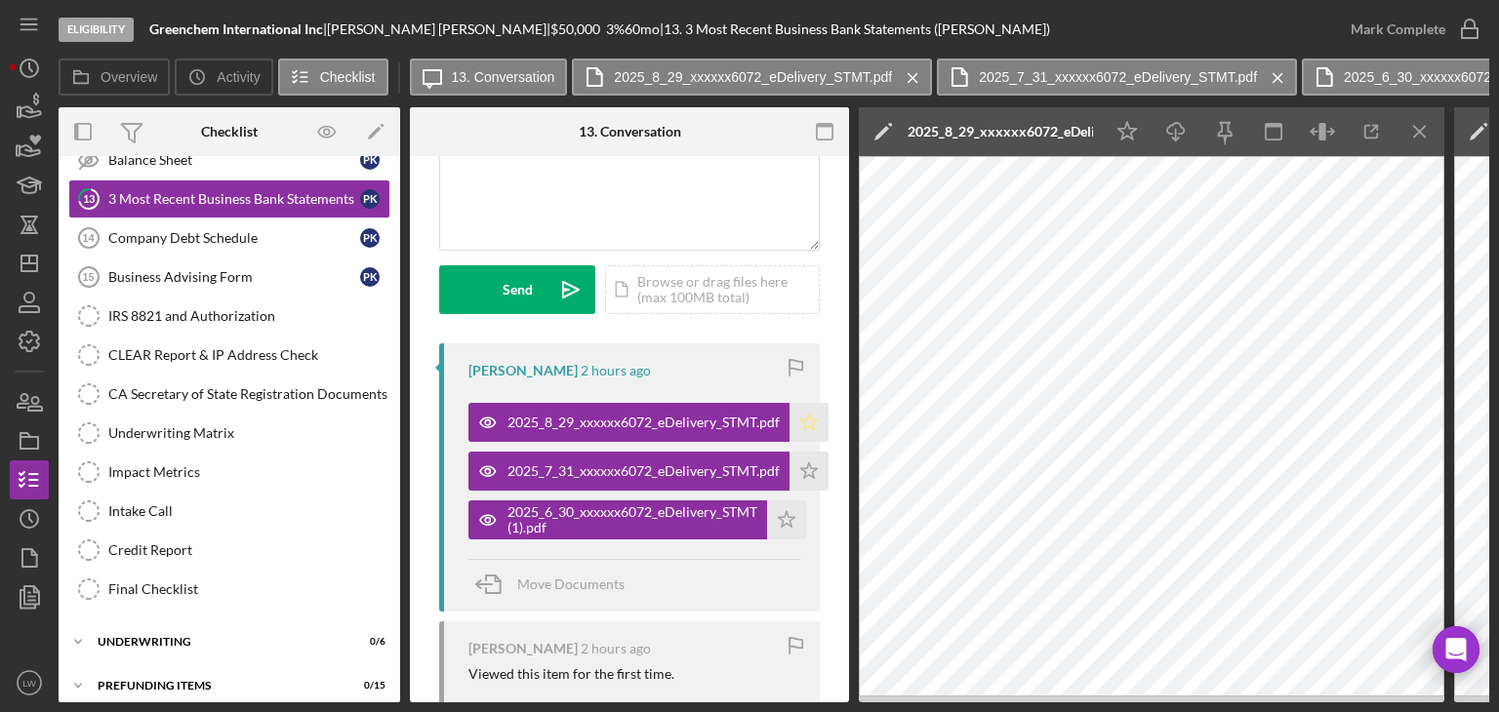
click at [811, 415] on icon "Icon/Star" at bounding box center [809, 422] width 39 height 39
click at [809, 482] on icon "Icon/Star" at bounding box center [809, 471] width 39 height 39
click at [787, 524] on polygon "button" at bounding box center [787, 519] width 17 height 16
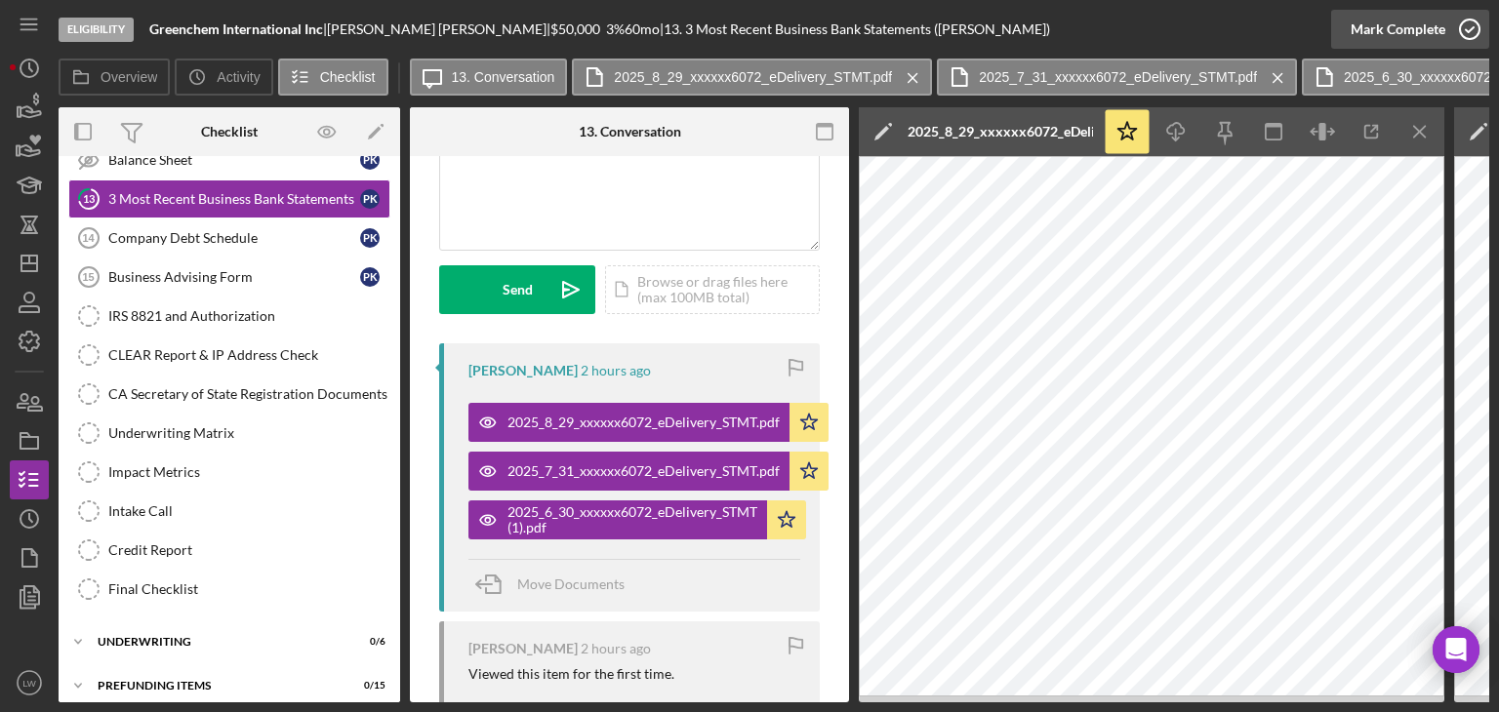
click at [1436, 20] on div "Mark Complete" at bounding box center [1398, 29] width 95 height 39
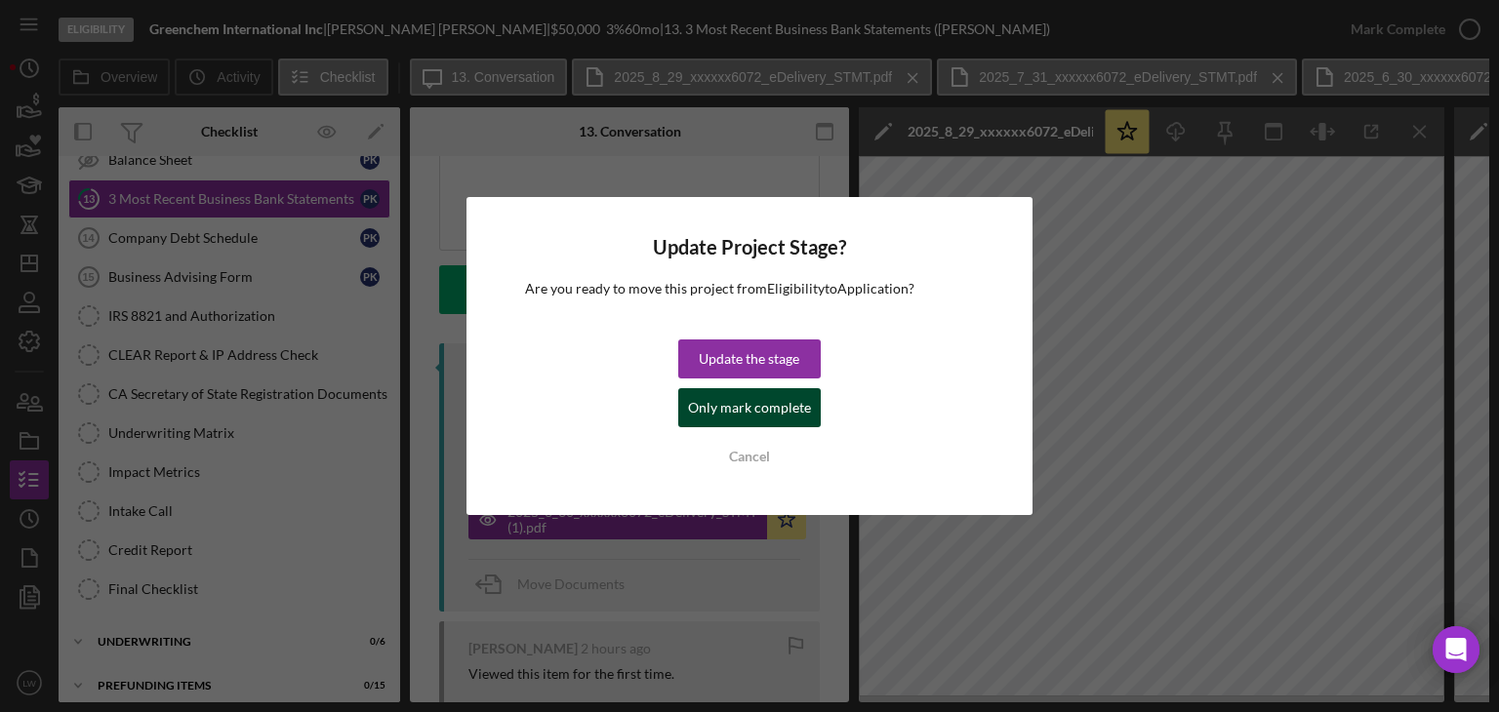
click at [757, 415] on div "Only mark complete" at bounding box center [749, 407] width 123 height 39
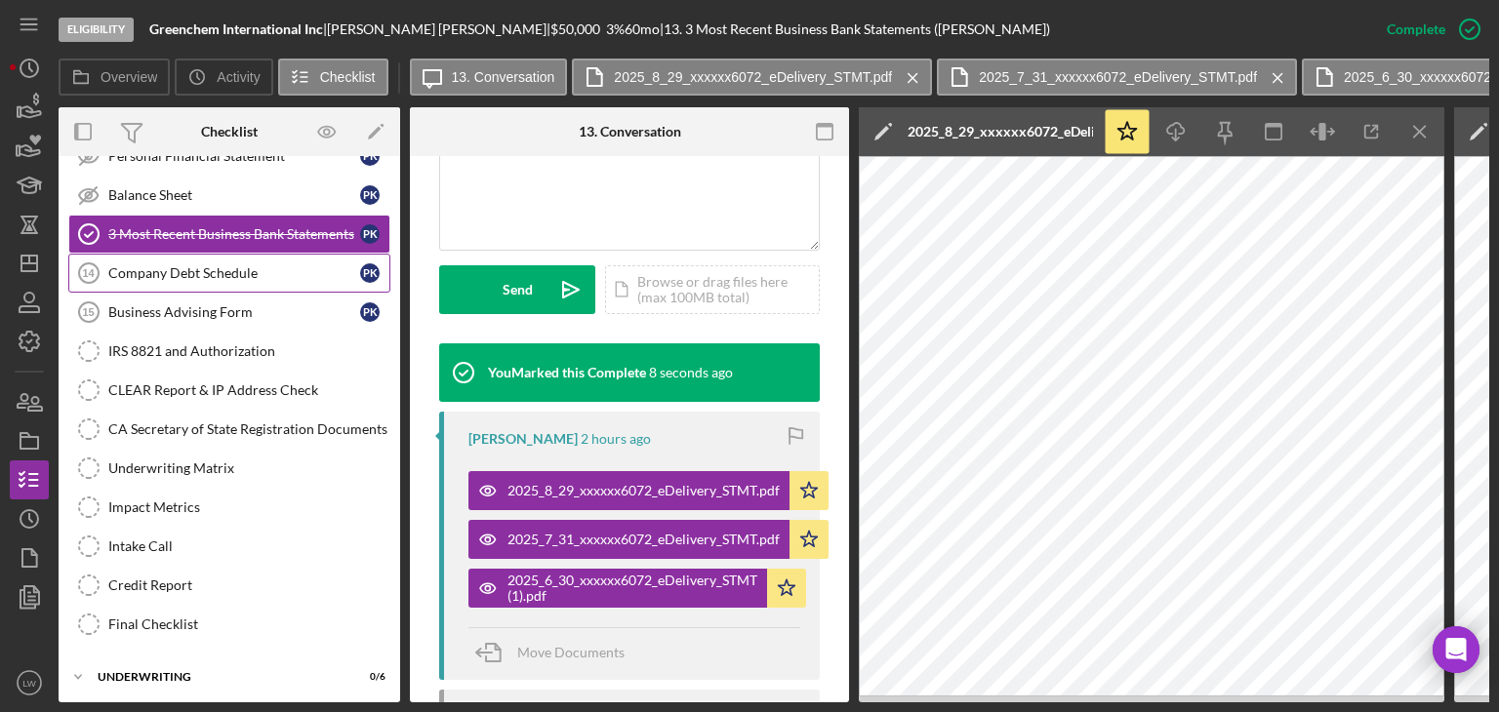
scroll to position [432, 0]
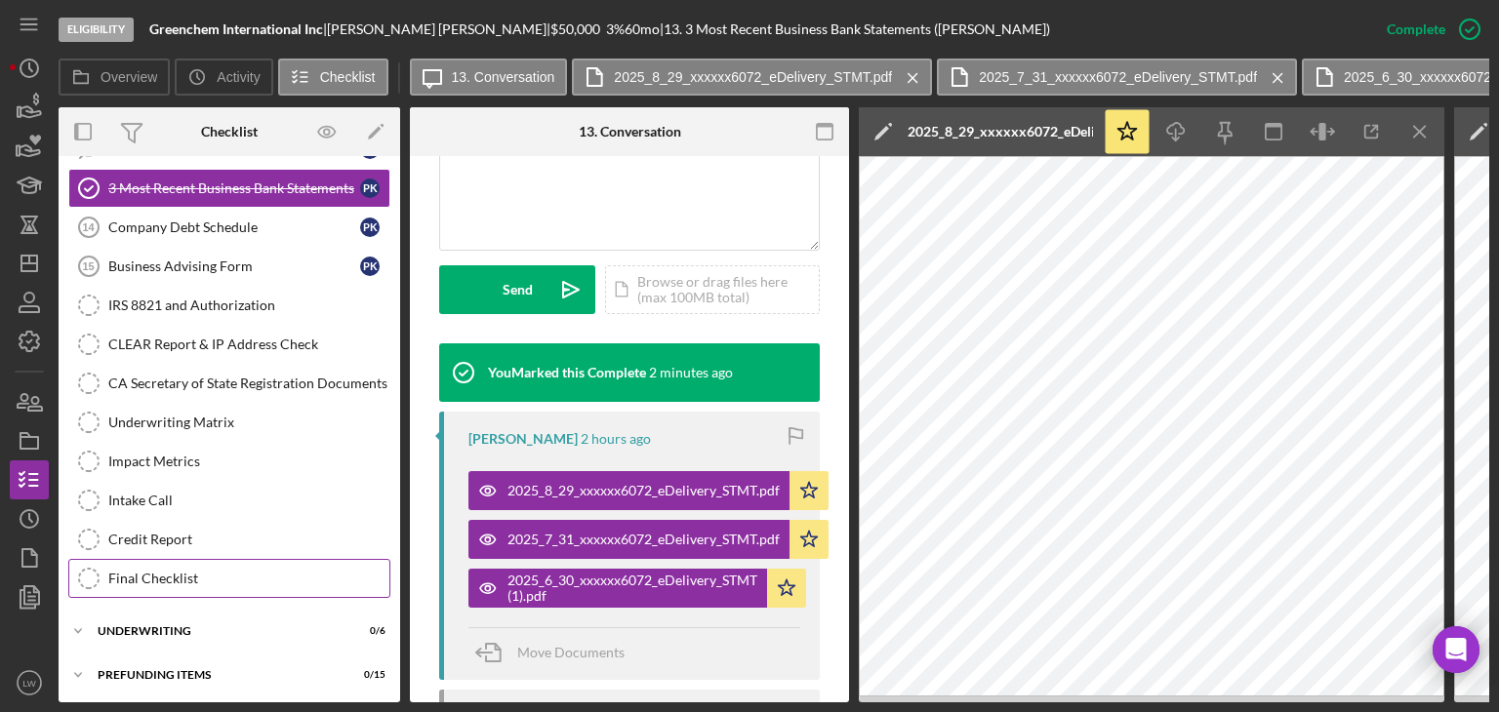
click at [260, 580] on link "Final Checklist Final Checklist" at bounding box center [229, 578] width 322 height 39
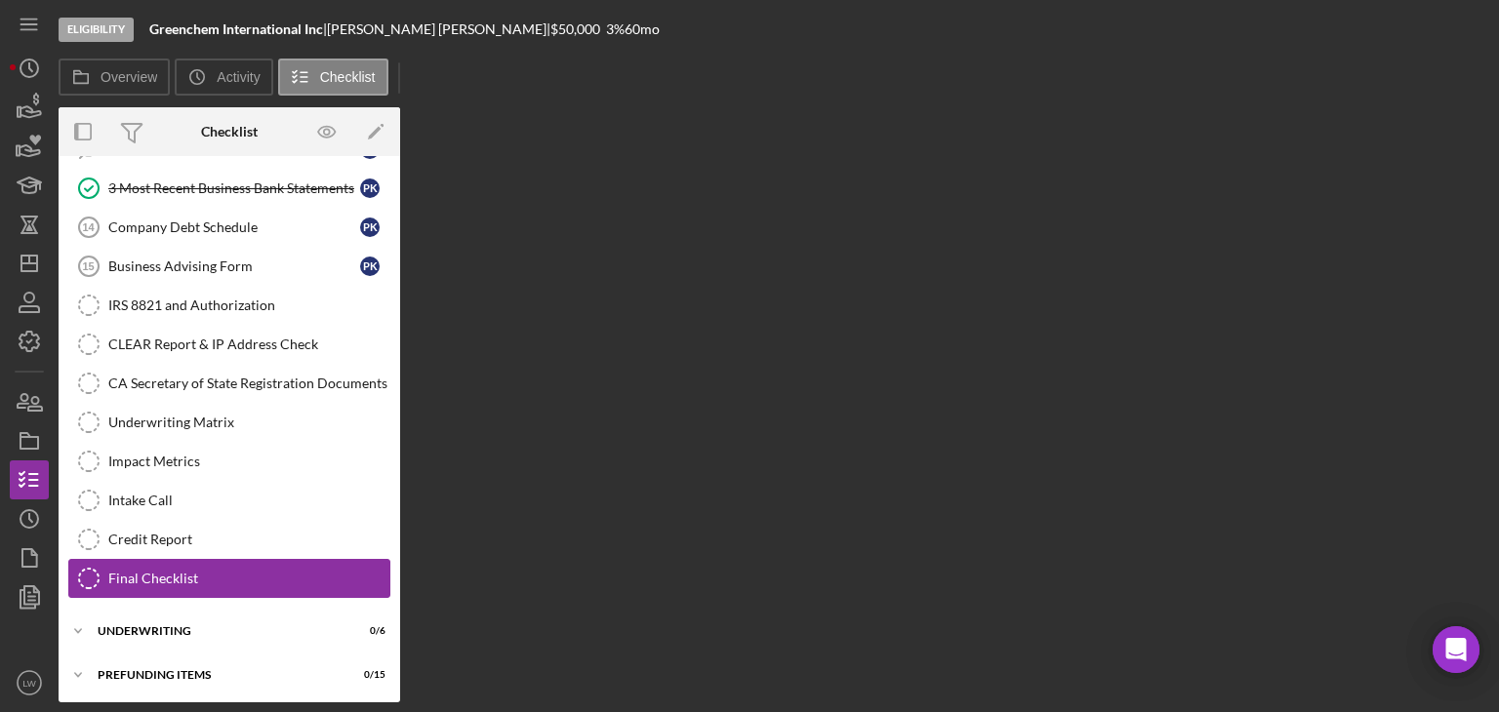
click at [260, 580] on div "Final Checklist" at bounding box center [248, 579] width 281 height 16
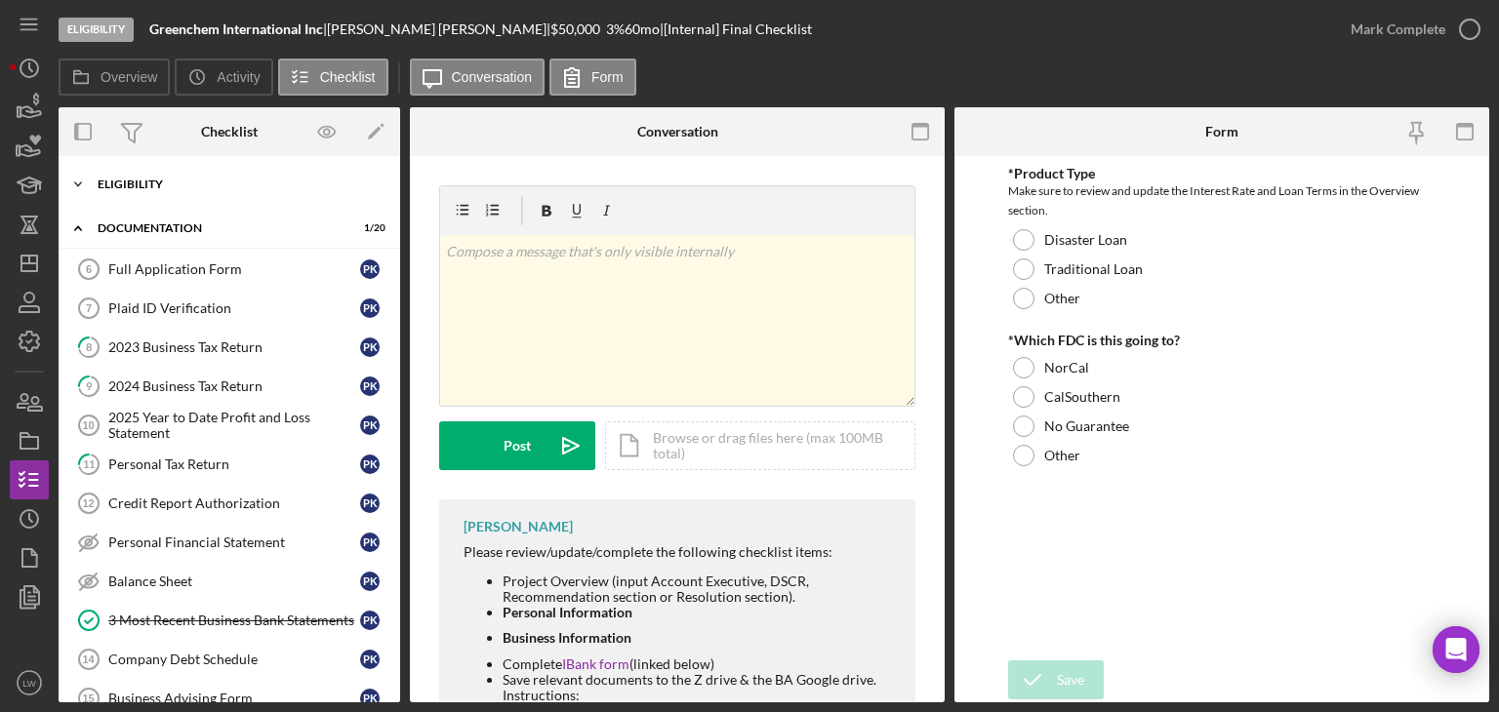
click at [144, 187] on div "Eligibility" at bounding box center [237, 185] width 278 height 12
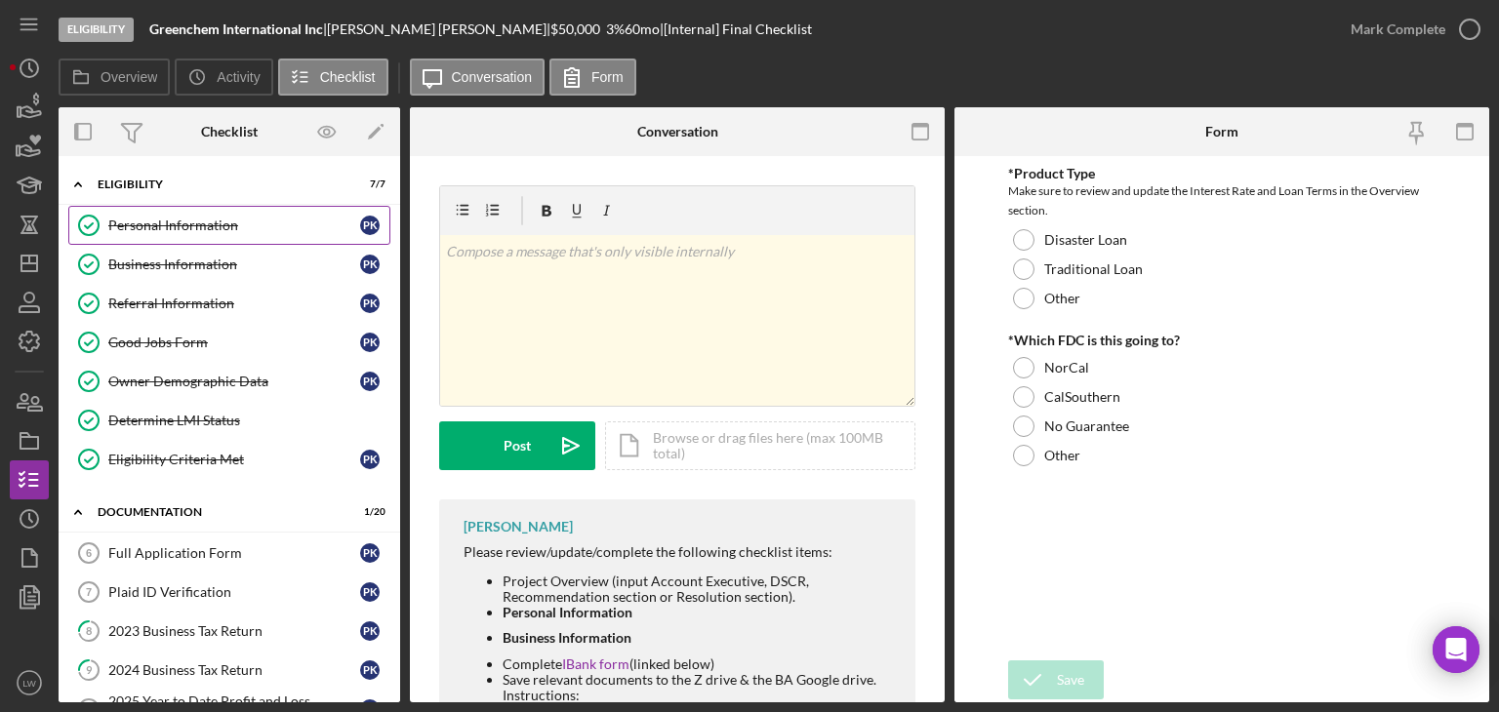
click at [142, 218] on div "Personal Information" at bounding box center [234, 226] width 252 height 16
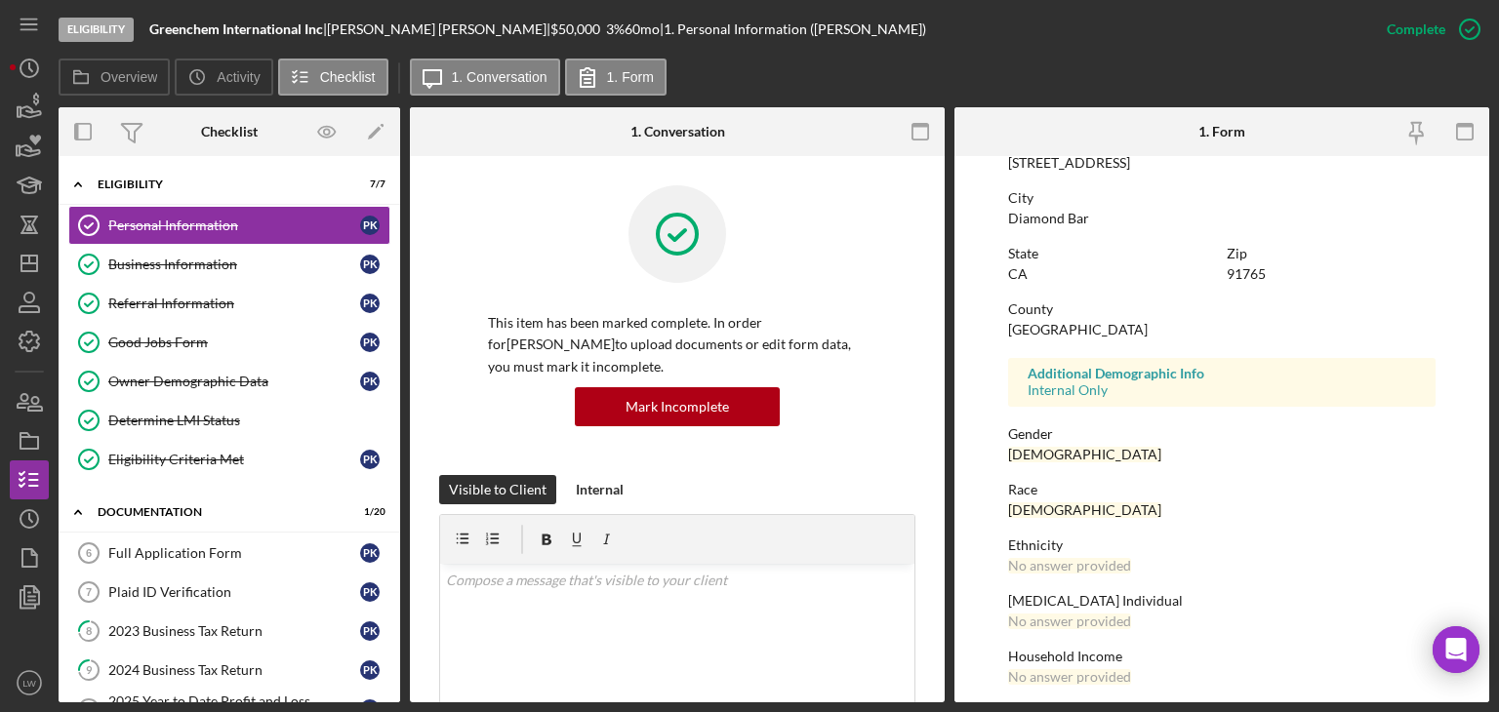
scroll to position [364, 0]
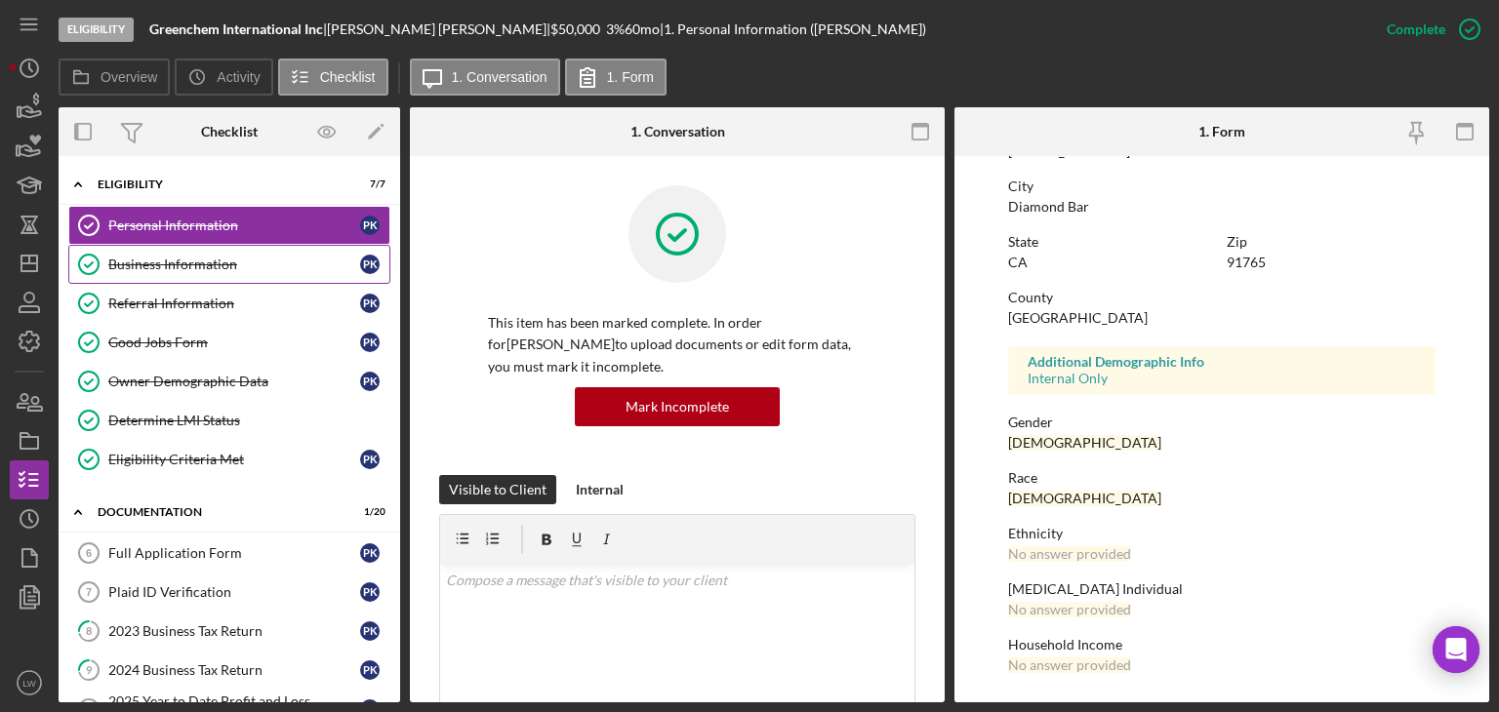
click at [213, 262] on div "Business Information" at bounding box center [234, 265] width 252 height 16
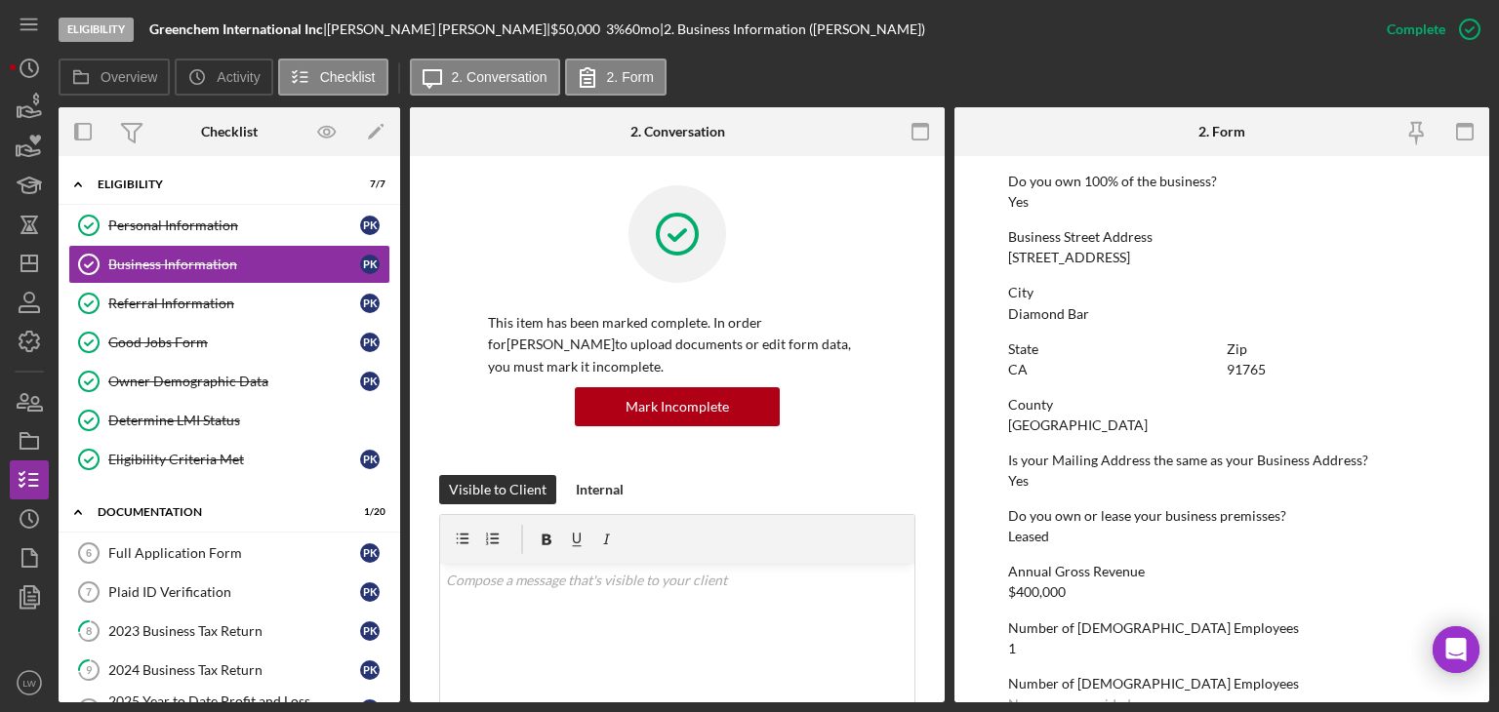
scroll to position [781, 0]
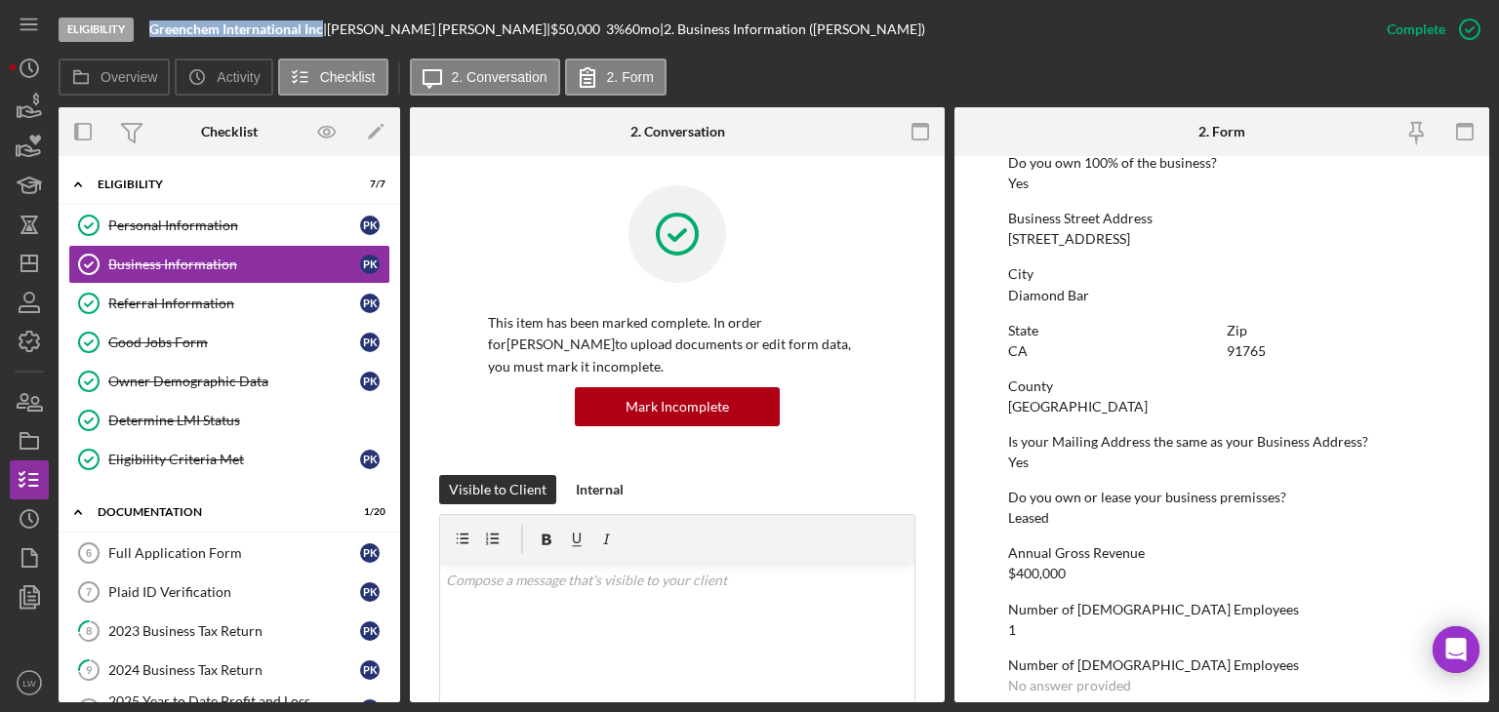
drag, startPoint x: 324, startPoint y: 26, endPoint x: 153, endPoint y: 29, distance: 170.8
click at [153, 29] on b "Greenchem International Inc" at bounding box center [236, 28] width 174 height 17
click at [211, 546] on div "Full Application Form" at bounding box center [234, 554] width 252 height 16
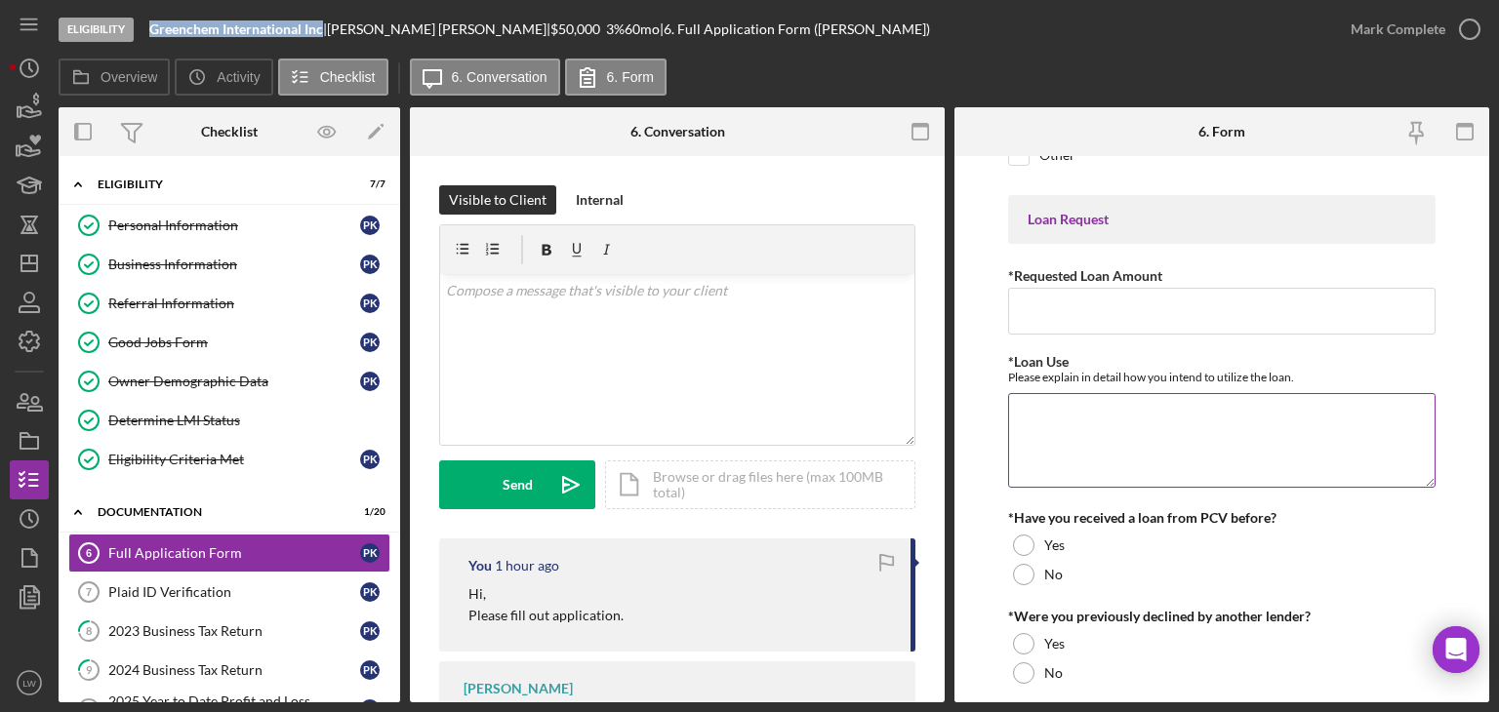
scroll to position [195, 0]
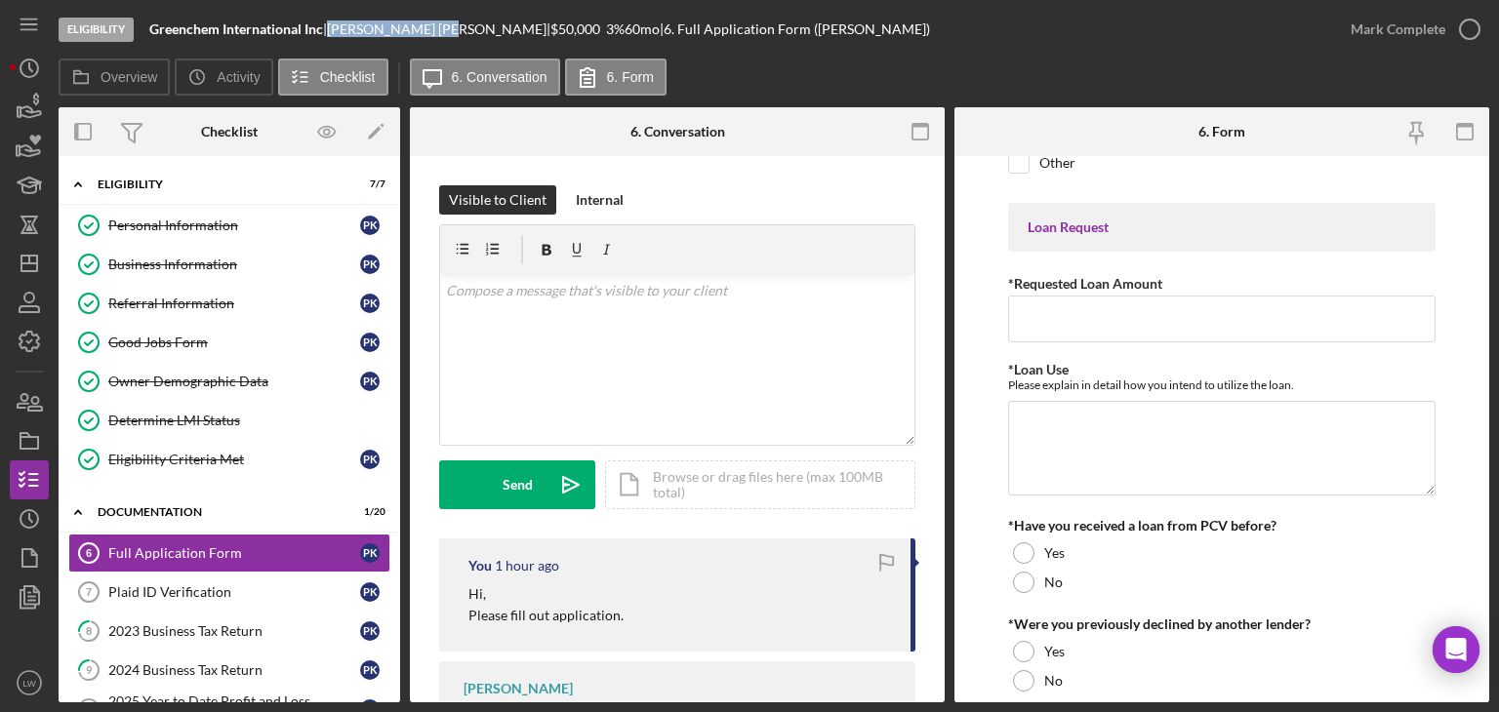
drag, startPoint x: 392, startPoint y: 30, endPoint x: 341, endPoint y: 26, distance: 51.9
click at [341, 26] on div "Paul Kim |" at bounding box center [438, 29] width 223 height 16
copy div "Paul Kim"
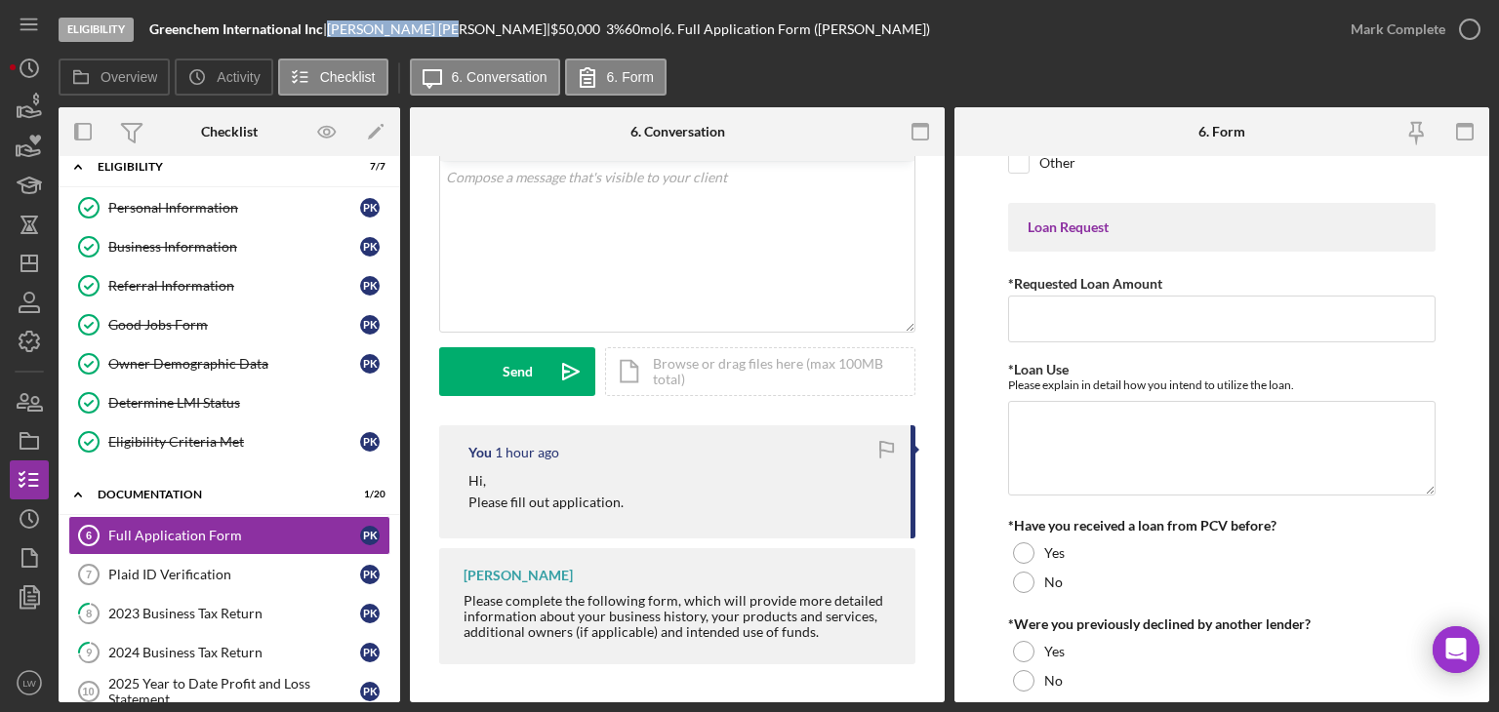
scroll to position [0, 0]
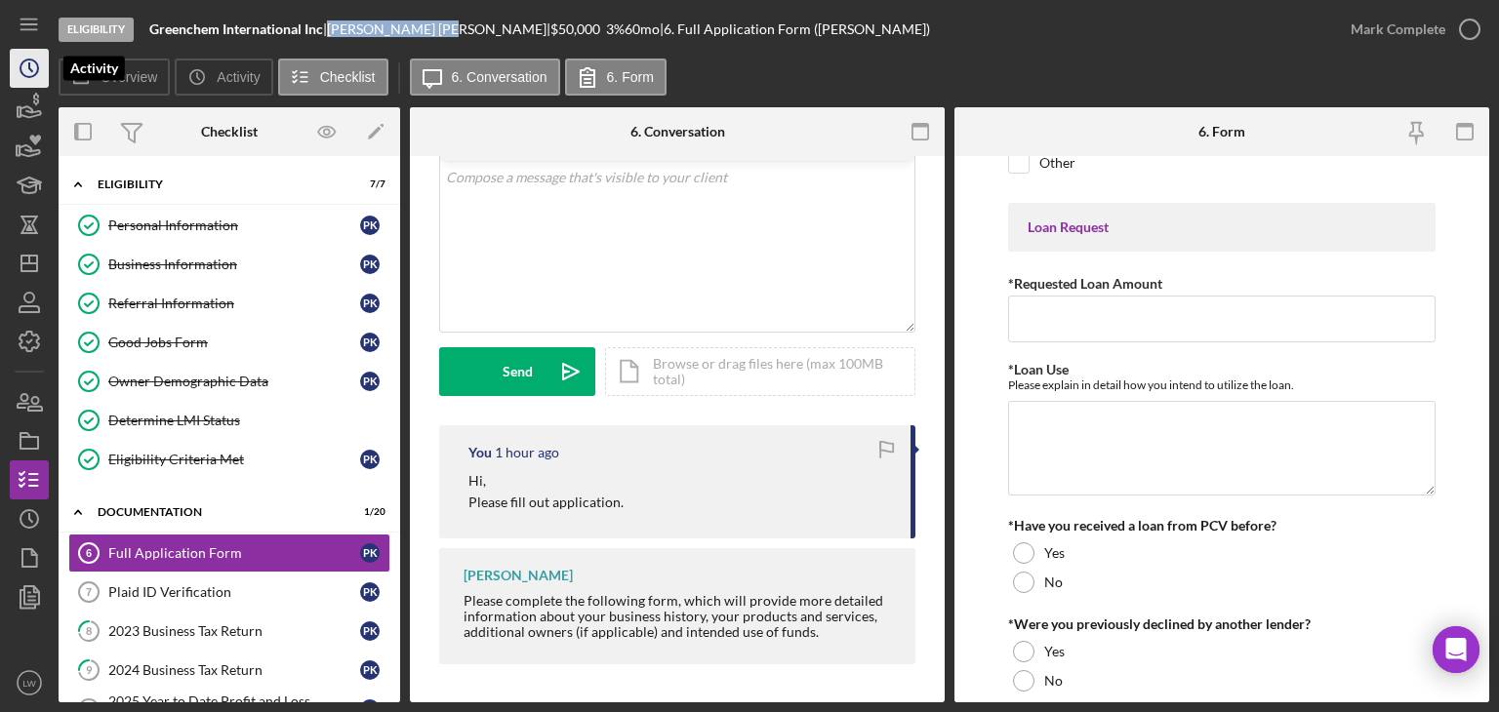
click at [41, 80] on icon "Icon/History" at bounding box center [29, 68] width 49 height 49
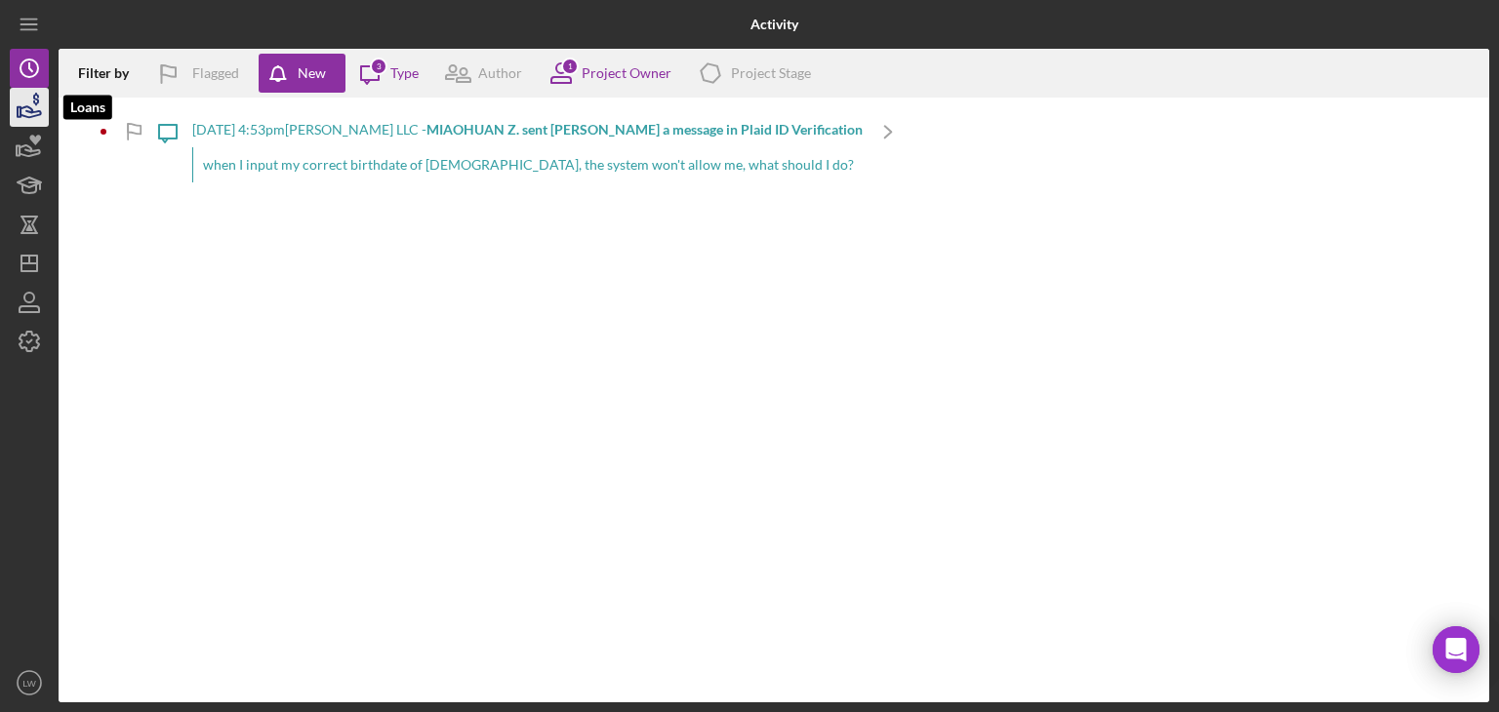
click at [44, 104] on icon "button" at bounding box center [29, 107] width 49 height 49
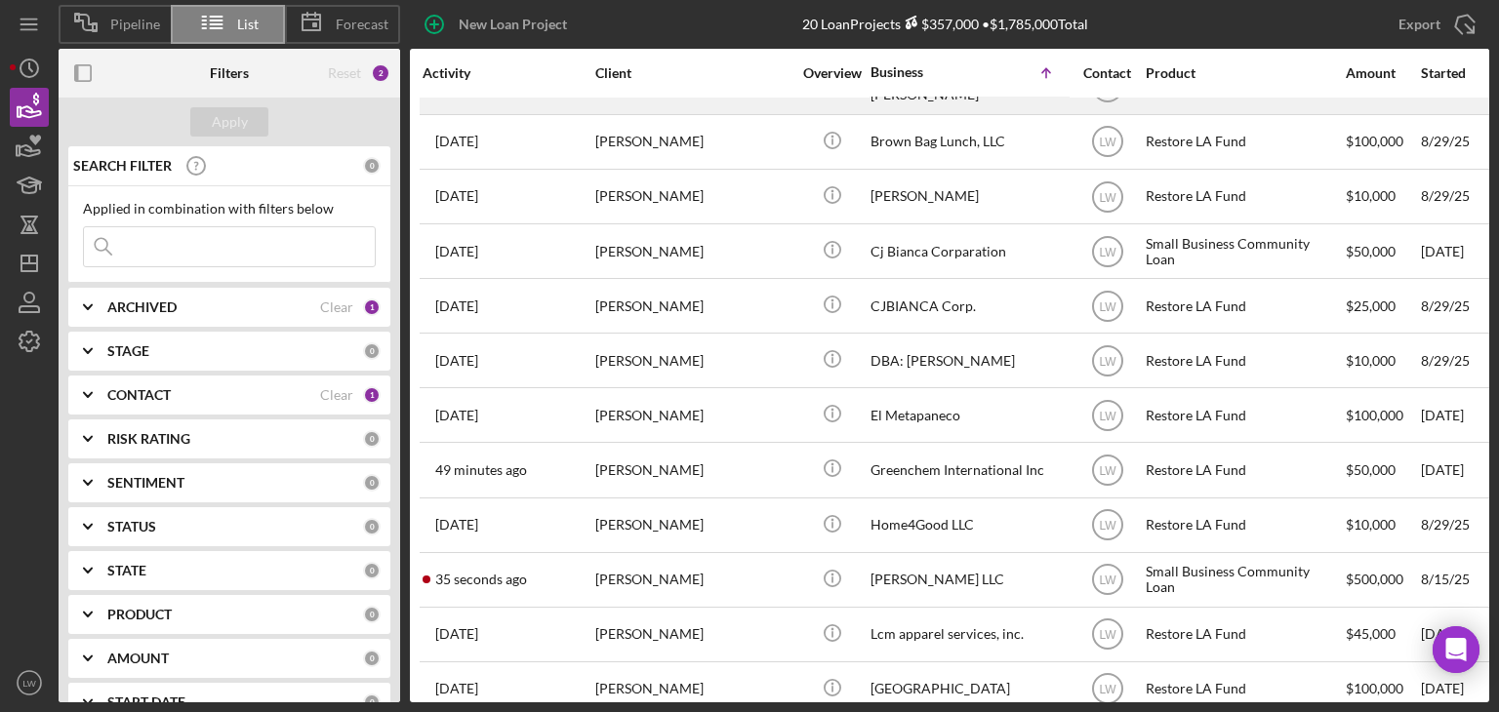
scroll to position [515, 0]
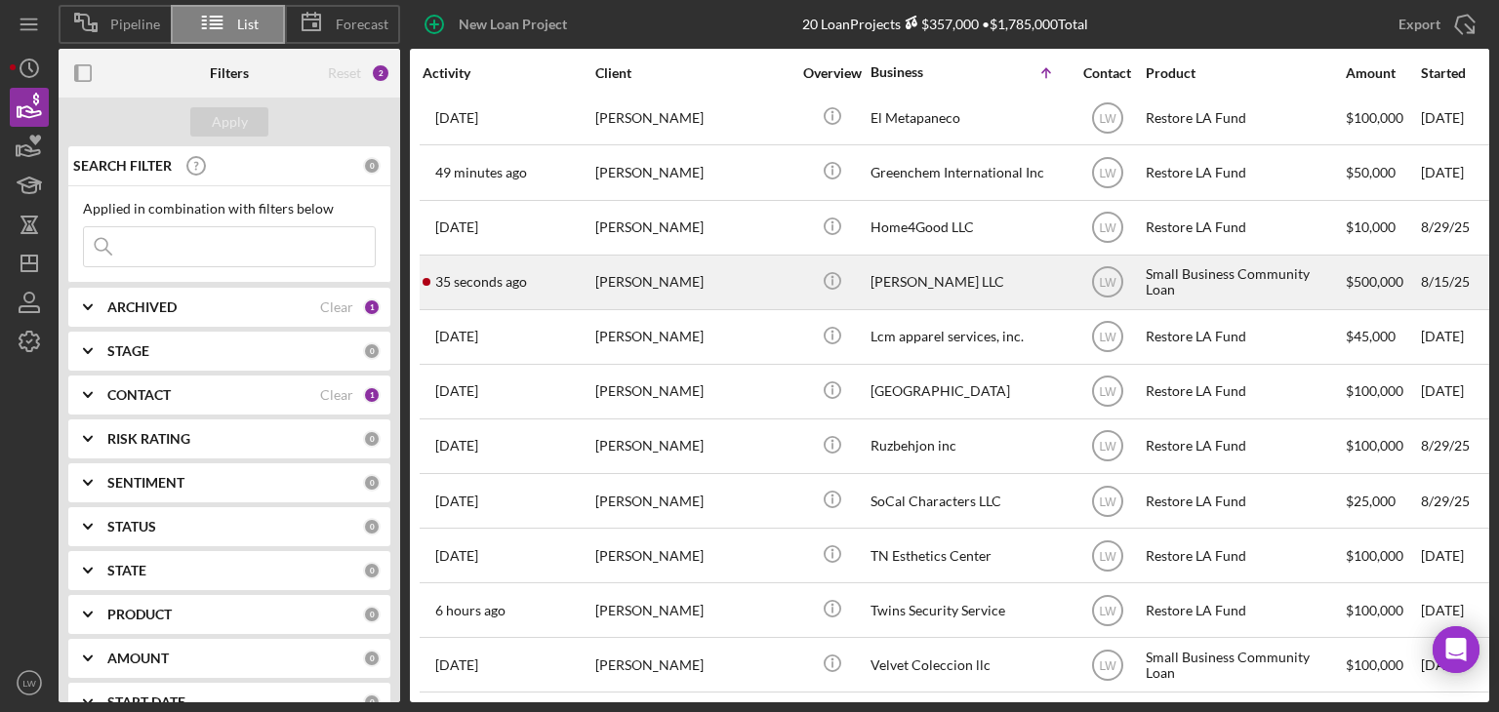
click at [535, 266] on div "35 seconds ago MIAOHUAN ZHAO" at bounding box center [508, 283] width 171 height 52
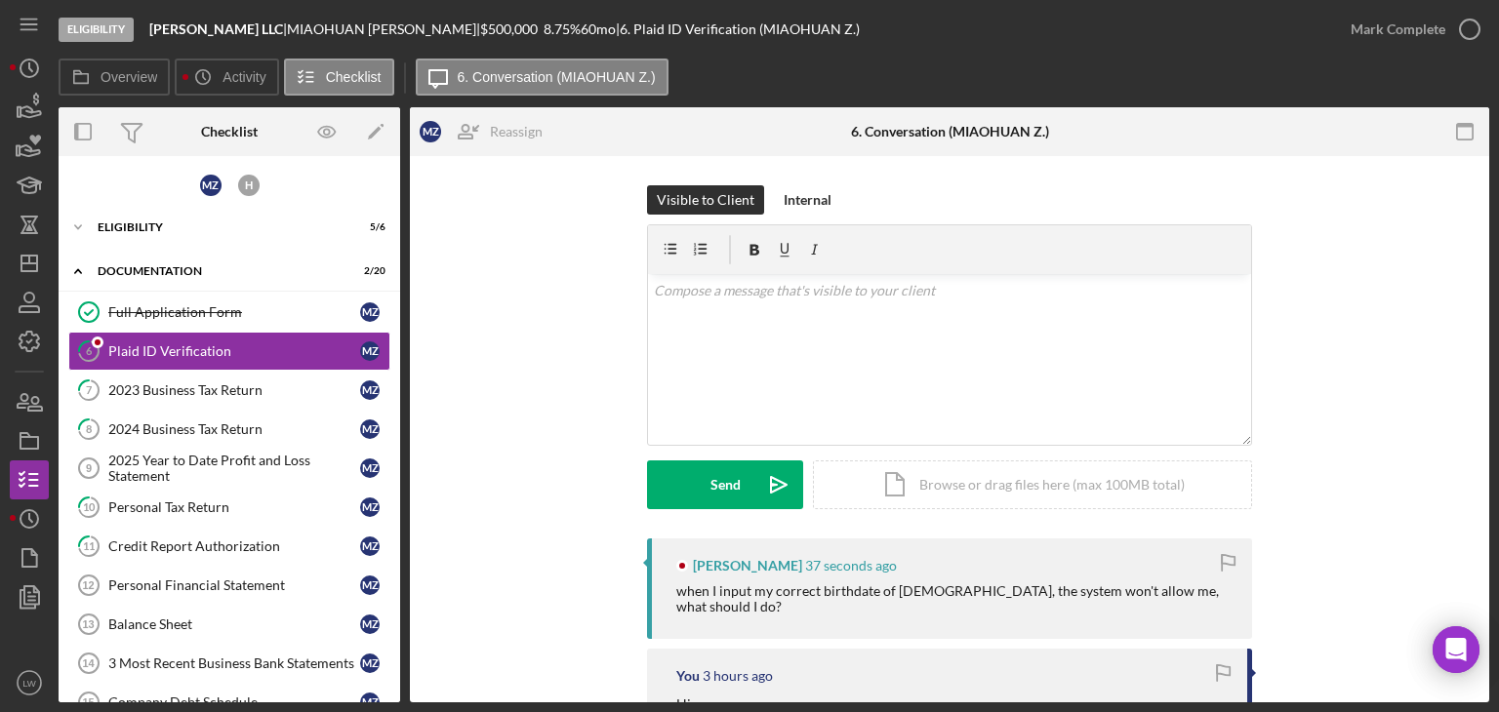
scroll to position [98, 0]
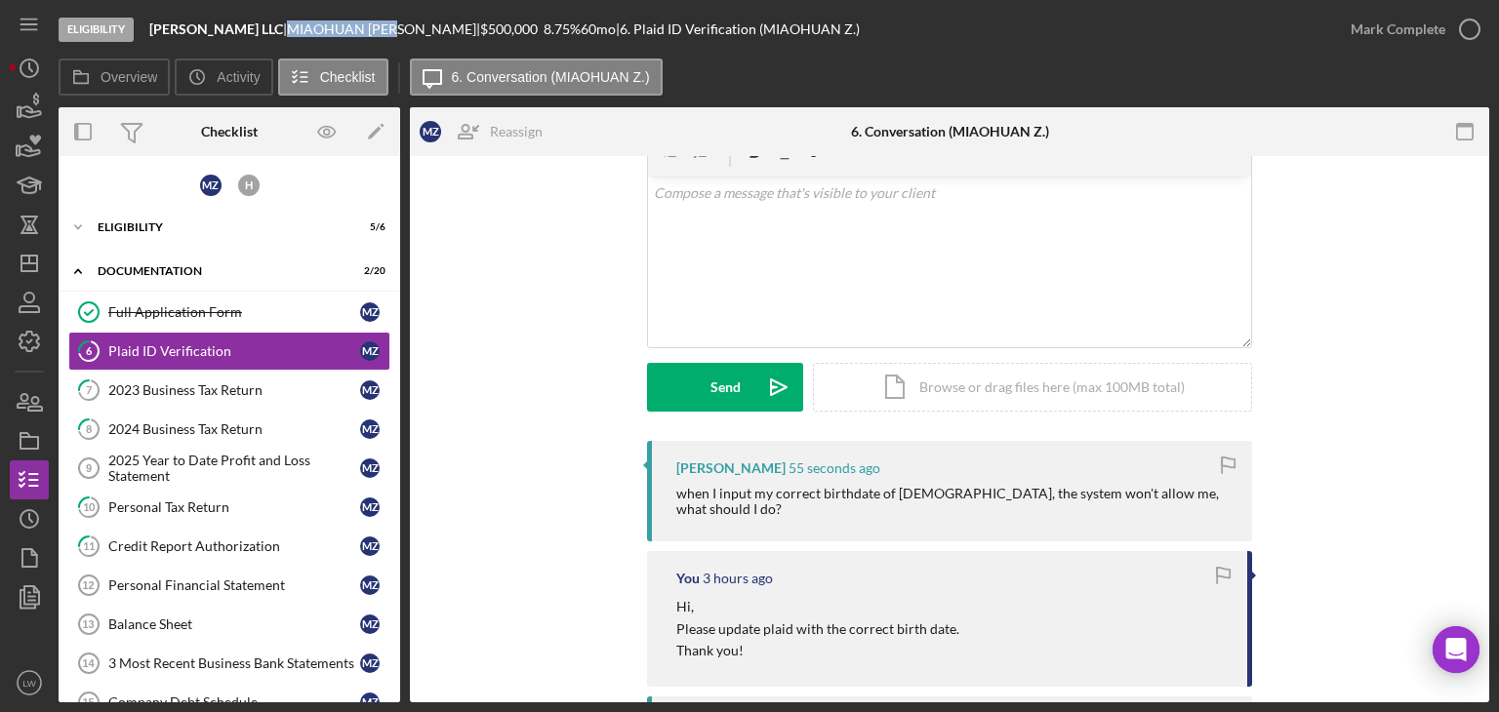
drag, startPoint x: 387, startPoint y: 31, endPoint x: 274, endPoint y: 29, distance: 113.2
click at [287, 29] on div "MIAOHUAN ZHAO |" at bounding box center [383, 29] width 193 height 16
copy div "MIAOHUAN ZHAO"
click at [790, 270] on div "v Color teal Color pink Remove color Add row above Add row below Add column bef…" at bounding box center [949, 262] width 603 height 171
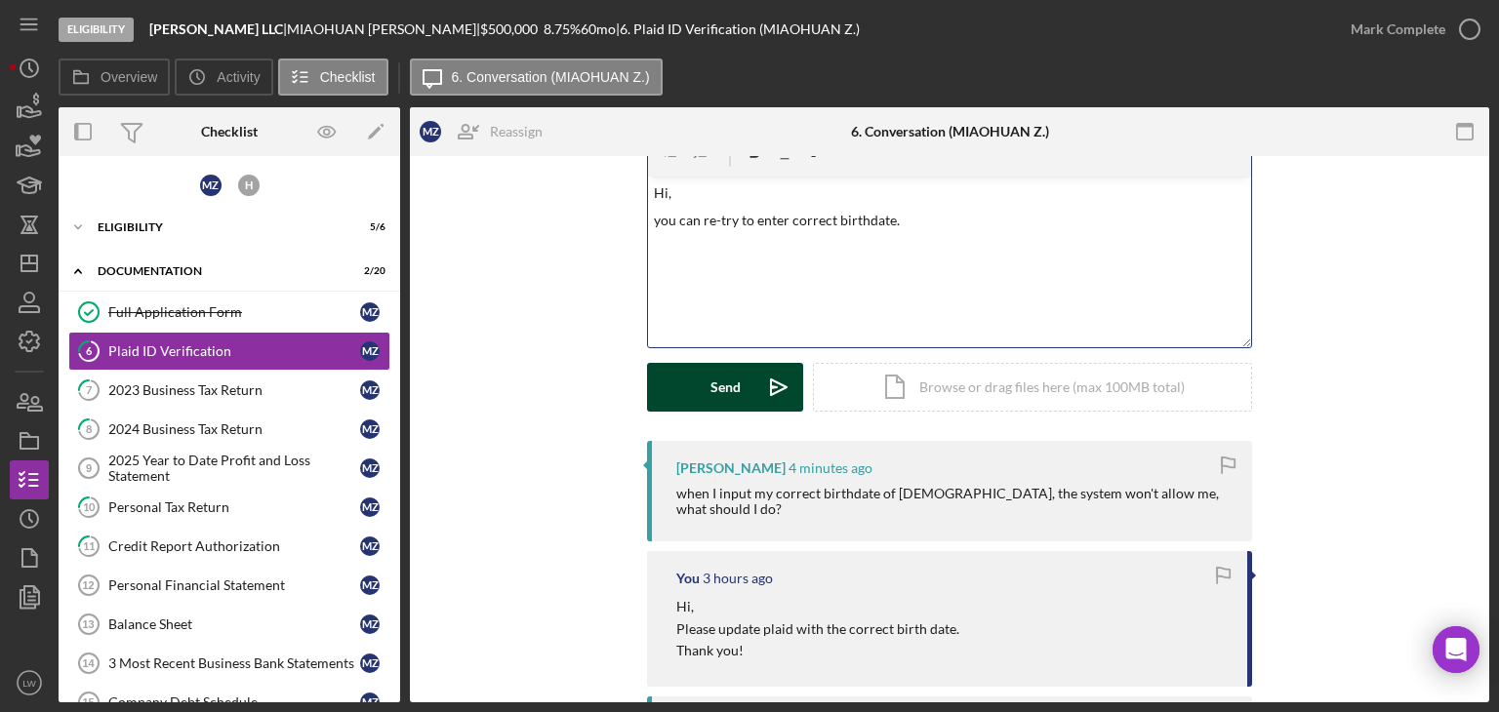
click at [730, 387] on div "Send" at bounding box center [726, 387] width 30 height 49
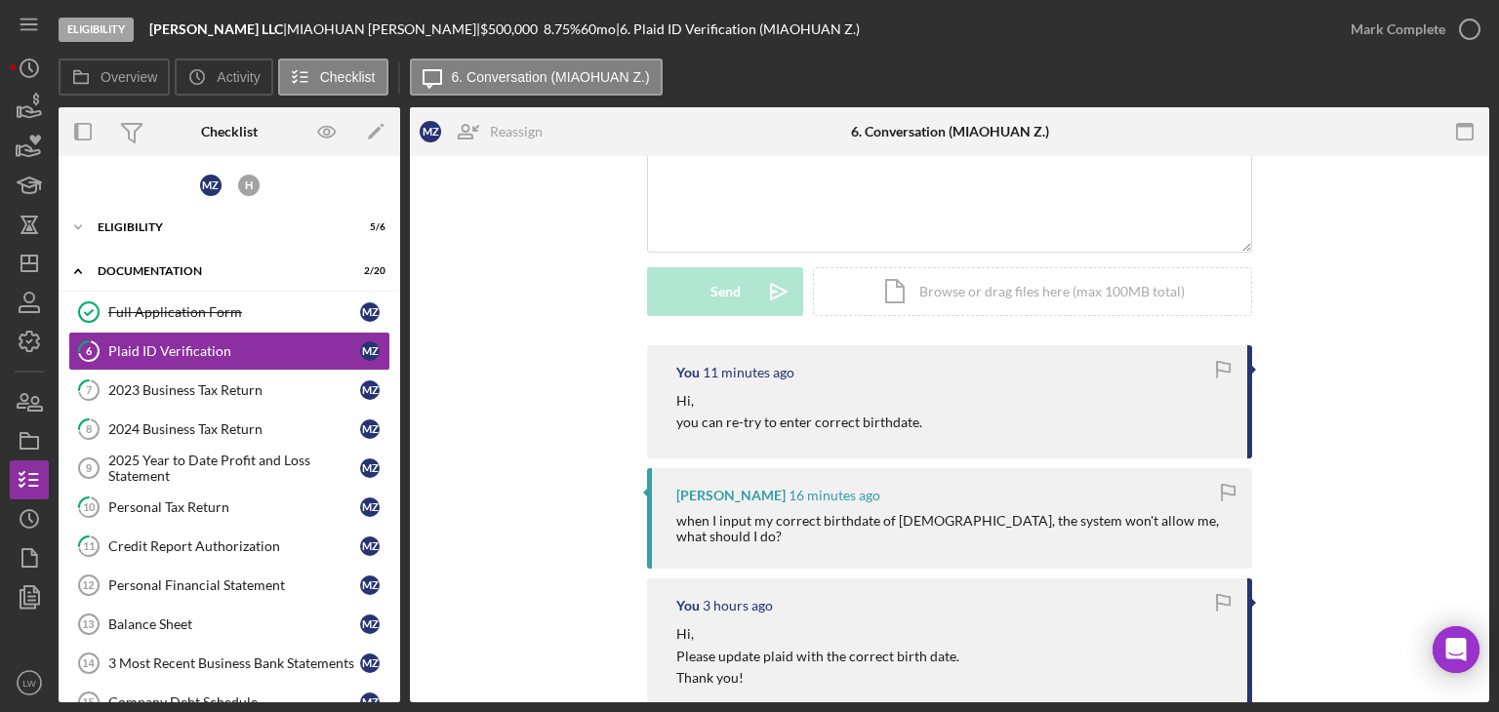
scroll to position [0, 0]
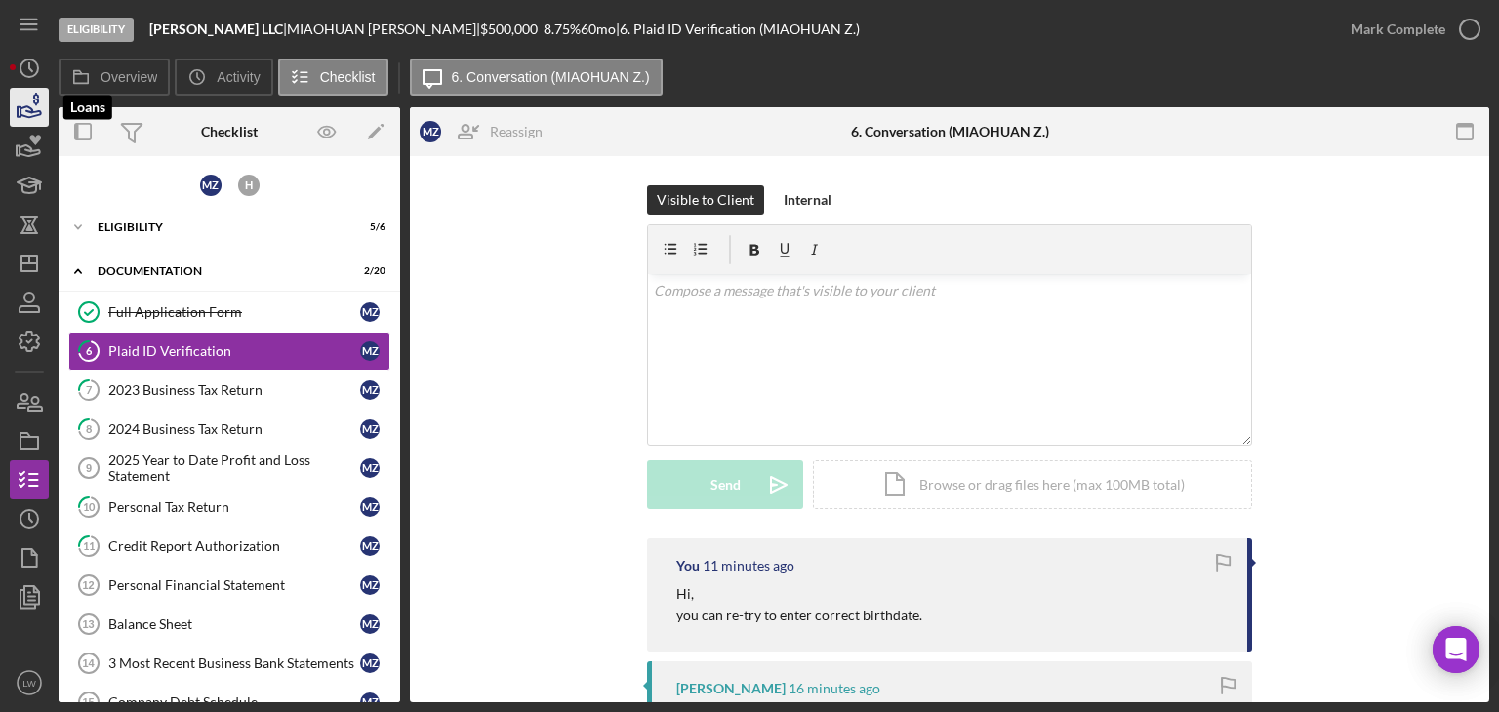
click at [20, 102] on icon "button" at bounding box center [29, 107] width 49 height 49
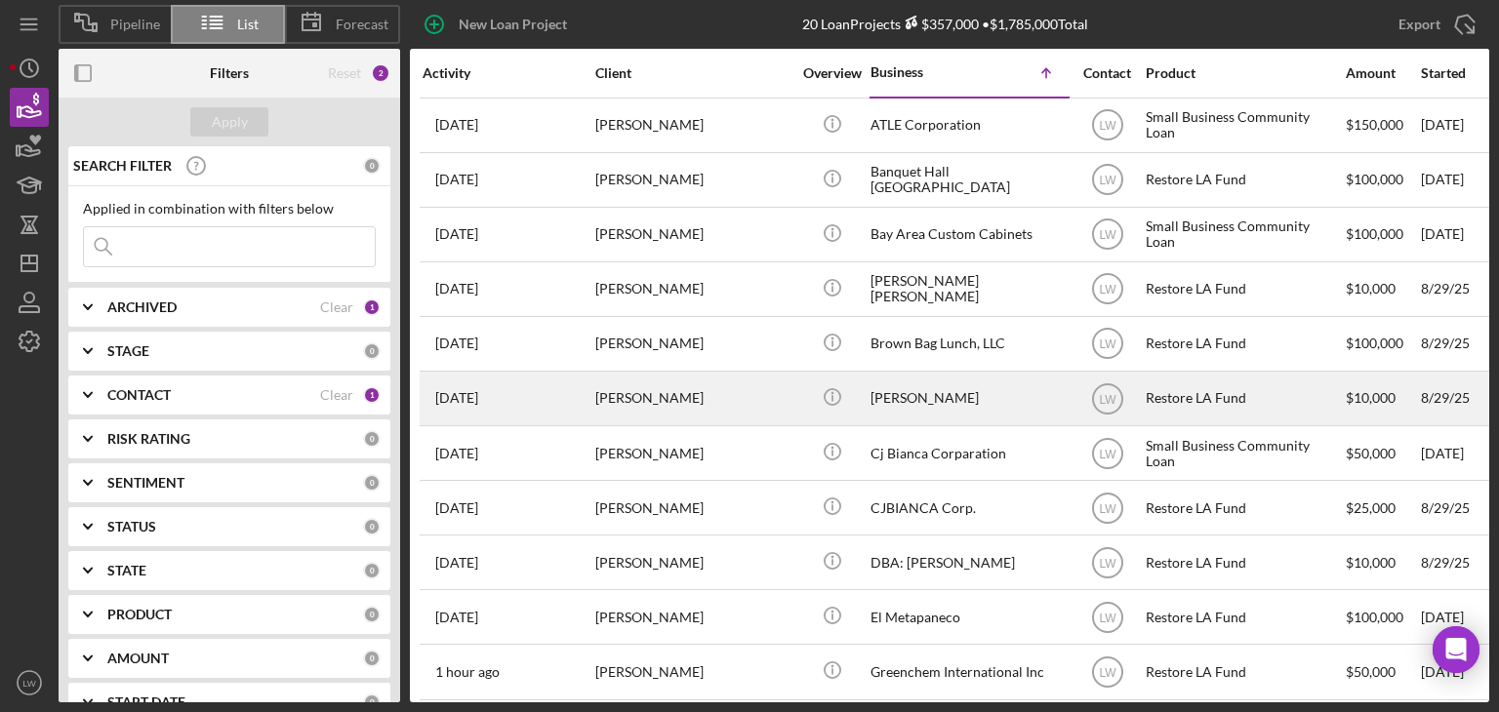
click at [1035, 405] on div "Cheryl Anderson" at bounding box center [968, 399] width 195 height 52
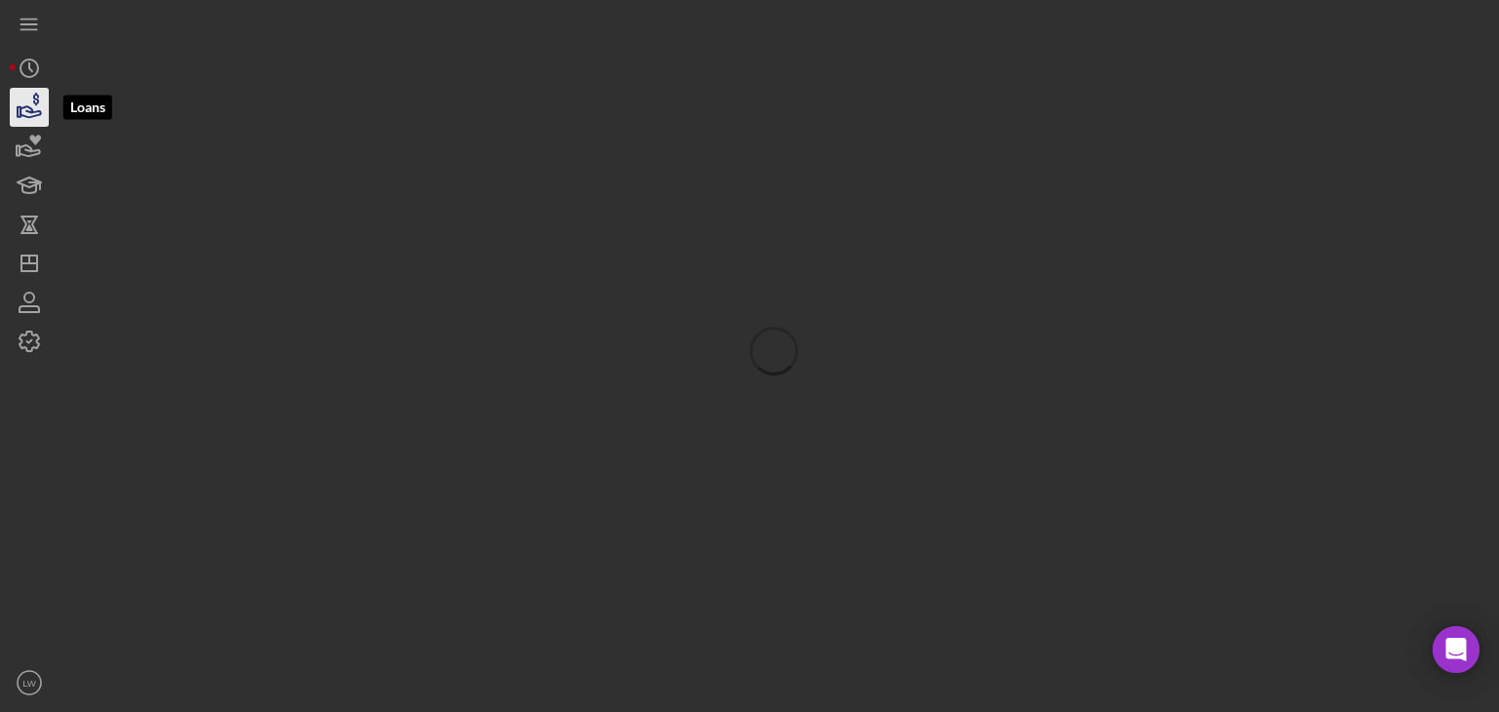
click at [34, 108] on icon "button" at bounding box center [29, 107] width 49 height 49
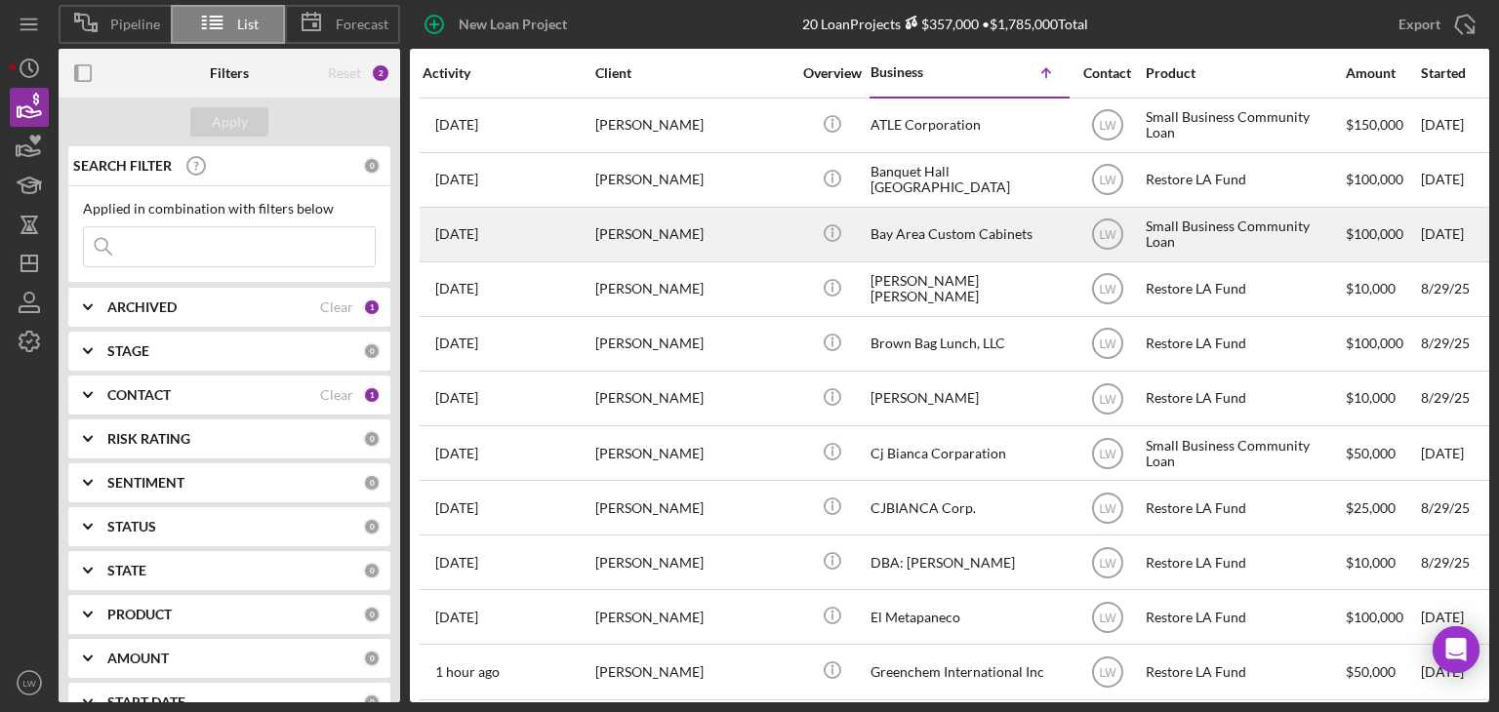
scroll to position [515, 0]
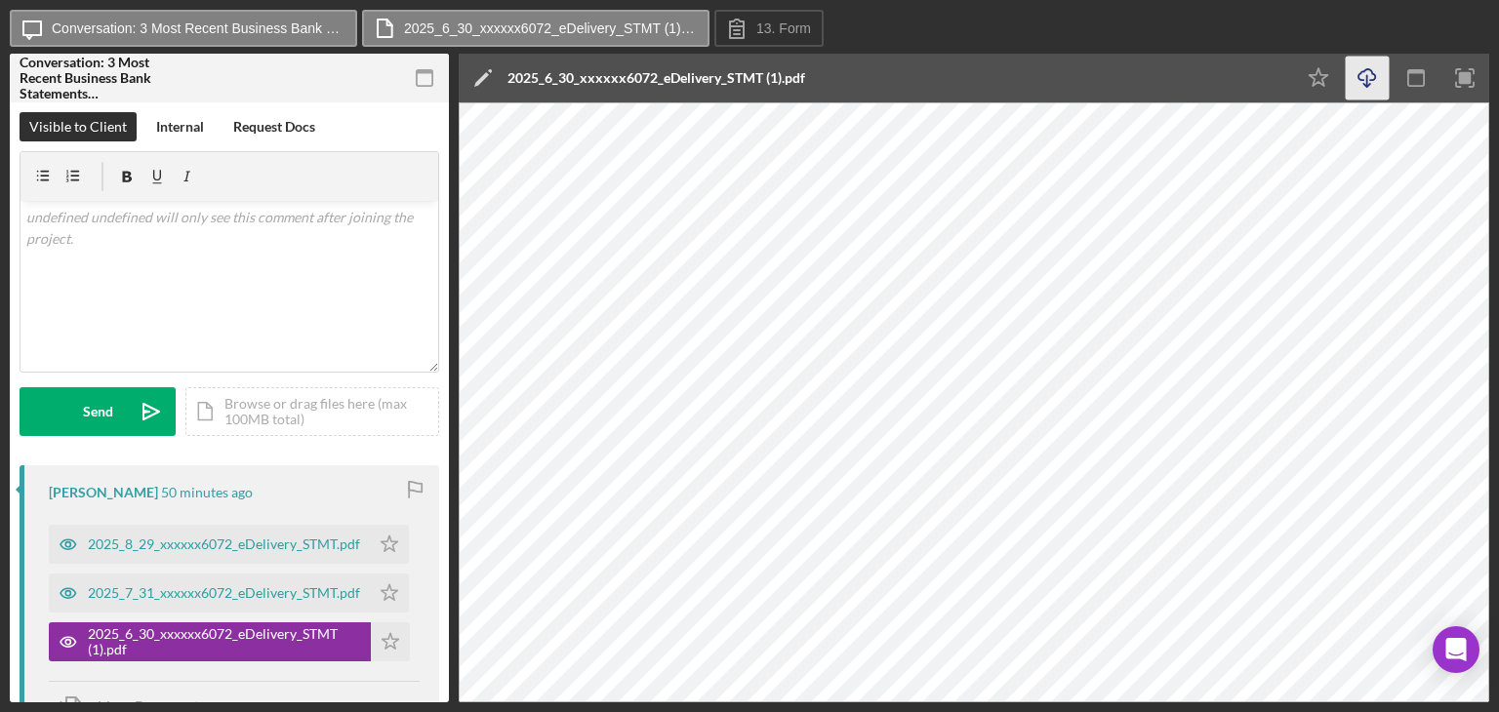
click at [1370, 89] on icon "Icon/Download" at bounding box center [1368, 79] width 44 height 44
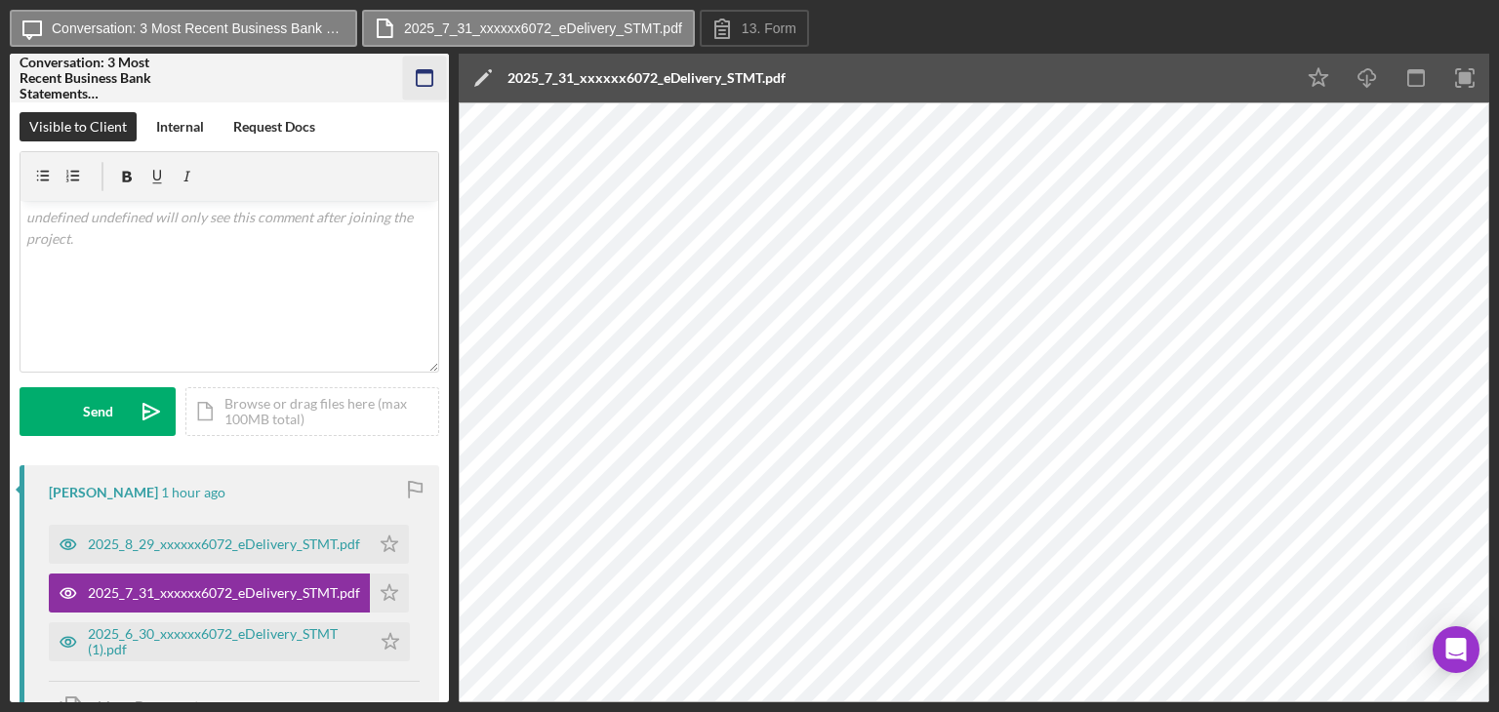
click at [432, 73] on rect "button" at bounding box center [425, 72] width 16 height 4
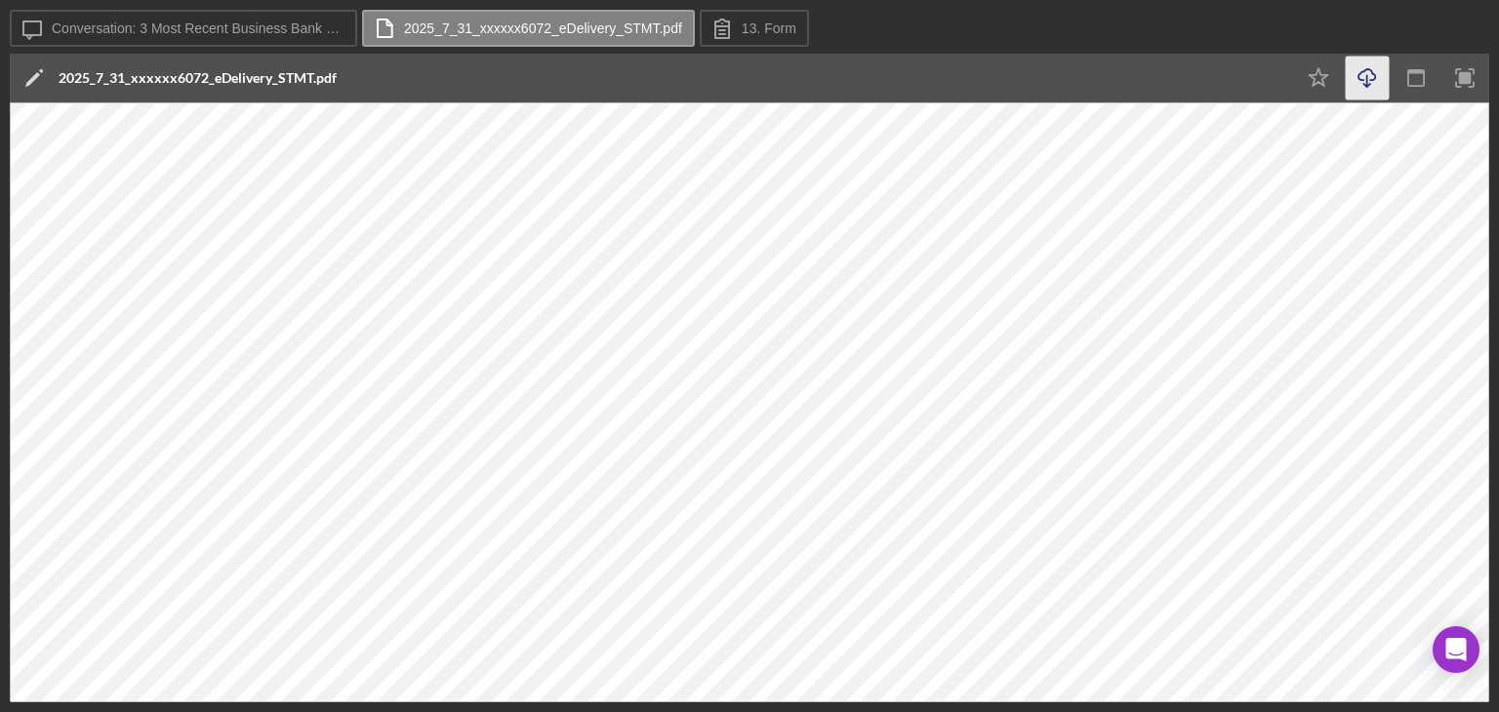
click at [1359, 69] on icon "Icon/Download" at bounding box center [1368, 79] width 44 height 44
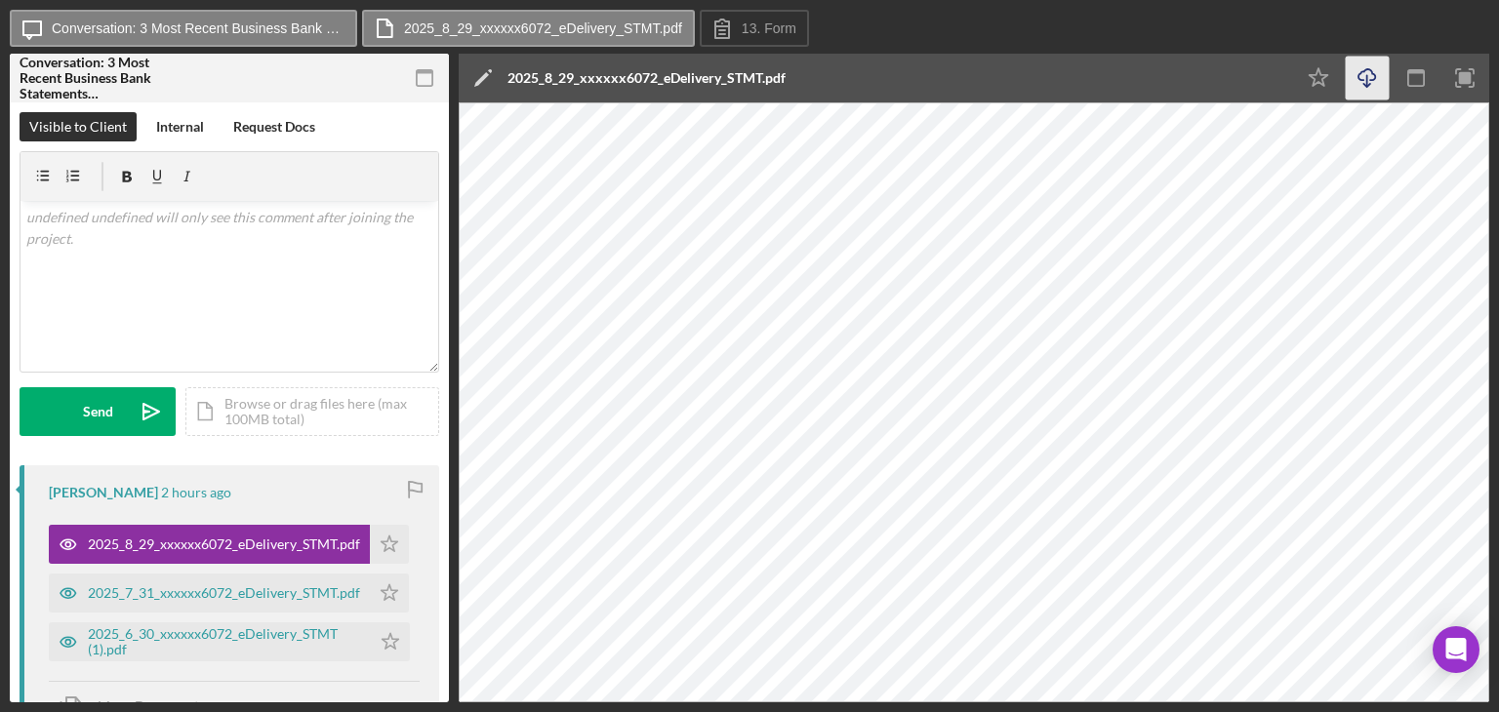
click at [1370, 80] on icon "button" at bounding box center [1367, 74] width 17 height 11
